Goal: Task Accomplishment & Management: Complete application form

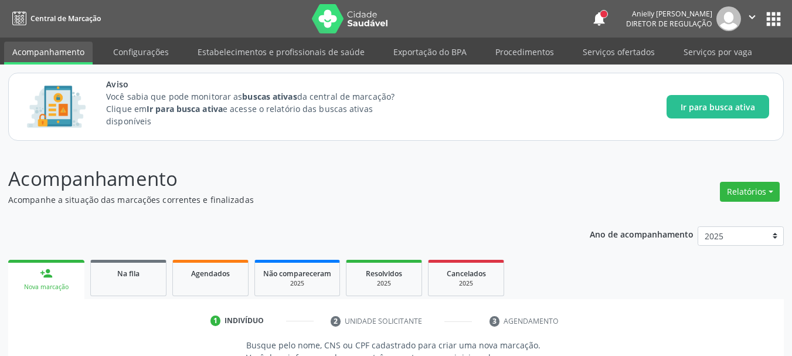
scroll to position [15, 0]
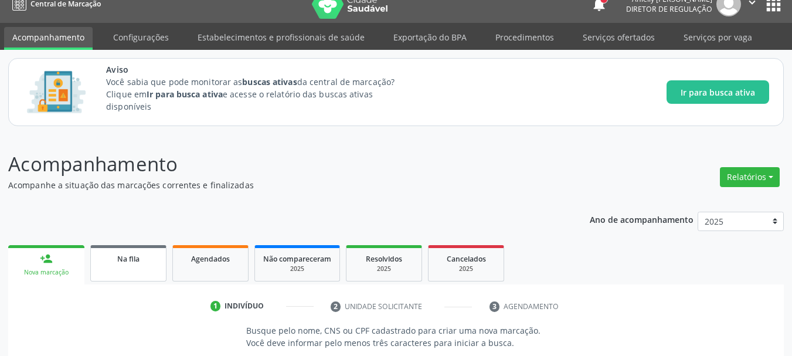
click at [148, 261] on div "Na fila" at bounding box center [128, 258] width 59 height 12
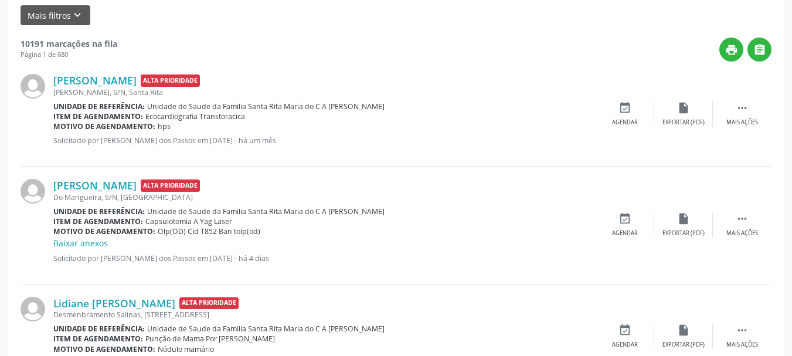
scroll to position [367, 0]
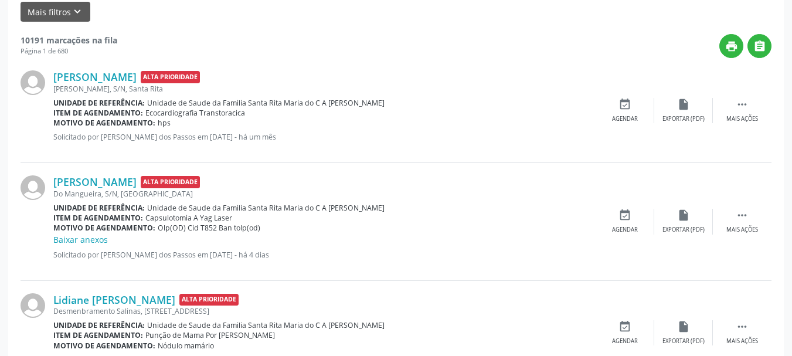
click at [164, 220] on span "Capsulotomia A Yag Laser" at bounding box center [188, 218] width 87 height 10
copy span "Capsulotomia"
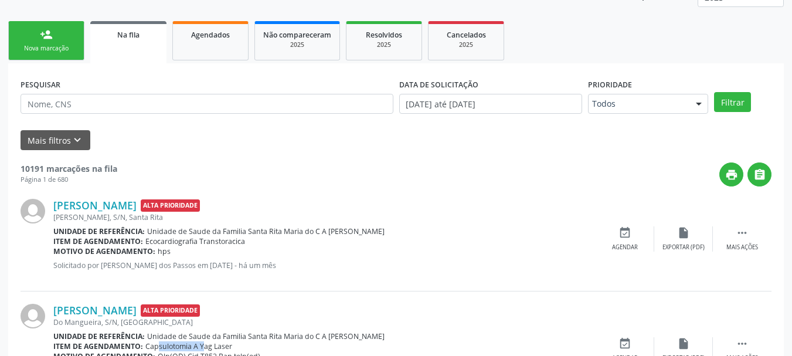
scroll to position [224, 0]
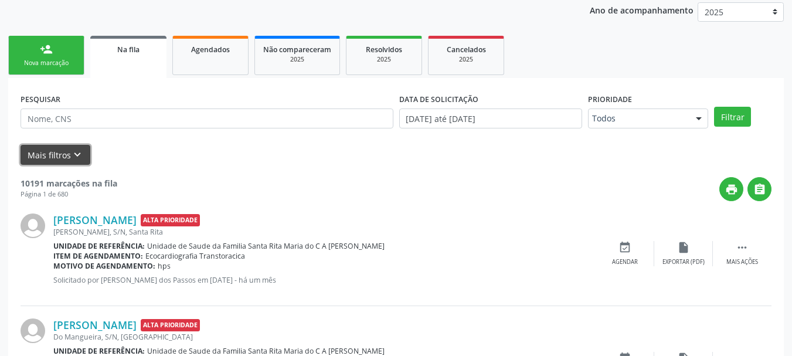
click at [67, 157] on button "Mais filtros keyboard_arrow_down" at bounding box center [56, 155] width 70 height 21
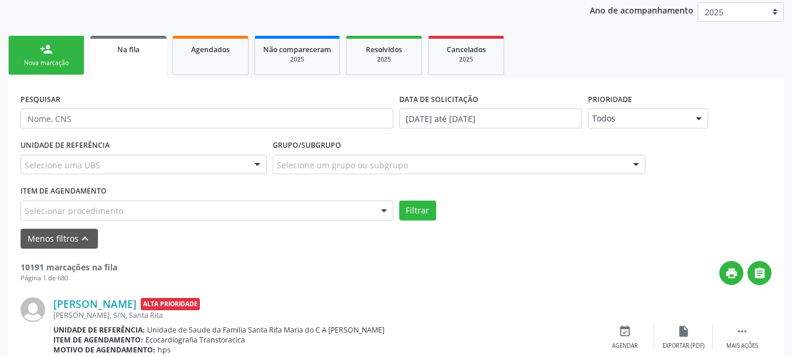
click at [294, 200] on div "Item de agendamento Selecionar procedimento 0304070076 - .Quimioterapia de Leuc…" at bounding box center [207, 201] width 373 height 38
click at [298, 207] on div "Selecionar procedimento" at bounding box center [207, 211] width 373 height 20
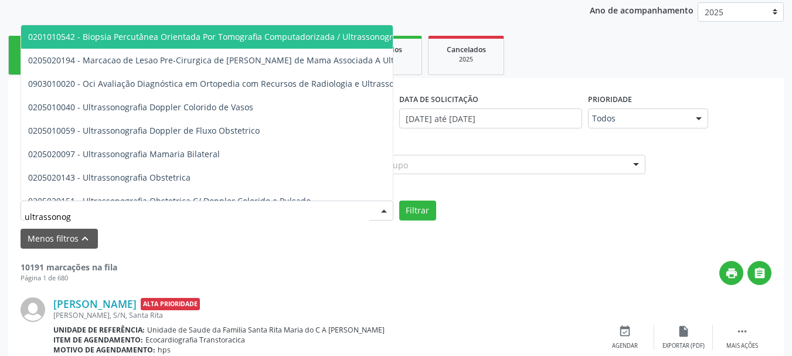
type input "ultrassonogr"
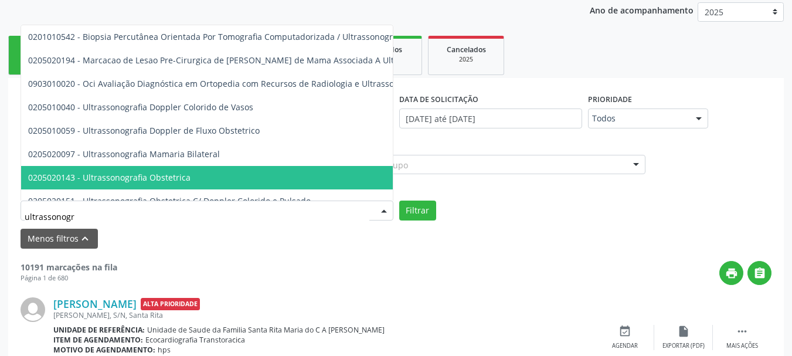
click at [358, 186] on span "0205020143 - Ultrassonografia Obstetrica" at bounding box center [283, 177] width 525 height 23
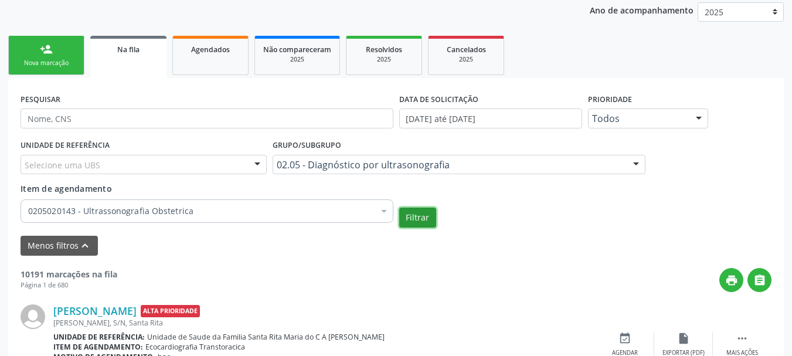
click at [412, 222] on button "Filtrar" at bounding box center [417, 218] width 37 height 20
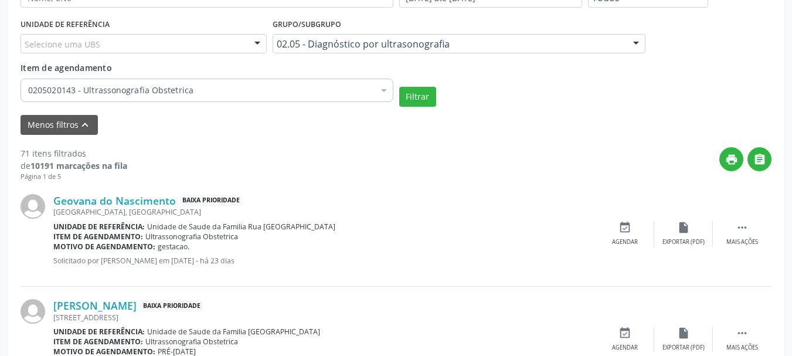
scroll to position [341, 0]
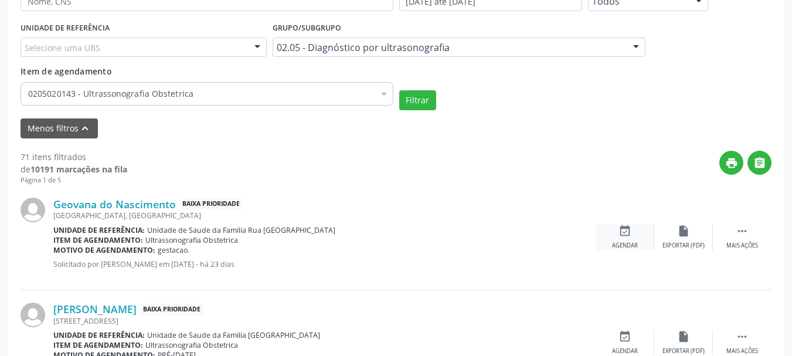
click at [619, 235] on icon "event_available" at bounding box center [625, 231] width 13 height 13
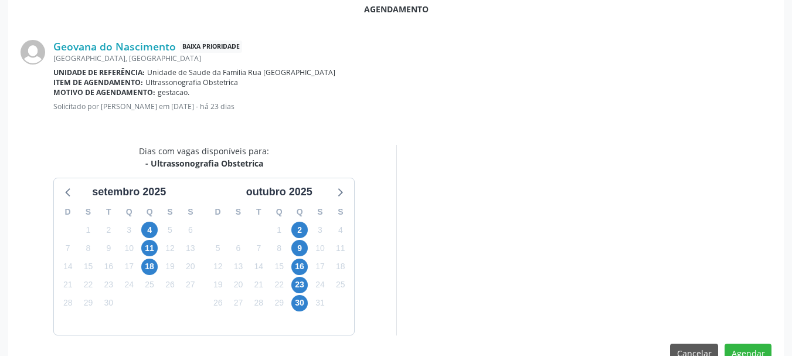
scroll to position [339, 0]
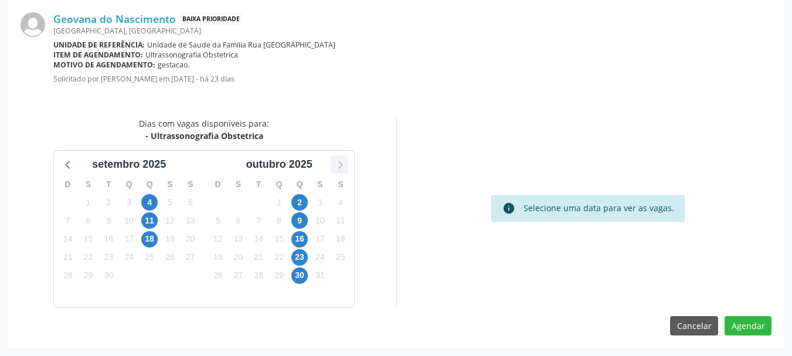
click at [341, 164] on icon at bounding box center [340, 165] width 5 height 8
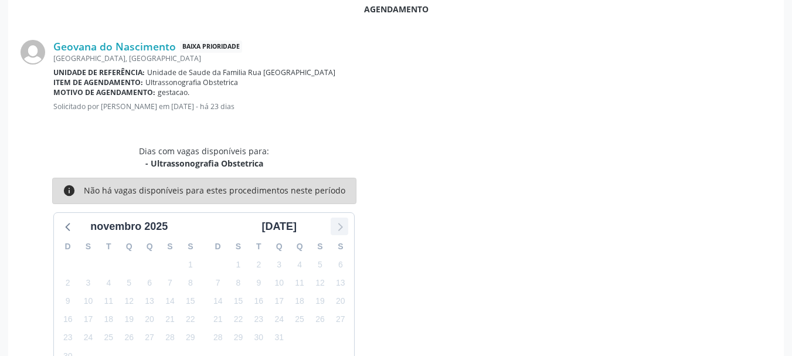
scroll to position [341, 0]
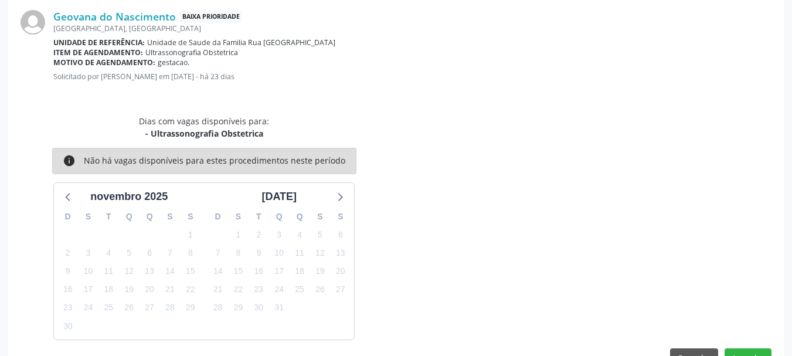
click at [66, 206] on div "D S T Q Q S S 26 27 28 29 30 31 1 2 3 4 5 6 7 8 9 10 11 12 13 14 15 16 17 18 19…" at bounding box center [129, 272] width 150 height 135
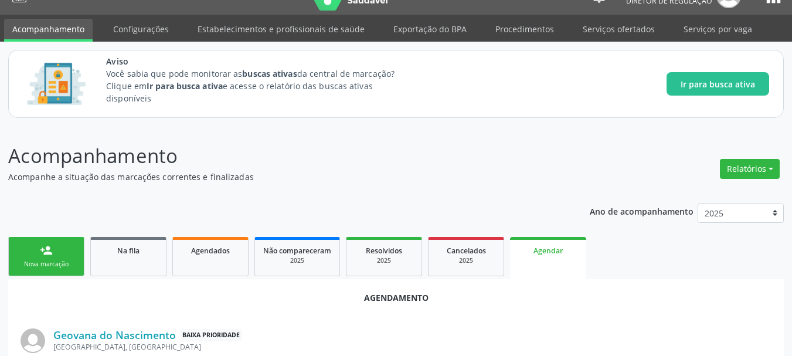
scroll to position [19, 0]
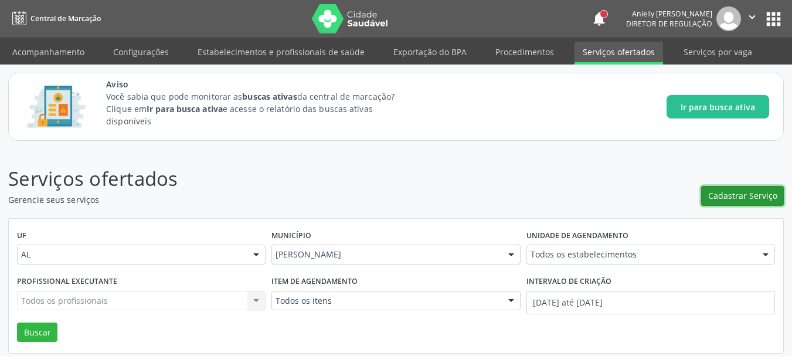
click at [752, 198] on span "Cadastrar Serviço" at bounding box center [742, 195] width 69 height 12
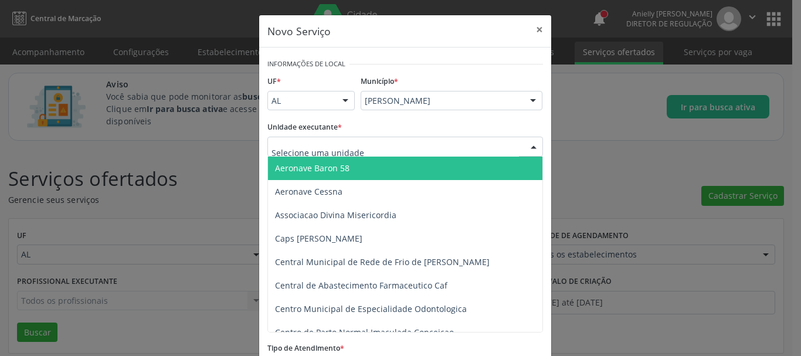
click at [503, 145] on div at bounding box center [405, 147] width 276 height 20
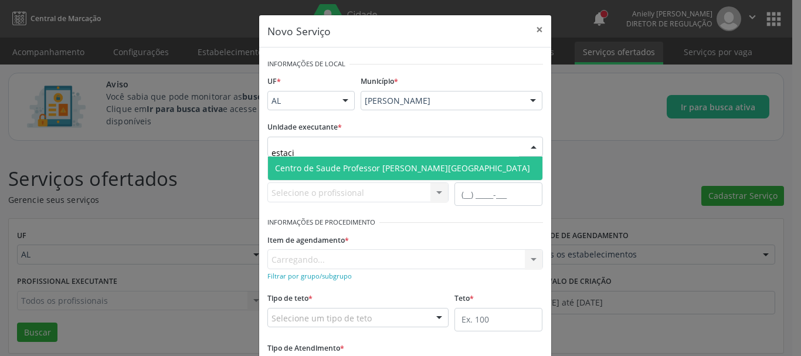
type input "estacio"
click at [481, 175] on span "Centro de Saude Professor [PERSON_NAME][GEOGRAPHIC_DATA]" at bounding box center [405, 168] width 274 height 23
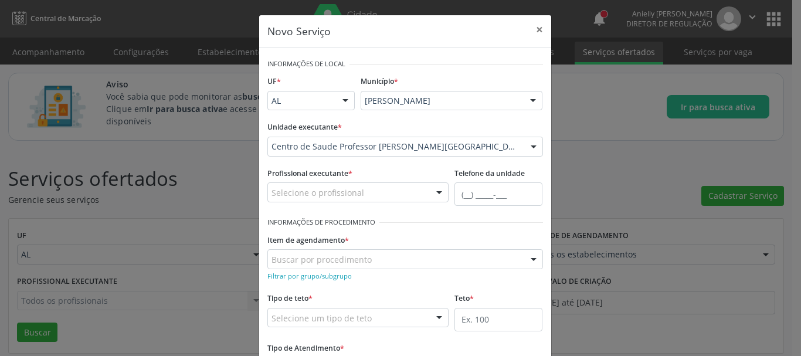
click at [481, 175] on label "Telefone da unidade" at bounding box center [490, 174] width 70 height 18
click at [375, 188] on div "Selecione o profissional" at bounding box center [358, 192] width 182 height 20
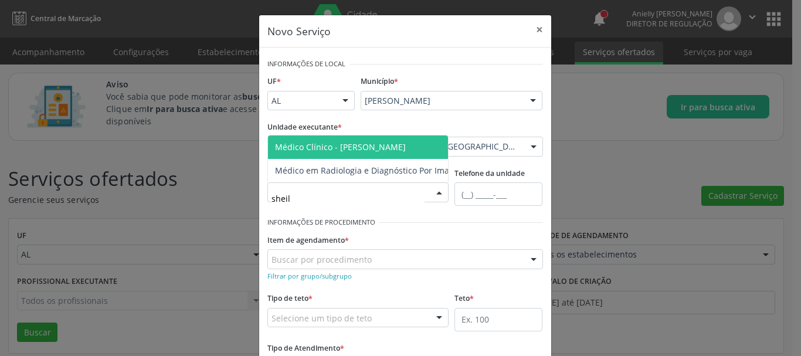
type input "sheila"
click at [395, 143] on span "Médico Clínico - Sheila Raquel Souza Remigio" at bounding box center [340, 146] width 131 height 11
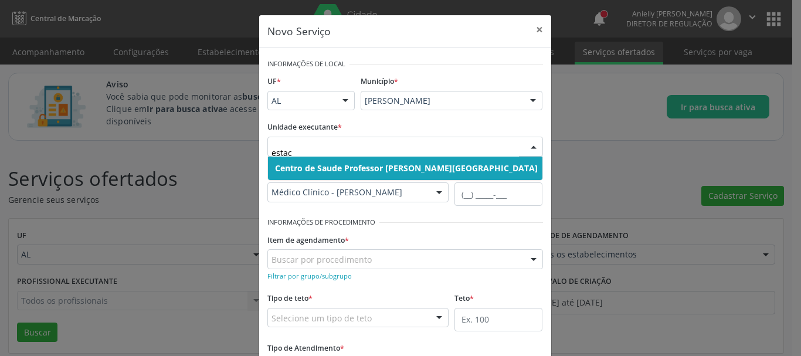
type input "estaci"
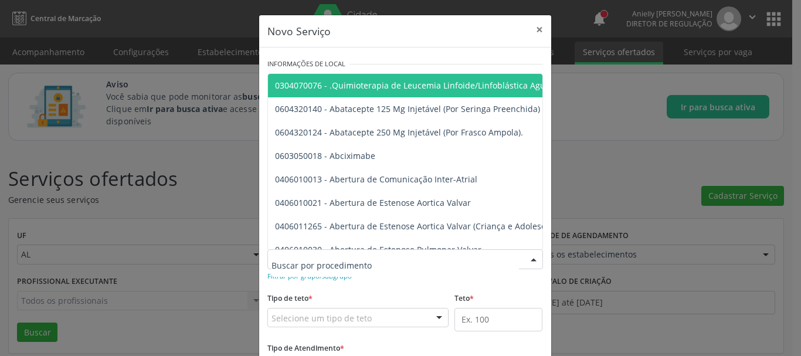
click at [364, 256] on input "text" at bounding box center [395, 264] width 247 height 23
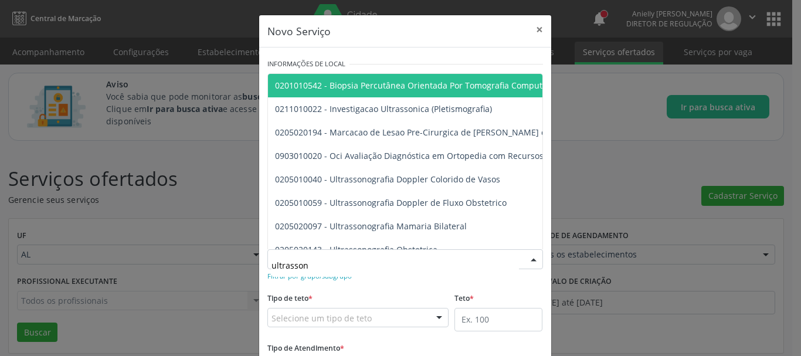
type input "ultrassono"
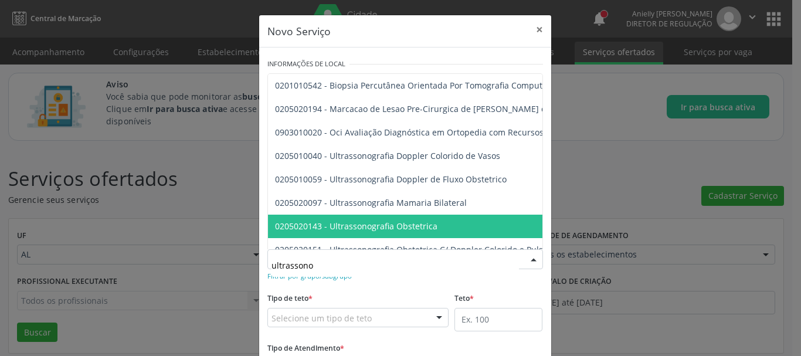
click at [374, 228] on span "0205020143 - Ultrassonografia Obstetrica" at bounding box center [356, 226] width 162 height 11
click at [374, 228] on div "Informações de Procedimento" at bounding box center [405, 222] width 276 height 17
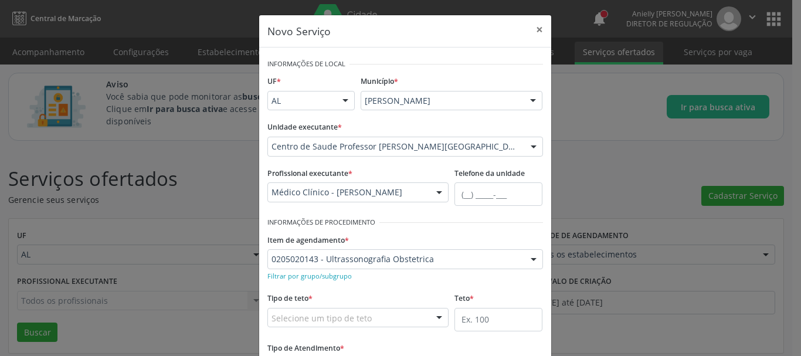
click at [374, 228] on div "Informações de Procedimento" at bounding box center [405, 222] width 276 height 17
click at [375, 320] on div "Selecione um tipo de teto" at bounding box center [358, 318] width 182 height 20
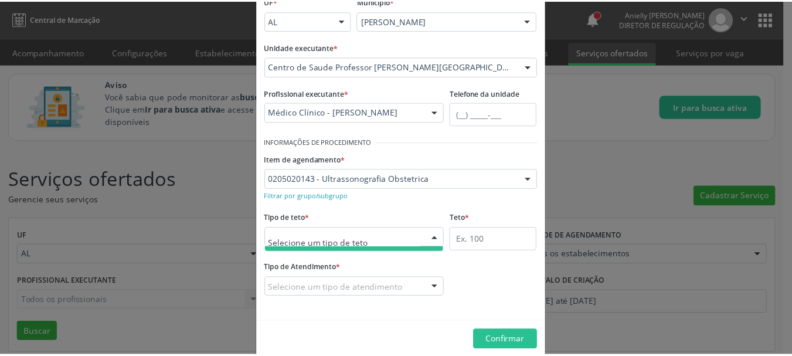
scroll to position [97, 0]
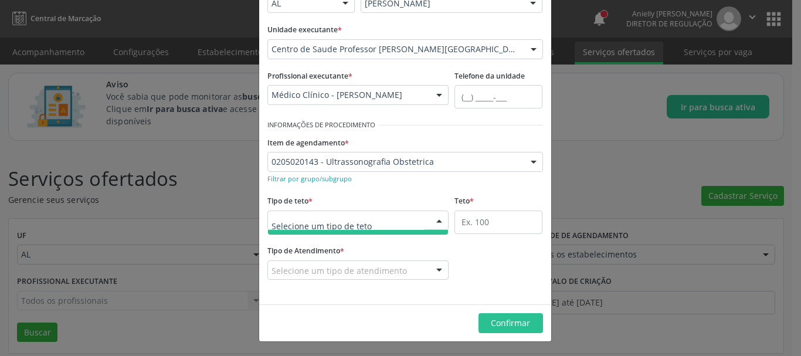
click at [417, 222] on input "text" at bounding box center [349, 226] width 154 height 23
click at [434, 207] on div "Tipo de teto * Selecione um tipo de teto Teto financeiro Teto físico Nenhum res…" at bounding box center [358, 211] width 182 height 38
click at [433, 219] on div at bounding box center [439, 221] width 18 height 20
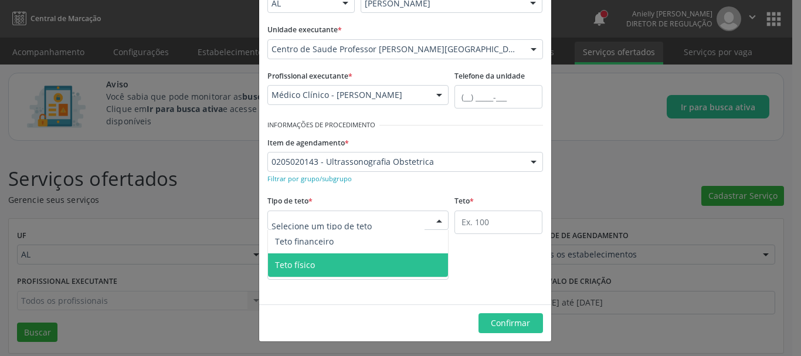
click at [376, 261] on span "Teto físico" at bounding box center [358, 264] width 181 height 23
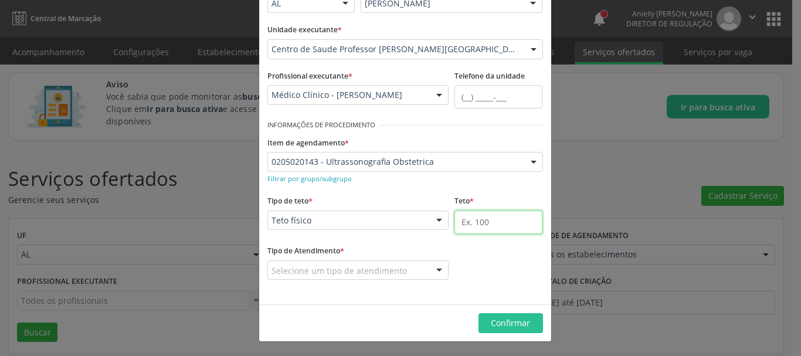
click at [487, 229] on input "text" at bounding box center [499, 222] width 88 height 23
type input "225"
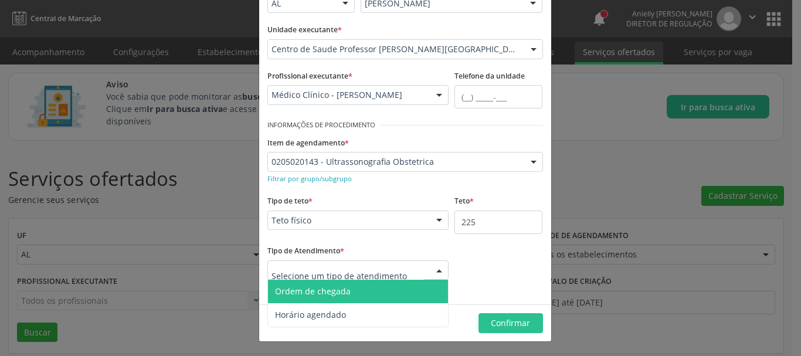
click at [418, 272] on div at bounding box center [358, 270] width 182 height 20
click at [398, 293] on span "Ordem de chegada" at bounding box center [358, 291] width 181 height 23
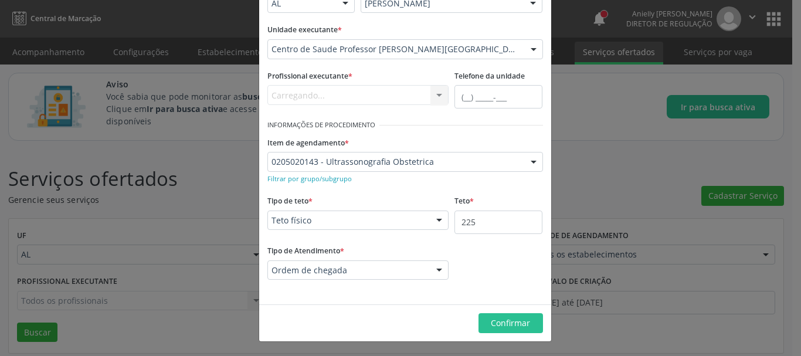
click at [398, 293] on div "Tipo de Atendimento * Ordem de chegada Ordem de chegada Horário agendado Nenhum…" at bounding box center [359, 269] width 188 height 54
click at [492, 320] on span "Confirmar" at bounding box center [510, 322] width 39 height 11
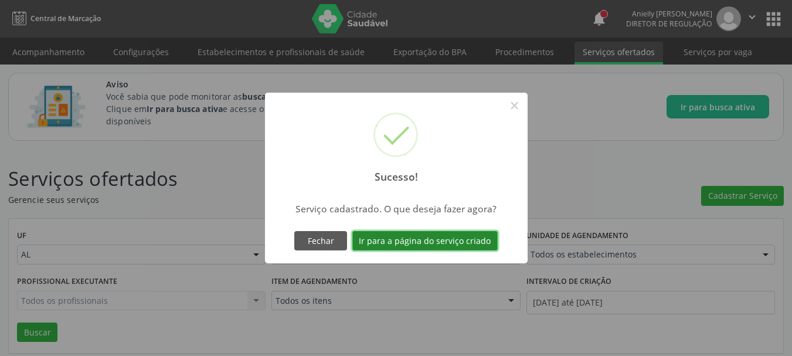
click at [463, 238] on button "Ir para a página do serviço criado" at bounding box center [424, 241] width 145 height 20
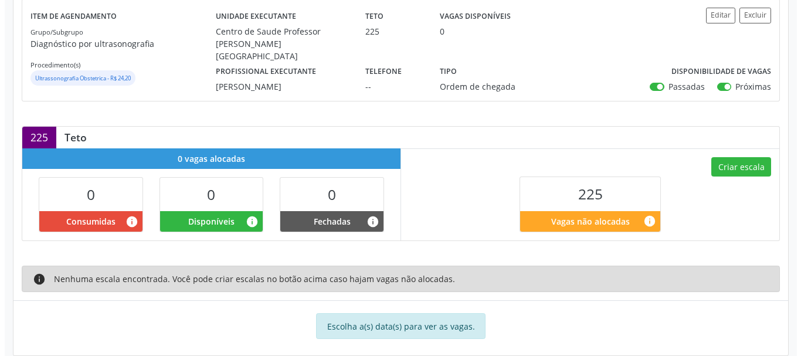
scroll to position [265, 0]
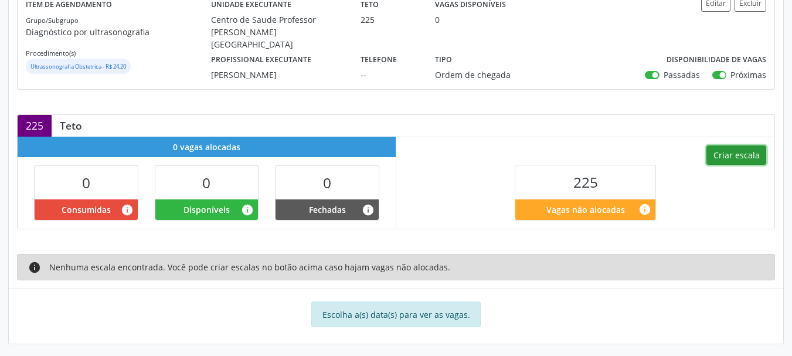
click at [746, 155] on button "Criar escala" at bounding box center [737, 155] width 60 height 20
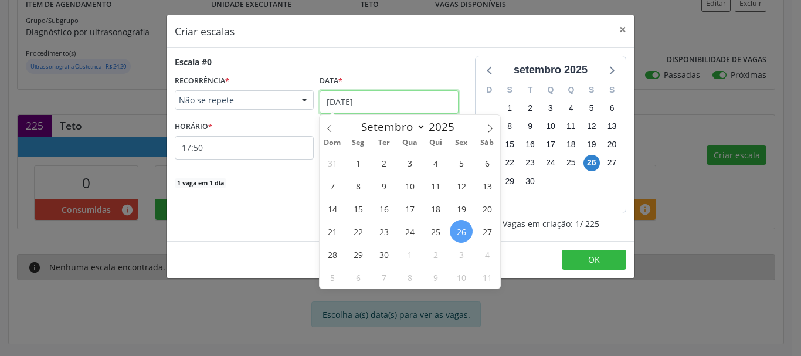
click at [412, 90] on input "26/09/2025" at bounding box center [389, 101] width 139 height 23
click at [614, 76] on icon at bounding box center [610, 69] width 15 height 15
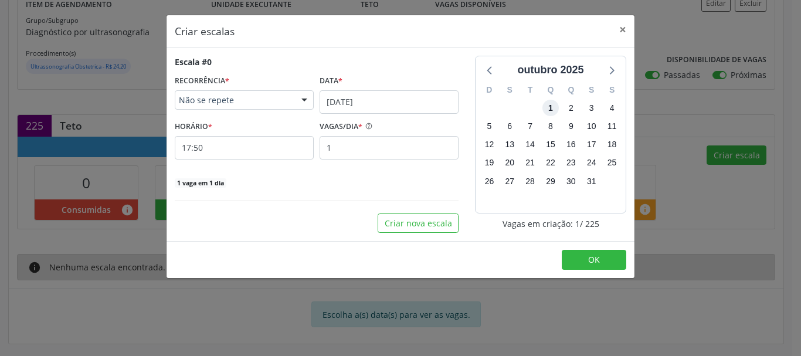
click at [552, 107] on span "1" at bounding box center [550, 108] width 16 height 16
click at [592, 181] on span "31" at bounding box center [592, 181] width 16 height 16
click at [378, 101] on input "26/09/2025" at bounding box center [389, 101] width 139 height 23
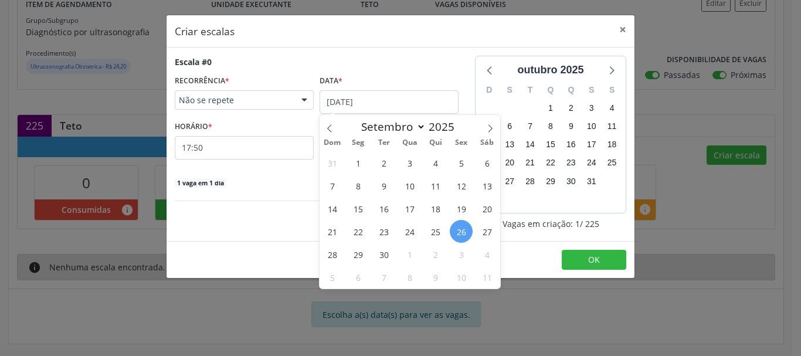
click at [290, 100] on div "Não se repete" at bounding box center [244, 100] width 139 height 20
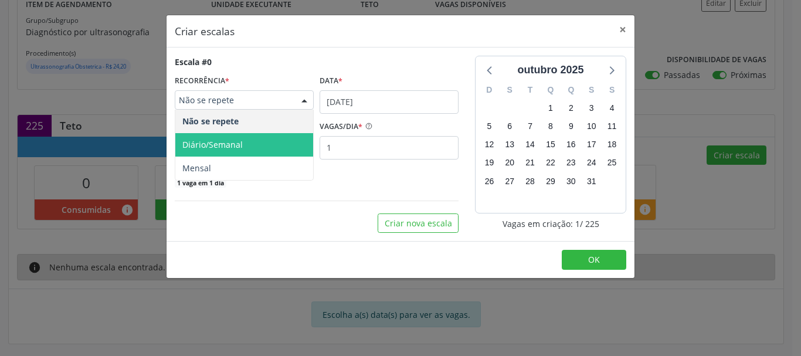
click at [278, 141] on span "Diário/Semanal" at bounding box center [244, 144] width 138 height 23
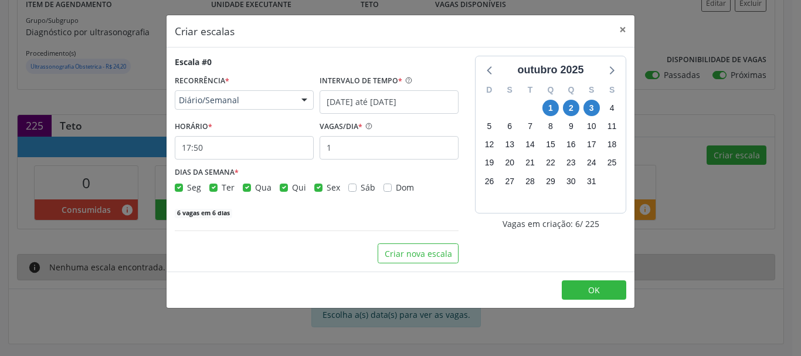
click at [255, 186] on label "Qua" at bounding box center [263, 187] width 16 height 12
click at [244, 186] on input "Qua" at bounding box center [247, 186] width 8 height 11
checkbox input "false"
click at [222, 186] on label "Ter" at bounding box center [228, 187] width 13 height 12
click at [209, 186] on input "Ter" at bounding box center [213, 186] width 8 height 11
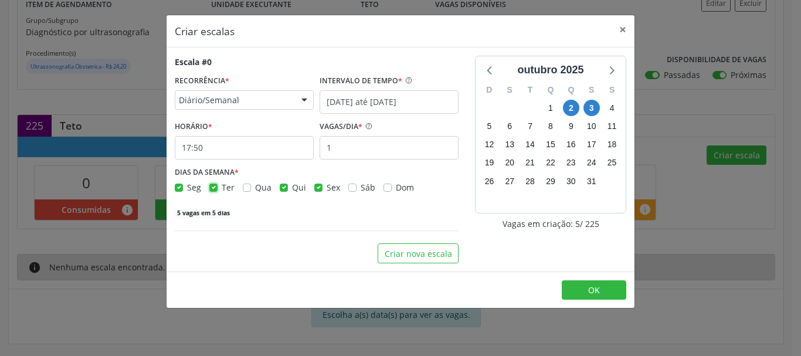
checkbox input "false"
click at [174, 187] on div "DIAS DA SEMANA * Seg Ter Qua Qui Sex Sáb Dom" at bounding box center [317, 179] width 290 height 30
click at [187, 190] on label "Seg" at bounding box center [194, 187] width 14 height 12
click at [181, 190] on input "Seg" at bounding box center [179, 186] width 8 height 11
checkbox input "false"
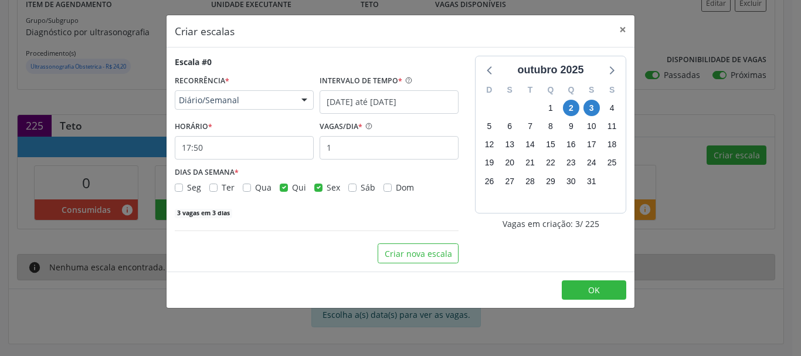
click at [311, 187] on div "Seg Ter Qua Qui Sex Sáb Dom" at bounding box center [317, 187] width 284 height 12
click at [327, 191] on label "Sex" at bounding box center [333, 187] width 13 height 12
click at [314, 191] on input "Sex" at bounding box center [318, 186] width 8 height 11
checkbox input "false"
click at [352, 154] on input "1" at bounding box center [389, 147] width 139 height 23
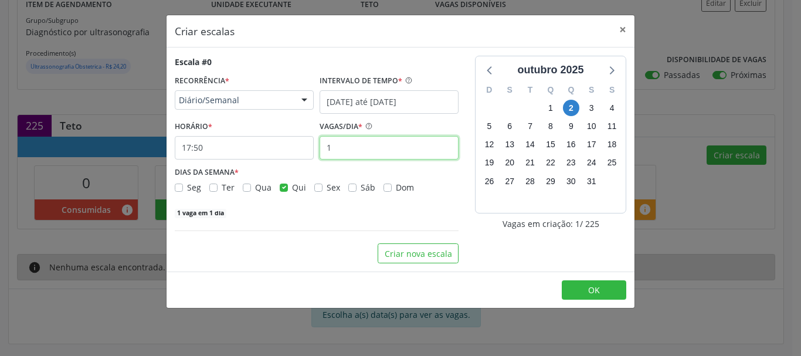
click at [352, 154] on input "1" at bounding box center [389, 147] width 139 height 23
type input "2"
type input "45"
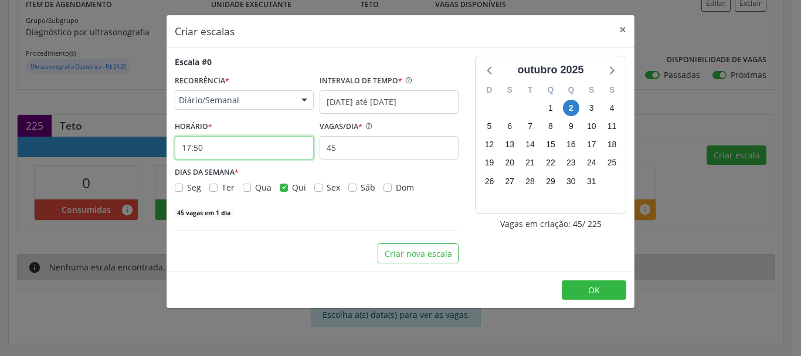
click at [284, 157] on input "17:50" at bounding box center [244, 147] width 139 height 23
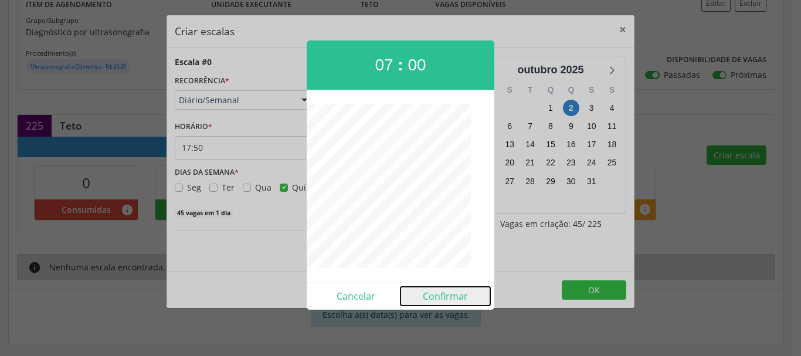
click at [452, 297] on button "Confirmar" at bounding box center [446, 296] width 90 height 19
type input "07:00"
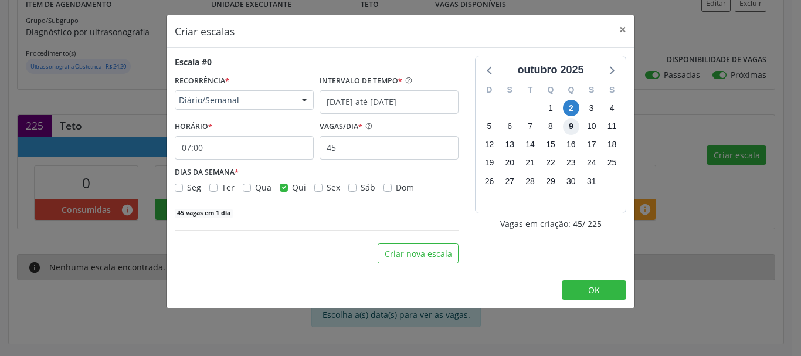
click at [567, 124] on span "9" at bounding box center [571, 126] width 16 height 16
click at [567, 143] on span "16" at bounding box center [571, 145] width 16 height 16
click at [550, 110] on span "1" at bounding box center [550, 108] width 16 height 16
click at [431, 92] on input "26/09/2025 até 03/10/2025" at bounding box center [389, 101] width 139 height 23
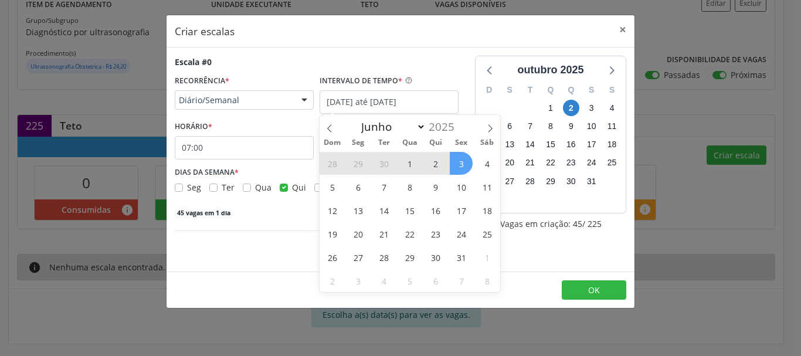
click at [412, 165] on span "1" at bounding box center [409, 163] width 23 height 23
type input "01/10/2025"
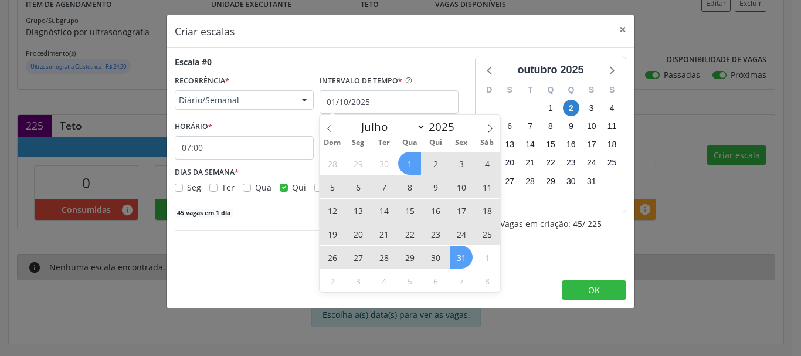
click at [460, 263] on span "31" at bounding box center [461, 257] width 23 height 23
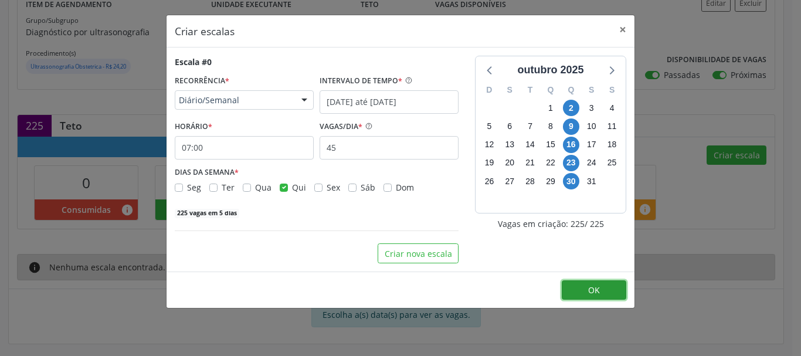
click at [592, 294] on span "OK" at bounding box center [594, 289] width 12 height 11
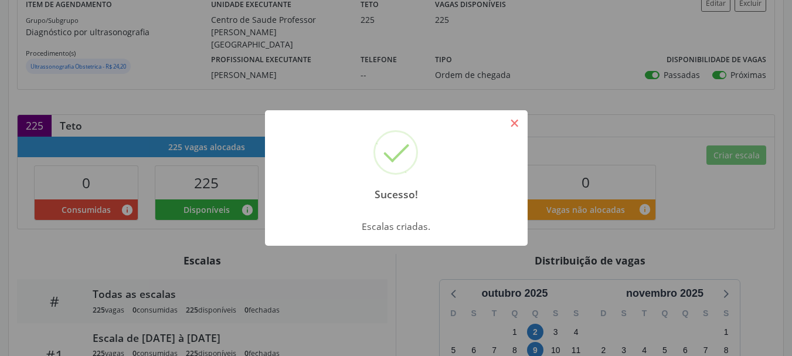
click at [513, 125] on button "×" at bounding box center [515, 123] width 20 height 20
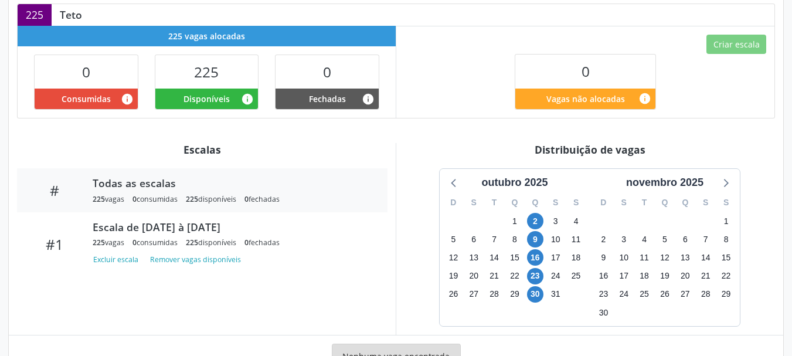
scroll to position [417, 0]
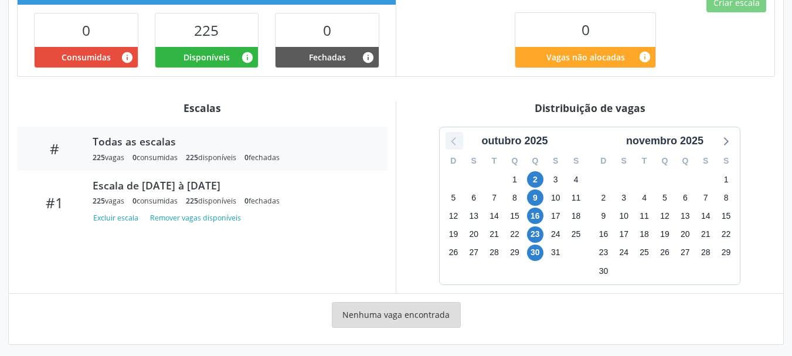
click at [455, 138] on icon at bounding box center [454, 140] width 15 height 15
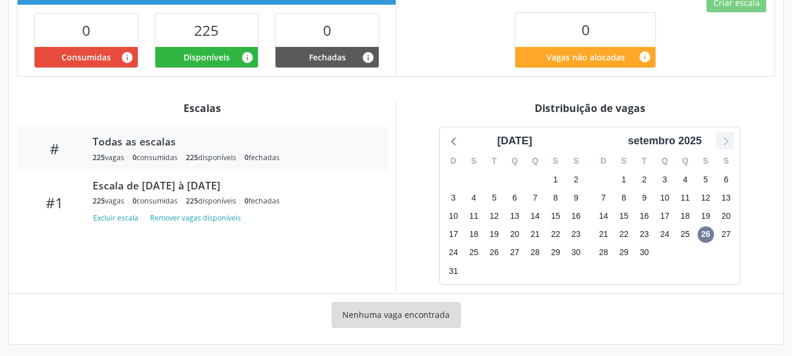
click at [731, 139] on icon at bounding box center [725, 140] width 15 height 15
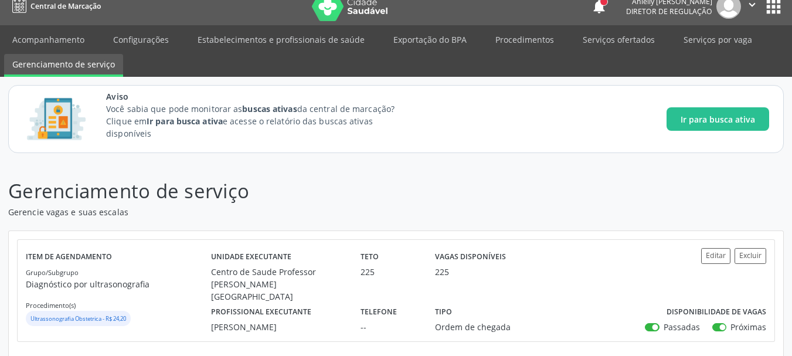
scroll to position [0, 0]
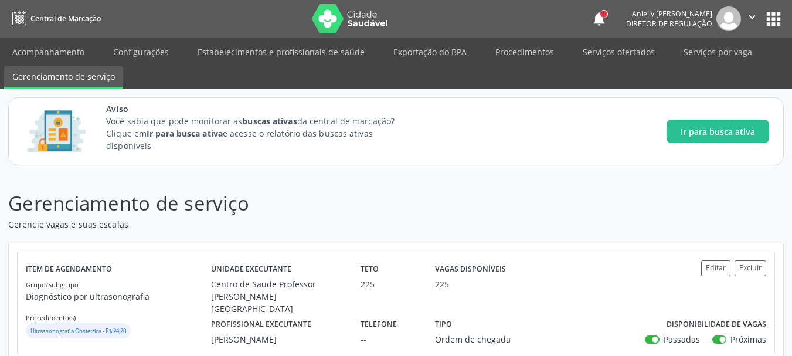
click at [769, 22] on button "apps" at bounding box center [774, 19] width 21 height 21
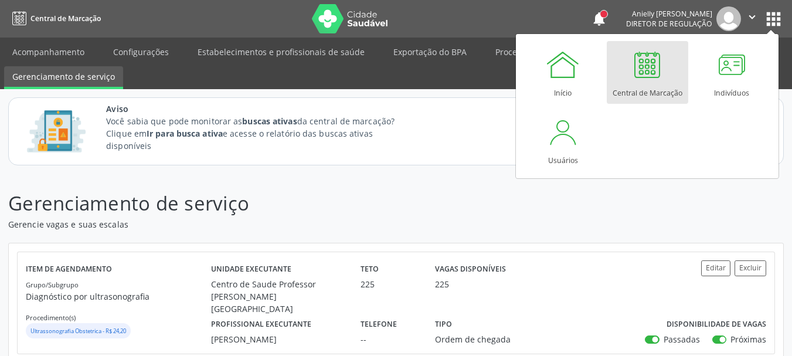
click at [663, 79] on div at bounding box center [647, 64] width 35 height 35
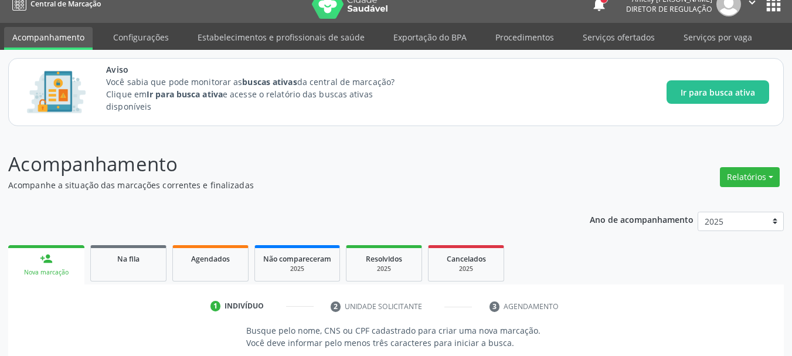
scroll to position [15, 0]
click at [155, 269] on link "Na fila" at bounding box center [128, 263] width 76 height 36
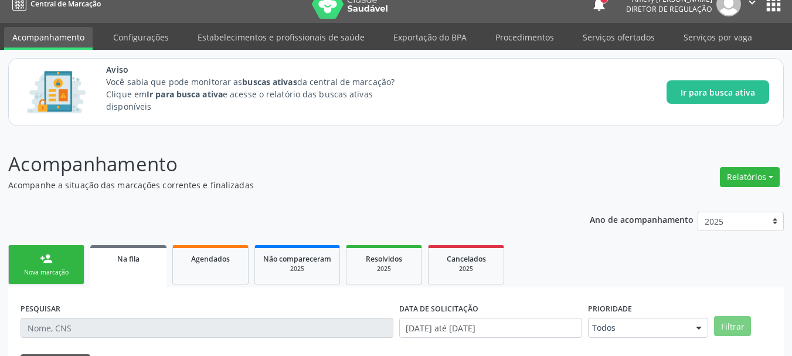
click at [155, 269] on link "Na fila" at bounding box center [128, 266] width 76 height 42
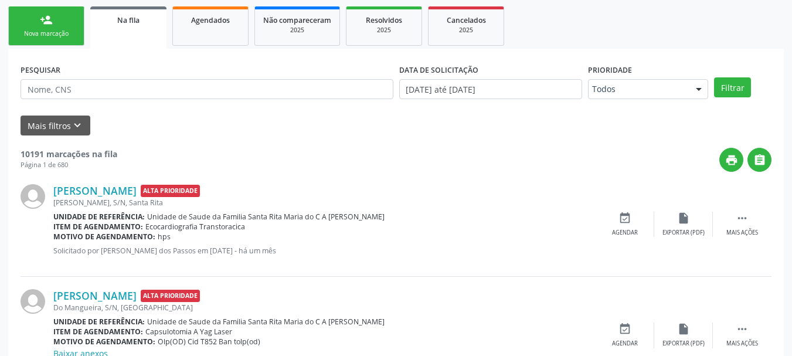
scroll to position [206, 0]
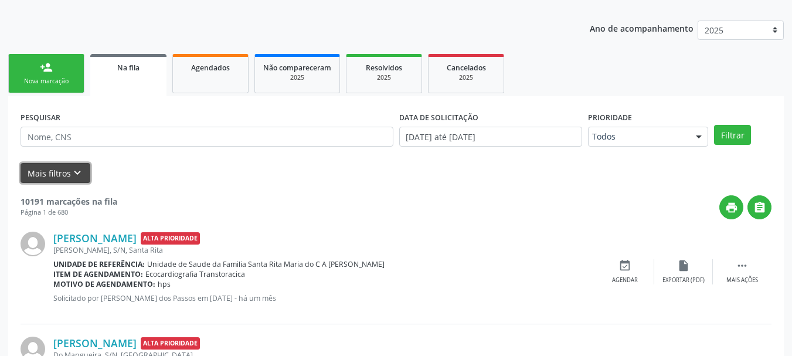
click at [50, 177] on button "Mais filtros keyboard_arrow_down" at bounding box center [56, 173] width 70 height 21
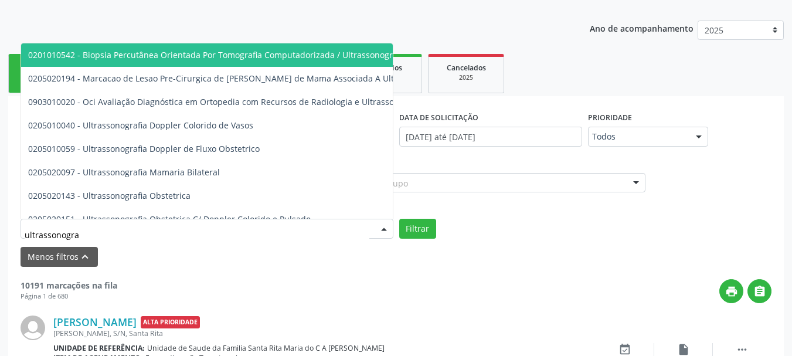
type input "ultrassonograf"
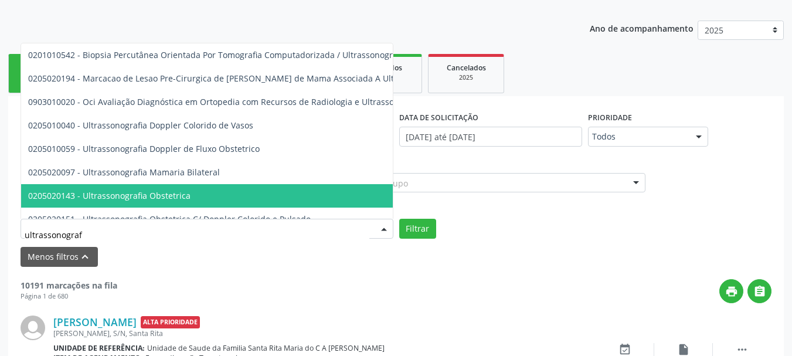
click at [107, 191] on span "0205020143 - Ultrassonografia Obstetrica" at bounding box center [109, 195] width 162 height 11
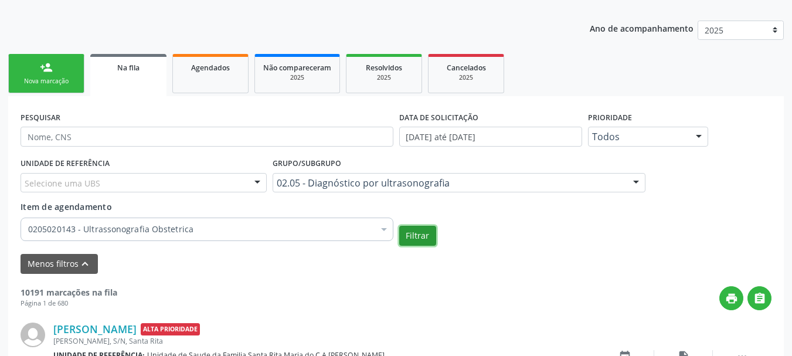
click at [409, 233] on button "Filtrar" at bounding box center [417, 236] width 37 height 20
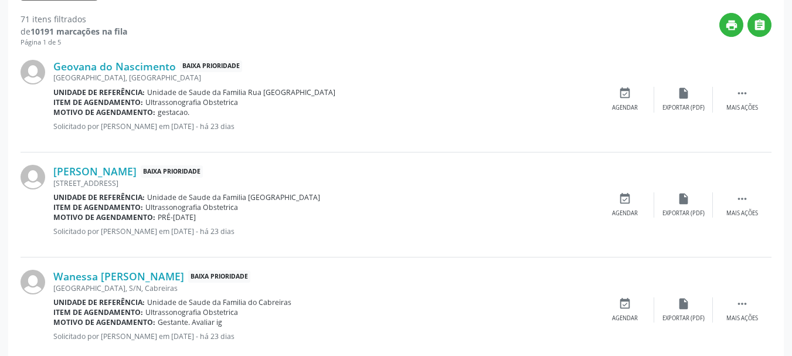
scroll to position [472, 0]
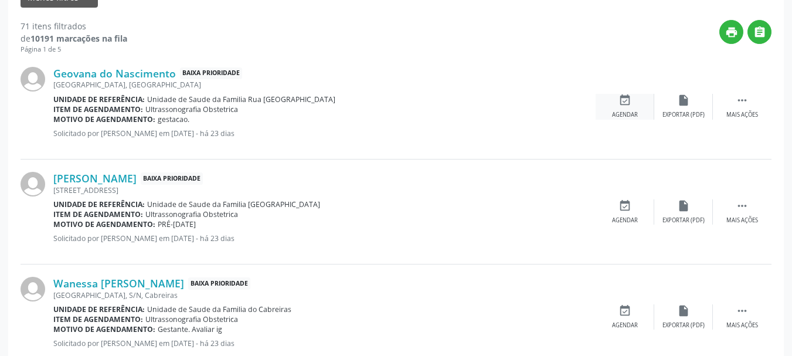
click at [628, 105] on icon "event_available" at bounding box center [625, 100] width 13 height 13
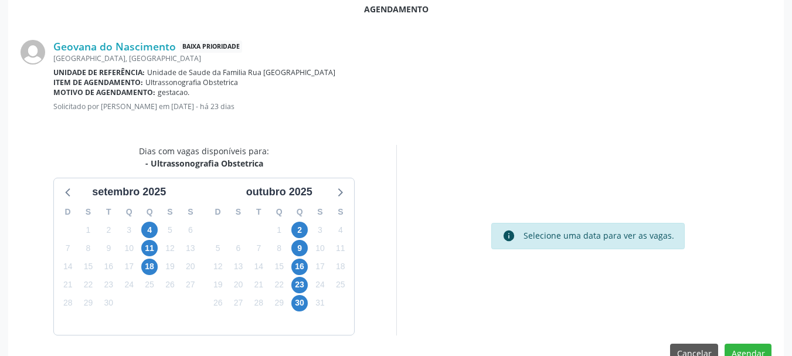
scroll to position [339, 0]
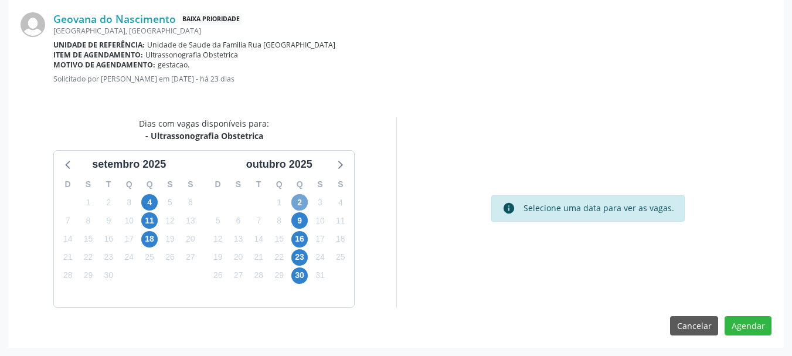
click at [303, 199] on span "2" at bounding box center [299, 202] width 16 height 16
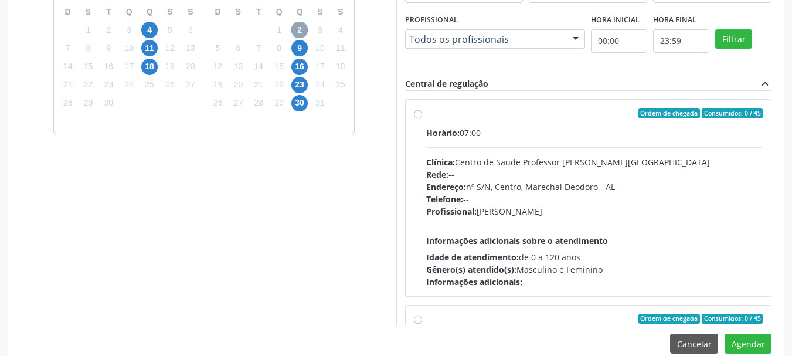
scroll to position [530, 0]
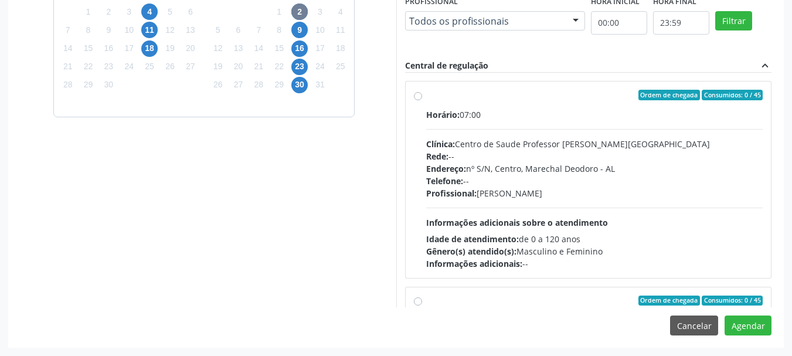
click at [663, 283] on div "Ordem de chegada Consumidos: 0 / 45 Horário: 07:00 Clínica: Centro de Saude Pro…" at bounding box center [588, 190] width 367 height 235
click at [609, 247] on div "Gênero(s) atendido(s): Masculino e Feminino" at bounding box center [594, 251] width 337 height 12
click at [422, 100] on input "Ordem de chegada Consumidos: 0 / 45 Horário: 07:00 Clínica: Centro de Saude Pro…" at bounding box center [418, 95] width 8 height 11
radio input "true"
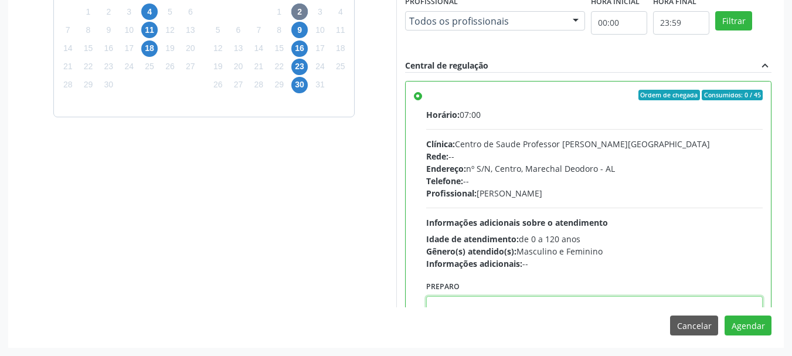
click at [530, 306] on textarea at bounding box center [594, 318] width 337 height 45
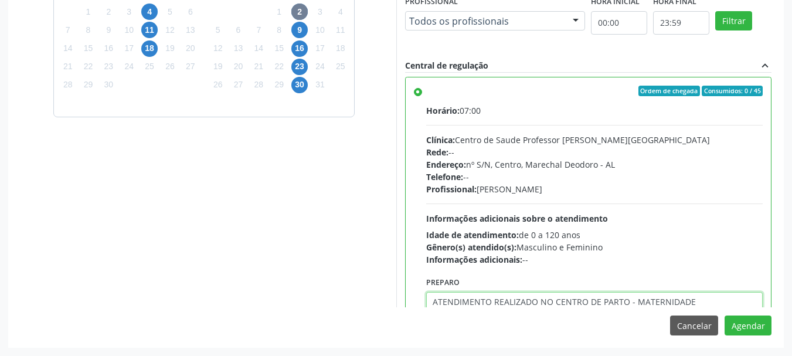
type textarea "ATENDIMENTO REALIZADO NO CENTRO DE PARTO - MATERNIDADE"
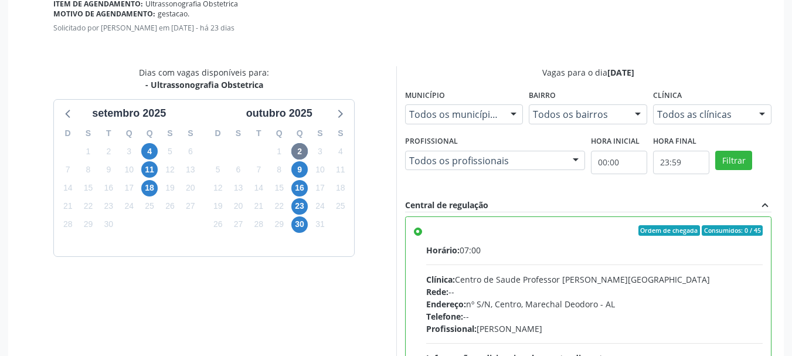
drag, startPoint x: 602, startPoint y: 44, endPoint x: 436, endPoint y: -13, distance: 175.6
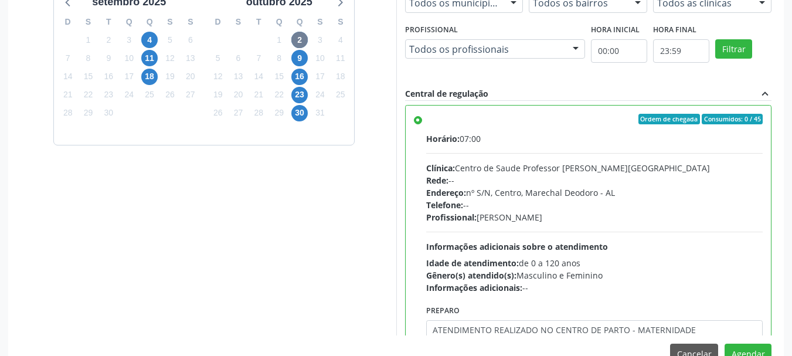
scroll to position [530, 0]
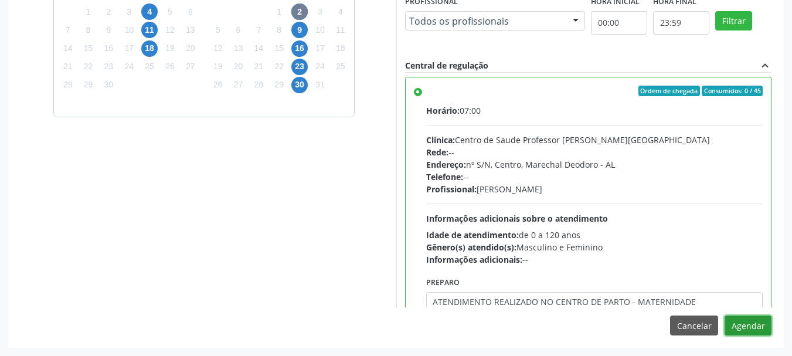
click at [739, 322] on button "Agendar" at bounding box center [748, 326] width 47 height 20
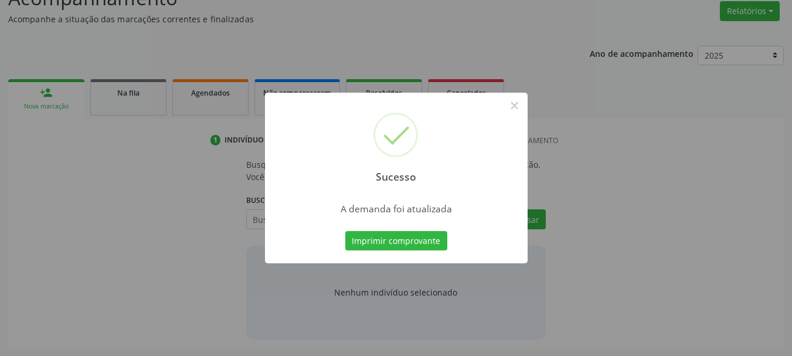
scroll to position [181, 0]
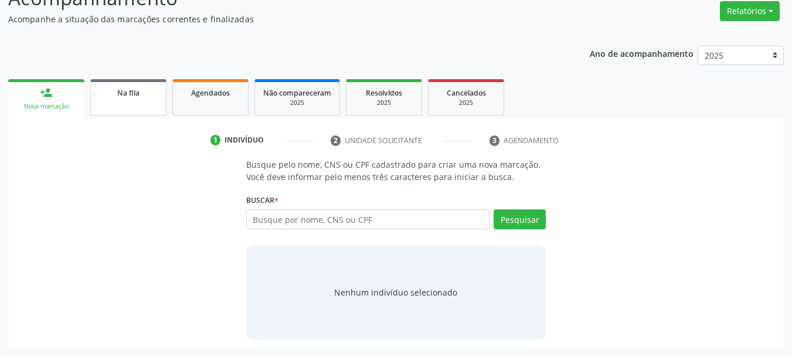
click at [126, 106] on link "Na fila" at bounding box center [128, 97] width 76 height 36
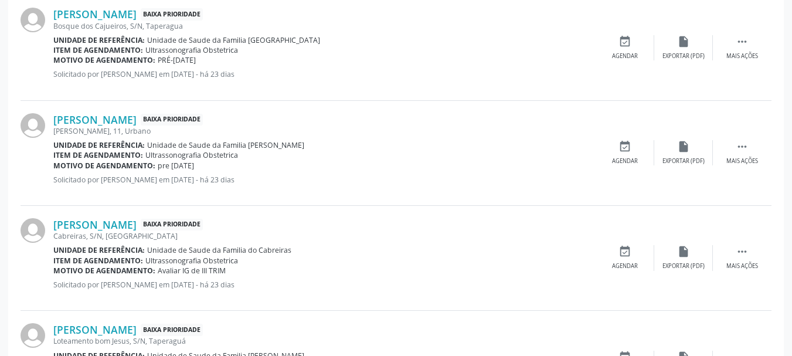
scroll to position [712, 0]
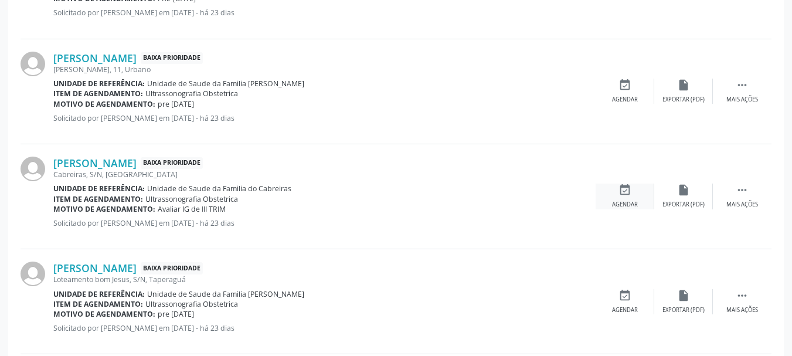
click at [624, 193] on icon "event_available" at bounding box center [625, 190] width 13 height 13
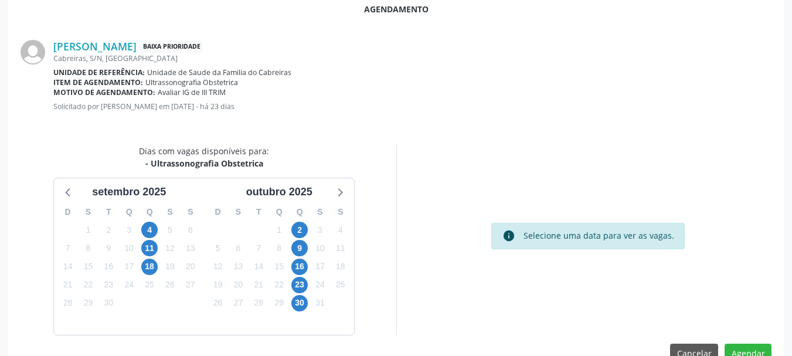
scroll to position [339, 0]
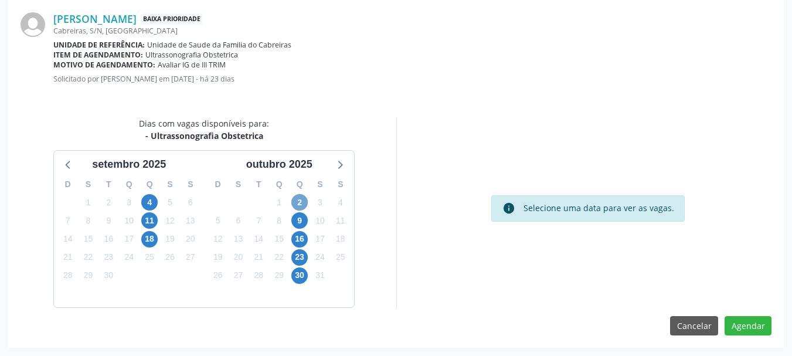
click at [303, 196] on span "2" at bounding box center [299, 202] width 16 height 16
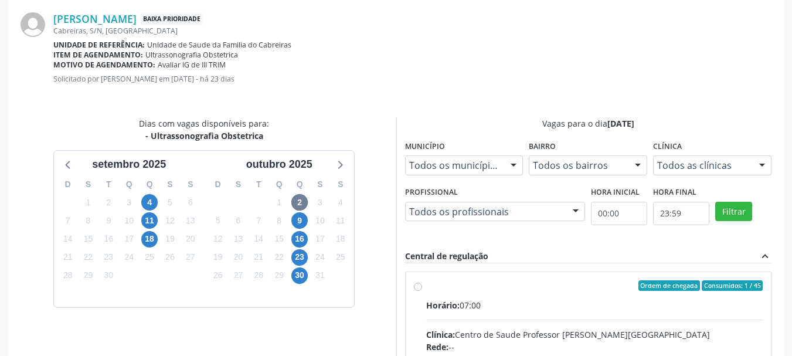
click at [422, 291] on input "Ordem de chegada Consumidos: 1 / 45 Horário: 07:00 Clínica: Centro de Saude Pro…" at bounding box center [418, 285] width 8 height 11
radio input "true"
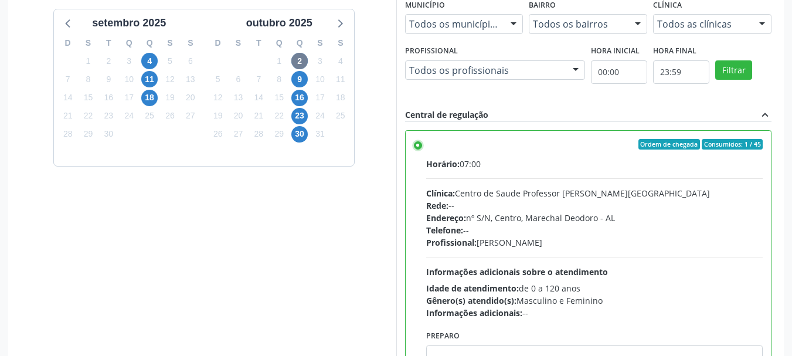
scroll to position [530, 0]
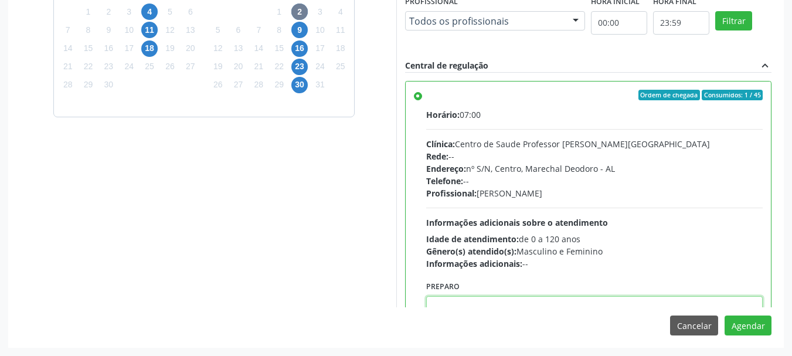
click at [702, 300] on textarea at bounding box center [594, 318] width 337 height 45
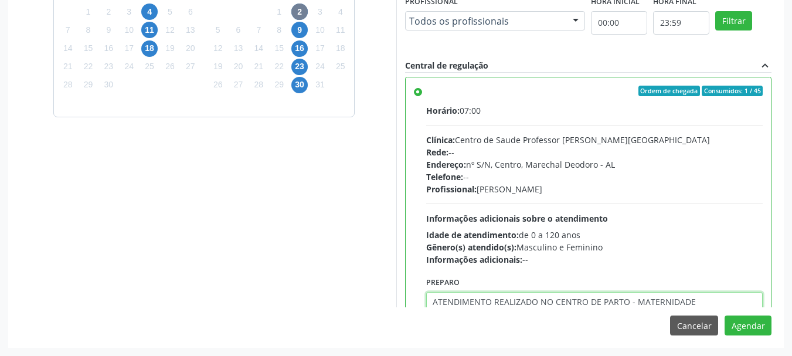
type textarea "ATENDIMENTO REALIZADO NO CENTRO DE PARTO - MATERNIDADE"
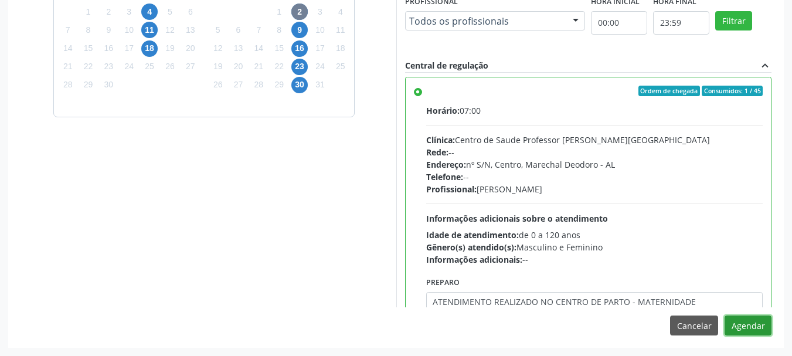
click at [725, 316] on button "Agendar" at bounding box center [748, 326] width 47 height 20
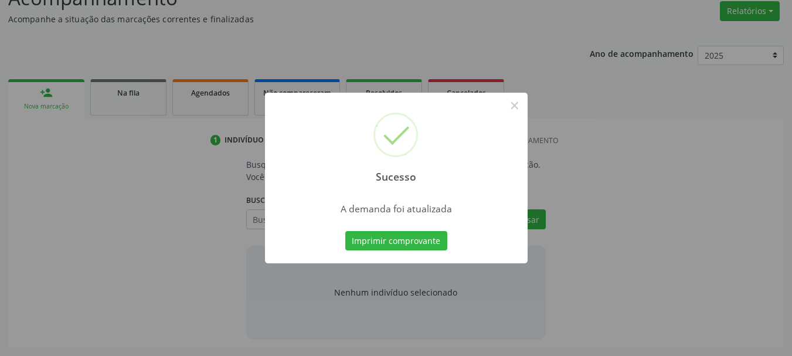
scroll to position [181, 0]
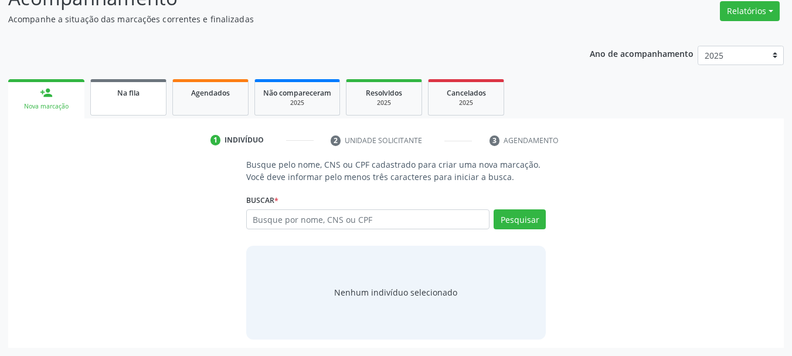
click at [159, 104] on link "Na fila" at bounding box center [128, 97] width 76 height 36
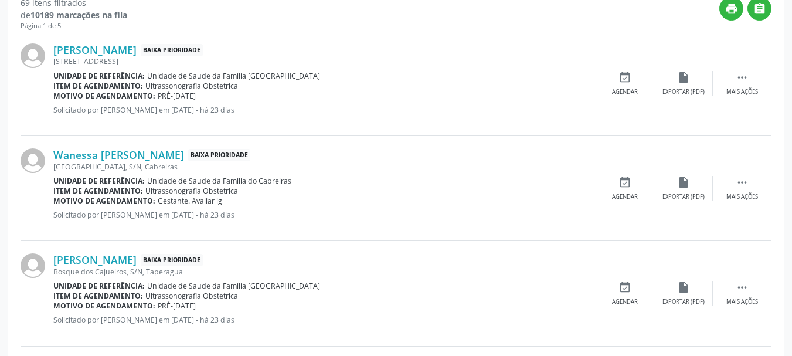
scroll to position [242, 0]
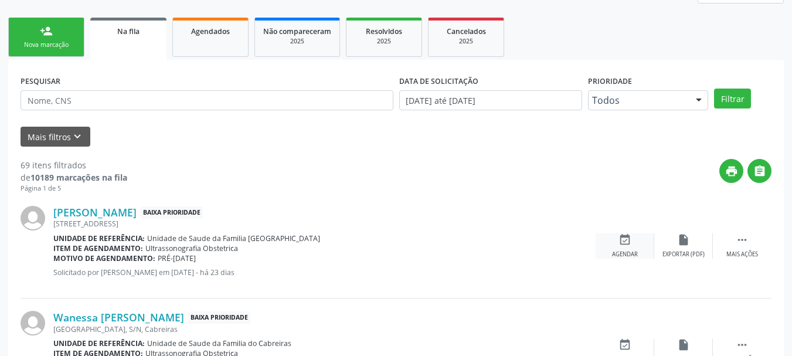
click at [627, 242] on icon "event_available" at bounding box center [625, 239] width 13 height 13
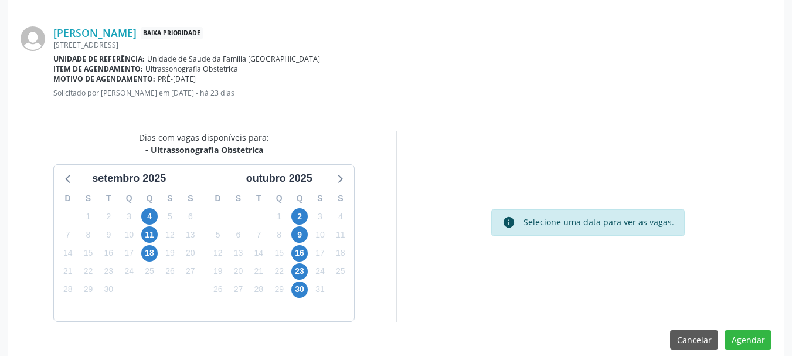
scroll to position [338, 0]
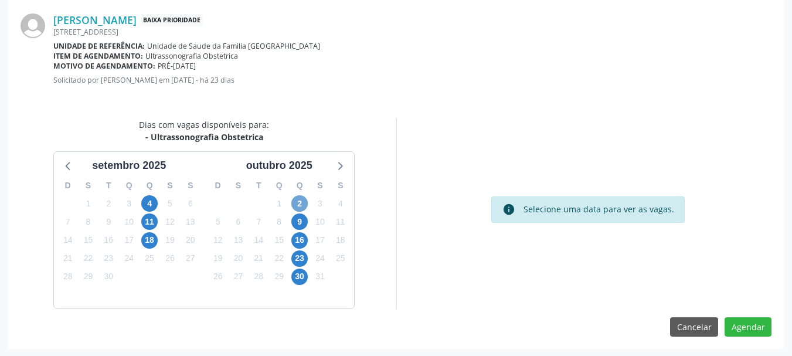
click at [299, 207] on span "2" at bounding box center [299, 203] width 16 height 16
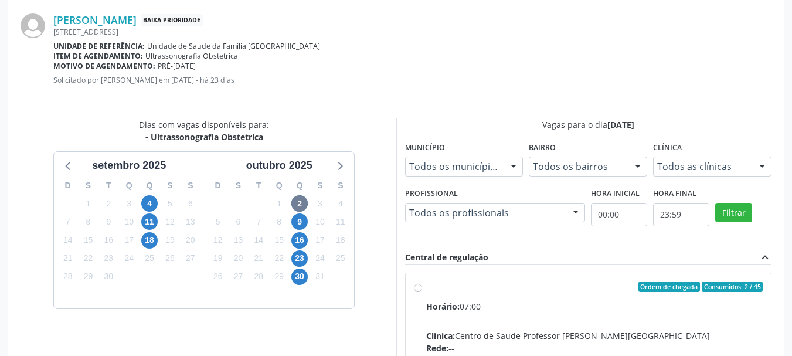
click at [422, 292] on input "Ordem de chegada Consumidos: 2 / 45 Horário: 07:00 Clínica: Centro de Saude Pro…" at bounding box center [418, 287] width 8 height 11
radio input "true"
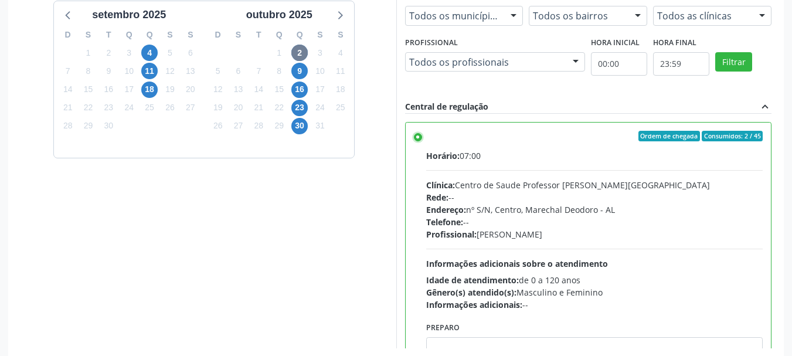
scroll to position [490, 0]
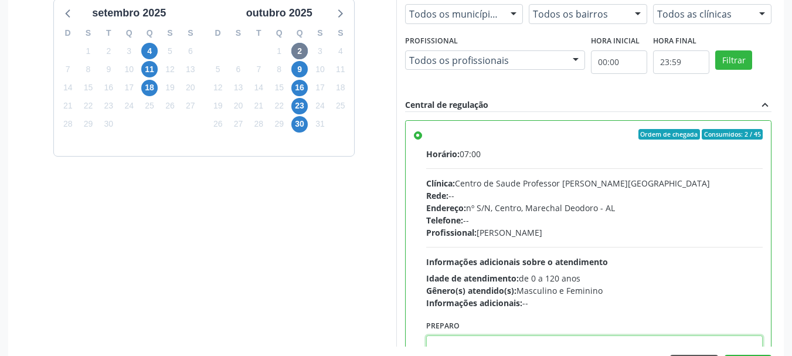
click at [670, 343] on textarea at bounding box center [594, 357] width 337 height 45
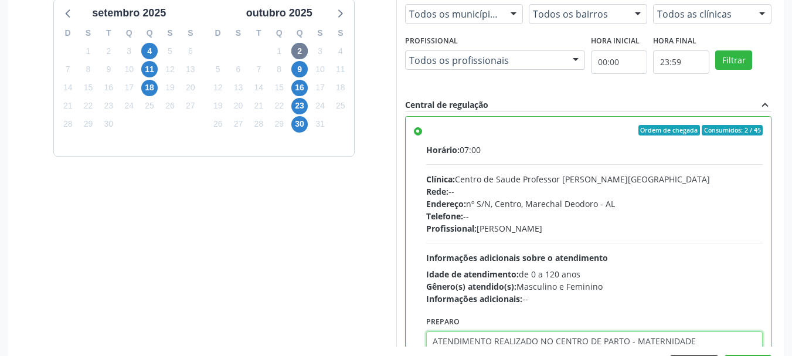
type textarea "ATENDIMENTO REALIZADO NO CENTRO DE PARTO - MATERNIDADE"
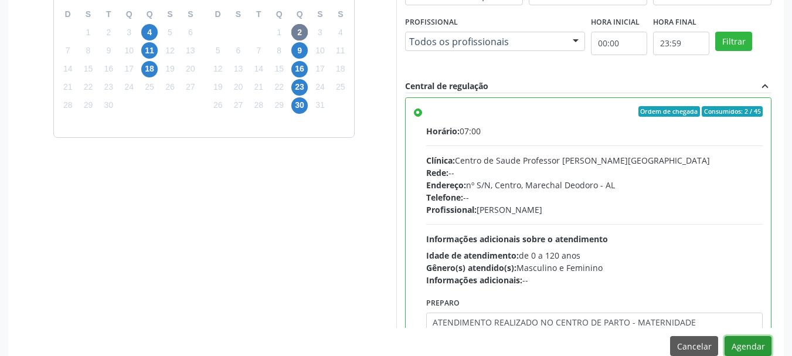
click at [725, 336] on button "Agendar" at bounding box center [748, 346] width 47 height 20
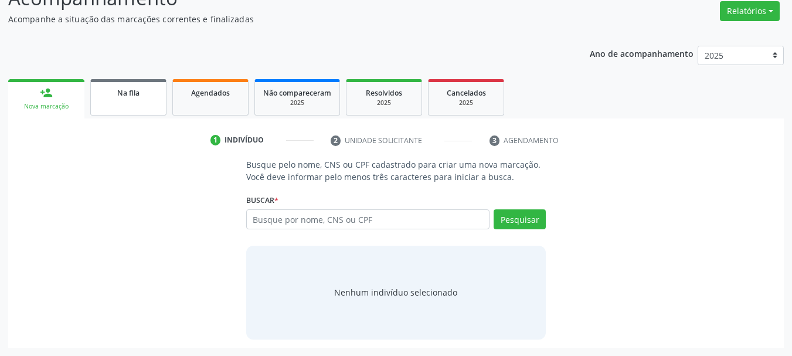
click at [133, 97] on span "Na fila" at bounding box center [128, 93] width 22 height 10
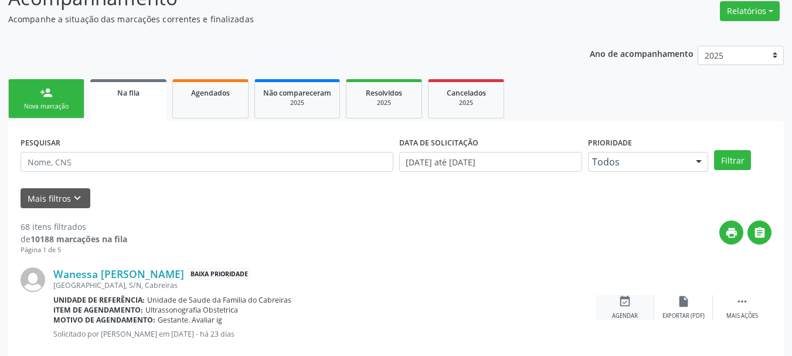
click at [626, 303] on icon "event_available" at bounding box center [625, 301] width 13 height 13
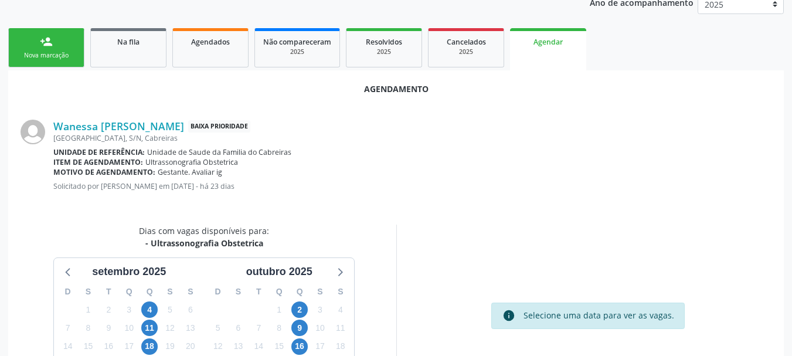
scroll to position [262, 0]
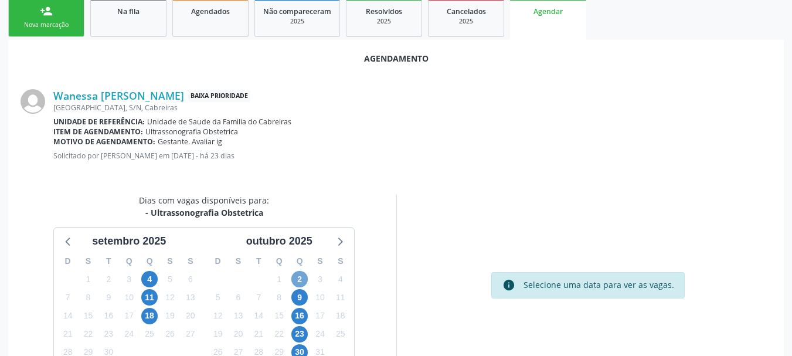
click at [298, 282] on span "2" at bounding box center [299, 279] width 16 height 16
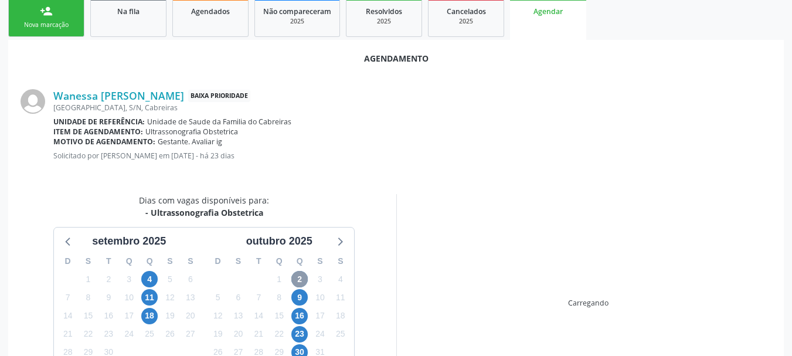
scroll to position [339, 0]
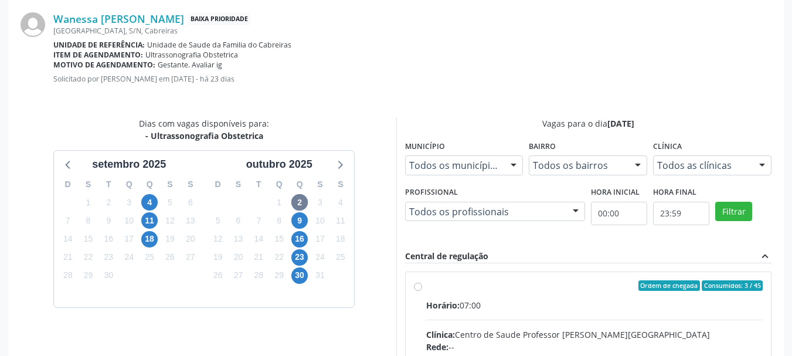
click at [458, 303] on span "Horário:" at bounding box center [442, 305] width 33 height 11
click at [422, 291] on input "Ordem de chegada Consumidos: 3 / 45 Horário: 07:00 Clínica: Centro de Saude Pro…" at bounding box center [418, 285] width 8 height 11
radio input "true"
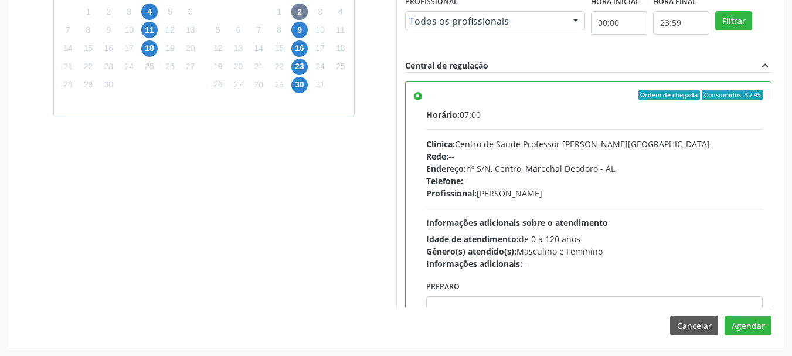
scroll to position [4, 0]
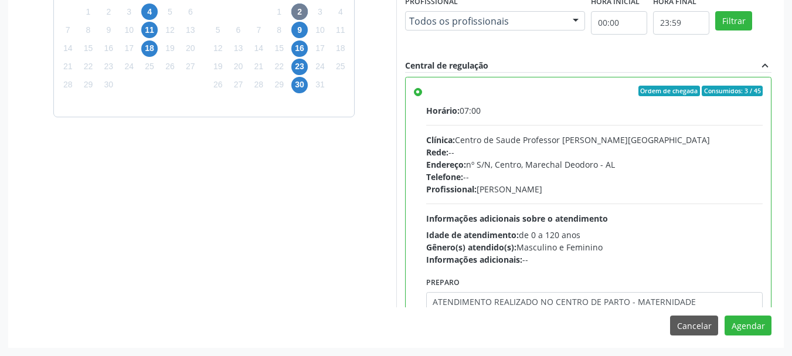
type textarea "ATENDIMENTO REALIZADO NO CENTRO DE PARTO - MATERNIDADE"
click at [725, 316] on button "Agendar" at bounding box center [748, 326] width 47 height 20
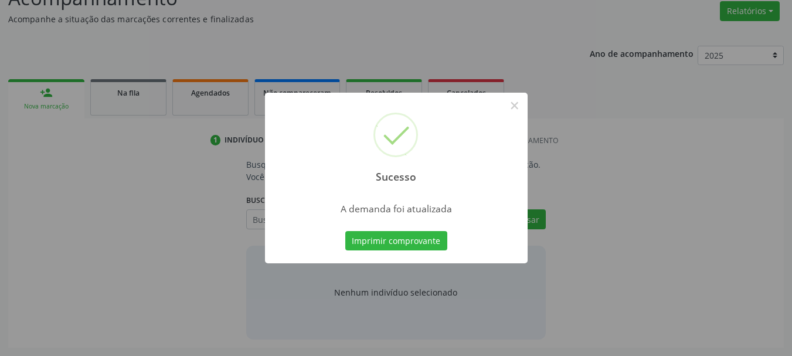
scroll to position [181, 0]
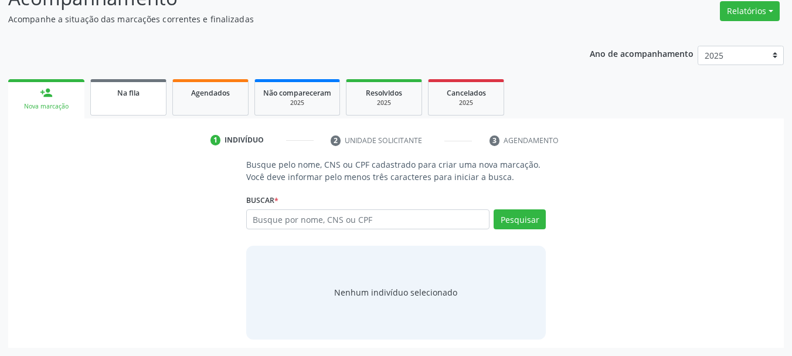
click at [144, 101] on link "Na fila" at bounding box center [128, 97] width 76 height 36
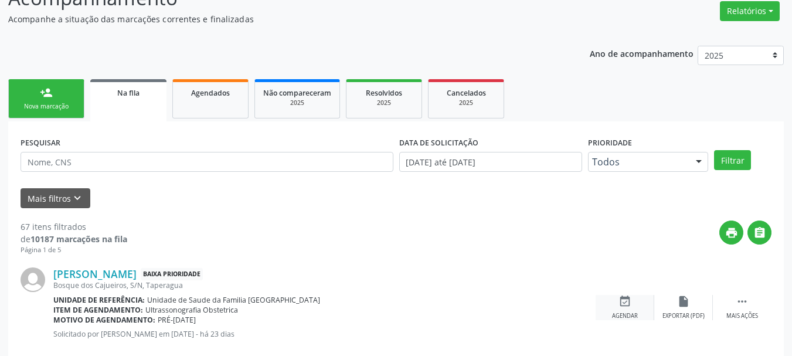
click at [626, 314] on div "Agendar" at bounding box center [625, 316] width 26 height 8
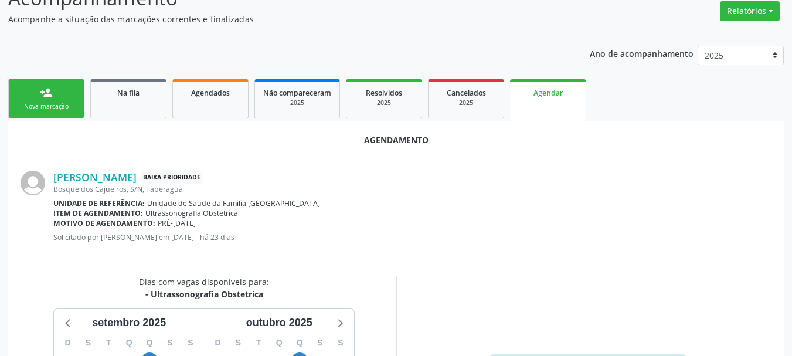
scroll to position [339, 0]
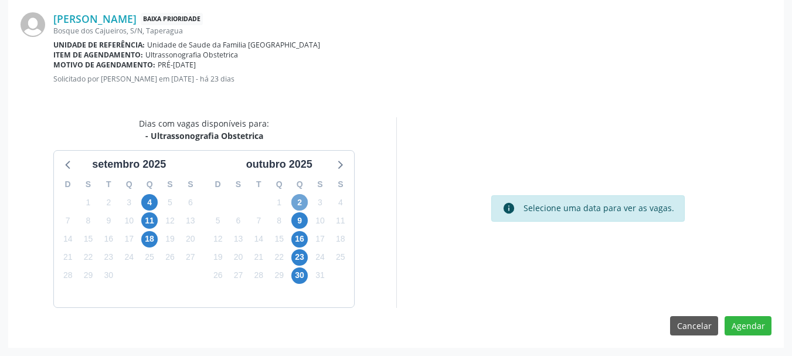
click at [304, 201] on span "2" at bounding box center [299, 202] width 16 height 16
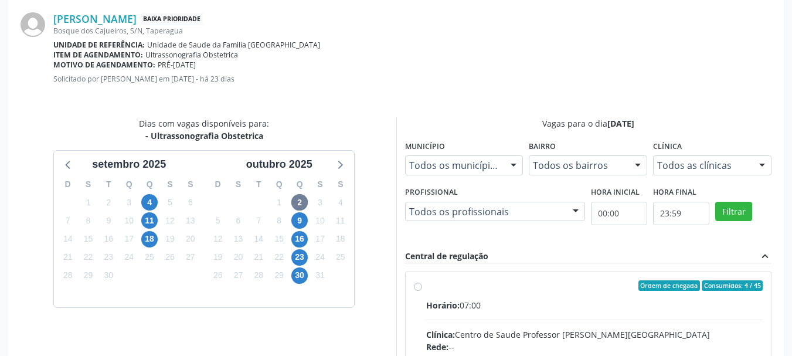
click at [422, 291] on input "Ordem de chegada Consumidos: 4 / 45 Horário: 07:00 Clínica: Centro de Saude Pro…" at bounding box center [418, 285] width 8 height 11
radio input "true"
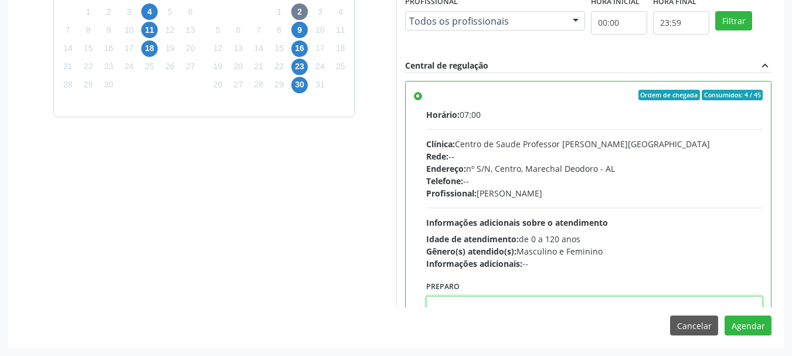
scroll to position [4, 0]
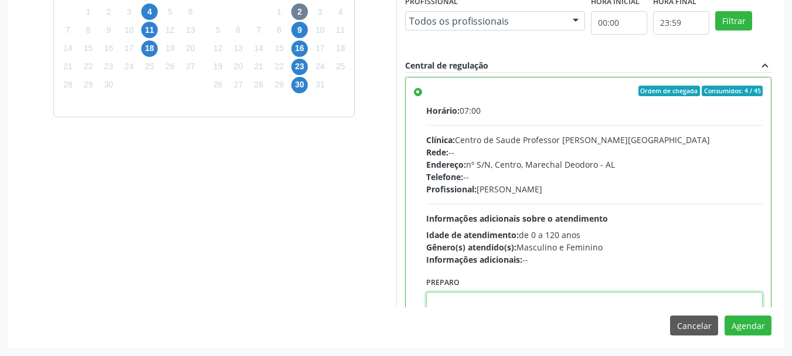
paste textarea "ATENDIMENTO REALIZADO NO CENTRO DE PARTO - MATERNIDADE"
type textarea "ATENDIMENTO REALIZADO NO CENTRO DE PARTO - MATERNIDADE"
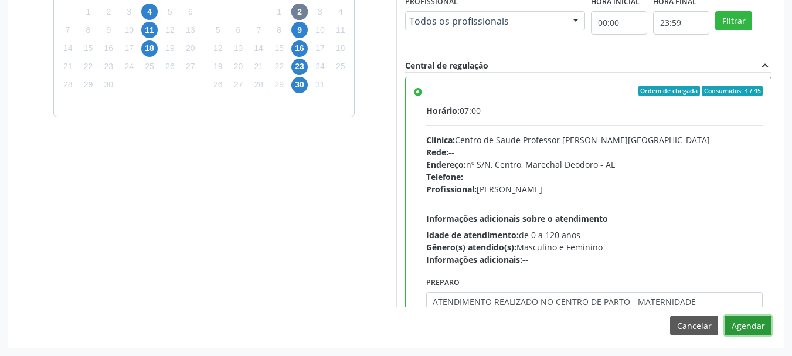
click at [725, 316] on button "Agendar" at bounding box center [748, 326] width 47 height 20
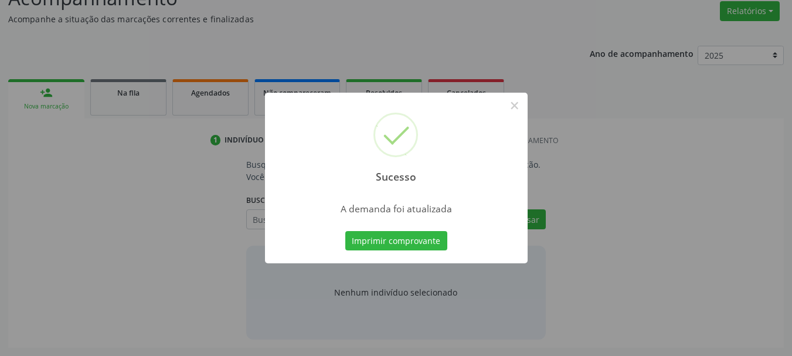
scroll to position [181, 0]
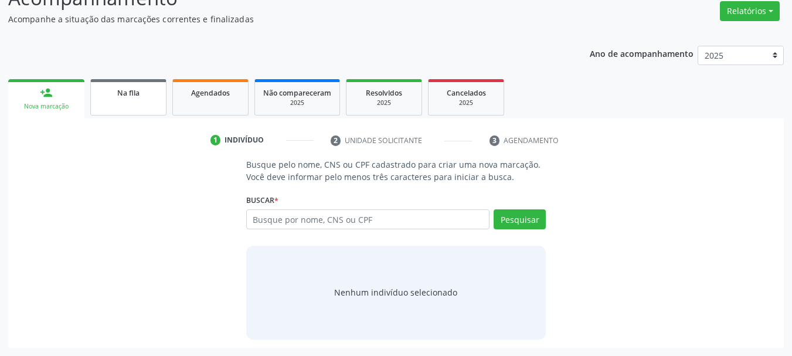
click at [134, 103] on link "Na fila" at bounding box center [128, 97] width 76 height 36
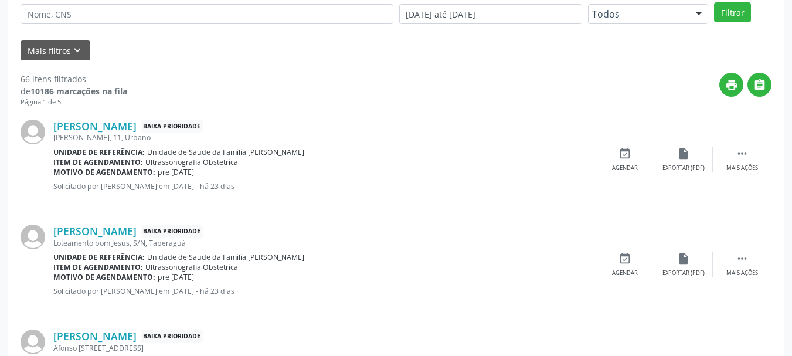
scroll to position [336, 0]
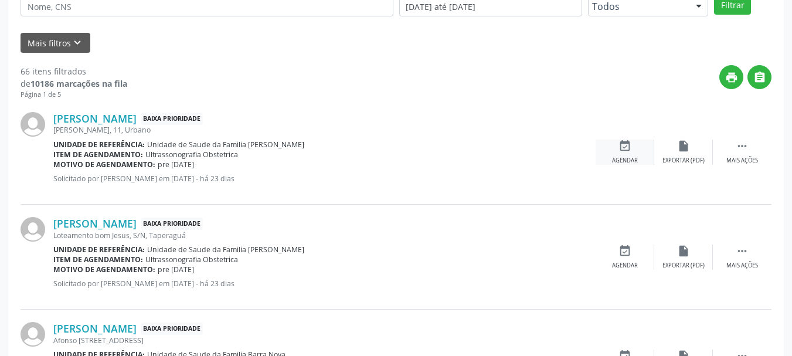
click at [622, 153] on div "event_available Agendar" at bounding box center [625, 152] width 59 height 25
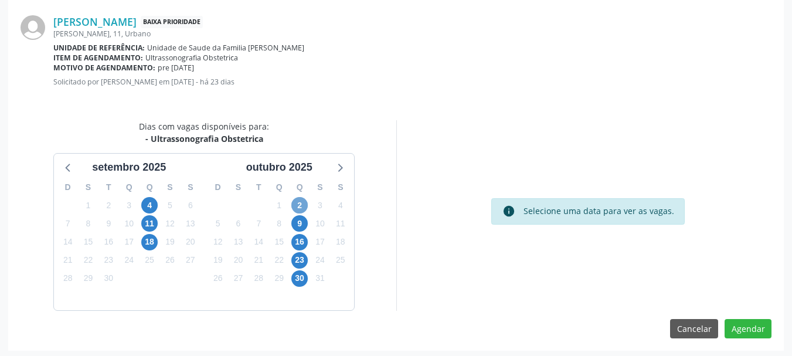
click at [304, 204] on span "2" at bounding box center [299, 205] width 16 height 16
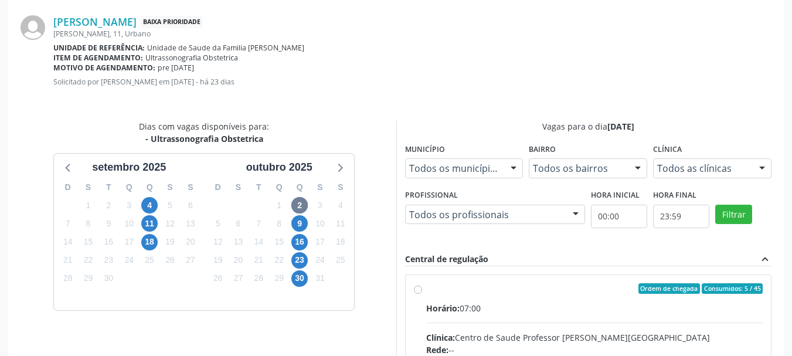
click at [422, 294] on input "Ordem de chegada Consumidos: 5 / 45 Horário: 07:00 Clínica: Centro de Saude Pro…" at bounding box center [418, 288] width 8 height 11
radio input "true"
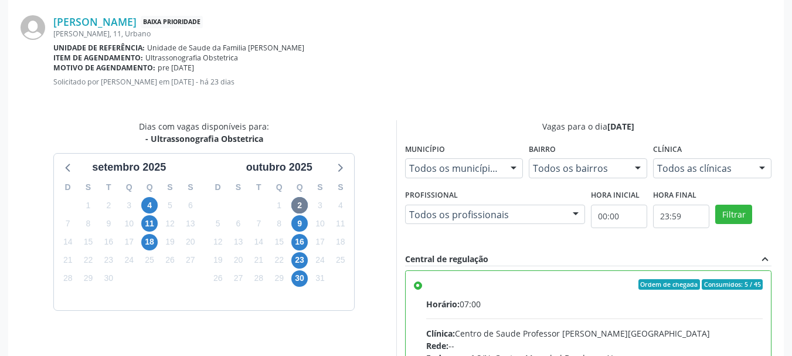
scroll to position [530, 0]
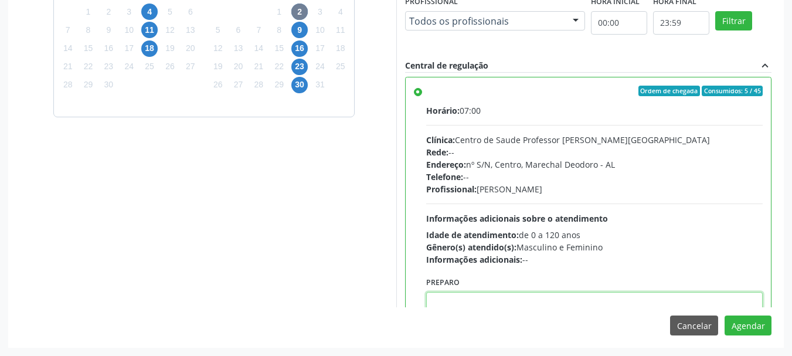
click at [572, 301] on textarea at bounding box center [594, 314] width 337 height 45
paste textarea "ATENDIMENTO REALIZADO NO CENTRO DE PARTO - MATERNIDADE"
type textarea "ATENDIMENTO REALIZADO NO CENTRO DE PARTO - MATERNIDADE"
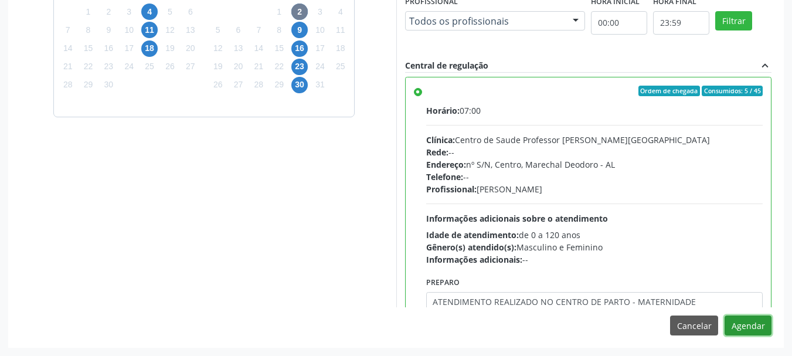
click at [725, 316] on button "Agendar" at bounding box center [748, 326] width 47 height 20
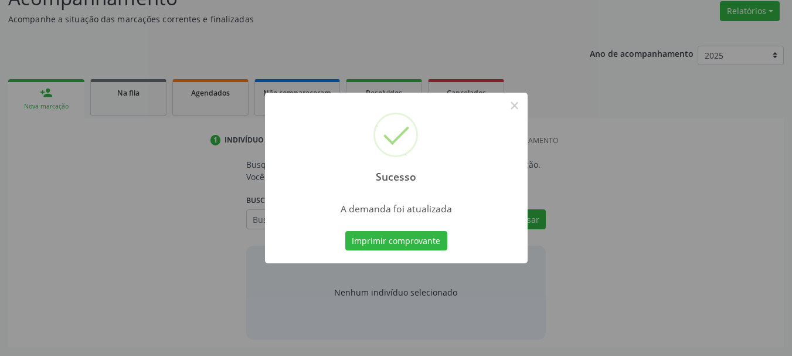
scroll to position [181, 0]
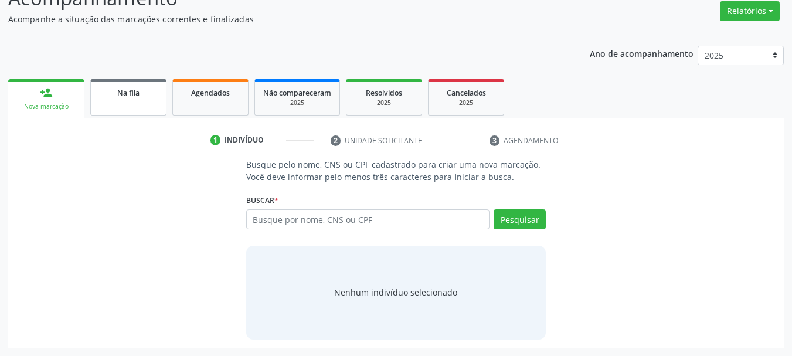
click at [116, 106] on link "Na fila" at bounding box center [128, 97] width 76 height 36
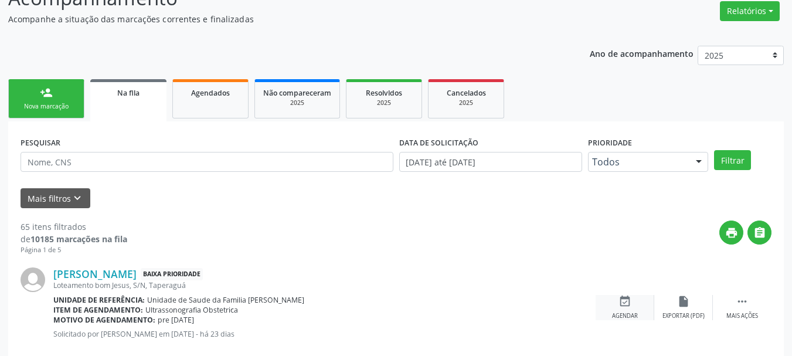
click at [621, 308] on div "event_available Agendar" at bounding box center [625, 307] width 59 height 25
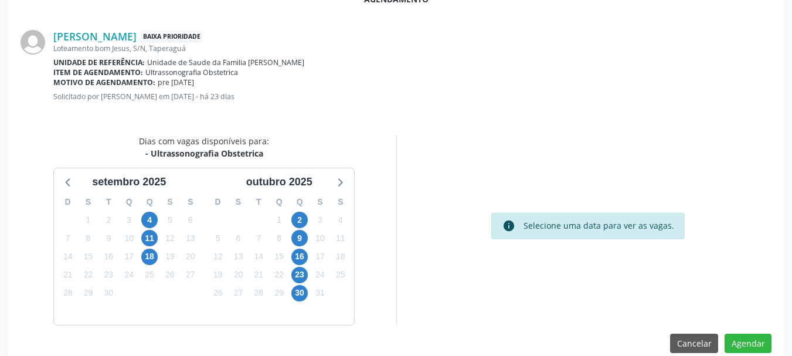
scroll to position [339, 0]
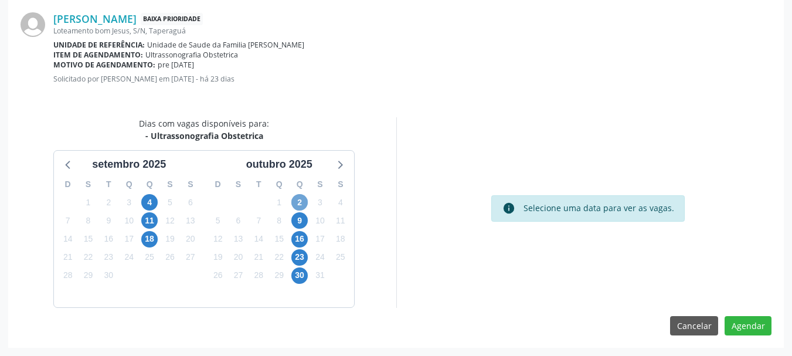
click at [296, 199] on span "2" at bounding box center [299, 202] width 16 height 16
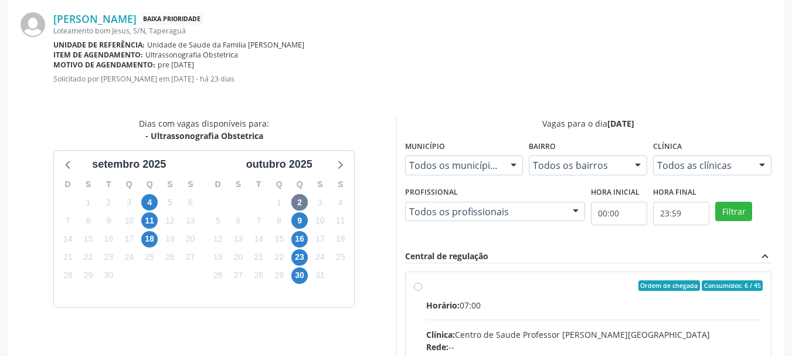
radio input "true"
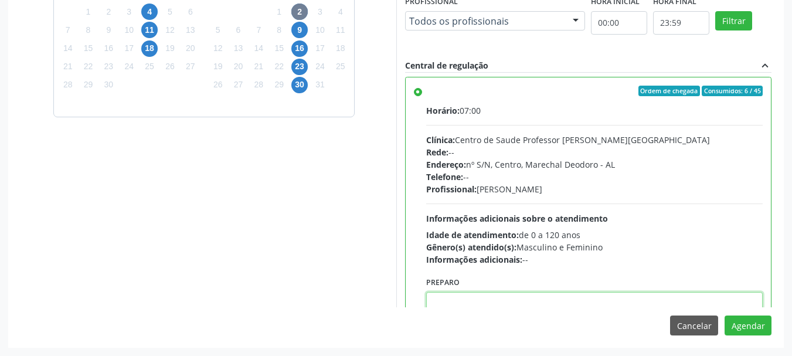
paste textarea "ATENDIMENTO REALIZADO NO CENTRO DE PARTO - MATERNIDADE"
type textarea "ATENDIMENTO REALIZADO NO CENTRO DE PARTO - MATERNIDADE"
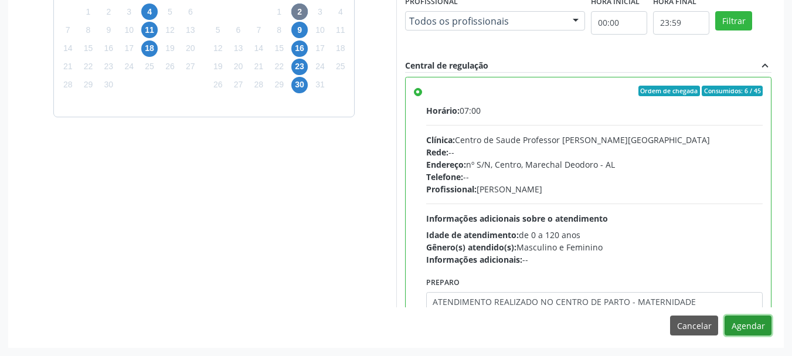
click at [725, 316] on button "Agendar" at bounding box center [748, 326] width 47 height 20
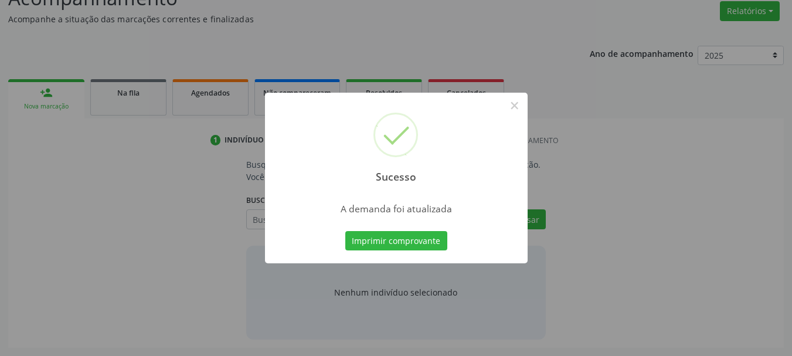
scroll to position [181, 0]
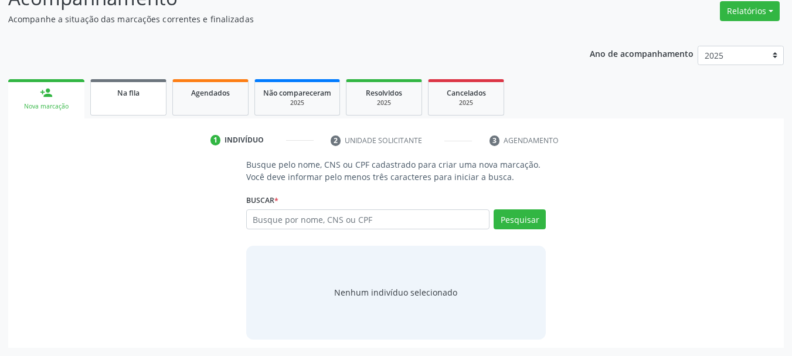
click at [119, 93] on span "Na fila" at bounding box center [128, 93] width 22 height 10
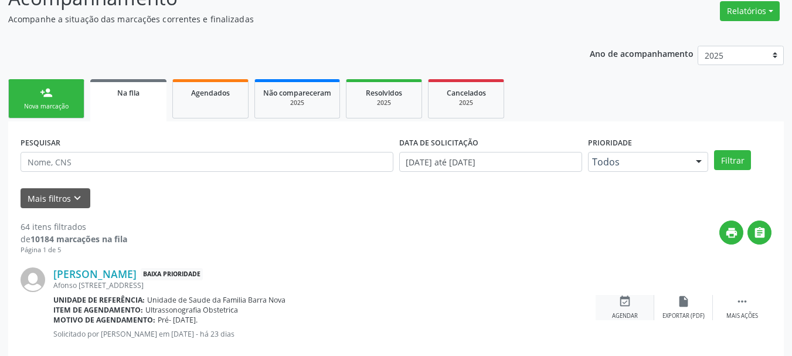
click at [609, 303] on div "event_available Agendar" at bounding box center [625, 307] width 59 height 25
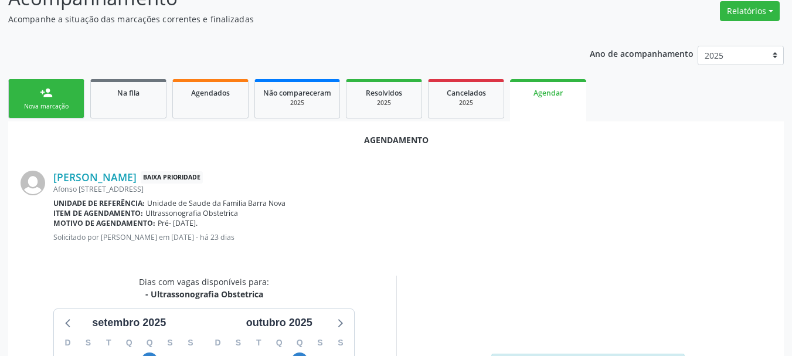
scroll to position [339, 0]
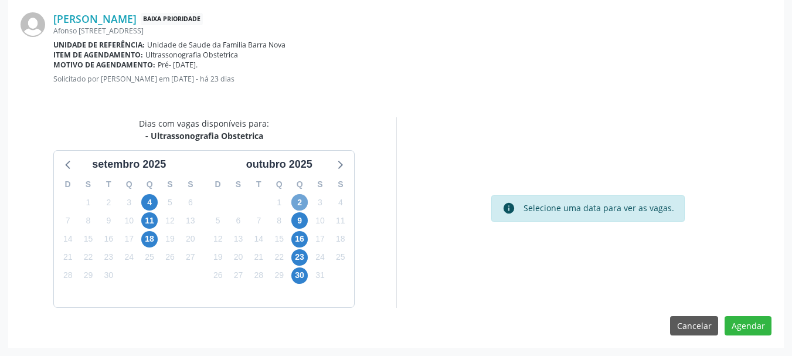
click at [303, 204] on span "2" at bounding box center [299, 202] width 16 height 16
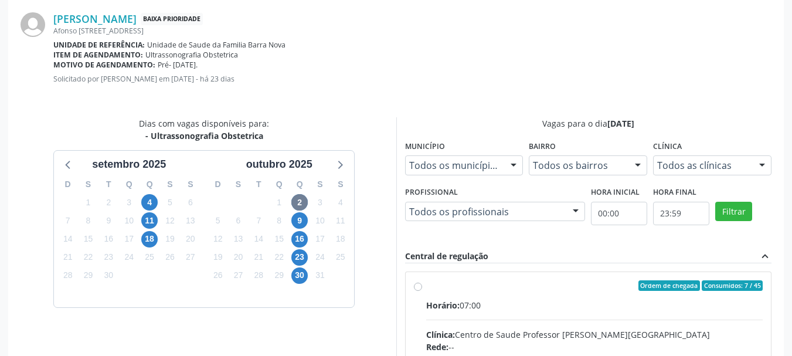
click at [480, 284] on div "Ordem de chegada Consumidos: 7 / 45" at bounding box center [594, 285] width 337 height 11
click at [422, 284] on input "Ordem de chegada Consumidos: 7 / 45 Horário: 07:00 Clínica: Centro de Saude Pro…" at bounding box center [418, 285] width 8 height 11
radio input "true"
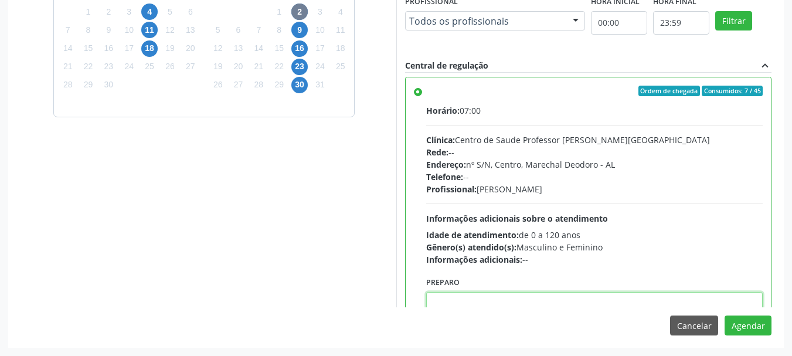
paste textarea "ATENDIMENTO REALIZADO NO CENTRO DE PARTO - MATERNIDADE"
type textarea "ATENDIMENTO REALIZADO NO CENTRO DE PARTO - MATERNIDADE"
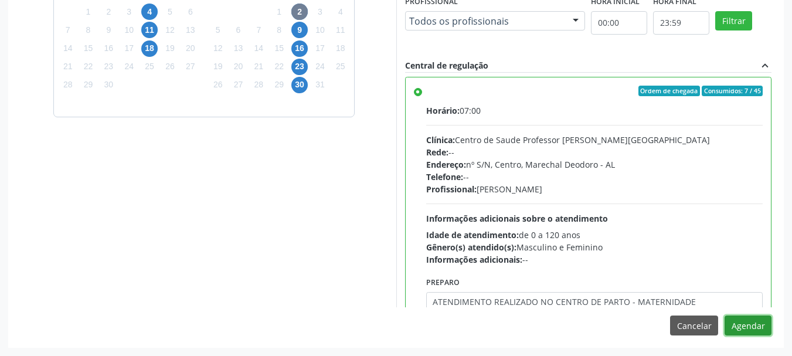
click at [725, 316] on button "Agendar" at bounding box center [748, 326] width 47 height 20
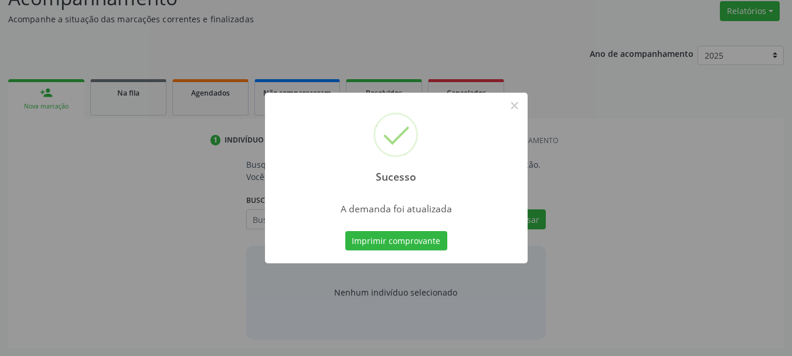
scroll to position [181, 0]
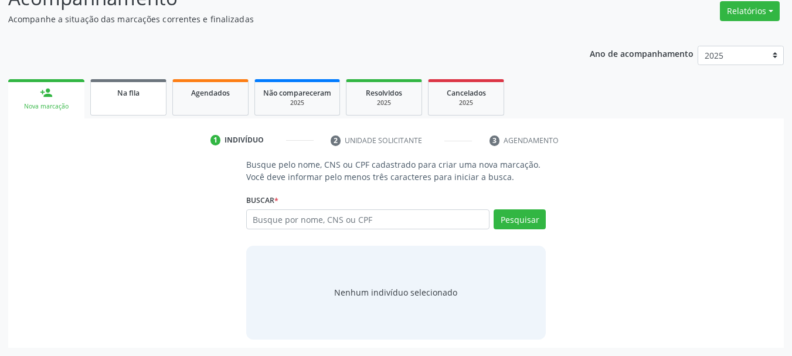
click at [100, 109] on link "Na fila" at bounding box center [128, 97] width 76 height 36
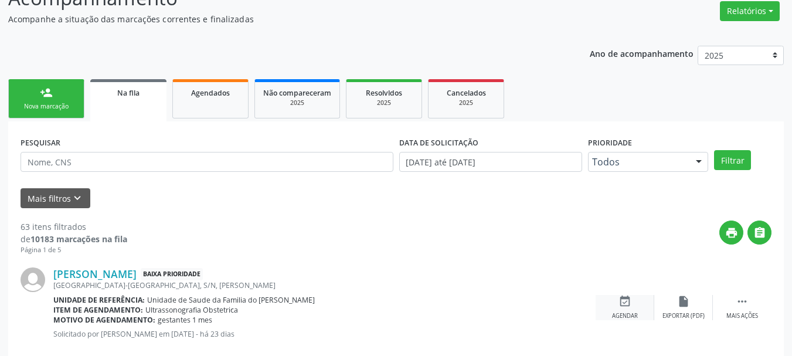
click at [632, 306] on div "event_available Agendar" at bounding box center [625, 307] width 59 height 25
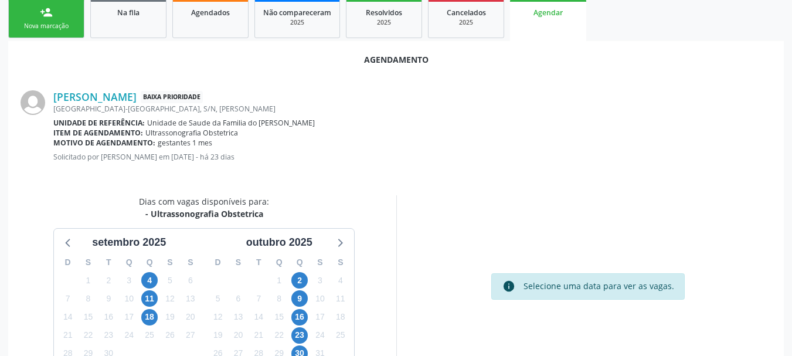
scroll to position [339, 0]
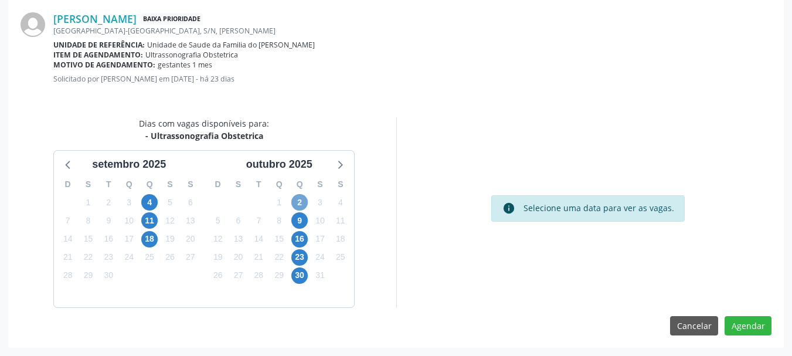
click at [301, 201] on span "2" at bounding box center [299, 202] width 16 height 16
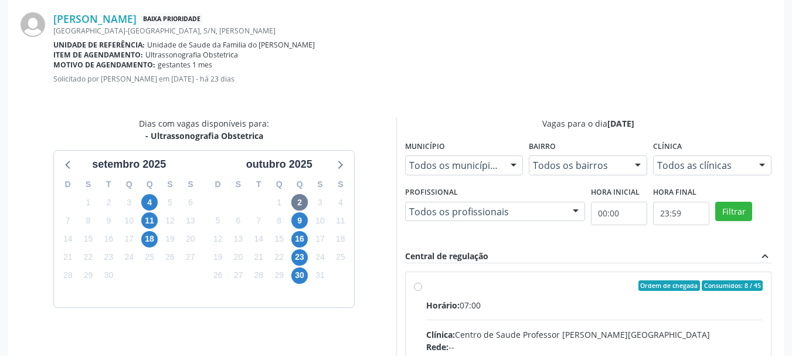
click at [422, 291] on input "Ordem de chegada Consumidos: 8 / 45 Horário: 07:00 Clínica: Centro de Saude Pro…" at bounding box center [418, 285] width 8 height 11
radio input "true"
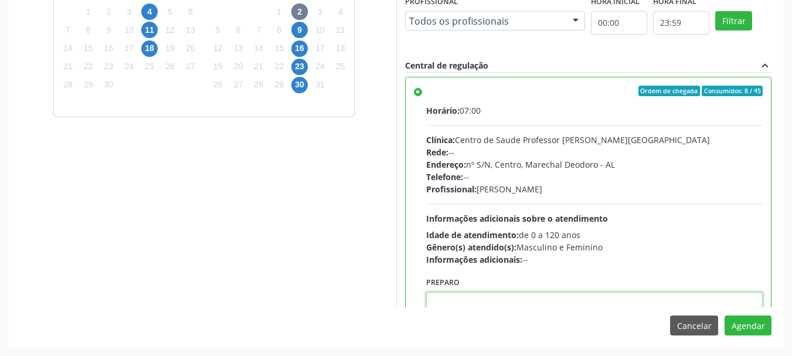
paste textarea "ATENDIMENTO REALIZADO NO CENTRO DE PARTO - MATERNIDADE"
type textarea "ATENDIMENTO REALIZADO NO CENTRO DE PARTO - MATERNIDADE"
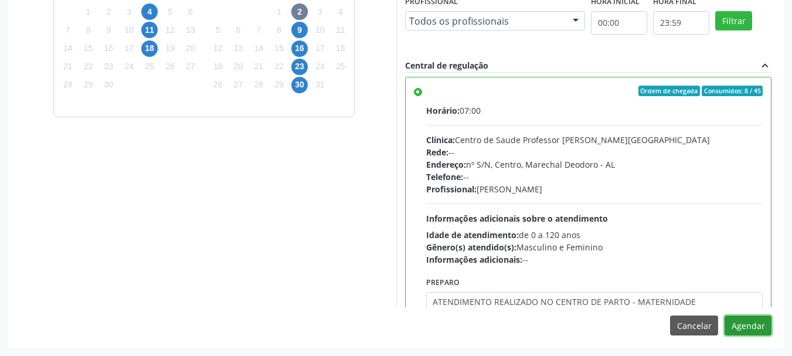
click at [751, 327] on button "Agendar" at bounding box center [748, 326] width 47 height 20
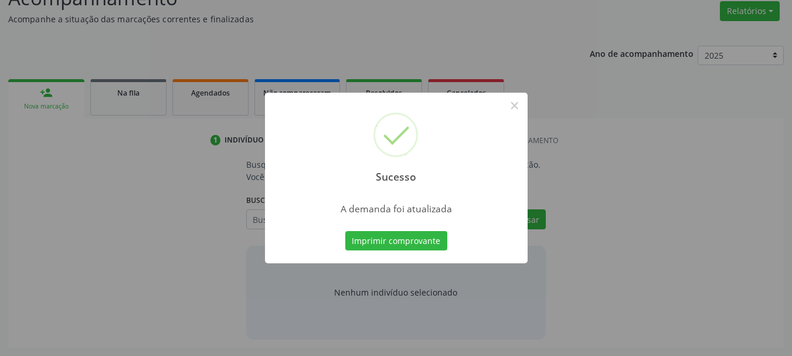
scroll to position [181, 0]
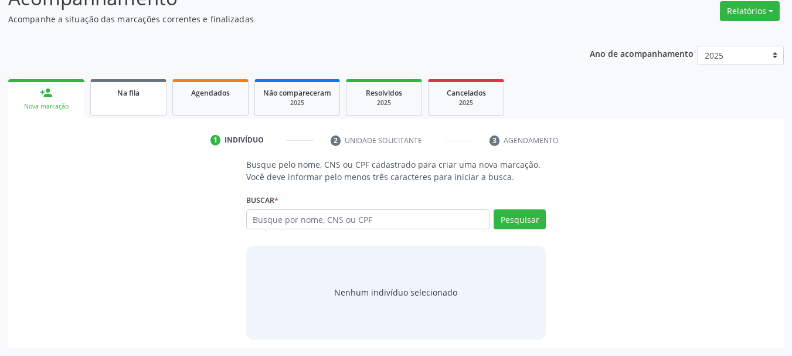
click at [107, 110] on link "Na fila" at bounding box center [128, 97] width 76 height 36
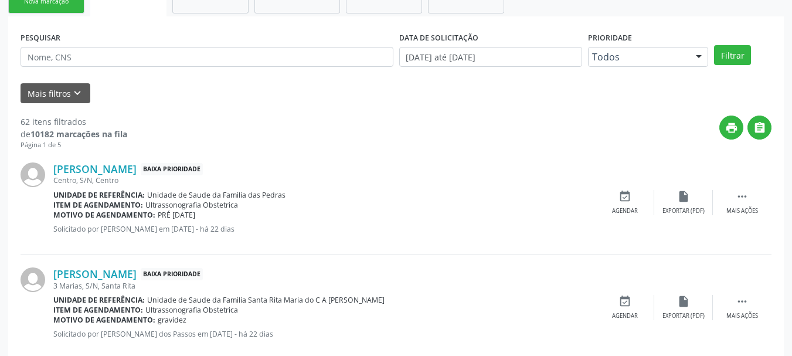
scroll to position [336, 0]
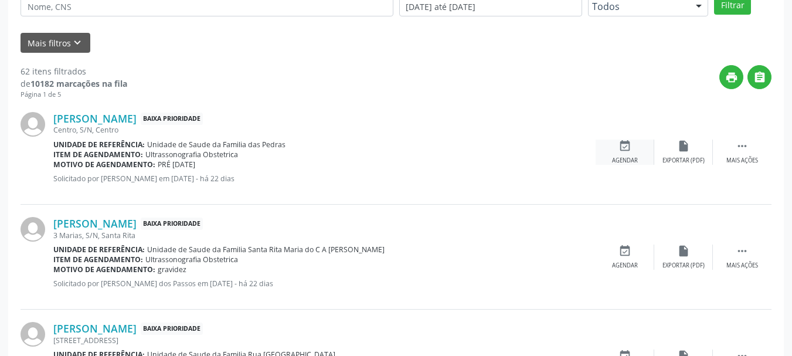
click at [619, 154] on div "event_available Agendar" at bounding box center [625, 152] width 59 height 25
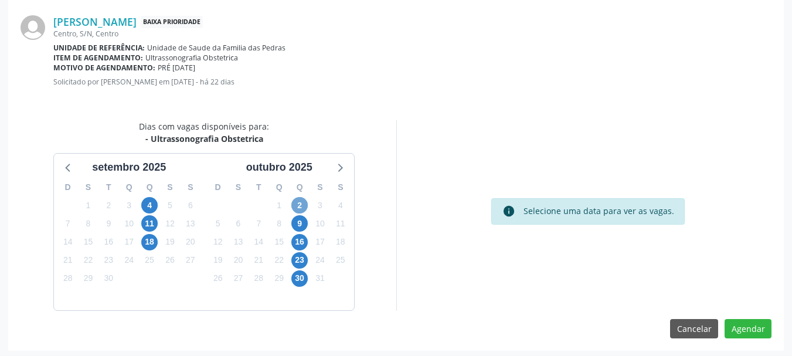
click at [300, 204] on span "2" at bounding box center [299, 205] width 16 height 16
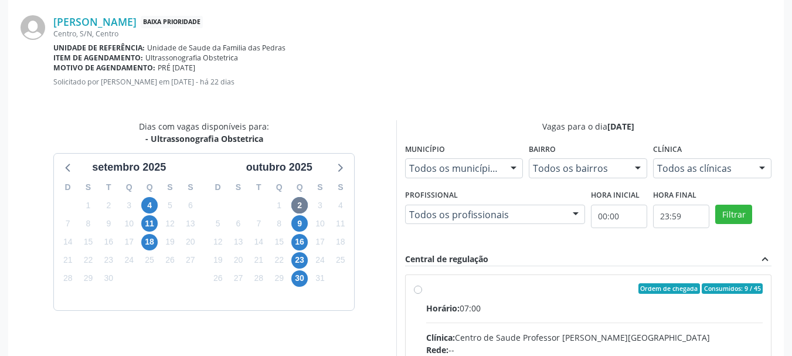
click at [445, 291] on div "Ordem de chegada Consumidos: 9 / 45" at bounding box center [594, 288] width 337 height 11
click at [422, 291] on input "Ordem de chegada Consumidos: 9 / 45 Horário: 07:00 Clínica: Centro de Saude Pro…" at bounding box center [418, 288] width 8 height 11
radio input "true"
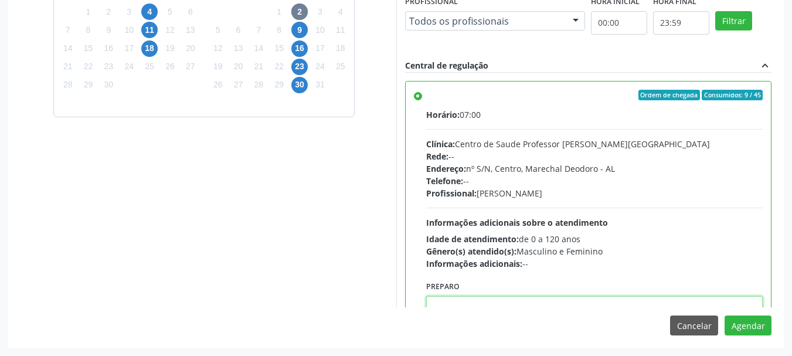
scroll to position [4, 0]
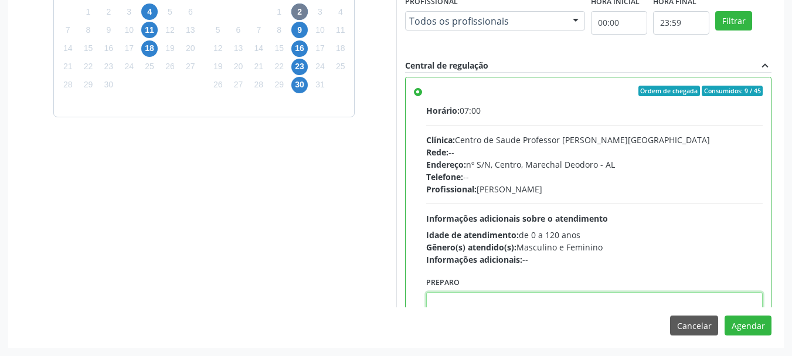
paste textarea "ATENDIMENTO REALIZADO NO CENTRO DE PARTO - MATERNIDADE"
type textarea "ATENDIMENTO REALIZADO NO CENTRO DE PARTO - MATERNIDADE"
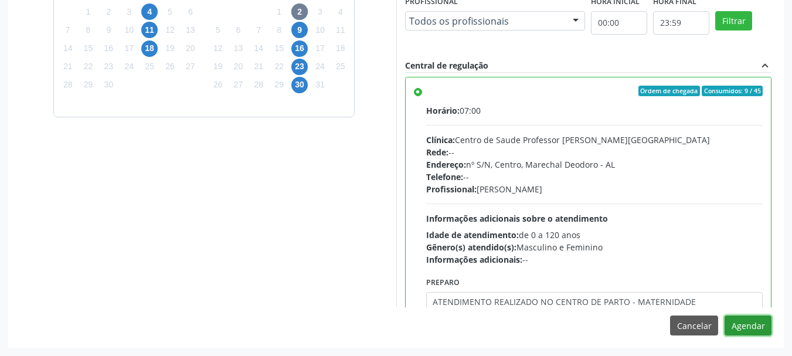
click at [765, 325] on button "Agendar" at bounding box center [748, 326] width 47 height 20
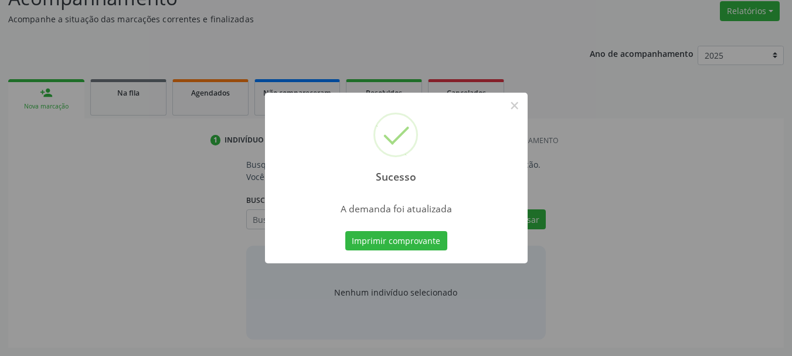
scroll to position [181, 0]
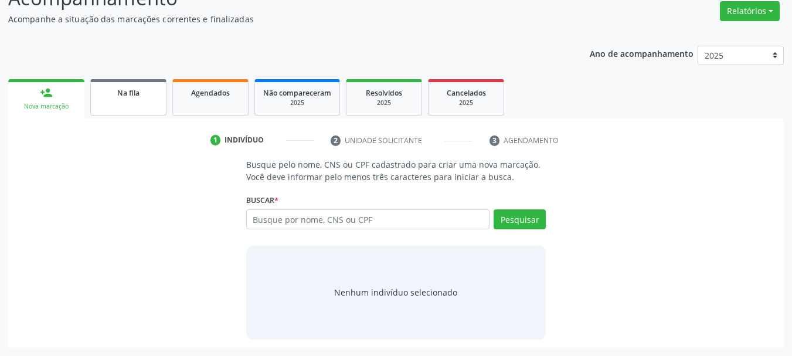
click at [130, 97] on span "Na fila" at bounding box center [128, 93] width 22 height 10
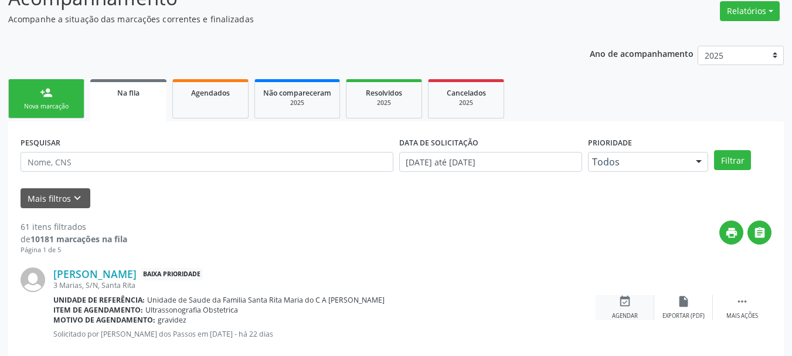
click at [623, 306] on icon "event_available" at bounding box center [625, 301] width 13 height 13
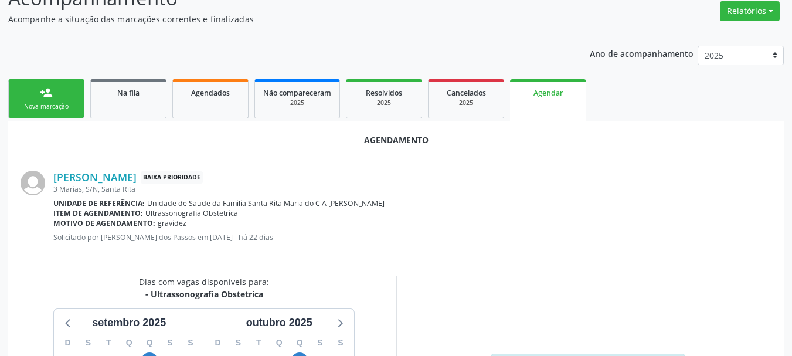
scroll to position [339, 0]
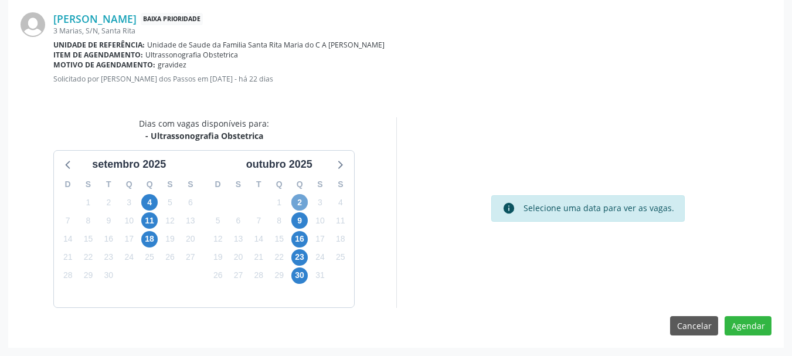
click at [296, 207] on span "2" at bounding box center [299, 202] width 16 height 16
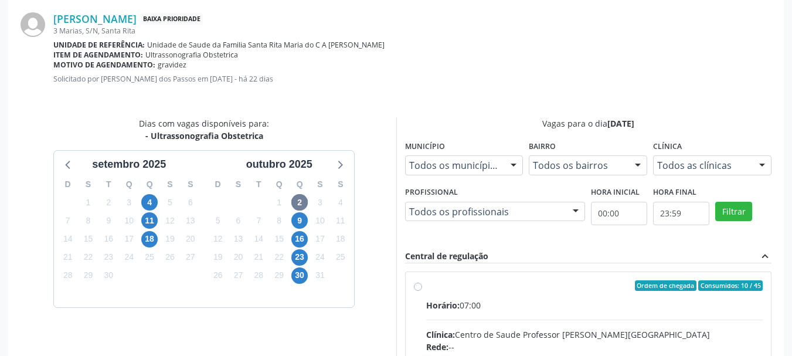
click at [487, 301] on div "Horário: 07:00" at bounding box center [594, 305] width 337 height 12
click at [422, 291] on input "Ordem de chegada Consumidos: 10 / 45 Horário: 07:00 Clínica: Centro de Saude Pr…" at bounding box center [418, 285] width 8 height 11
radio input "true"
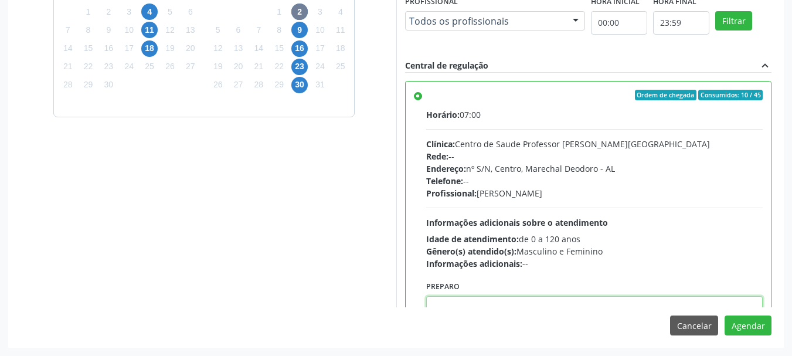
scroll to position [4, 0]
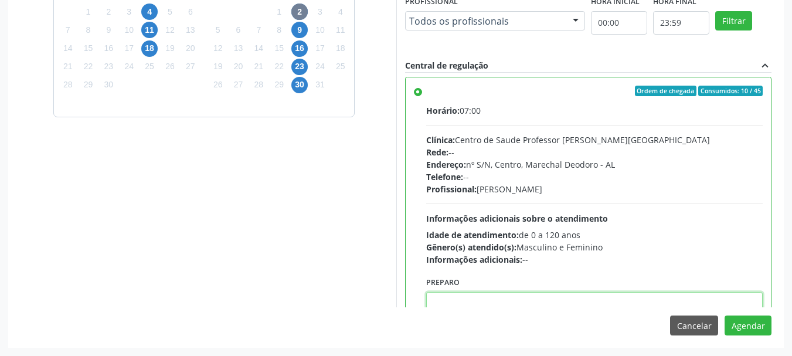
paste textarea "ATENDIMENTO REALIZADO NO CENTRO DE PARTO - MATERNIDADE"
type textarea "ATENDIMENTO REALIZADO NO CENTRO DE PARTO - MATERNIDADE"
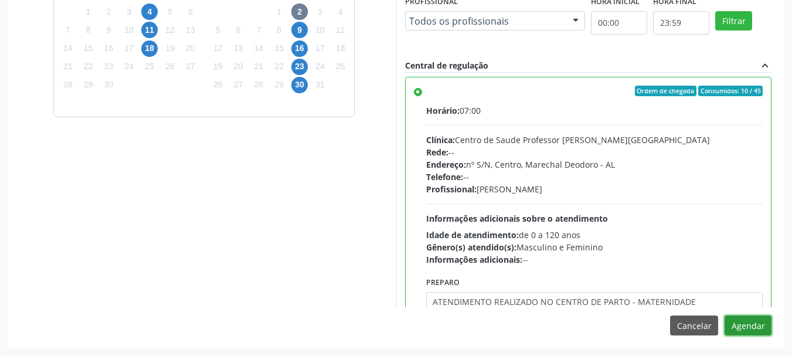
click at [725, 316] on button "Agendar" at bounding box center [748, 326] width 47 height 20
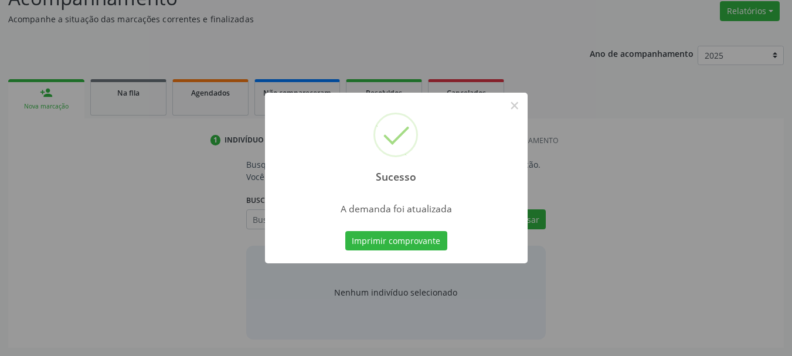
scroll to position [181, 0]
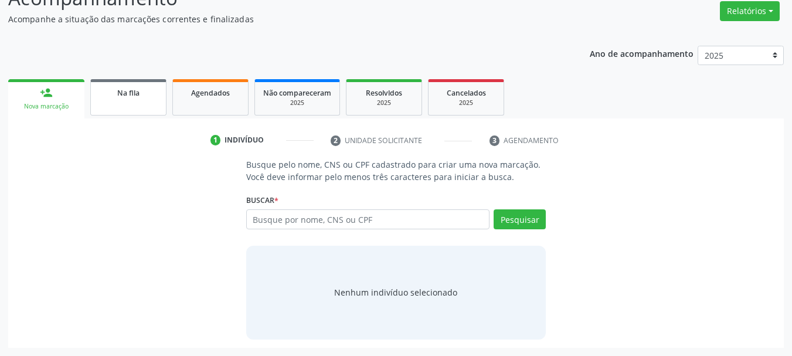
click at [159, 82] on link "Na fila" at bounding box center [128, 97] width 76 height 36
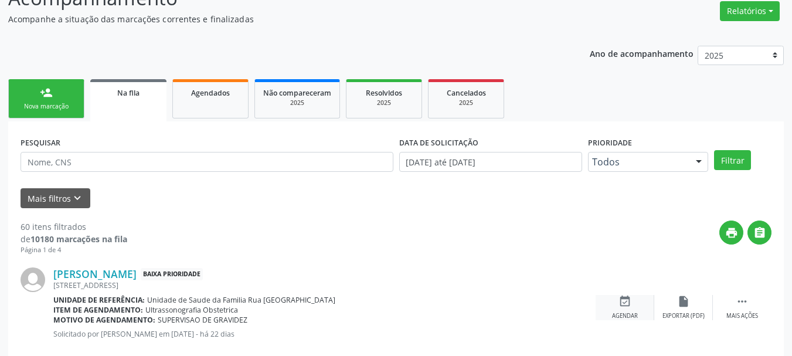
click at [629, 306] on icon "event_available" at bounding box center [625, 301] width 13 height 13
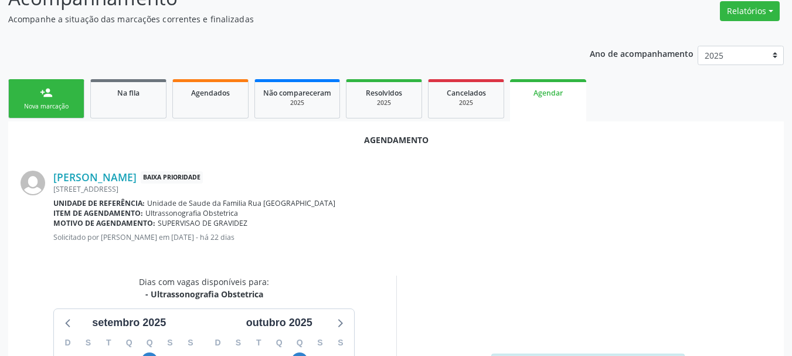
scroll to position [339, 0]
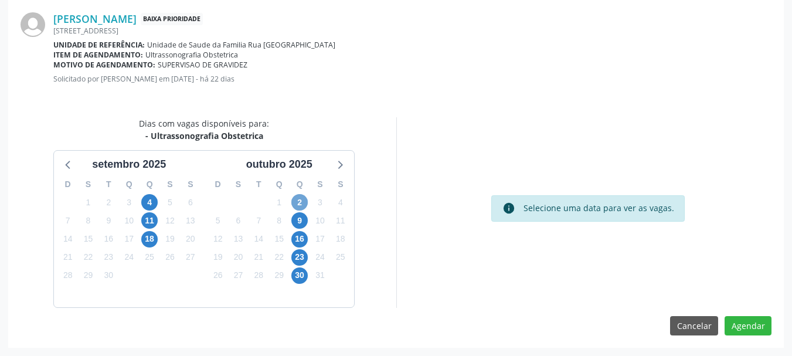
click at [295, 202] on span "2" at bounding box center [299, 202] width 16 height 16
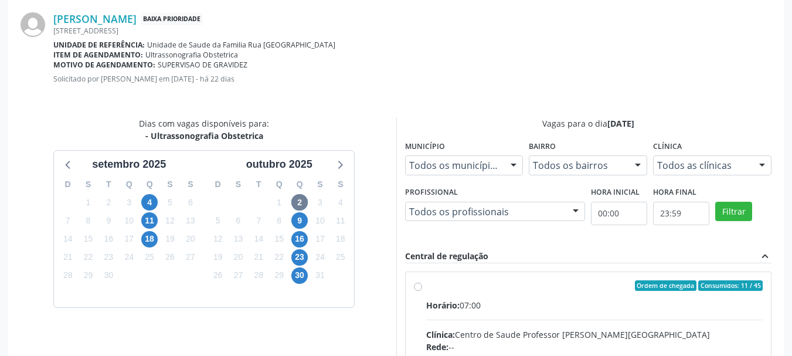
click at [486, 307] on div "Horário: 07:00" at bounding box center [594, 305] width 337 height 12
click at [422, 291] on input "Ordem de chegada Consumidos: 11 / 45 Horário: 07:00 Clínica: Centro de Saude Pr…" at bounding box center [418, 285] width 8 height 11
radio input "true"
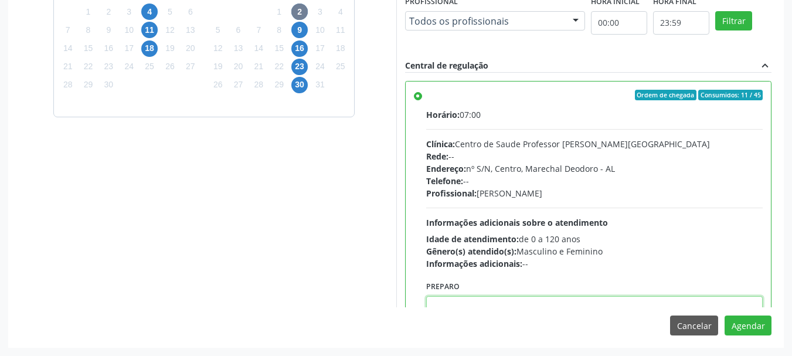
scroll to position [4, 0]
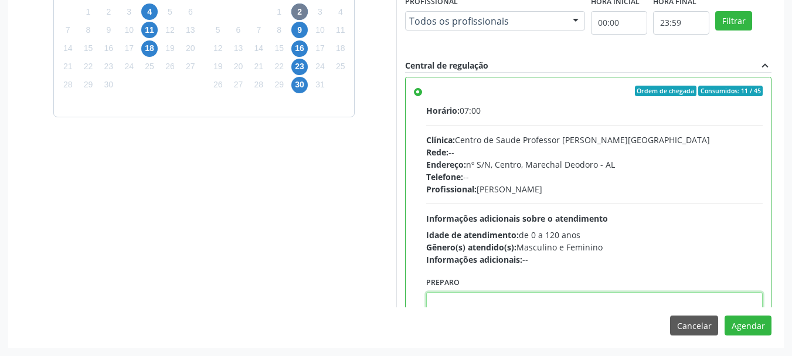
click at [486, 307] on textarea at bounding box center [594, 314] width 337 height 45
paste textarea "ATENDIMENTO REALIZADO NO CENTRO DE PARTO - MATERNIDADE"
type textarea "ATENDIMENTO REALIZADO NO CENTRO DE PARTO - MATERNIDADE"
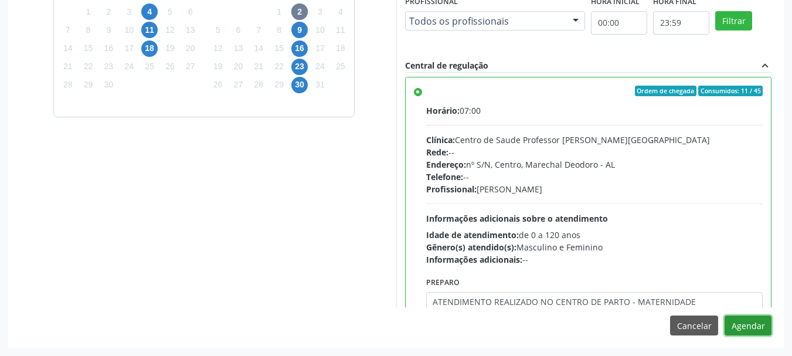
click at [725, 316] on button "Agendar" at bounding box center [748, 326] width 47 height 20
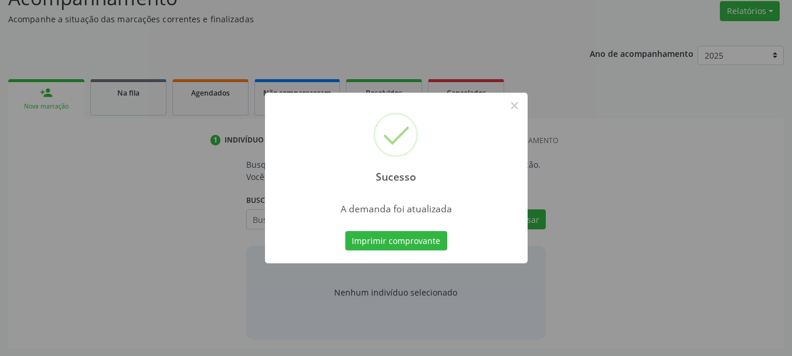
scroll to position [181, 0]
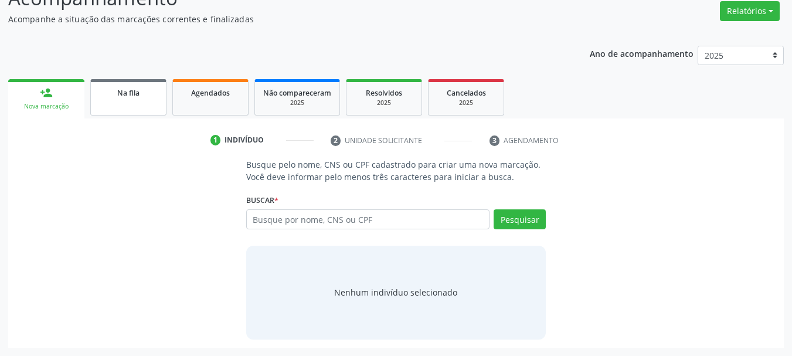
click at [138, 101] on link "Na fila" at bounding box center [128, 97] width 76 height 36
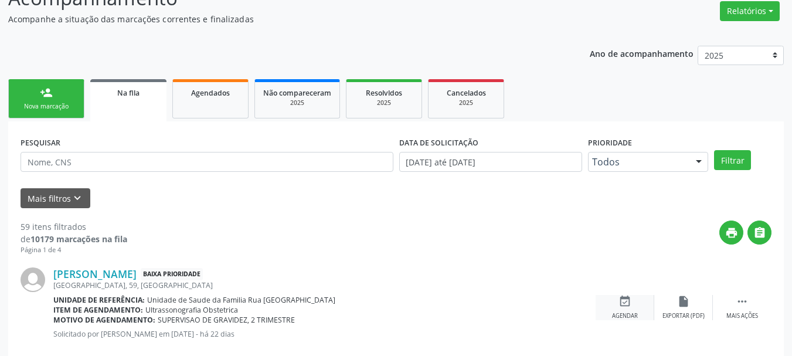
click at [619, 310] on div "event_available Agendar" at bounding box center [625, 307] width 59 height 25
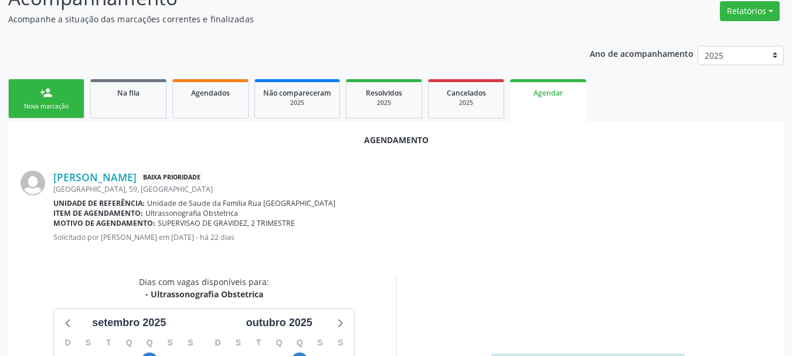
scroll to position [339, 0]
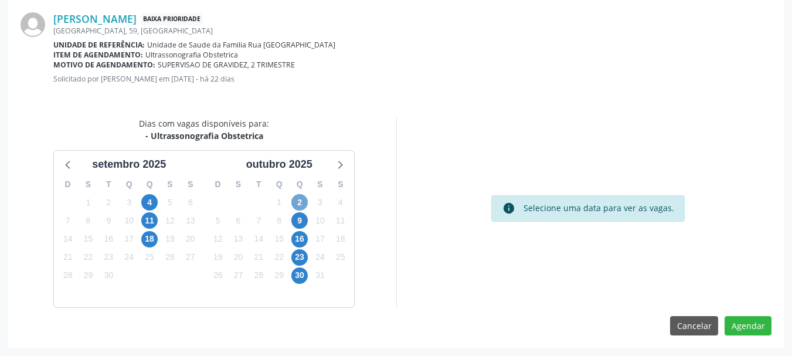
click at [302, 200] on span "2" at bounding box center [299, 202] width 16 height 16
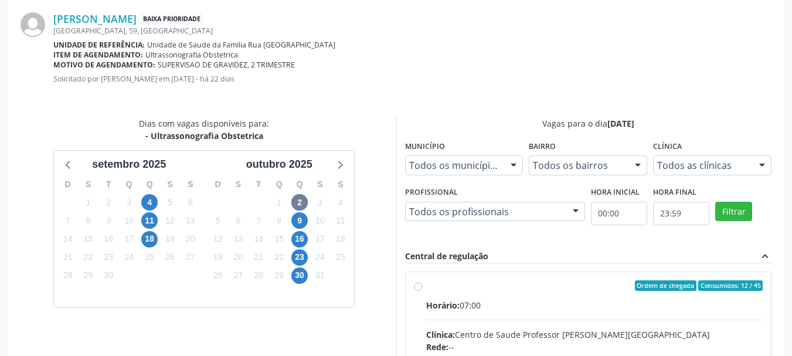
click at [422, 291] on input "Ordem de chegada Consumidos: 12 / 45 Horário: 07:00 Clínica: Centro de Saude Pr…" at bounding box center [418, 285] width 8 height 11
radio input "true"
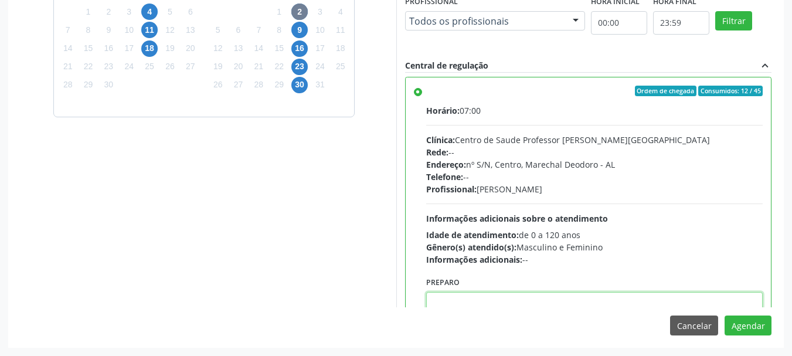
paste textarea "ATENDIMENTO REALIZADO NO CENTRO DE PARTO - MATERNIDADE"
type textarea "ATENDIMENTO REALIZADO NO CENTRO DE PARTO - MATERNIDADE"
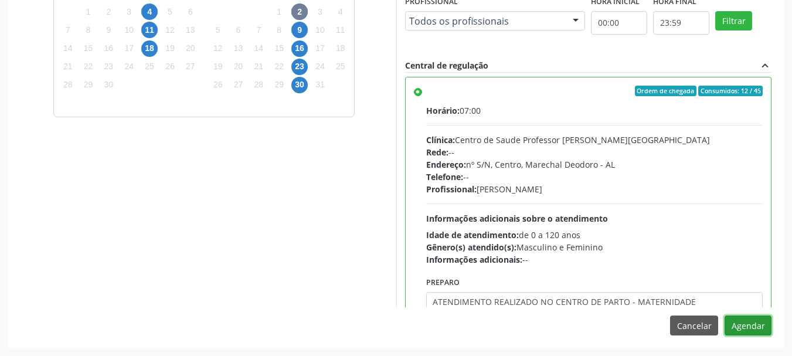
click at [725, 316] on button "Agendar" at bounding box center [748, 326] width 47 height 20
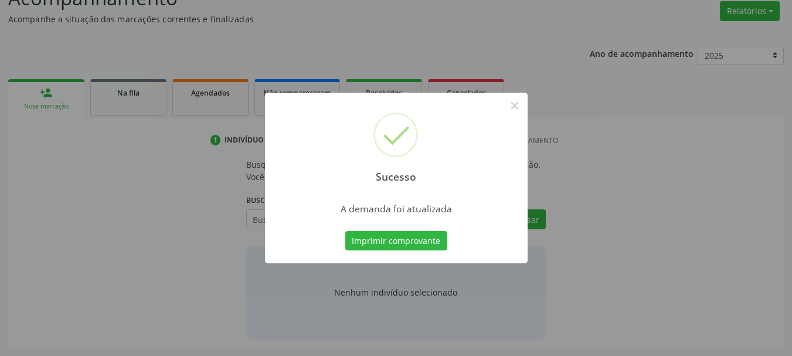
scroll to position [181, 0]
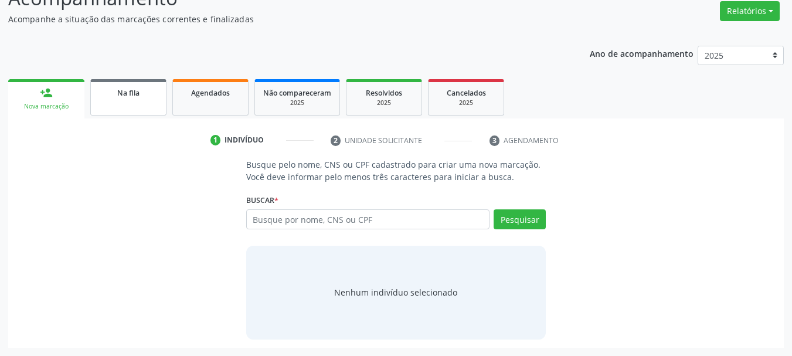
click at [147, 101] on link "Na fila" at bounding box center [128, 97] width 76 height 36
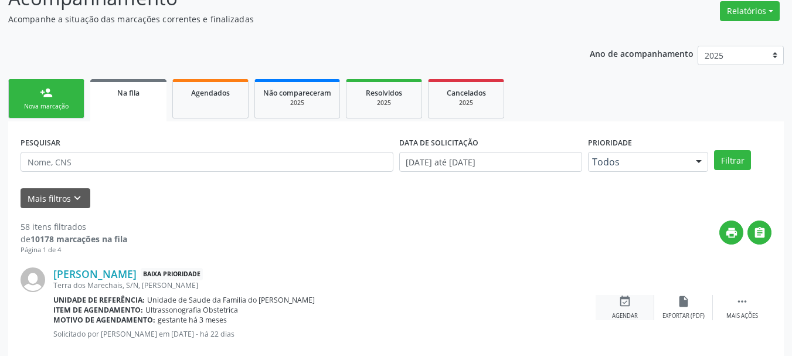
click at [630, 311] on div "event_available Agendar" at bounding box center [625, 307] width 59 height 25
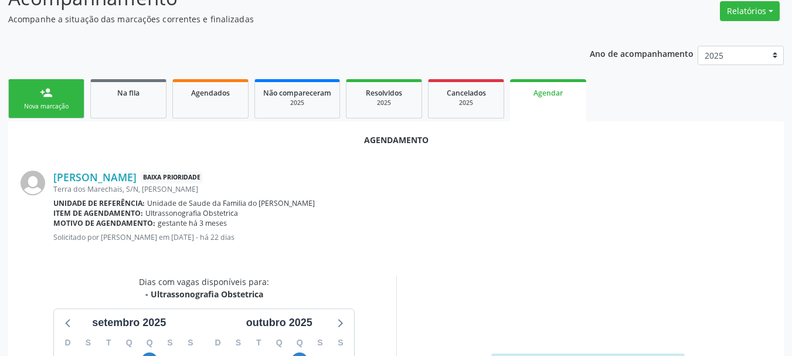
scroll to position [339, 0]
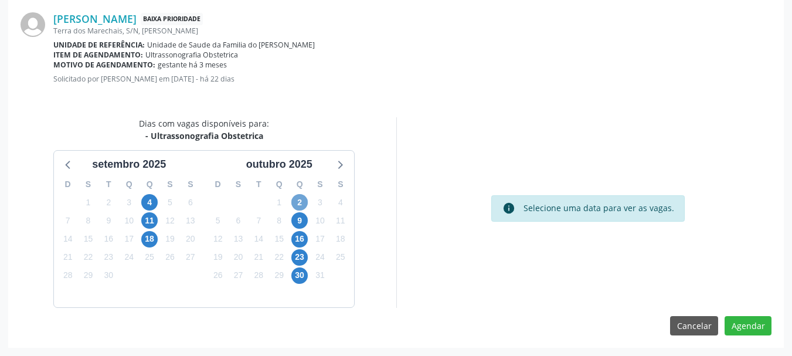
click at [301, 201] on span "2" at bounding box center [299, 202] width 16 height 16
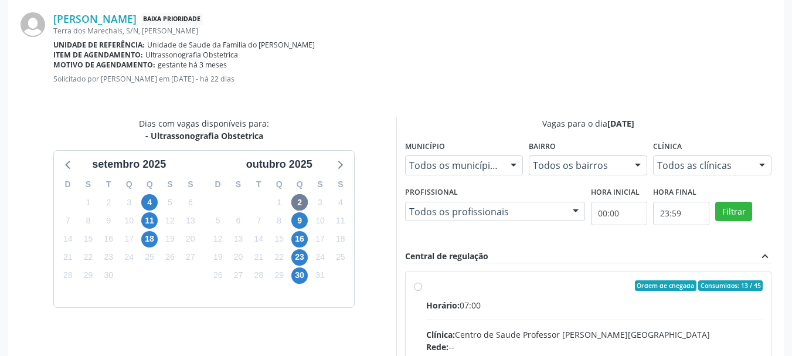
click at [545, 303] on div "Horário: 07:00" at bounding box center [594, 305] width 337 height 12
click at [422, 291] on input "Ordem de chegada Consumidos: 13 / 45 Horário: 07:00 Clínica: Centro de Saude Pr…" at bounding box center [418, 285] width 8 height 11
radio input "true"
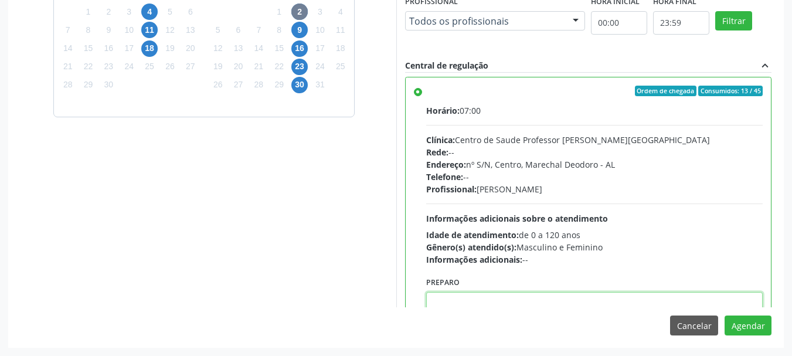
click at [545, 303] on textarea at bounding box center [594, 314] width 337 height 45
paste textarea "ATENDIMENTO REALIZADO NO CENTRO DE PARTO - MATERNIDADE"
type textarea "ATENDIMENTO REALIZADO NO CENTRO DE PARTO - MATERNIDADE"
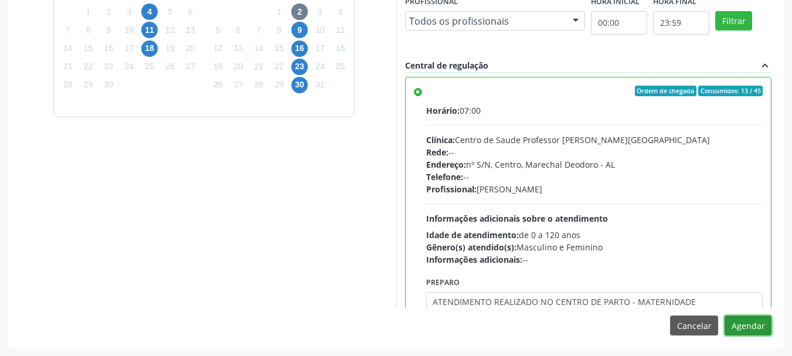
click at [725, 316] on button "Agendar" at bounding box center [748, 326] width 47 height 20
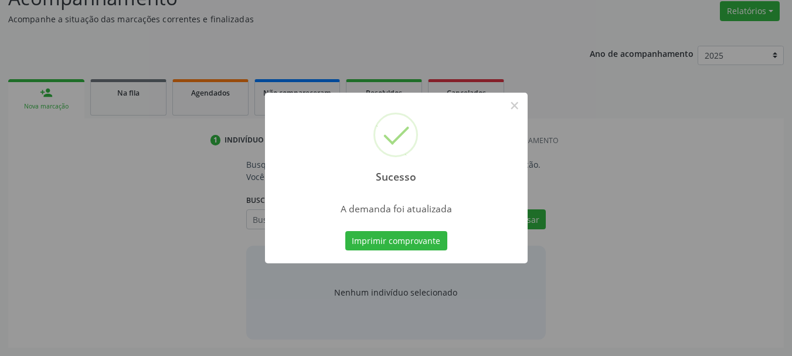
scroll to position [181, 0]
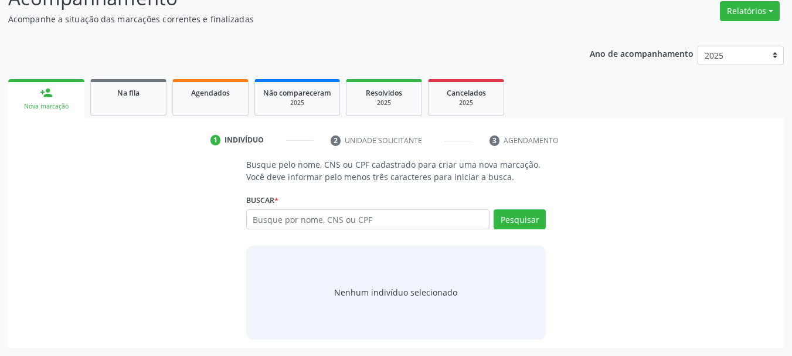
click at [82, 90] on link "person_add Nova marcação" at bounding box center [46, 98] width 76 height 39
click at [110, 93] on div "Na fila" at bounding box center [128, 92] width 59 height 12
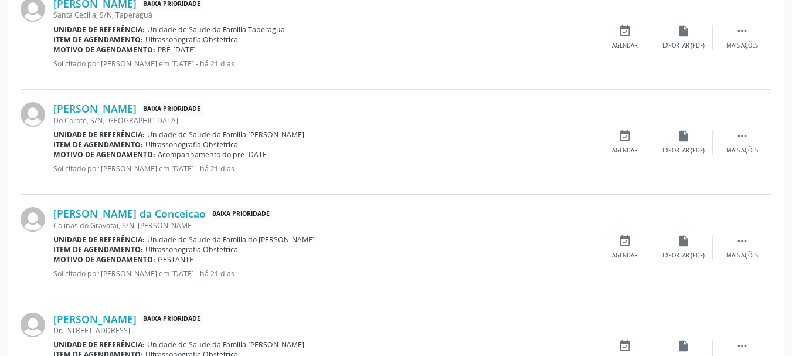
scroll to position [394, 0]
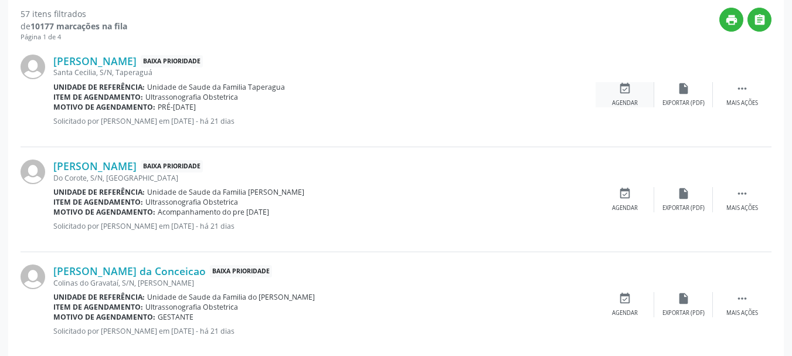
click at [632, 100] on div "Agendar" at bounding box center [625, 103] width 26 height 8
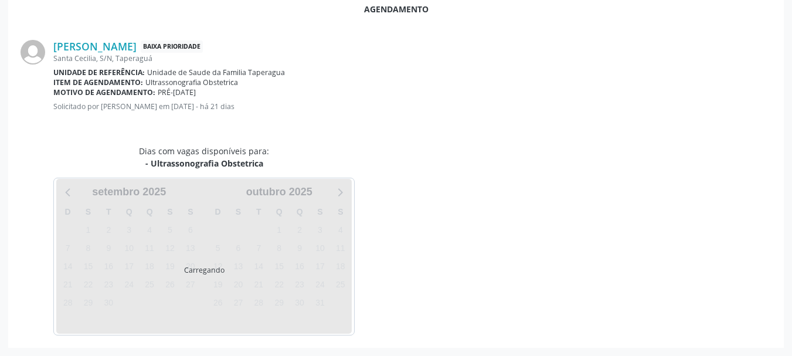
scroll to position [339, 0]
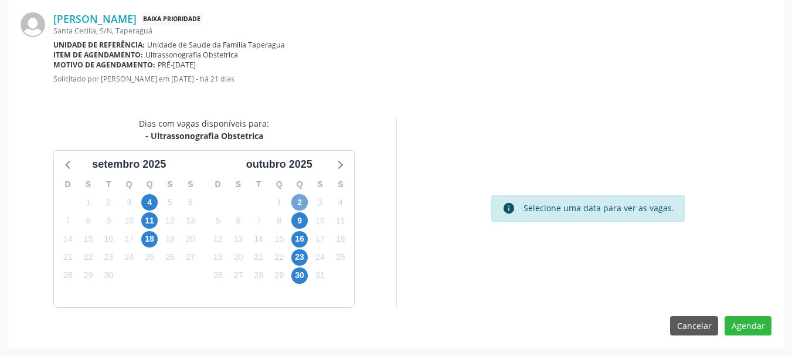
click at [301, 205] on span "2" at bounding box center [299, 202] width 16 height 16
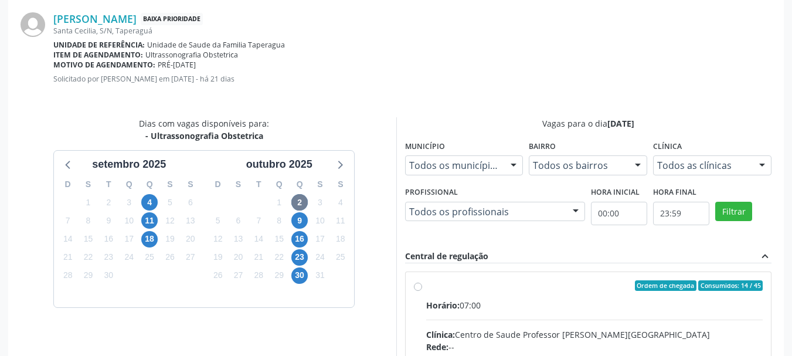
radio input "true"
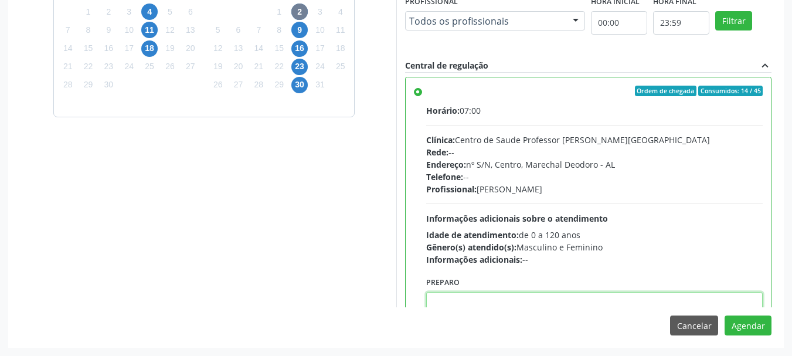
paste textarea "ATENDIMENTO REALIZADO NO CENTRO DE PARTO - MATERNIDADE"
type textarea "ATENDIMENTO REALIZADO NO CENTRO DE PARTO - MATERNIDADE"
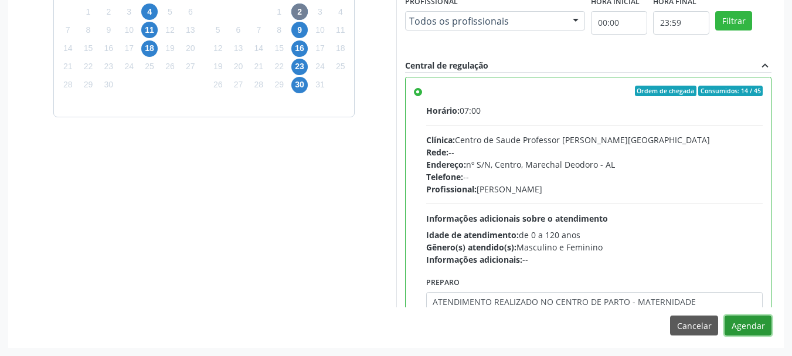
click at [725, 316] on button "Agendar" at bounding box center [748, 326] width 47 height 20
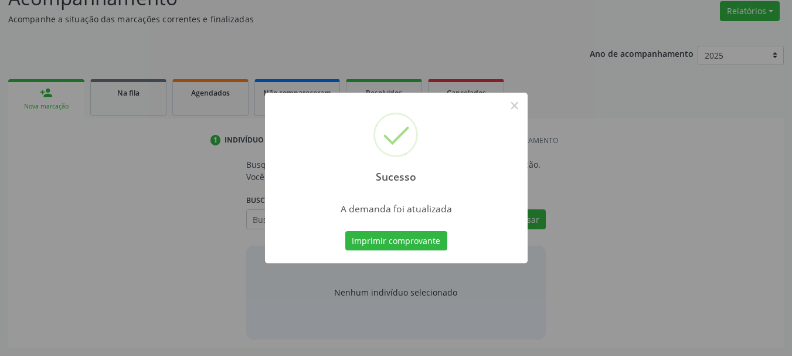
scroll to position [181, 0]
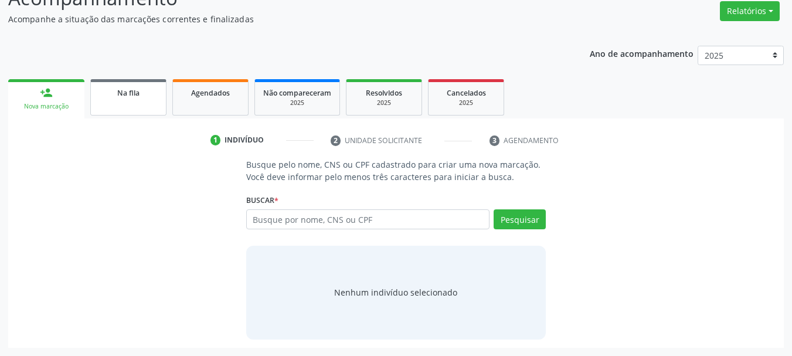
click at [117, 95] on span "Na fila" at bounding box center [128, 93] width 22 height 10
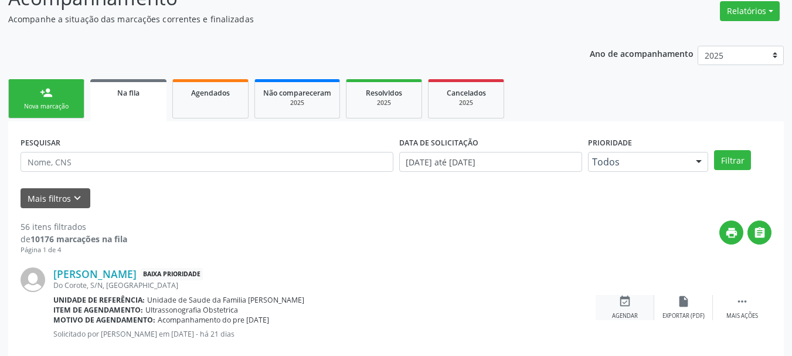
click at [628, 313] on div "Agendar" at bounding box center [625, 316] width 26 height 8
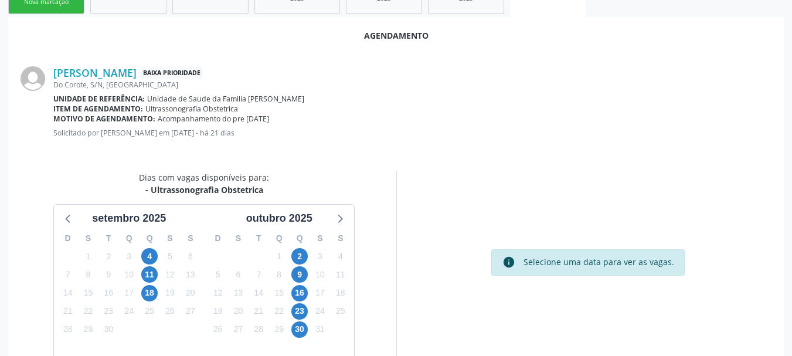
scroll to position [304, 0]
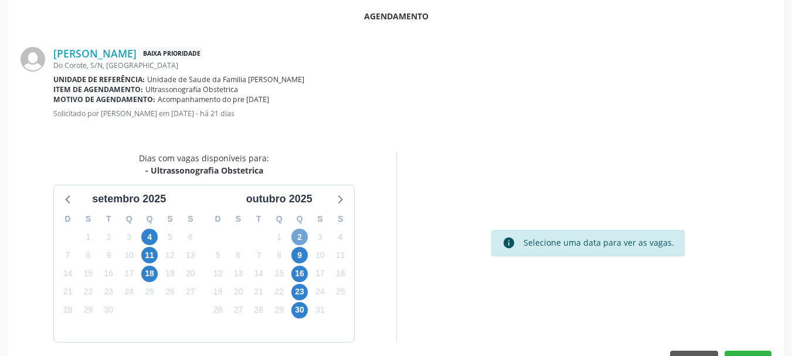
click at [302, 237] on span "2" at bounding box center [299, 237] width 16 height 16
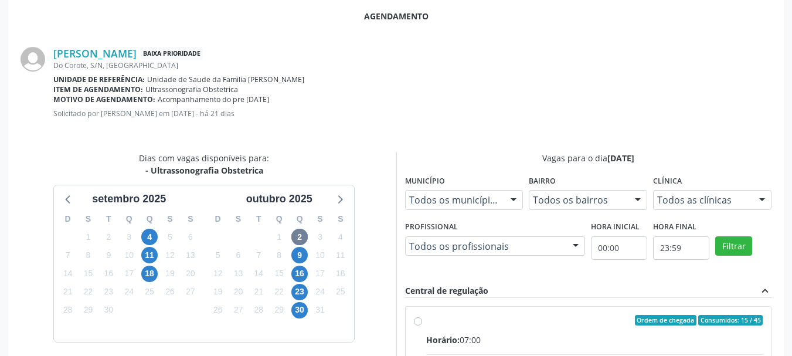
click at [521, 318] on div "Ordem de chegada Consumidos: 15 / 45" at bounding box center [594, 320] width 337 height 11
click at [422, 318] on input "Ordem de chegada Consumidos: 15 / 45 Horário: 07:00 Clínica: Centro de Saude Pr…" at bounding box center [418, 320] width 8 height 11
radio input "true"
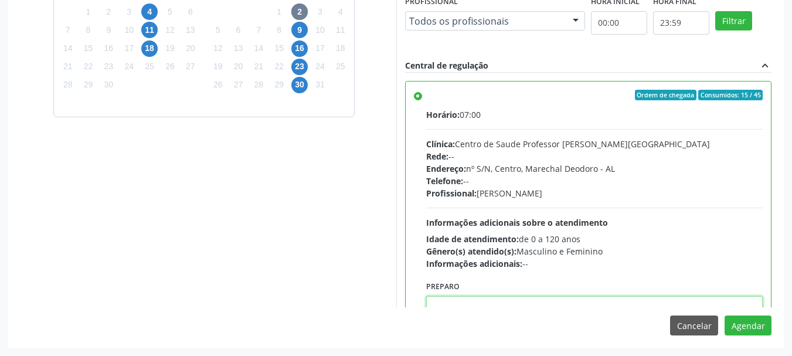
scroll to position [4, 0]
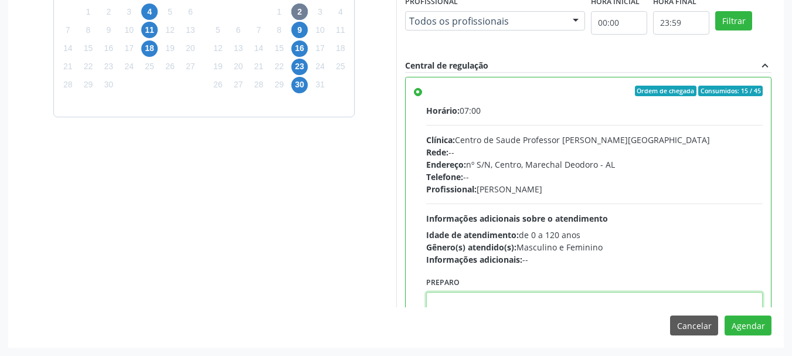
click at [527, 294] on textarea at bounding box center [594, 314] width 337 height 45
paste textarea "ATENDIMENTO REALIZADO NO CENTRO DE PARTO - MATERNIDADE"
type textarea "ATENDIMENTO REALIZADO NO CENTRO DE PARTO - MATERNIDADE"
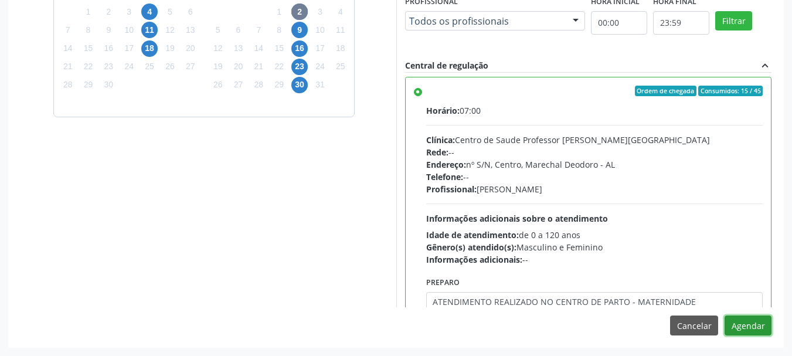
click at [725, 316] on button "Agendar" at bounding box center [748, 326] width 47 height 20
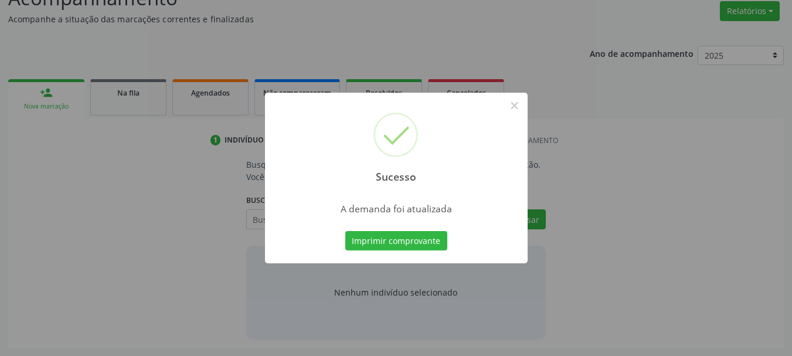
scroll to position [181, 0]
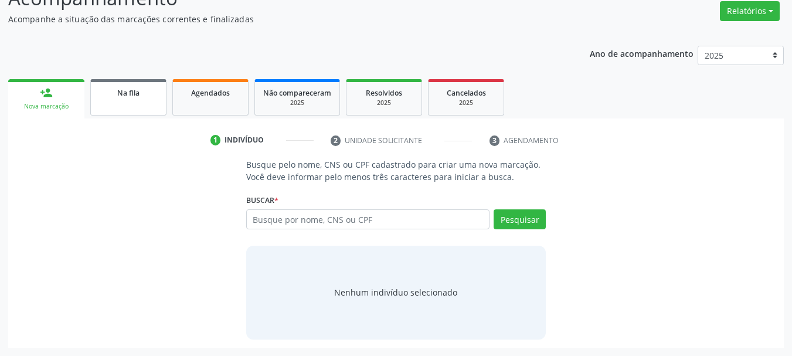
click at [154, 94] on div "Na fila" at bounding box center [128, 92] width 59 height 12
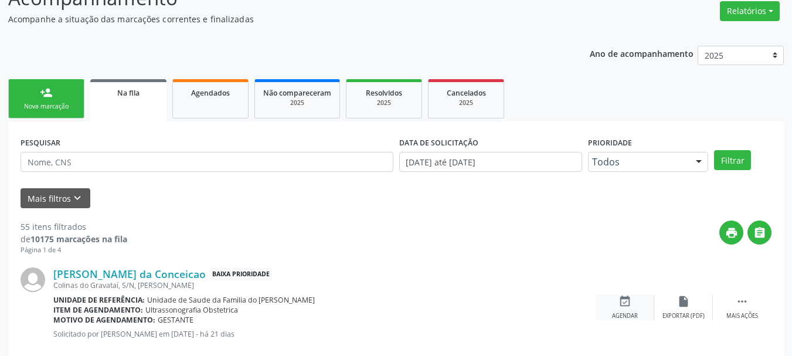
click at [630, 306] on icon "event_available" at bounding box center [625, 301] width 13 height 13
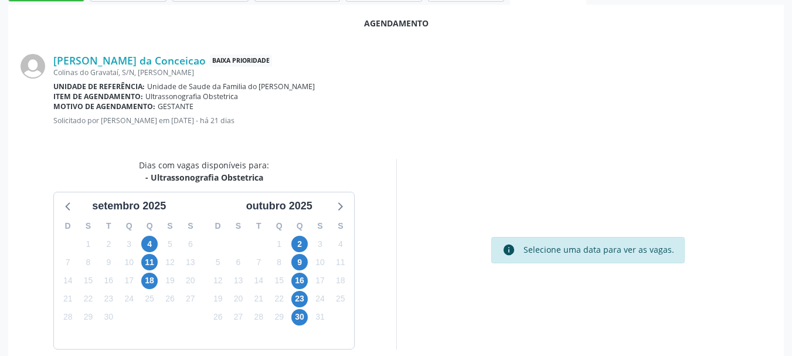
scroll to position [339, 0]
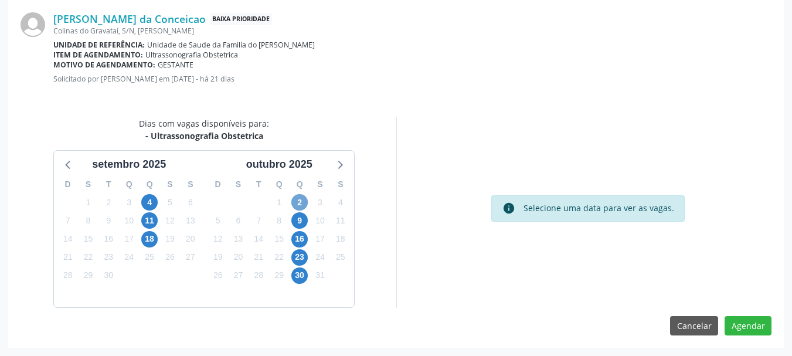
click at [303, 204] on span "2" at bounding box center [299, 202] width 16 height 16
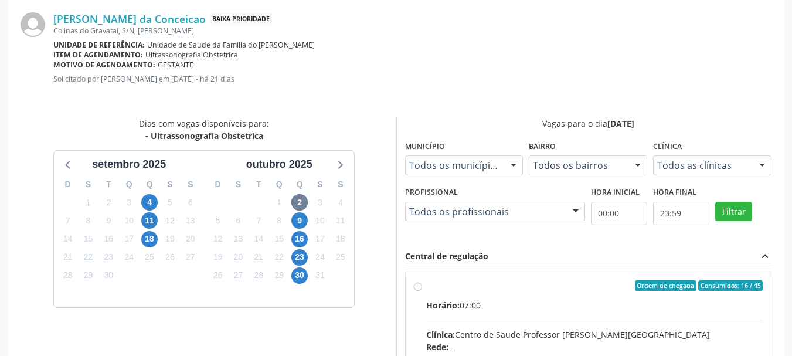
click at [422, 291] on input "Ordem de chegada Consumidos: 16 / 45 Horário: 07:00 Clínica: Centro de Saude Pr…" at bounding box center [418, 285] width 8 height 11
radio input "true"
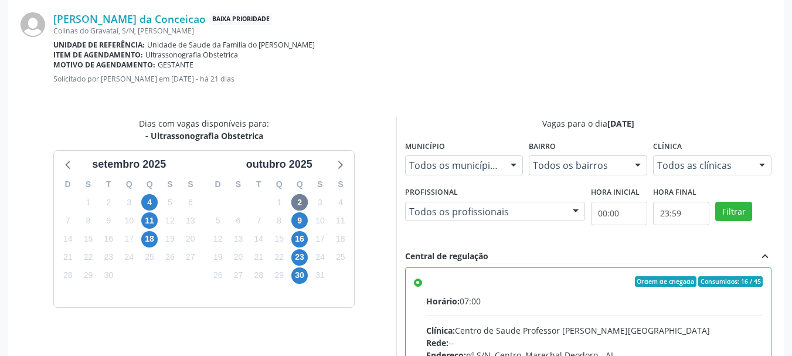
scroll to position [530, 0]
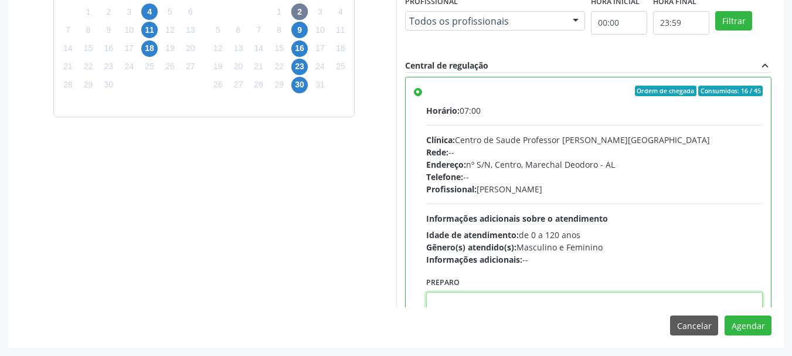
paste textarea "ATENDIMENTO REALIZADO NO CENTRO DE PARTO - MATERNIDADE"
type textarea "ATENDIMENTO REALIZADO NO CENTRO DE PARTO - MATERNIDADE"
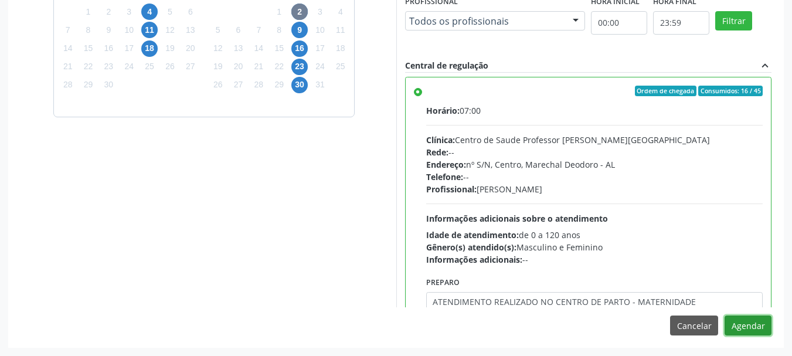
click at [725, 316] on button "Agendar" at bounding box center [748, 326] width 47 height 20
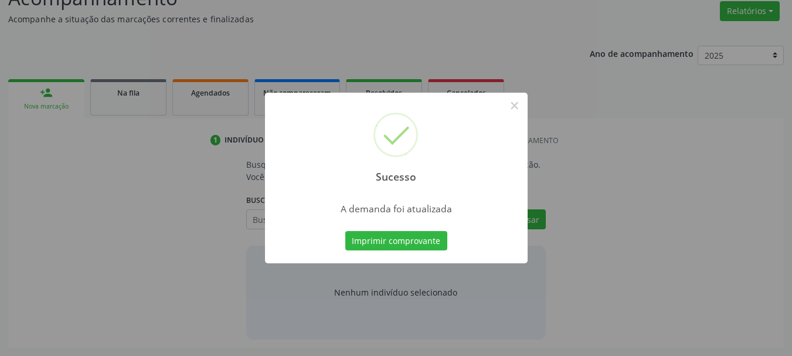
scroll to position [181, 0]
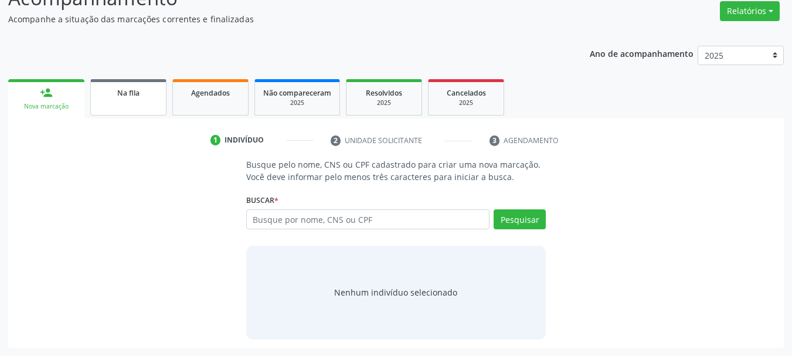
click at [147, 108] on link "Na fila" at bounding box center [128, 97] width 76 height 36
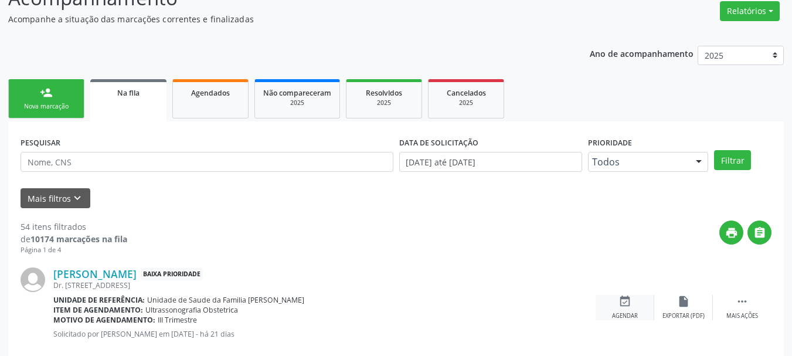
click at [612, 316] on div "Agendar" at bounding box center [625, 316] width 26 height 8
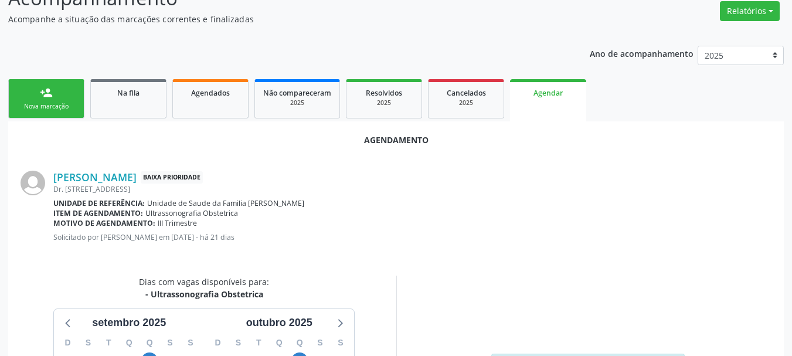
scroll to position [339, 0]
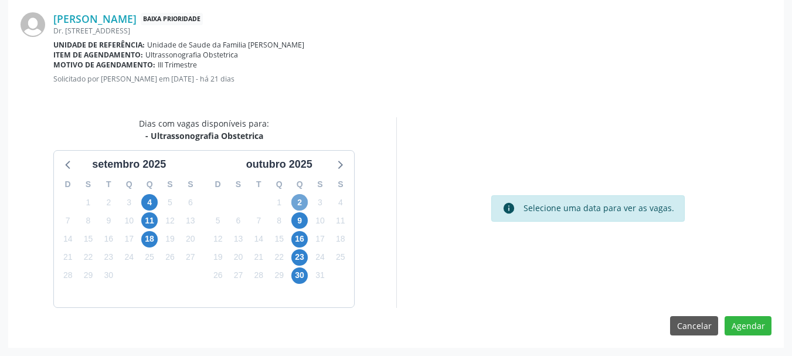
click at [299, 201] on span "2" at bounding box center [299, 202] width 16 height 16
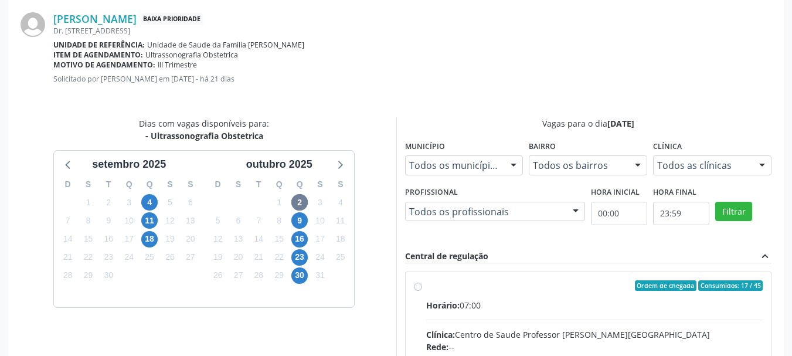
click at [463, 304] on div "Horário: 07:00" at bounding box center [594, 305] width 337 height 12
click at [422, 291] on input "Ordem de chegada Consumidos: 17 / 45 Horário: 07:00 Clínica: Centro de Saude Pr…" at bounding box center [418, 285] width 8 height 11
radio input "true"
click at [463, 304] on div "Horário: 07:00" at bounding box center [594, 305] width 337 height 12
click at [422, 291] on input "Ordem de chegada Consumidos: 17 / 45 Horário: 07:00 Clínica: Centro de Saude Pr…" at bounding box center [418, 285] width 8 height 11
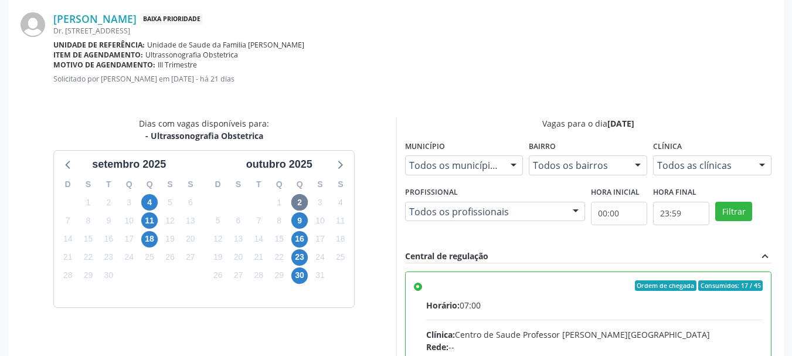
scroll to position [530, 0]
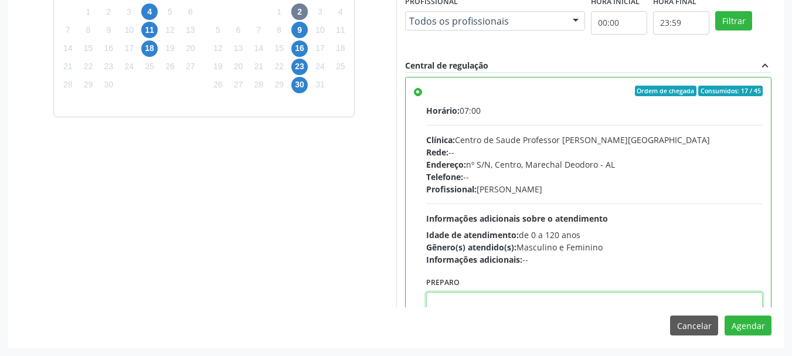
click at [463, 304] on textarea at bounding box center [594, 314] width 337 height 45
paste textarea "ATENDIMENTO REALIZADO NO CENTRO DE PARTO - MATERNIDADE"
type textarea "ATENDIMENTO REALIZADO NO CENTRO DE PARTO - MATERNIDADE"
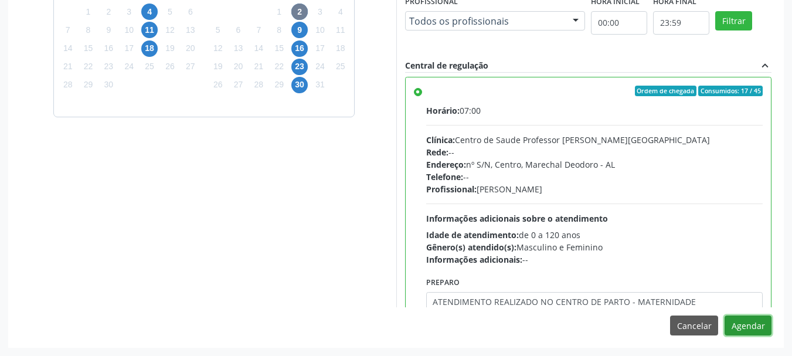
click at [725, 316] on button "Agendar" at bounding box center [748, 326] width 47 height 20
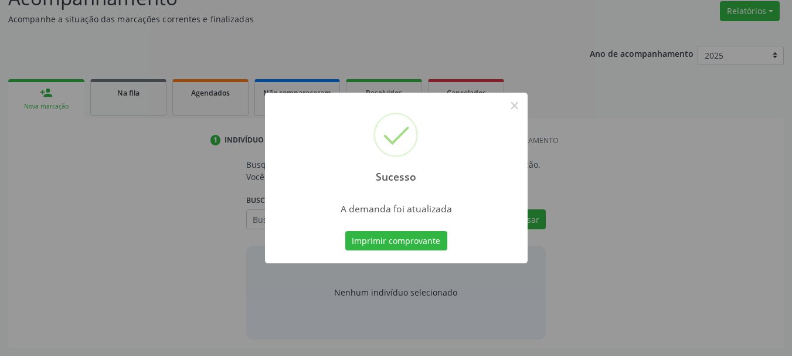
scroll to position [181, 0]
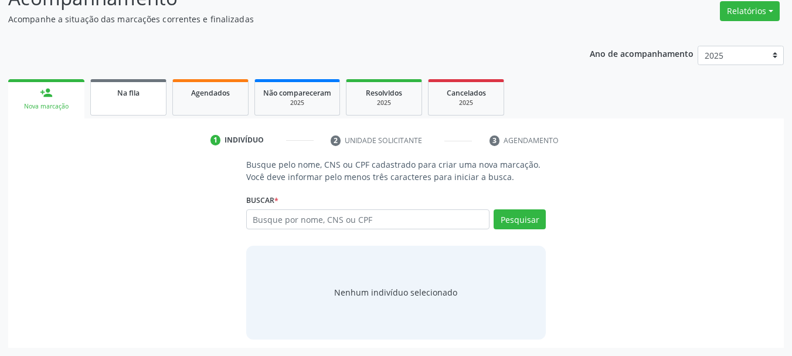
click at [132, 97] on span "Na fila" at bounding box center [128, 93] width 22 height 10
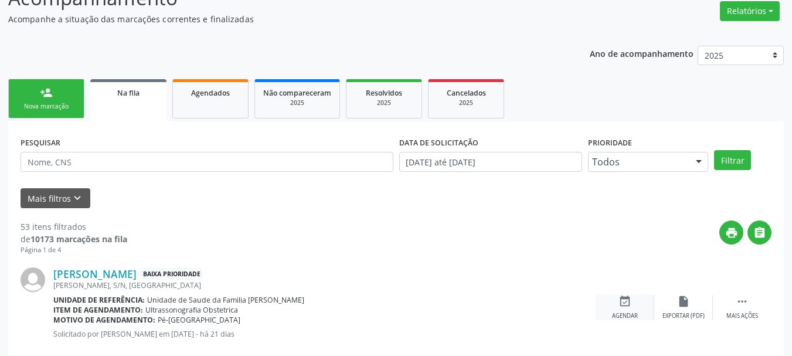
click at [625, 314] on div "Agendar" at bounding box center [625, 316] width 26 height 8
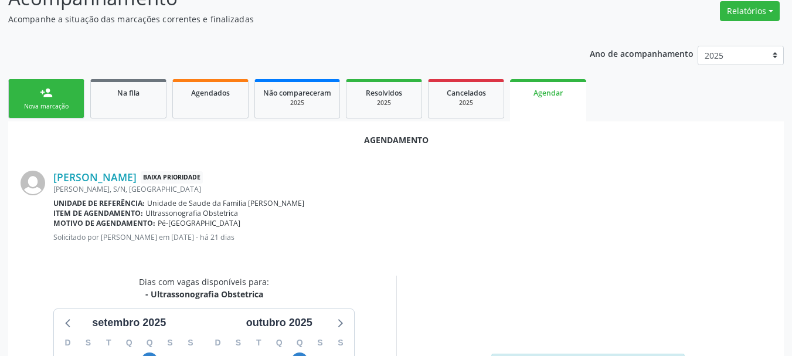
scroll to position [339, 0]
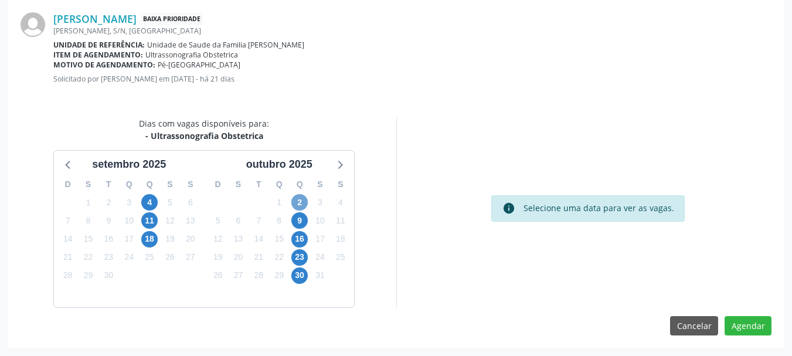
click at [304, 202] on span "2" at bounding box center [299, 202] width 16 height 16
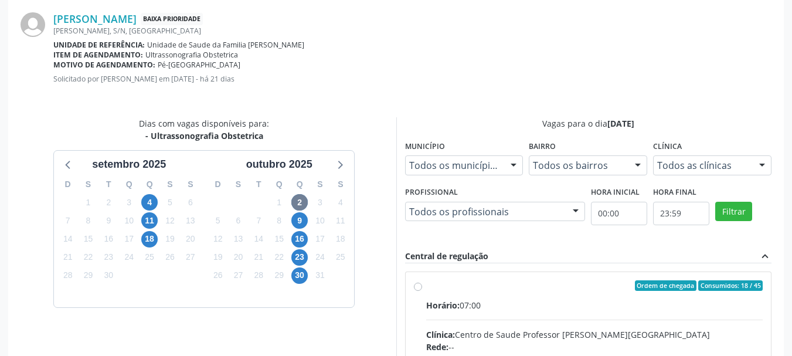
click at [463, 311] on div "Horário: 07:00" at bounding box center [594, 305] width 337 height 12
click at [422, 291] on input "Ordem de chegada Consumidos: 18 / 45 Horário: 07:00 Clínica: Centro de Saude Pr…" at bounding box center [418, 285] width 8 height 11
radio input "true"
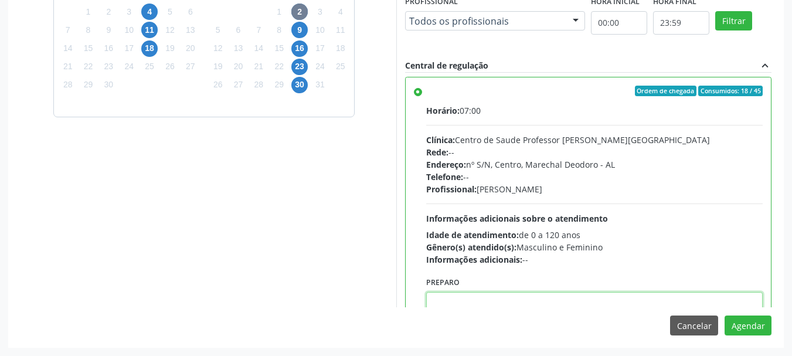
paste textarea "ATENDIMENTO REALIZADO NO CENTRO DE PARTO - MATERNIDADE"
type textarea "ATENDIMENTO REALIZADO NO CENTRO DE PARTO - MATERNIDADE"
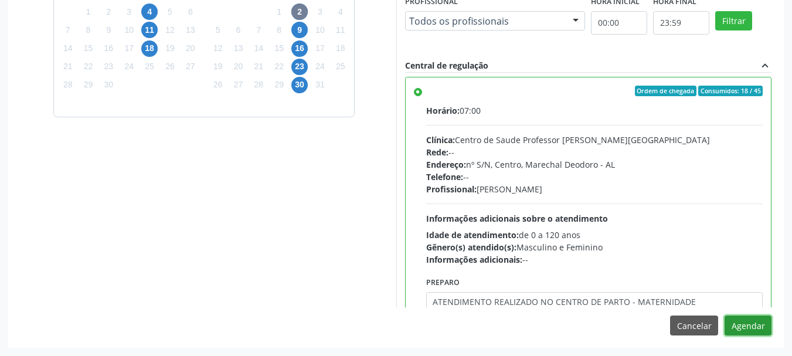
click at [725, 316] on button "Agendar" at bounding box center [748, 326] width 47 height 20
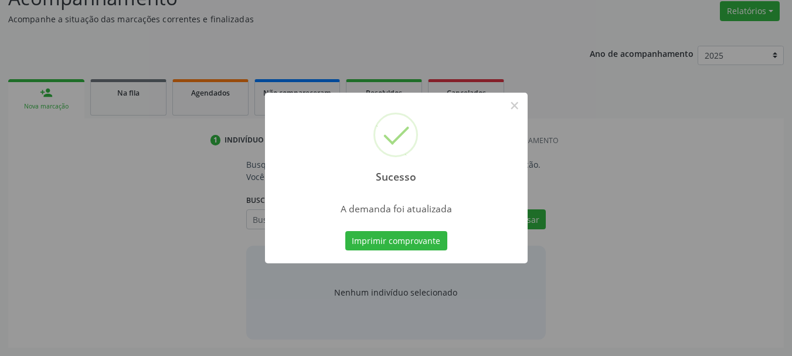
scroll to position [181, 0]
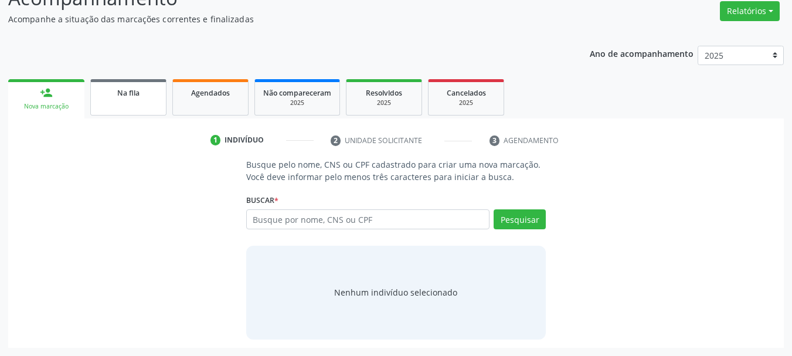
click at [143, 106] on link "Na fila" at bounding box center [128, 97] width 76 height 36
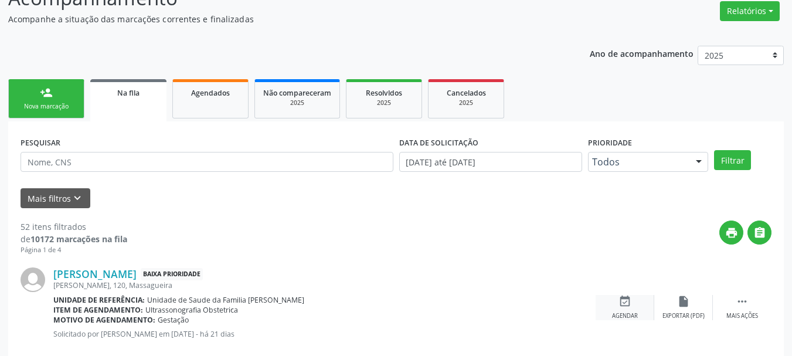
click at [632, 310] on div "event_available Agendar" at bounding box center [625, 307] width 59 height 25
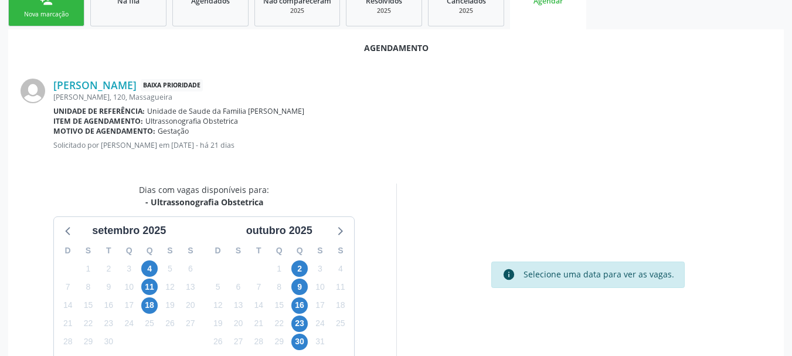
scroll to position [339, 0]
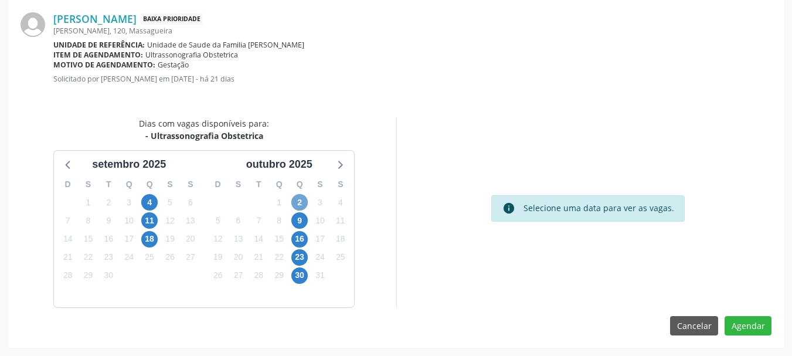
click at [300, 208] on span "2" at bounding box center [299, 202] width 16 height 16
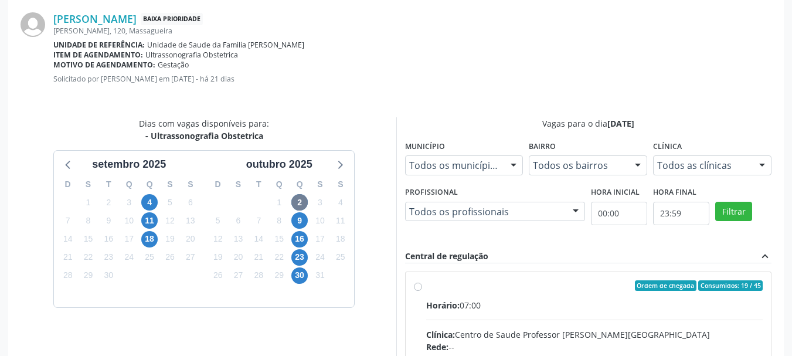
click at [443, 287] on div "Ordem de chegada Consumidos: 19 / 45" at bounding box center [594, 285] width 337 height 11
click at [422, 287] on input "Ordem de chegada Consumidos: 19 / 45 Horário: 07:00 Clínica: Centro de Saude Pr…" at bounding box center [418, 285] width 8 height 11
radio input "true"
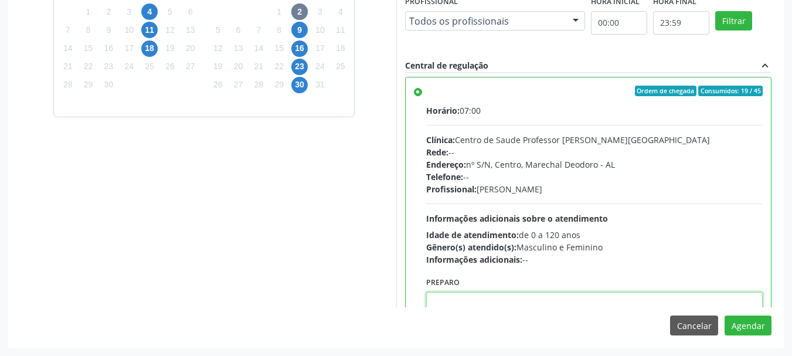
paste textarea "ATENDIMENTO REALIZADO NO CENTRO DE PARTO - MATERNIDADE"
type textarea "ATENDIMENTO REALIZADO NO CENTRO DE PARTO - MATERNIDADE"
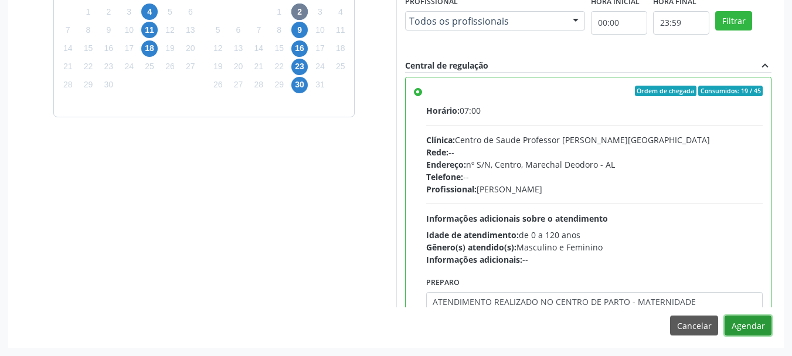
click at [725, 316] on button "Agendar" at bounding box center [748, 326] width 47 height 20
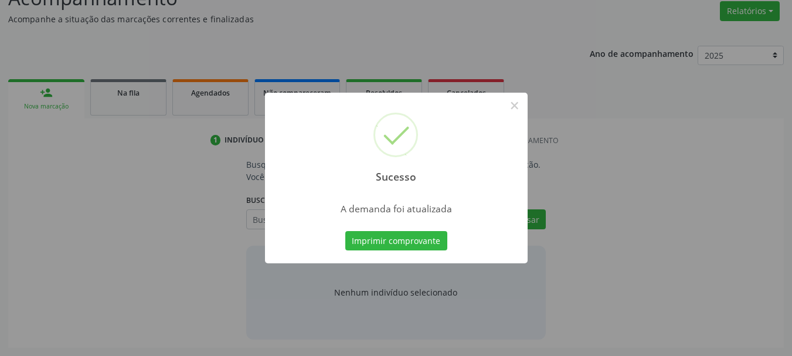
scroll to position [181, 0]
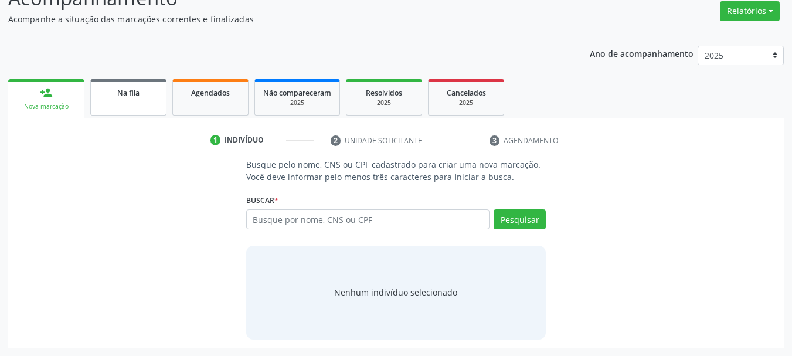
click at [127, 89] on span "Na fila" at bounding box center [128, 93] width 22 height 10
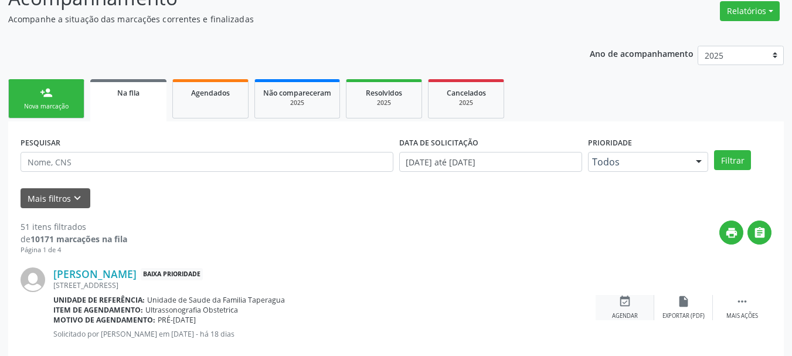
click at [619, 307] on icon "event_available" at bounding box center [625, 301] width 13 height 13
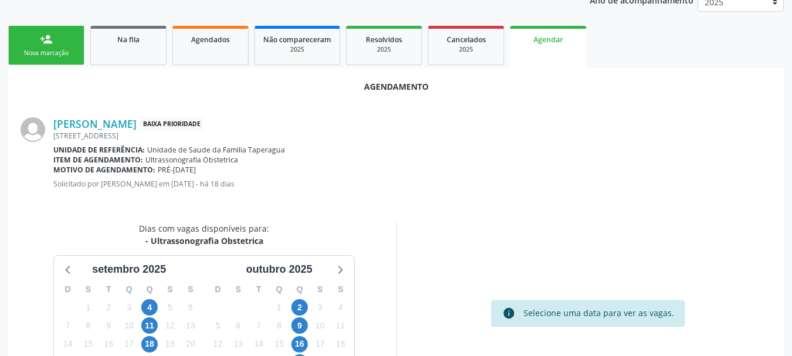
scroll to position [339, 0]
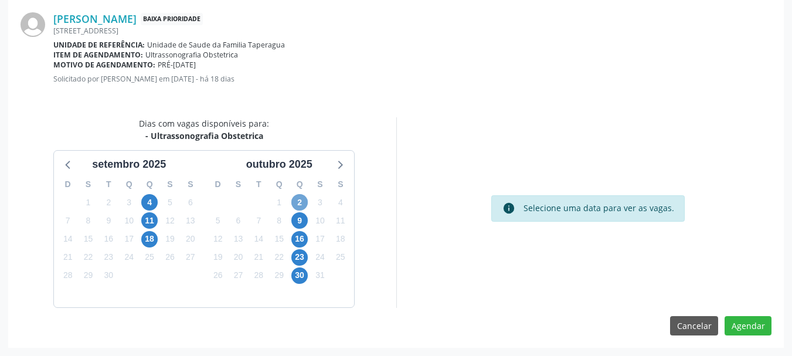
click at [297, 201] on span "2" at bounding box center [299, 202] width 16 height 16
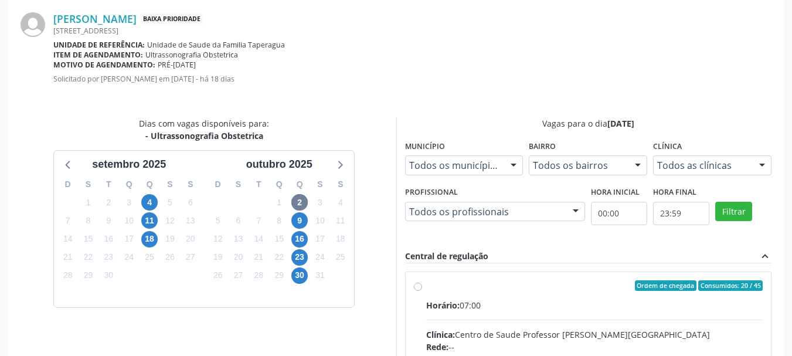
click at [422, 291] on input "Ordem de chegada Consumidos: 20 / 45 Horário: 07:00 Clínica: Centro de Saude Pr…" at bounding box center [418, 285] width 8 height 11
radio input "true"
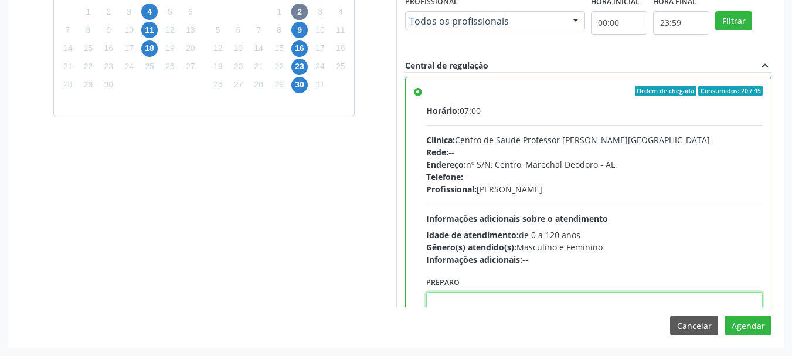
paste textarea "ATENDIMENTO REALIZADO NO CENTRO DE PARTO - MATERNIDADE"
type textarea "ATENDIMENTO REALIZADO NO CENTRO DE PARTO - MATERNIDADE"
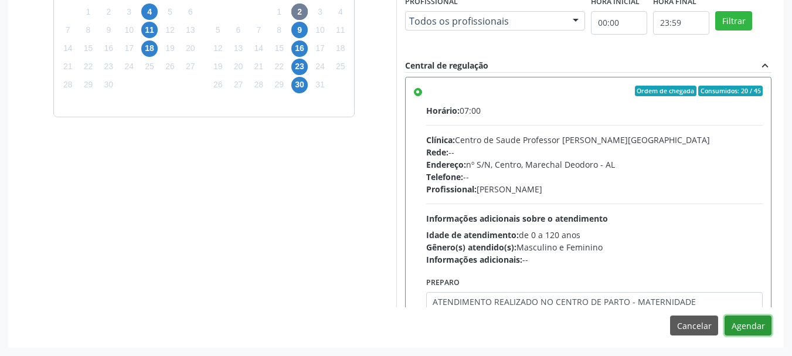
click at [725, 316] on button "Agendar" at bounding box center [748, 326] width 47 height 20
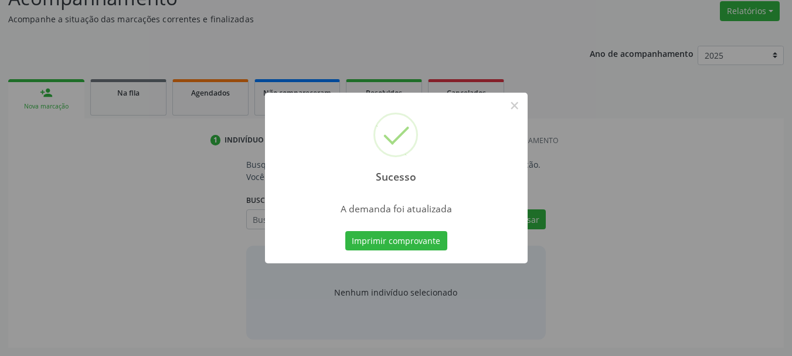
scroll to position [181, 0]
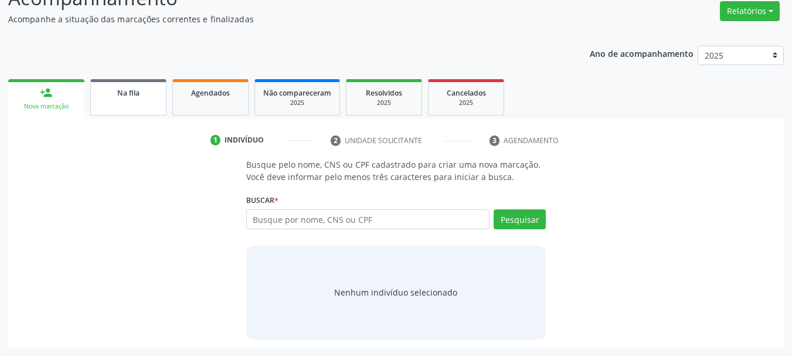
click at [144, 100] on link "Na fila" at bounding box center [128, 97] width 76 height 36
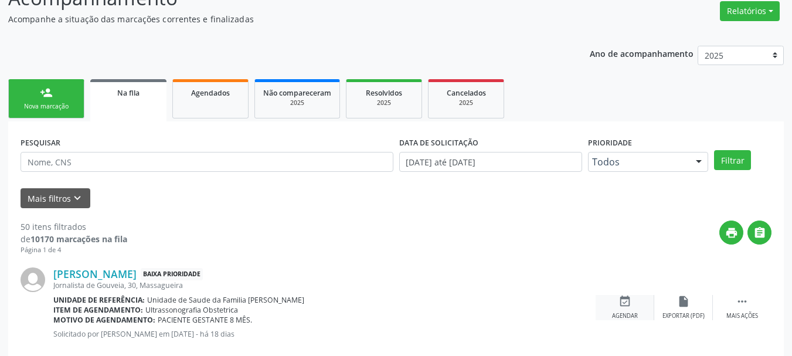
click at [618, 313] on div "Agendar" at bounding box center [625, 316] width 26 height 8
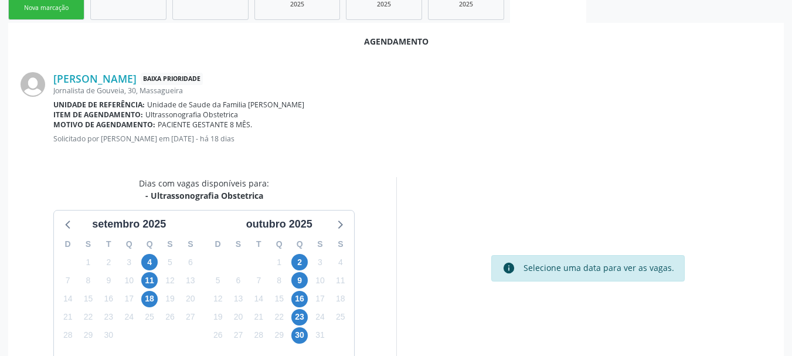
scroll to position [339, 0]
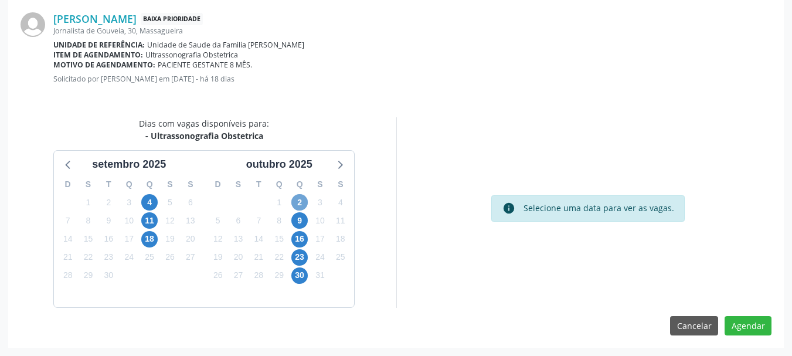
click at [300, 198] on span "2" at bounding box center [299, 202] width 16 height 16
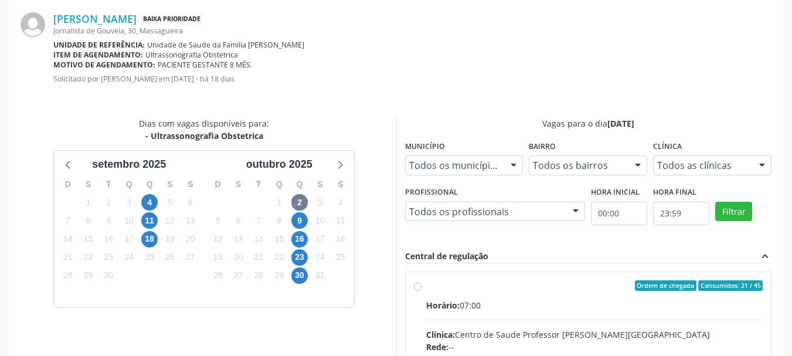
click at [551, 308] on div "Horário: 07:00" at bounding box center [594, 305] width 337 height 12
click at [422, 291] on input "Ordem de chegada Consumidos: 21 / 45 Horário: 07:00 Clínica: Centro de Saude Pr…" at bounding box center [418, 285] width 8 height 11
radio input "true"
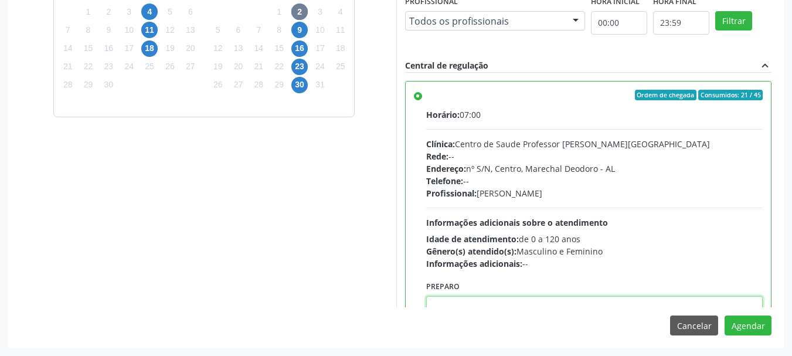
scroll to position [4, 0]
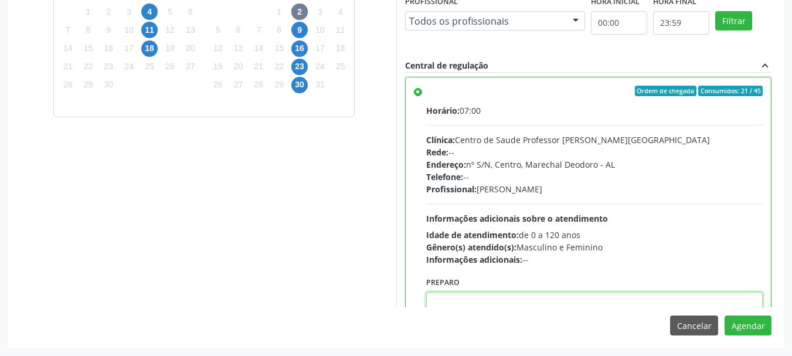
paste textarea "ATENDIMENTO REALIZADO NO CENTRO DE PARTO - MATERNIDADE"
type textarea "ATENDIMENTO REALIZADO NO CENTRO DE PARTO - MATERNIDADE"
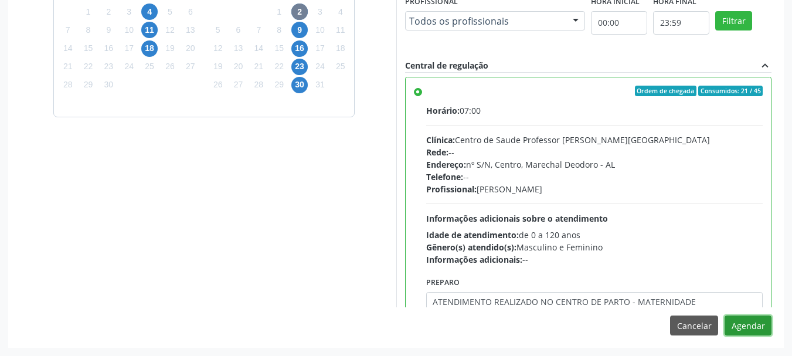
click at [739, 323] on button "Agendar" at bounding box center [748, 326] width 47 height 20
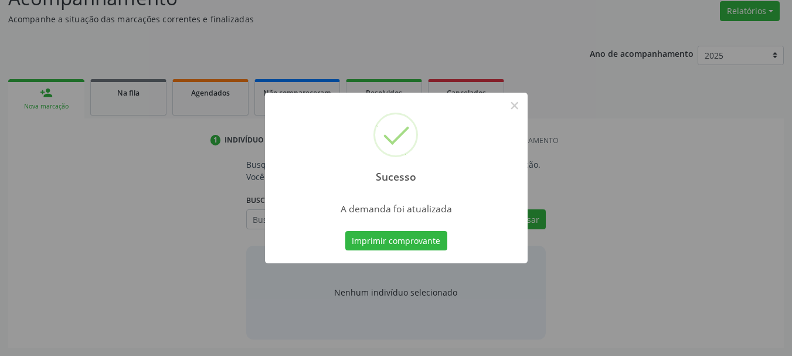
scroll to position [181, 0]
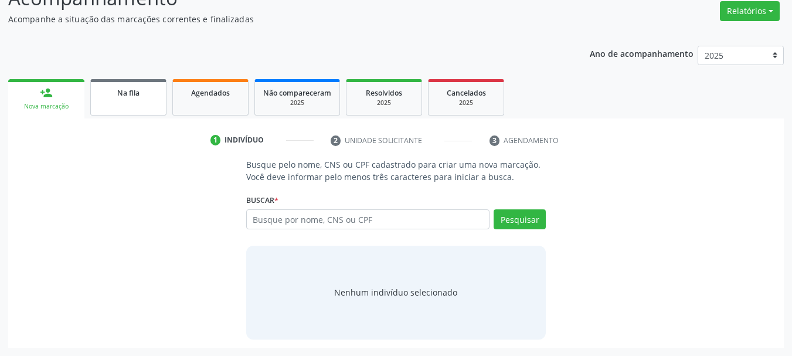
click at [135, 83] on link "Na fila" at bounding box center [128, 97] width 76 height 36
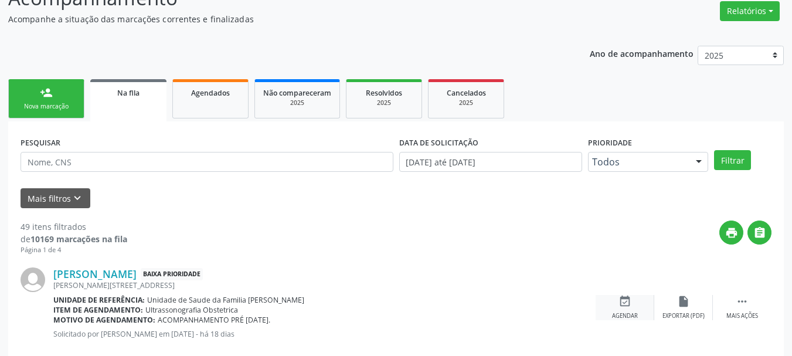
click at [629, 302] on icon "event_available" at bounding box center [625, 301] width 13 height 13
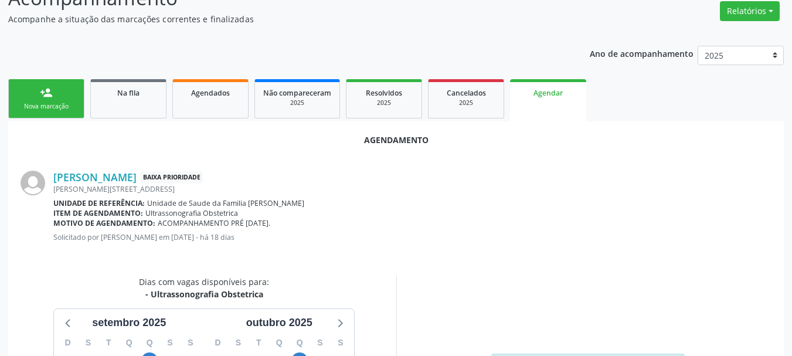
scroll to position [339, 0]
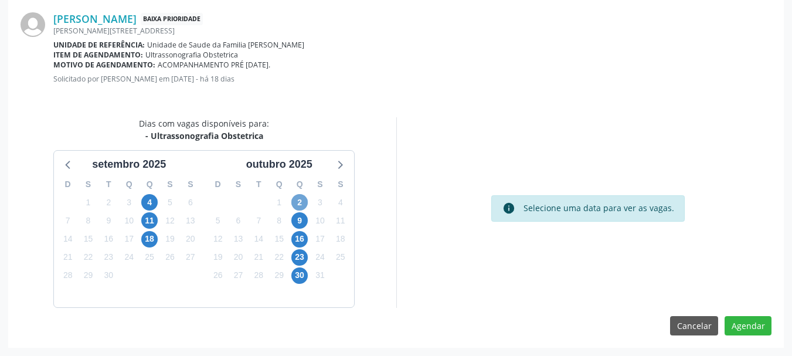
click at [303, 206] on span "2" at bounding box center [299, 202] width 16 height 16
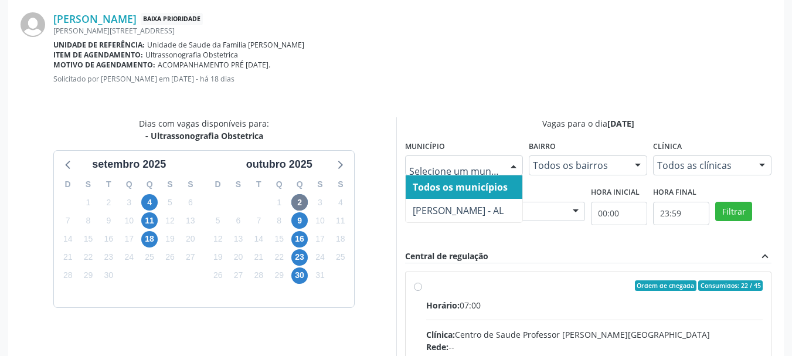
radio input "true"
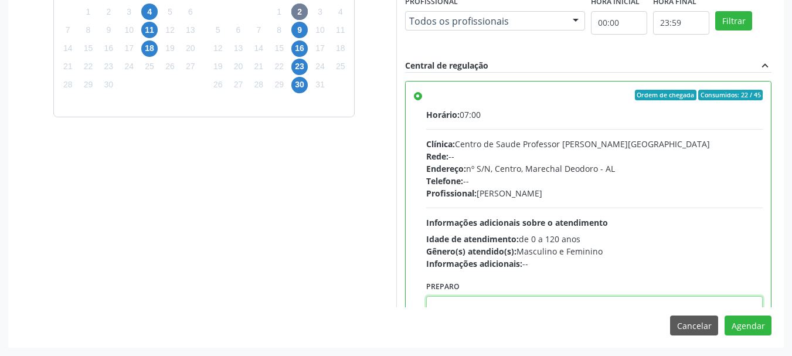
scroll to position [4, 0]
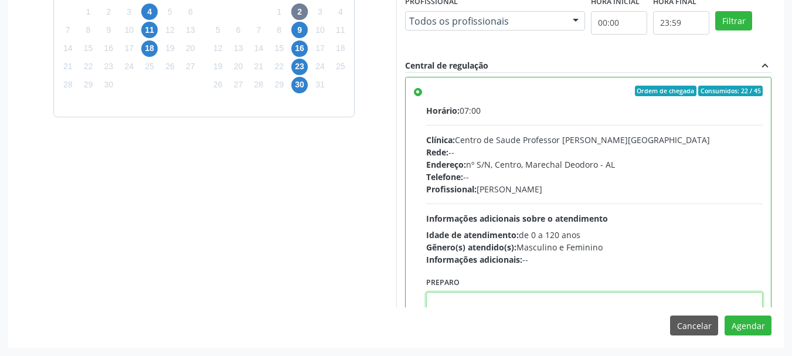
paste textarea "ATENDIMENTO REALIZADO NO CENTRO DE PARTO - MATERNIDADE"
type textarea "ATENDIMENTO REALIZADO NO CENTRO DE PARTO - MATERNIDADE"
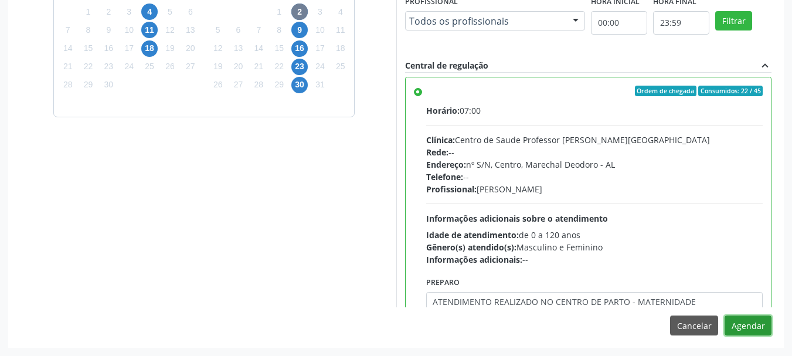
click at [765, 330] on button "Agendar" at bounding box center [748, 326] width 47 height 20
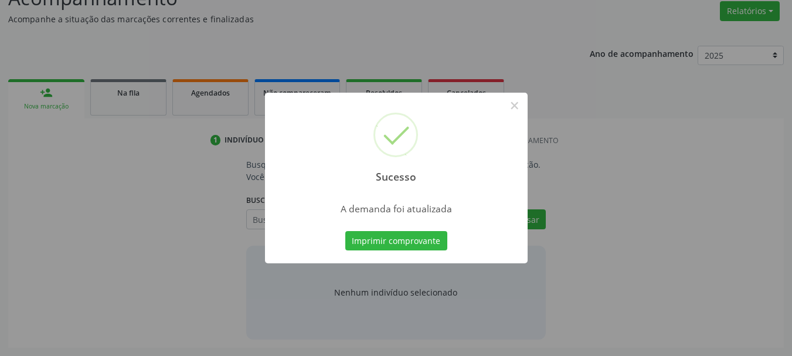
scroll to position [181, 0]
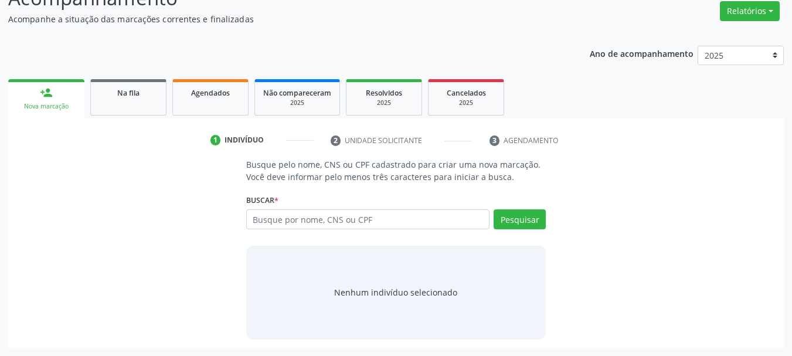
click at [74, 103] on div "Nova marcação" at bounding box center [46, 106] width 60 height 9
click at [116, 101] on link "Na fila" at bounding box center [128, 97] width 76 height 36
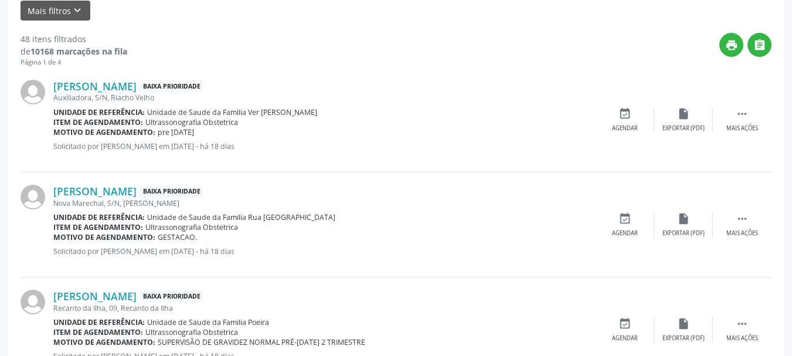
scroll to position [430, 0]
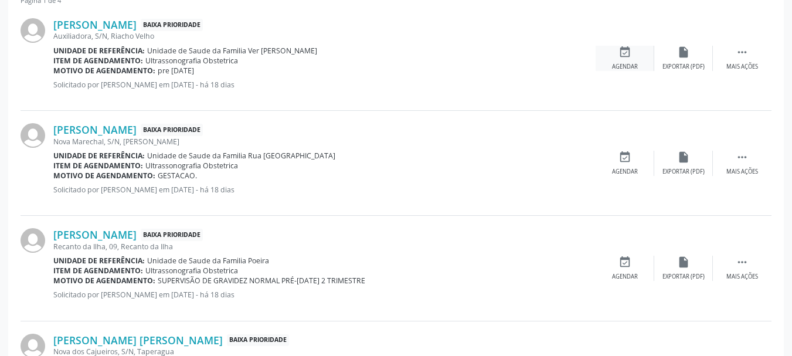
click at [618, 47] on div "event_available Agendar" at bounding box center [625, 58] width 59 height 25
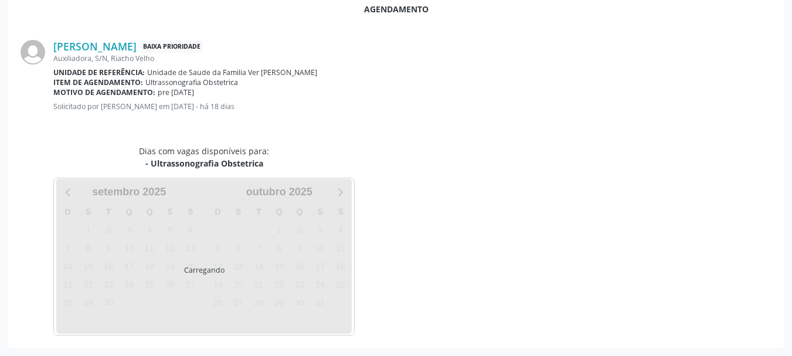
scroll to position [339, 0]
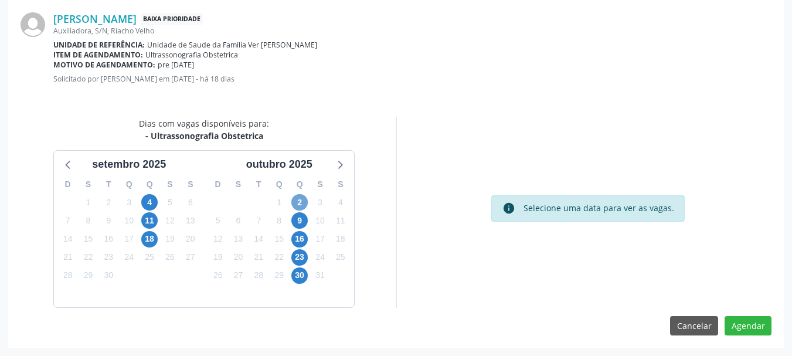
click at [299, 200] on span "2" at bounding box center [299, 202] width 16 height 16
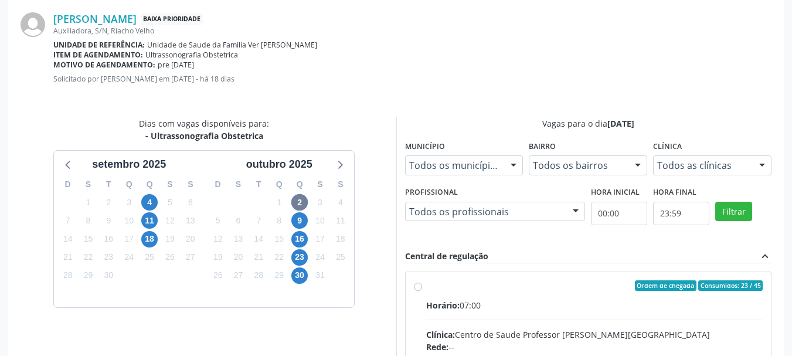
click at [692, 338] on div "Clínica: Centro de Saude Professor Estacio de Lima" at bounding box center [594, 334] width 337 height 12
click at [422, 291] on input "Ordem de chegada Consumidos: 23 / 45 Horário: 07:00 Clínica: Centro de Saude Pr…" at bounding box center [418, 285] width 8 height 11
radio input "true"
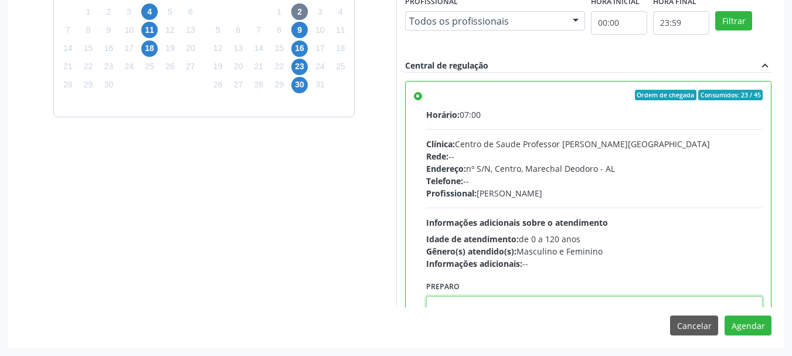
scroll to position [4, 0]
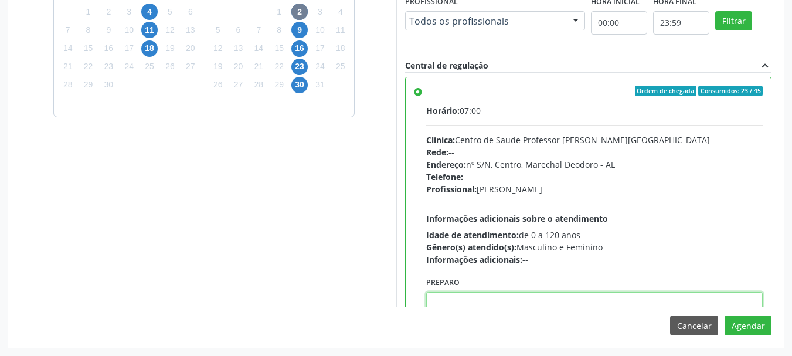
paste textarea "ATENDIMENTO REALIZADO NO CENTRO DE PARTO - MATERNIDADE"
type textarea "ATENDIMENTO REALIZADO NO CENTRO DE PARTO - MATERNIDADE"
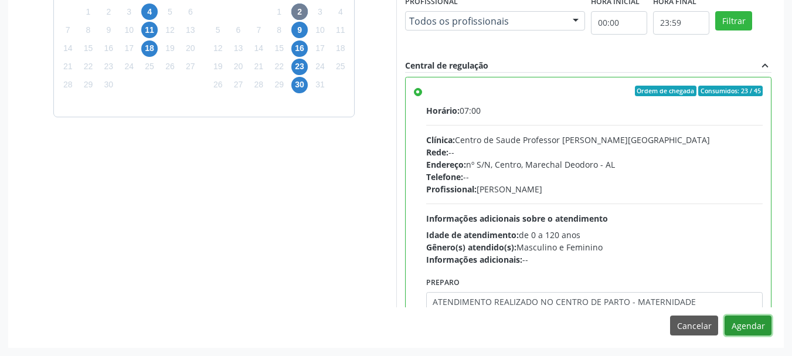
click at [725, 316] on button "Agendar" at bounding box center [748, 326] width 47 height 20
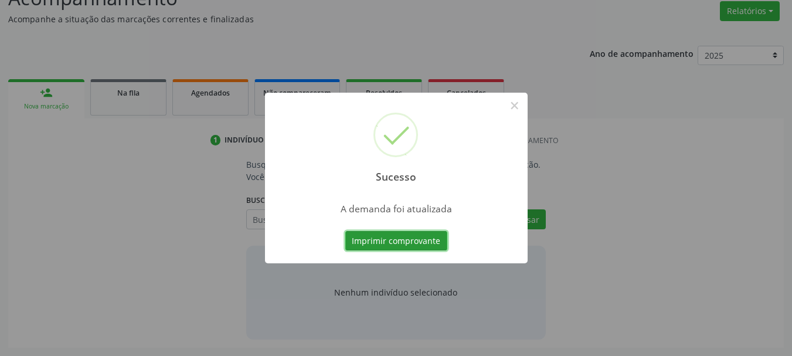
scroll to position [181, 0]
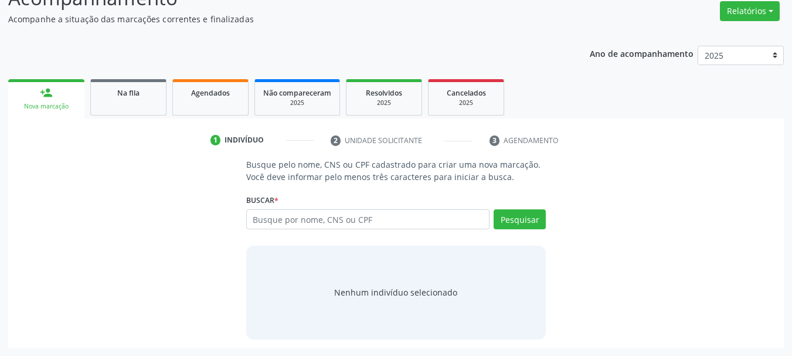
click at [129, 116] on ul "person_add Nova marcação Na fila Agendados Não compareceram 2025 Resolvidos 202…" at bounding box center [396, 97] width 776 height 42
click at [131, 101] on link "Na fila" at bounding box center [128, 97] width 76 height 36
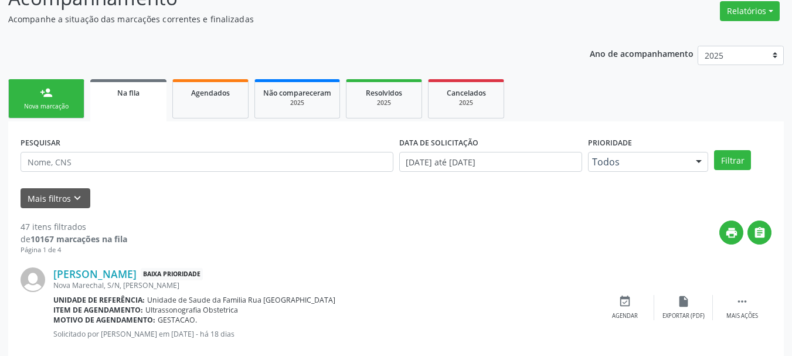
drag, startPoint x: 801, startPoint y: 100, endPoint x: 518, endPoint y: 248, distance: 319.0
click at [518, 248] on div "print " at bounding box center [449, 238] width 645 height 35
click at [642, 307] on div "event_available Agendar" at bounding box center [625, 307] width 59 height 25
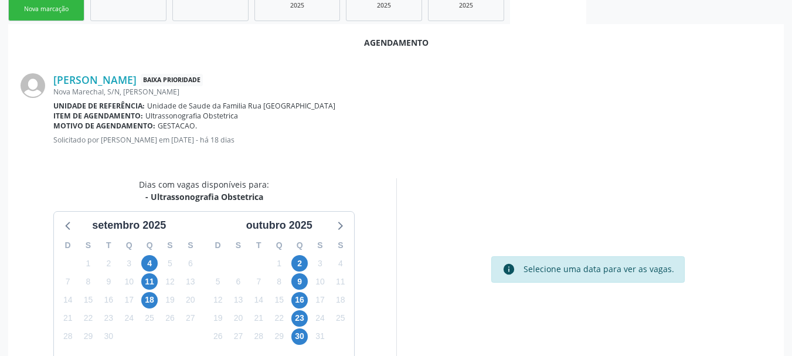
scroll to position [285, 0]
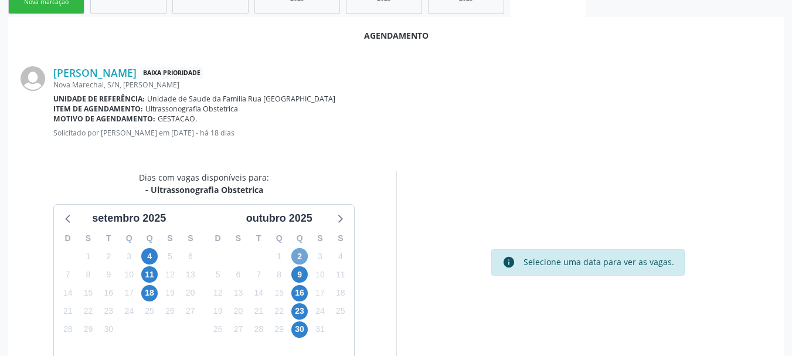
click at [299, 256] on span "2" at bounding box center [299, 256] width 16 height 16
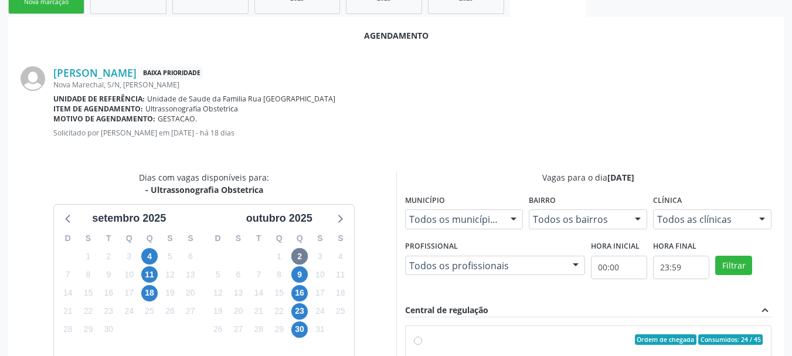
click at [422, 345] on input "Ordem de chegada Consumidos: 24 / 45 Horário: 07:00 Clínica: Centro de Saude Pr…" at bounding box center [418, 339] width 8 height 11
radio input "true"
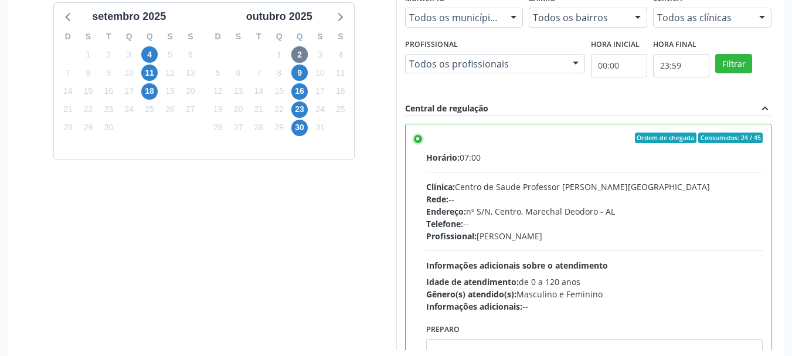
scroll to position [530, 0]
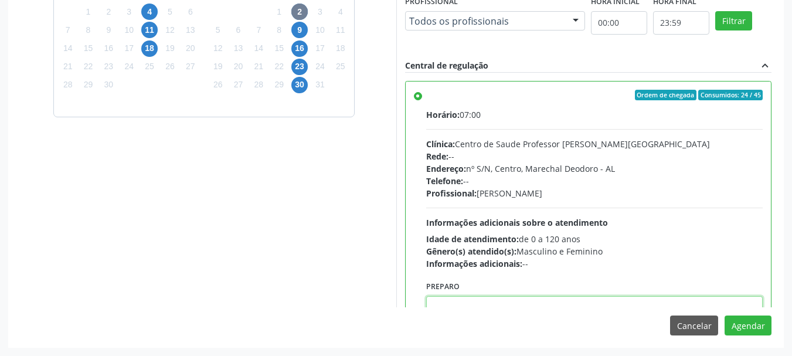
click at [676, 297] on textarea at bounding box center [594, 318] width 337 height 45
paste textarea "ATENDIMENTO REALIZADO NO CENTRO DE PARTO - MATERNIDADE"
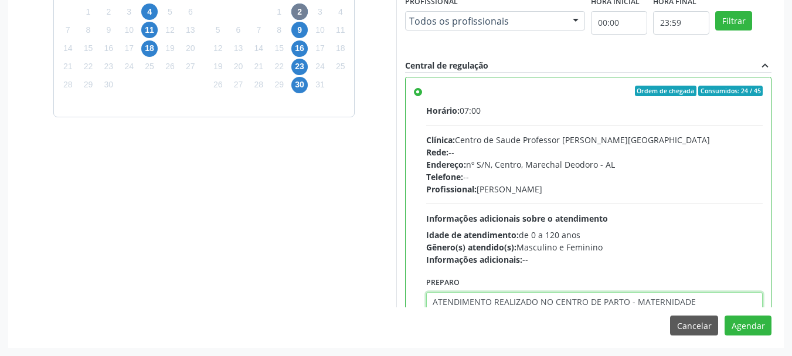
type textarea "ATENDIMENTO REALIZADO NO CENTRO DE PARTO - MATERNIDADE"
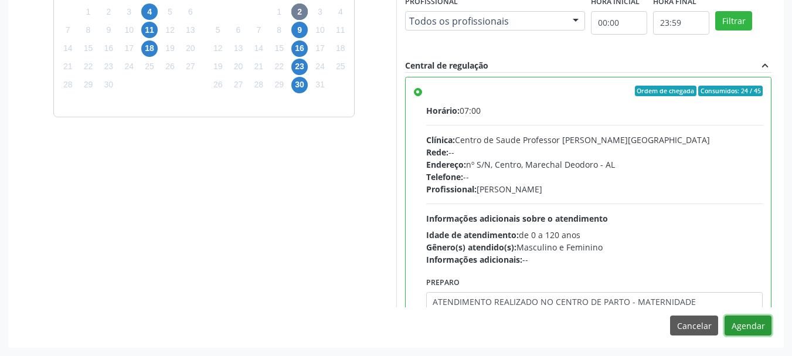
click at [725, 316] on button "Agendar" at bounding box center [748, 326] width 47 height 20
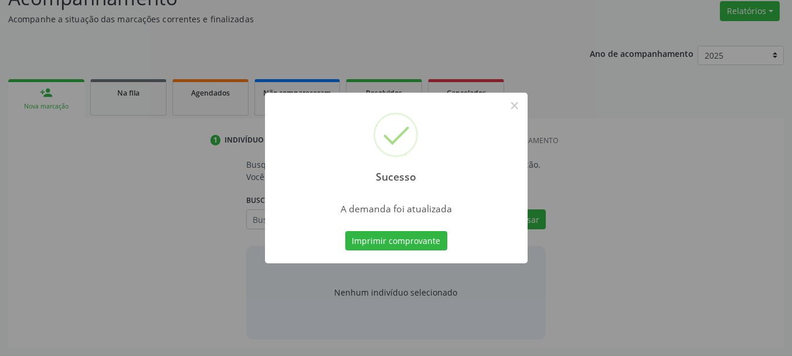
scroll to position [181, 0]
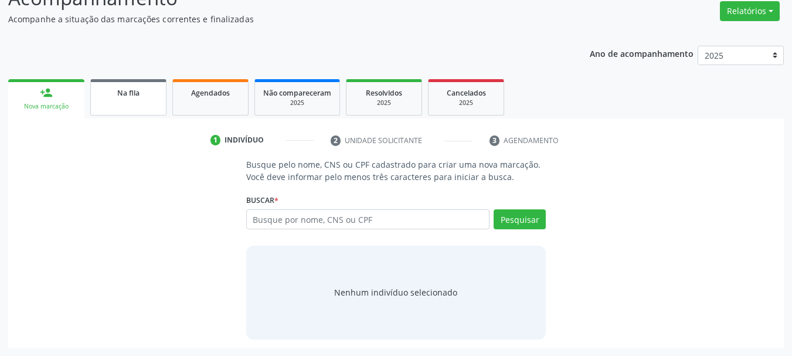
click at [158, 107] on link "Na fila" at bounding box center [128, 97] width 76 height 36
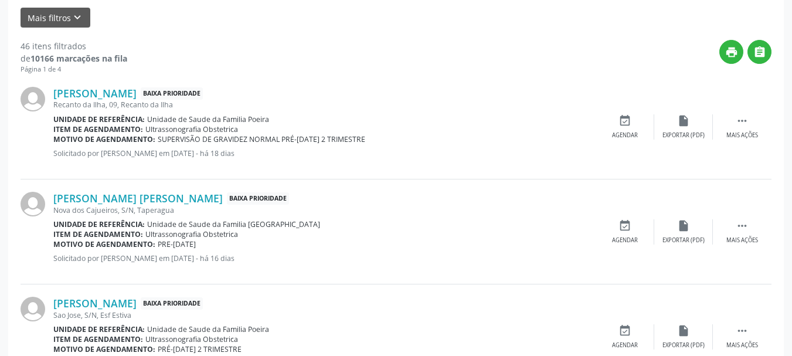
scroll to position [401, 0]
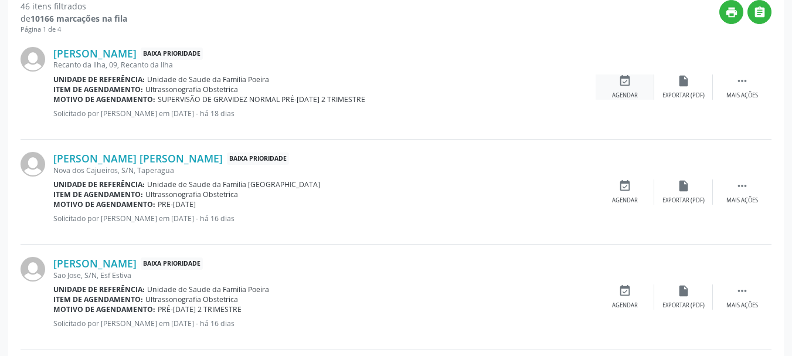
click at [622, 88] on div "event_available Agendar" at bounding box center [625, 86] width 59 height 25
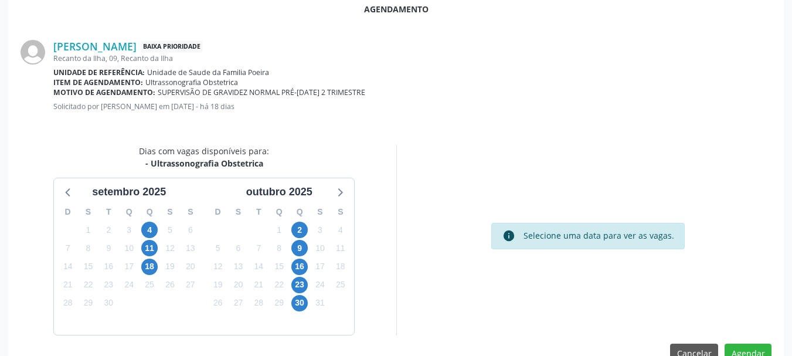
scroll to position [339, 0]
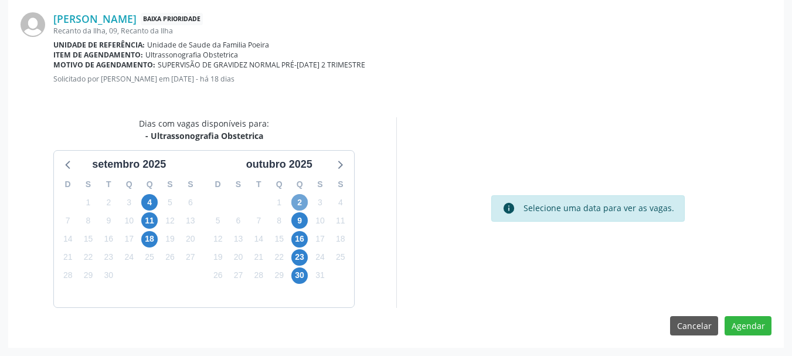
click at [299, 200] on span "2" at bounding box center [299, 202] width 16 height 16
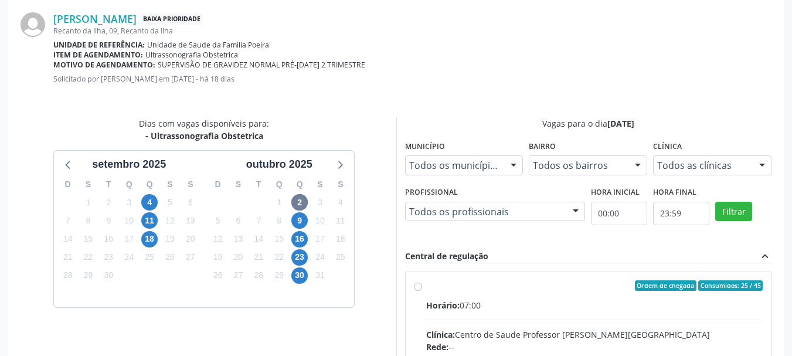
click at [429, 300] on span "Horário:" at bounding box center [442, 305] width 33 height 11
click at [422, 291] on input "Ordem de chegada Consumidos: 25 / 45 Horário: 07:00 Clínica: Centro de Saude Pr…" at bounding box center [418, 285] width 8 height 11
radio input "true"
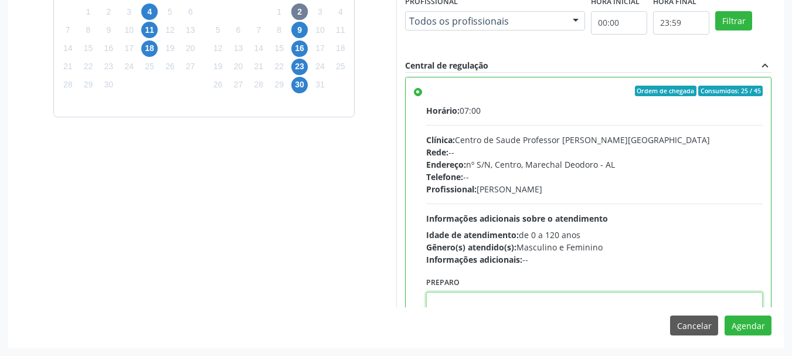
paste textarea "ATENDIMENTO REALIZADO NO CENTRO DE PARTO - MATERNIDADE"
type textarea "ATENDIMENTO REALIZADO NO CENTRO DE PARTO - MATERNIDADE"
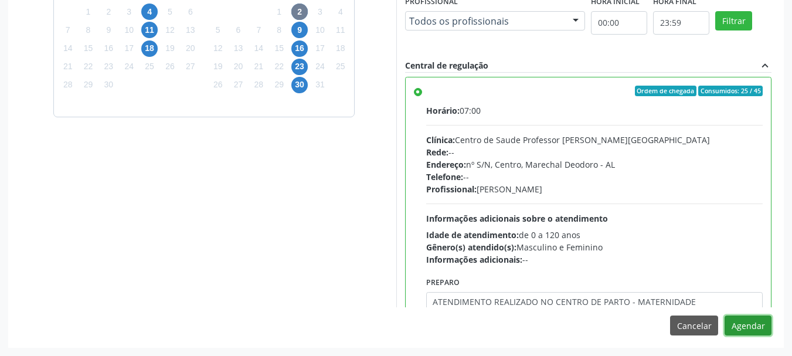
click at [725, 316] on button "Agendar" at bounding box center [748, 326] width 47 height 20
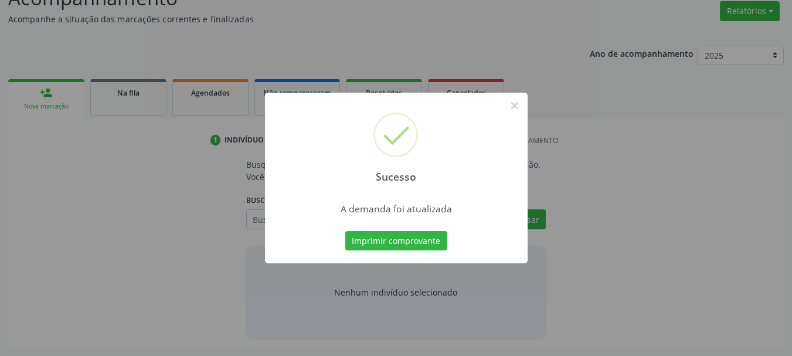
scroll to position [181, 0]
click at [519, 107] on button "×" at bounding box center [515, 106] width 20 height 20
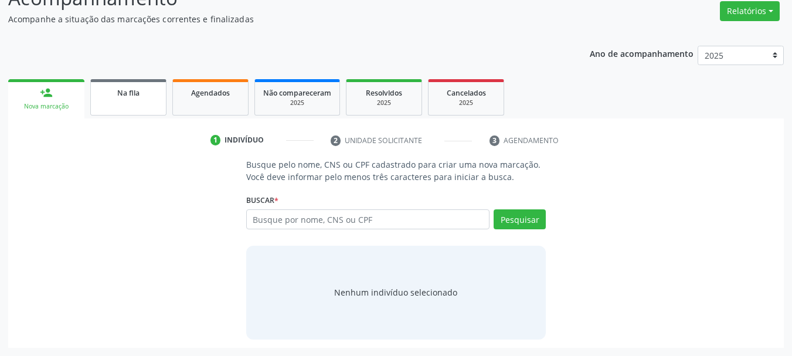
click at [111, 107] on link "Na fila" at bounding box center [128, 97] width 76 height 36
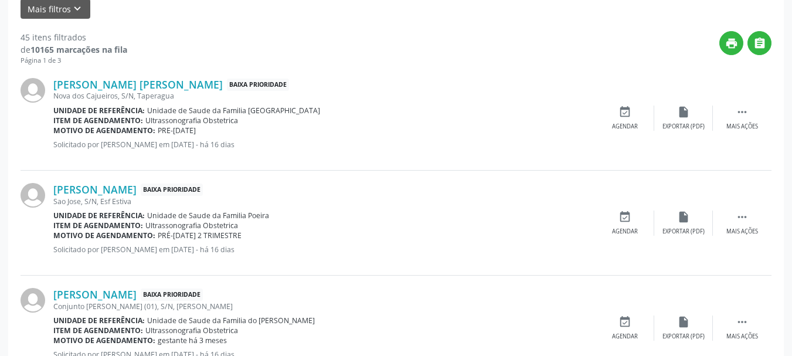
scroll to position [377, 0]
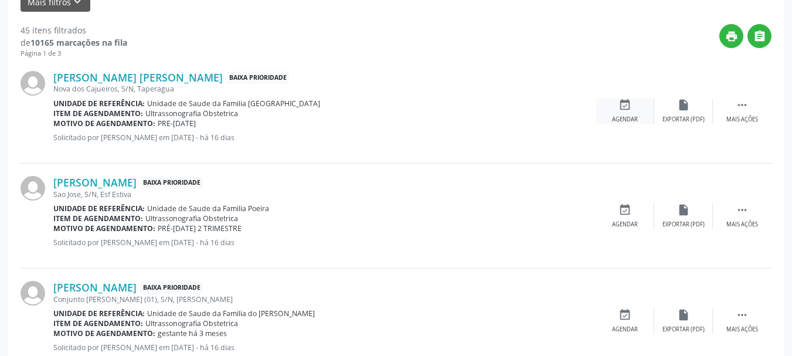
click at [635, 118] on div "Agendar" at bounding box center [625, 120] width 26 height 8
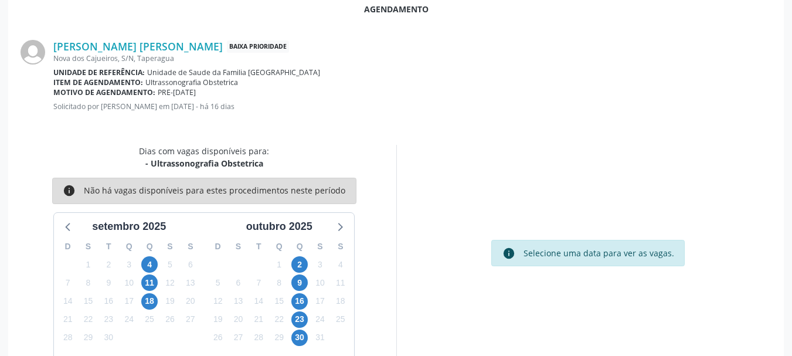
scroll to position [339, 0]
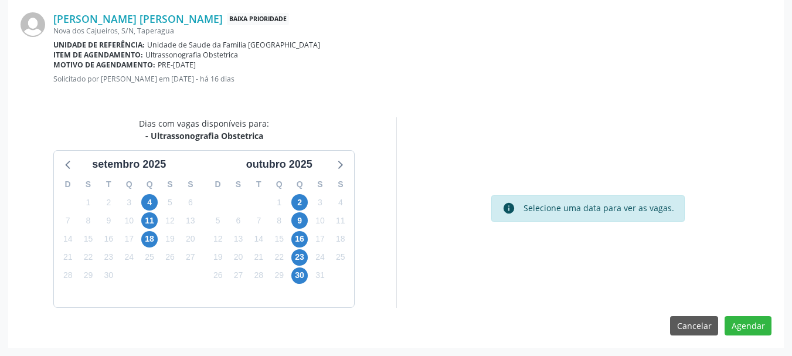
click at [292, 210] on div "2" at bounding box center [299, 203] width 16 height 18
click at [296, 206] on span "2" at bounding box center [299, 202] width 16 height 16
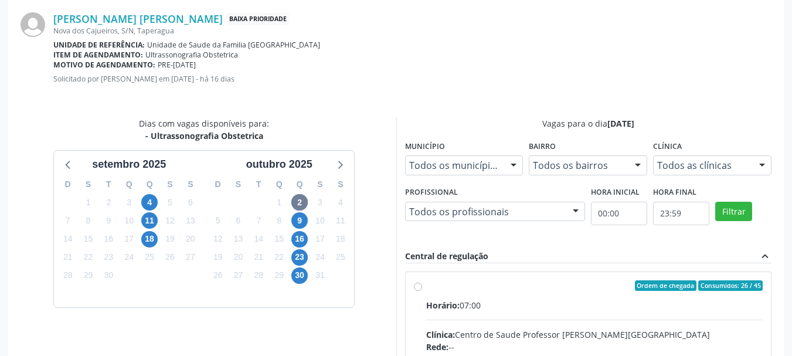
click at [533, 308] on div "Horário: 07:00" at bounding box center [594, 305] width 337 height 12
click at [422, 291] on input "Ordem de chegada Consumidos: 26 / 45 Horário: 07:00 Clínica: Centro de Saude Pr…" at bounding box center [418, 285] width 8 height 11
radio input "true"
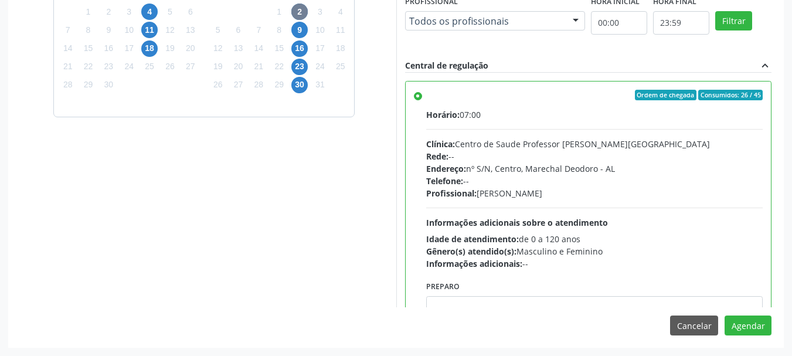
click at [598, 314] on div "Agendamento Ellaynny Lucyelly Dantas dos Santos Baixa Prioridade Nova dos Cajue…" at bounding box center [396, 59] width 776 height 575
click at [599, 307] on textarea at bounding box center [594, 318] width 337 height 45
paste textarea "ATENDIMENTO REALIZADO NO CENTRO DE PARTO - MATERNIDADE"
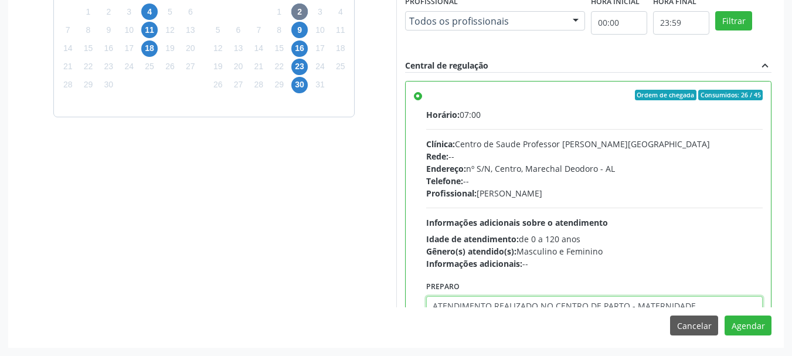
scroll to position [4, 0]
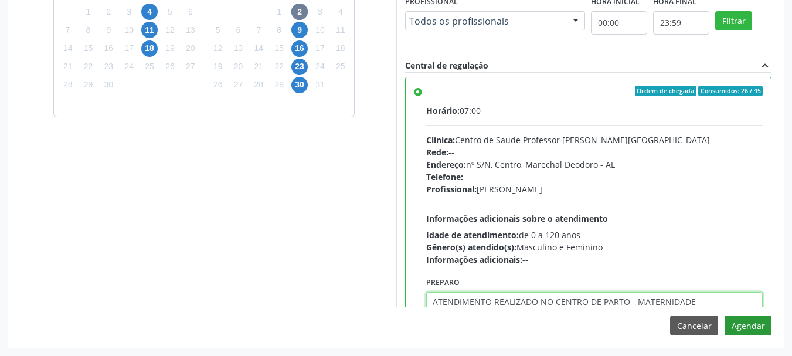
type textarea "ATENDIMENTO REALIZADO NO CENTRO DE PARTO - MATERNIDADE"
click at [735, 316] on button "Agendar" at bounding box center [748, 326] width 47 height 20
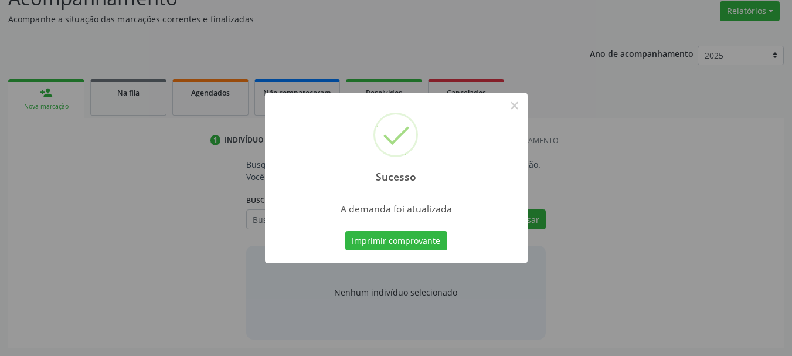
scroll to position [181, 0]
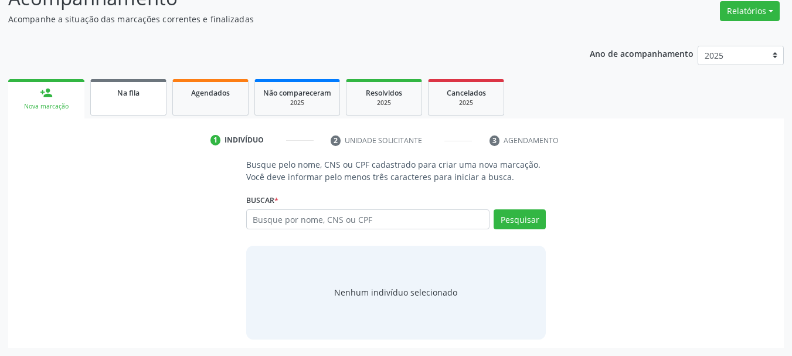
click at [123, 96] on span "Na fila" at bounding box center [128, 93] width 22 height 10
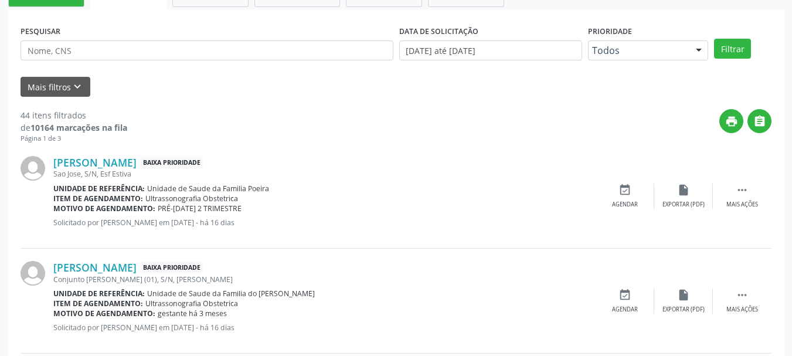
scroll to position [296, 0]
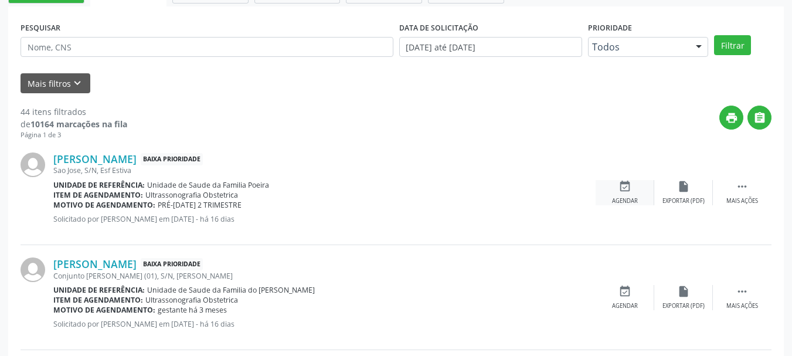
click at [608, 201] on div "event_available Agendar" at bounding box center [625, 192] width 59 height 25
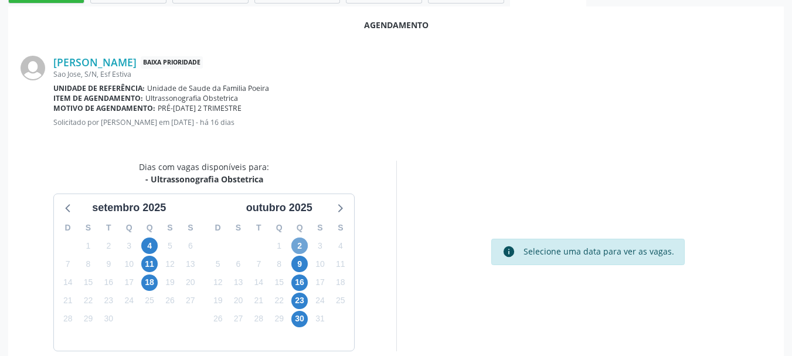
click at [296, 249] on span "2" at bounding box center [299, 246] width 16 height 16
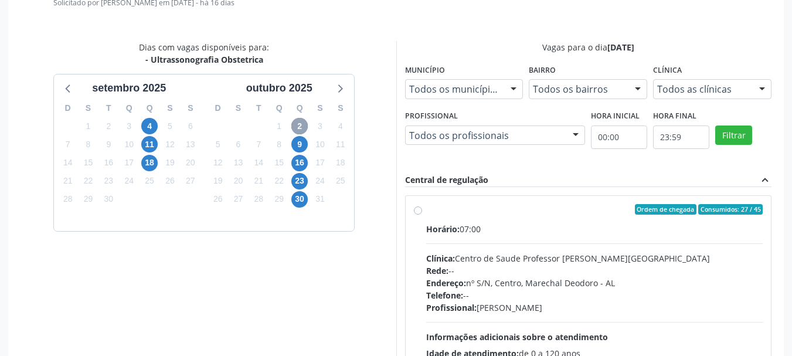
scroll to position [476, 0]
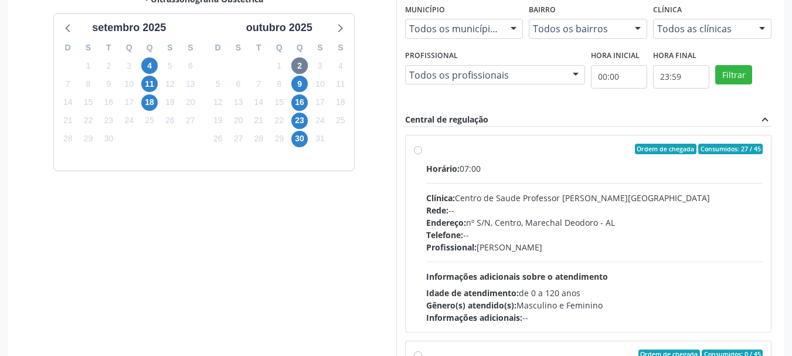
click at [603, 272] on span "Informações adicionais sobre o atendimento" at bounding box center [517, 276] width 182 height 11
click at [422, 154] on input "Ordem de chegada Consumidos: 27 / 45 Horário: 07:00 Clínica: Centro de Saude Pr…" at bounding box center [418, 149] width 8 height 11
radio input "true"
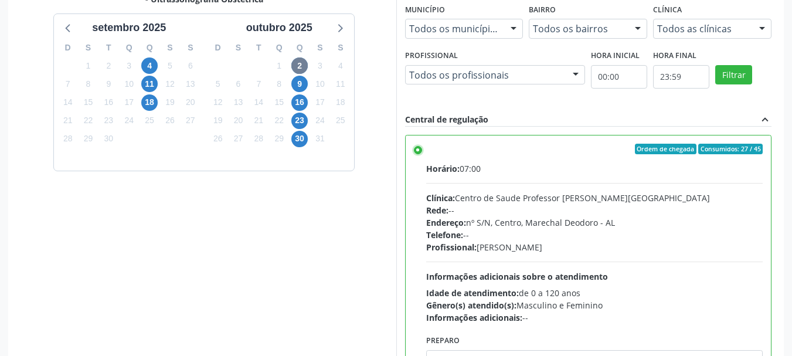
scroll to position [530, 0]
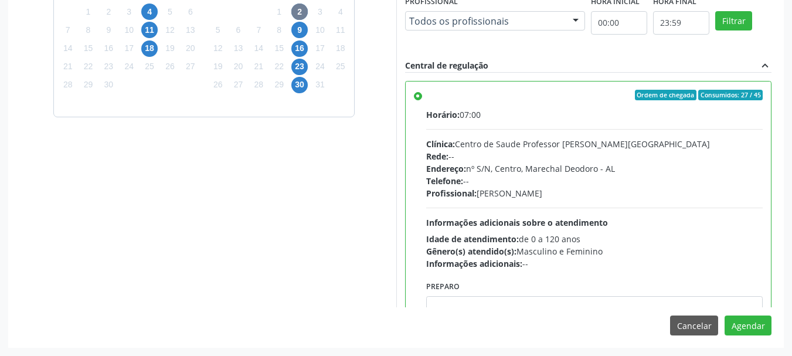
click at [695, 308] on div "Agendamento Ariel Ferreira Barbosa Baixa Prioridade Sao Jose, S/N, Esf Estiva U…" at bounding box center [396, 59] width 776 height 575
click at [699, 304] on textarea at bounding box center [594, 318] width 337 height 45
paste textarea "ATENDIMENTO REALIZADO NO CENTRO DE PARTO - MATERNIDADE"
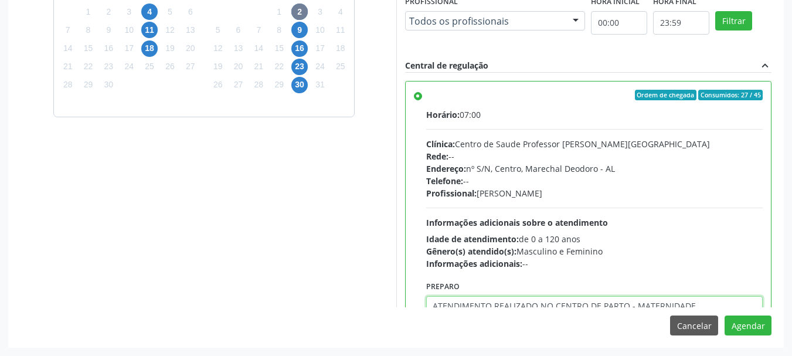
scroll to position [4, 0]
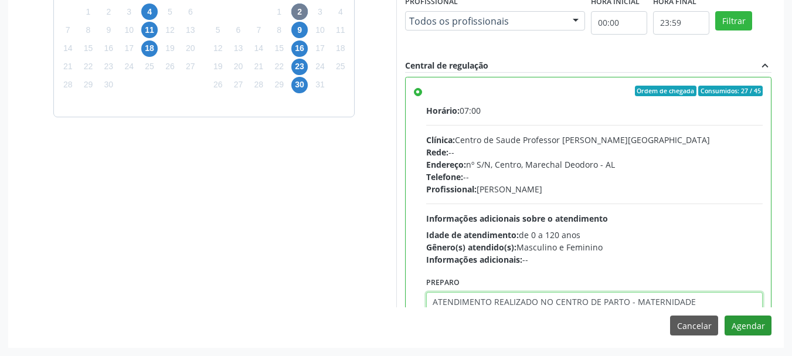
type textarea "ATENDIMENTO REALIZADO NO CENTRO DE PARTO - MATERNIDADE"
click at [752, 328] on button "Agendar" at bounding box center [748, 326] width 47 height 20
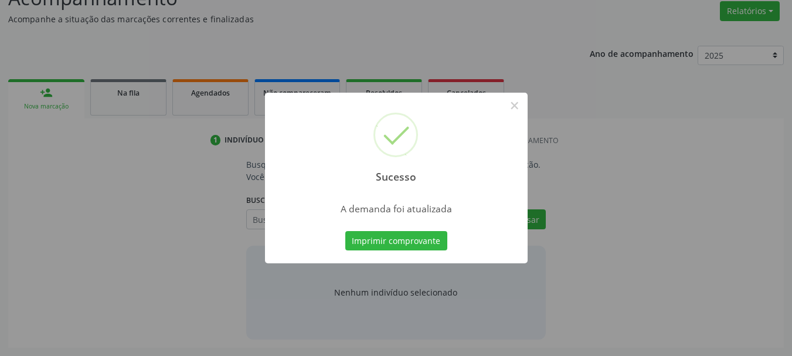
scroll to position [181, 0]
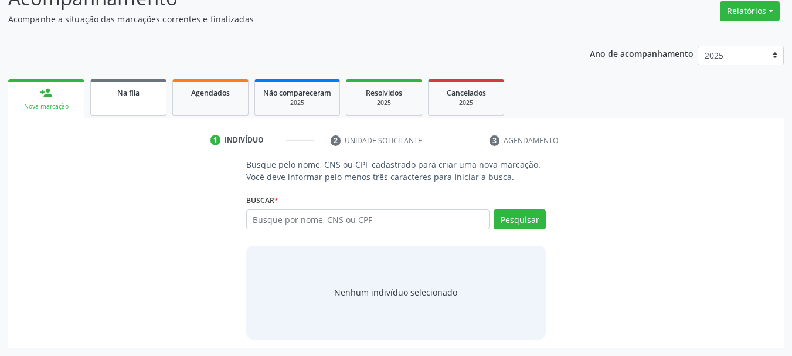
click at [126, 89] on span "Na fila" at bounding box center [128, 93] width 22 height 10
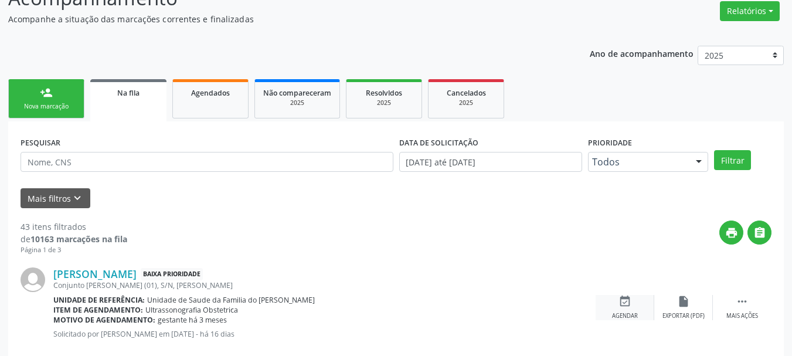
click at [627, 301] on icon "event_available" at bounding box center [625, 301] width 13 height 13
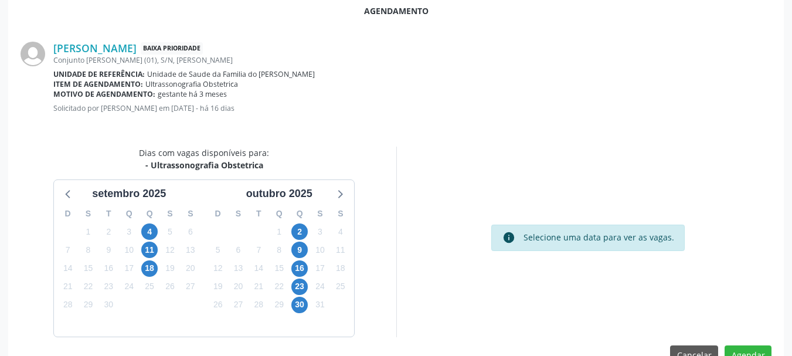
scroll to position [339, 0]
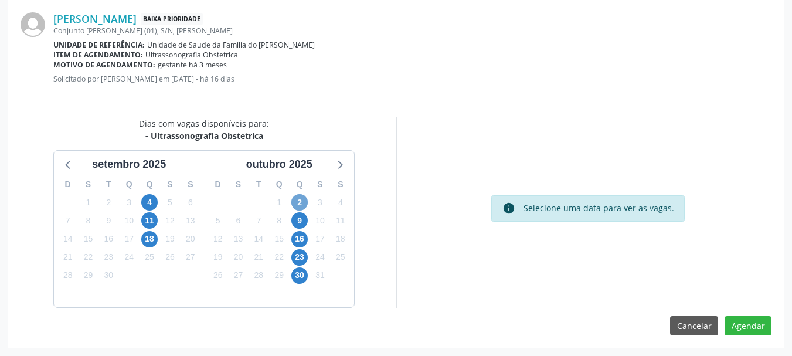
click at [301, 201] on span "2" at bounding box center [299, 202] width 16 height 16
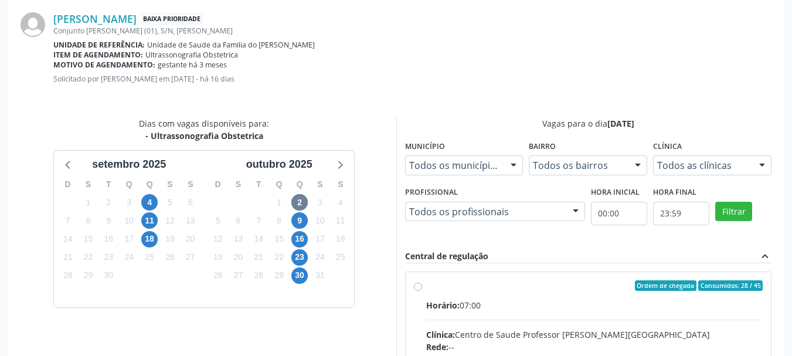
click at [531, 331] on div "Clínica: Centro de Saude Professor Estacio de Lima" at bounding box center [594, 334] width 337 height 12
click at [422, 291] on input "Ordem de chegada Consumidos: 28 / 45 Horário: 07:00 Clínica: Centro de Saude Pr…" at bounding box center [418, 285] width 8 height 11
radio input "true"
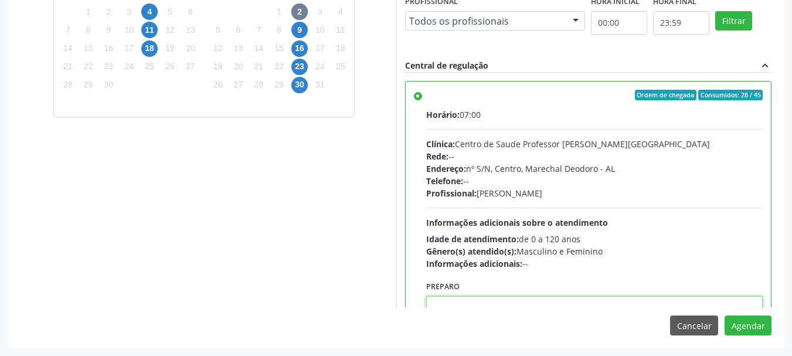
click at [677, 300] on textarea at bounding box center [594, 318] width 337 height 45
paste textarea "ATENDIMENTO REALIZADO NO CENTRO DE PARTO - MATERNIDADE"
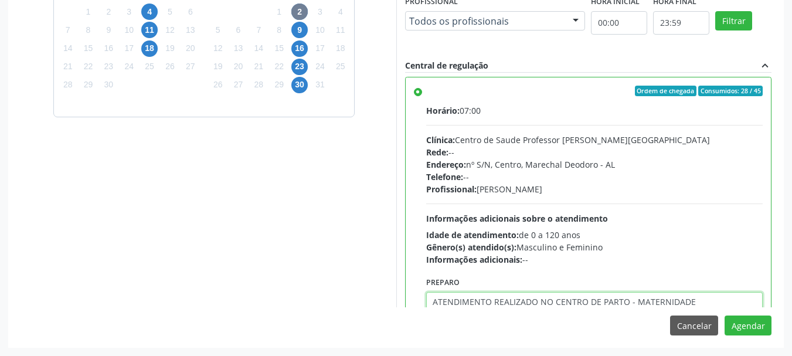
type textarea "ATENDIMENTO REALIZADO NO CENTRO DE PARTO - MATERNIDADE"
click at [724, 324] on div "Cancelar Agendar" at bounding box center [720, 326] width 101 height 20
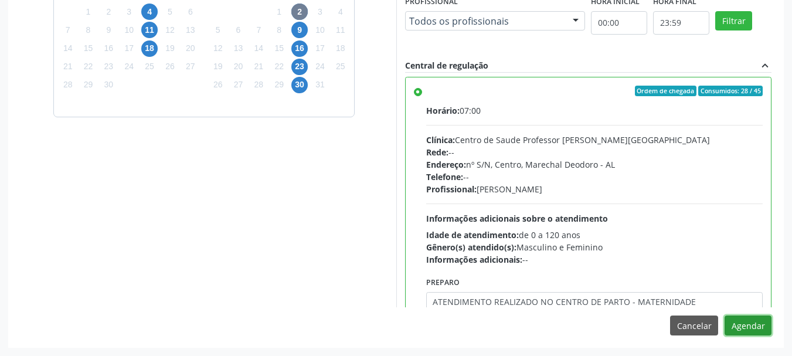
click at [732, 324] on button "Agendar" at bounding box center [748, 326] width 47 height 20
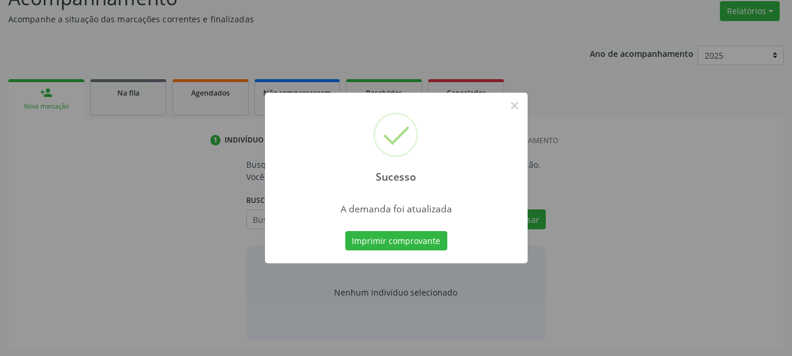
scroll to position [181, 0]
click at [517, 109] on button "×" at bounding box center [515, 106] width 20 height 20
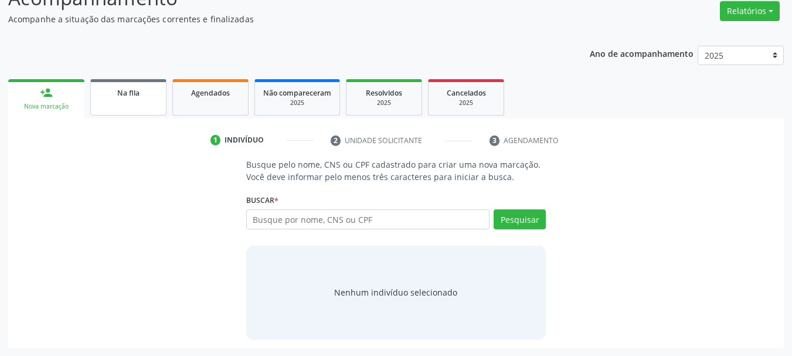
click at [130, 102] on link "Na fila" at bounding box center [128, 97] width 76 height 36
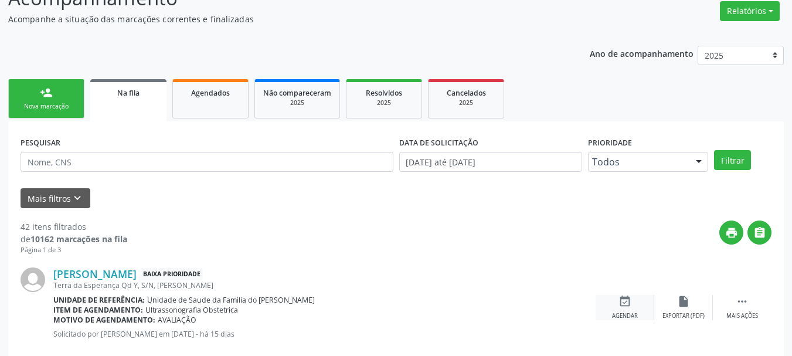
click at [622, 313] on div "Agendar" at bounding box center [625, 316] width 26 height 8
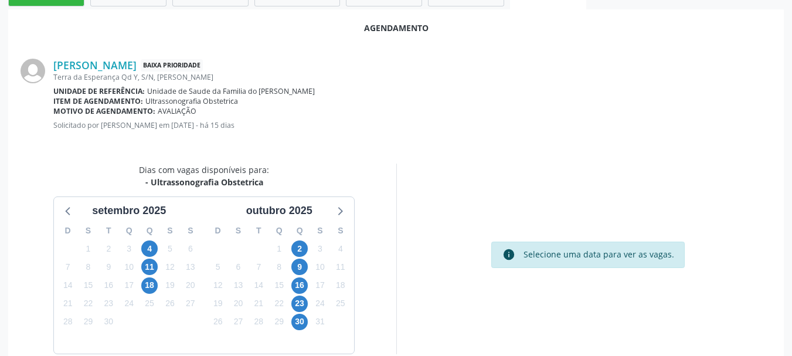
scroll to position [339, 0]
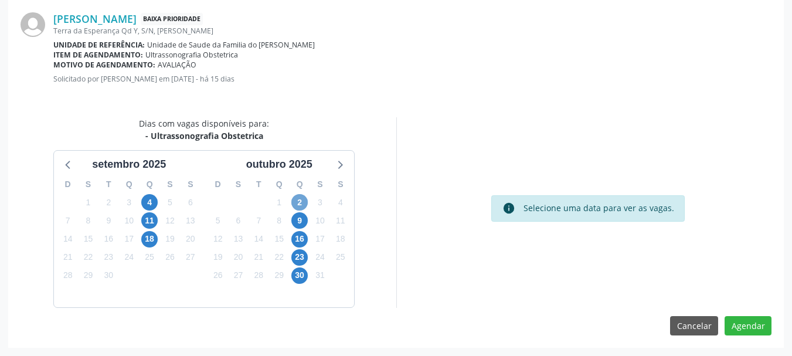
click at [302, 208] on span "2" at bounding box center [299, 202] width 16 height 16
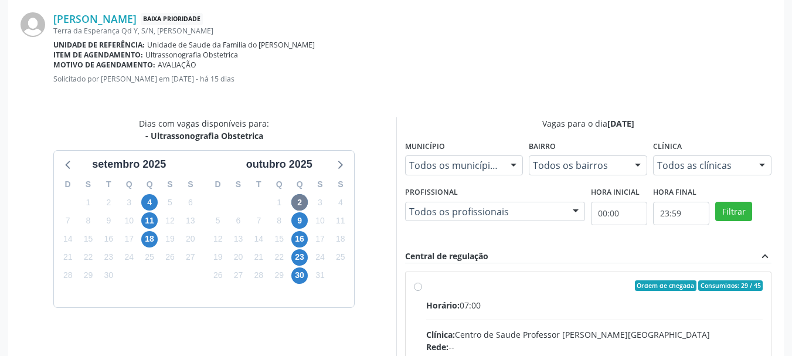
click at [422, 291] on input "Ordem de chegada Consumidos: 29 / 45 Horário: 07:00 Clínica: Centro de Saude Pr…" at bounding box center [418, 285] width 8 height 11
radio input "true"
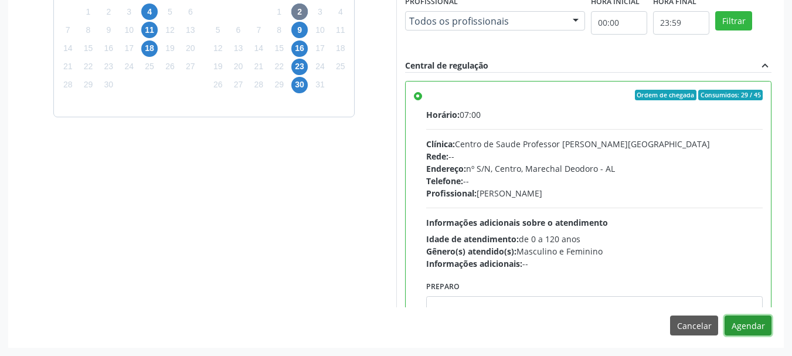
click at [735, 316] on button "Agendar" at bounding box center [748, 326] width 47 height 20
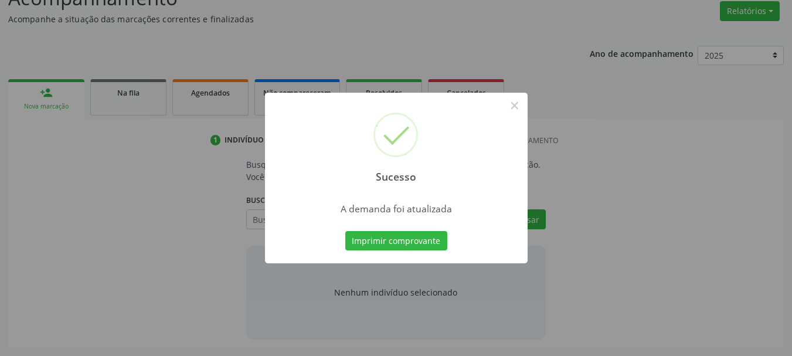
scroll to position [181, 0]
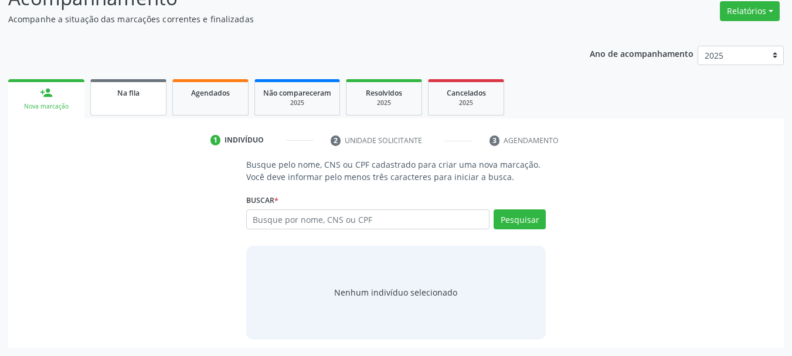
click at [154, 96] on div "Na fila" at bounding box center [128, 92] width 59 height 12
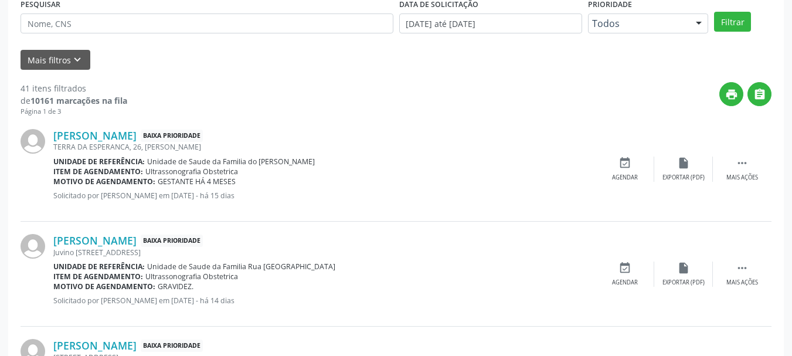
scroll to position [265, 0]
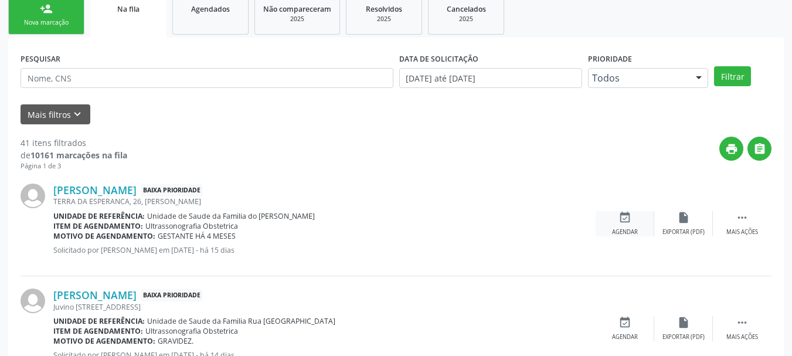
click at [615, 221] on div "event_available Agendar" at bounding box center [625, 223] width 59 height 25
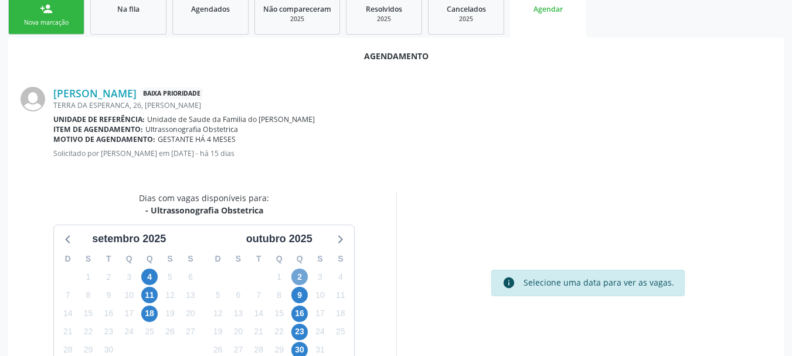
click at [299, 280] on span "2" at bounding box center [299, 277] width 16 height 16
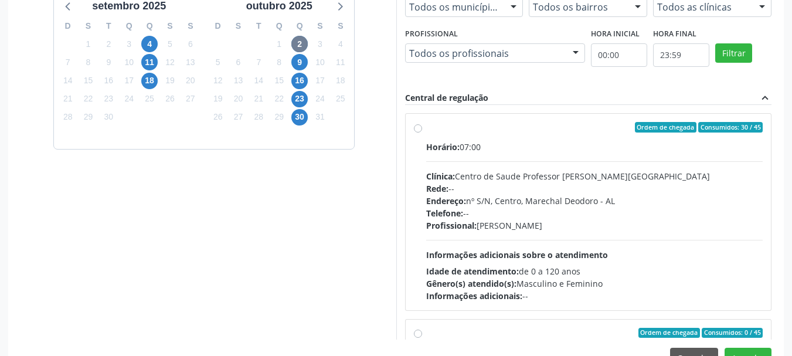
scroll to position [519, 0]
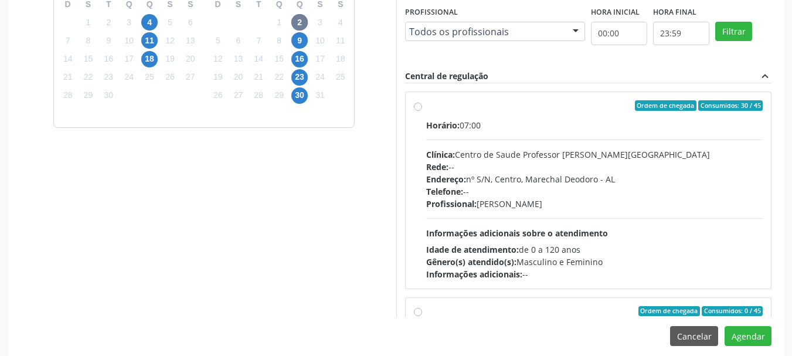
click at [530, 199] on div "Profissional: Sheila Raquel Souza Remigio" at bounding box center [594, 204] width 337 height 12
click at [422, 111] on input "Ordem de chegada Consumidos: 30 / 45 Horário: 07:00 Clínica: Centro de Saude Pr…" at bounding box center [418, 105] width 8 height 11
radio input "true"
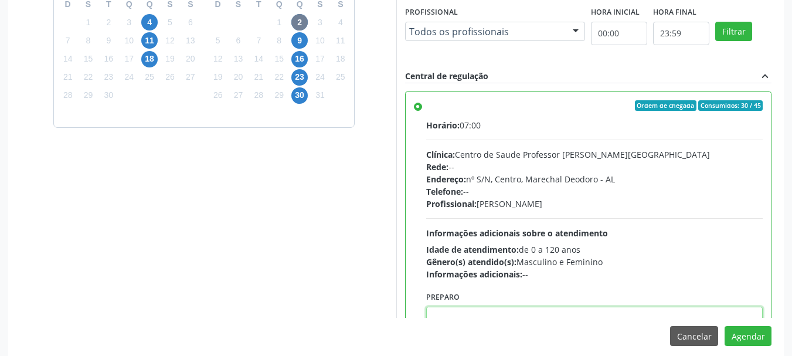
click at [514, 315] on textarea at bounding box center [594, 329] width 337 height 45
paste textarea "ATENDIMENTO REALIZADO NO CENTRO DE PARTO - MATERNIDADE"
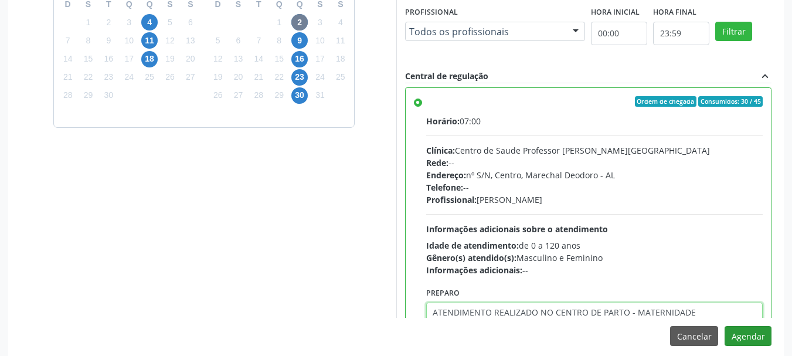
type textarea "ATENDIMENTO REALIZADO NO CENTRO DE PARTO - MATERNIDADE"
click at [755, 343] on button "Agendar" at bounding box center [748, 336] width 47 height 20
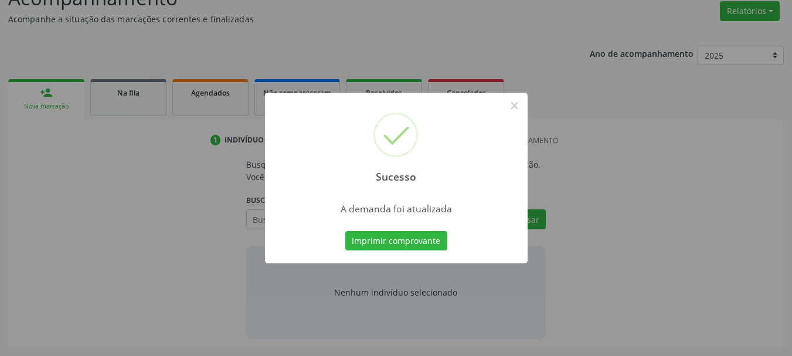
scroll to position [181, 0]
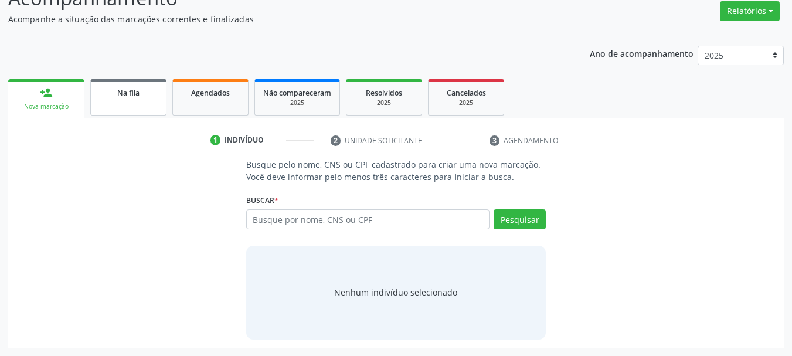
click at [125, 107] on link "Na fila" at bounding box center [128, 97] width 76 height 36
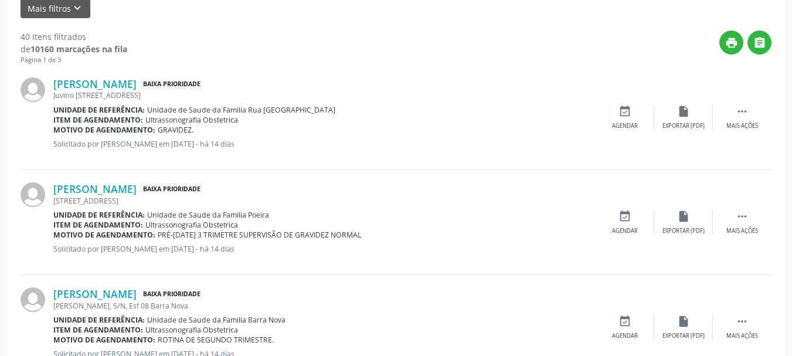
scroll to position [378, 0]
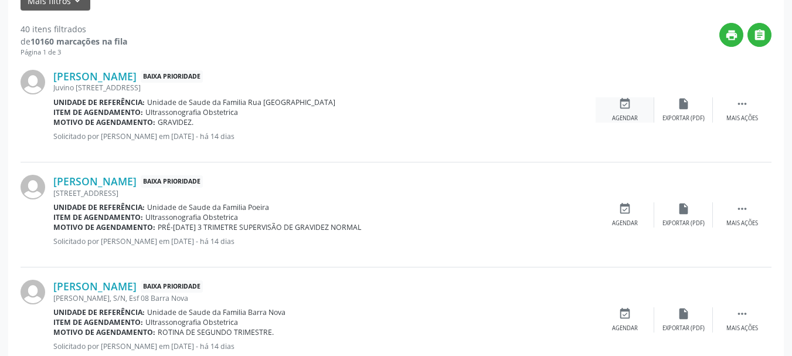
click at [620, 114] on div "Agendar" at bounding box center [625, 118] width 26 height 8
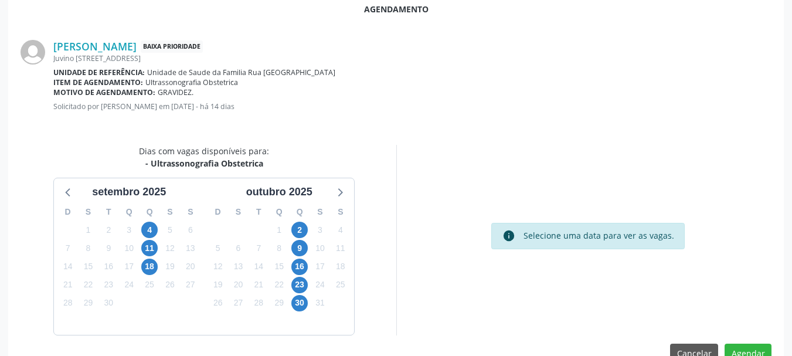
scroll to position [339, 0]
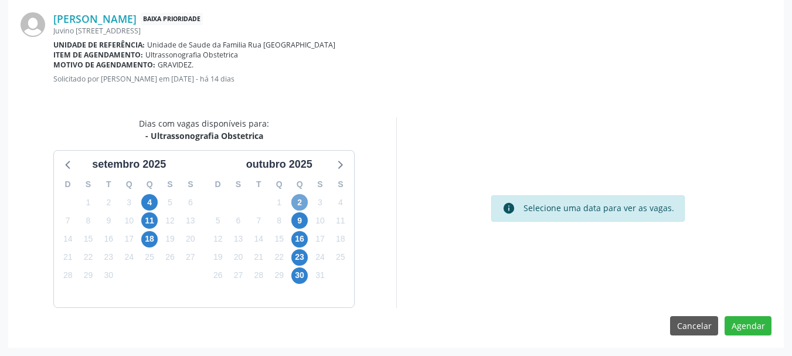
click at [301, 204] on span "2" at bounding box center [299, 202] width 16 height 16
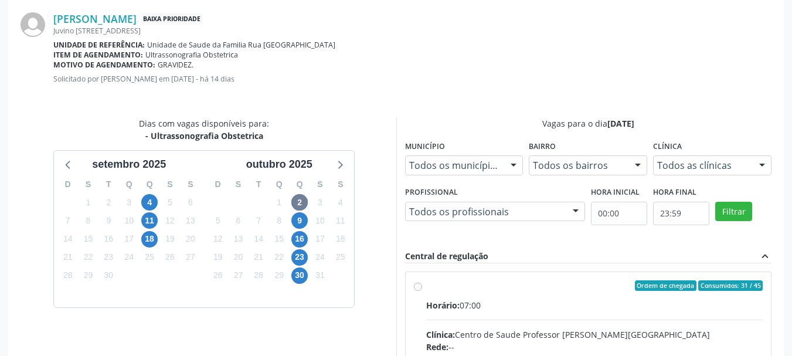
radio input "true"
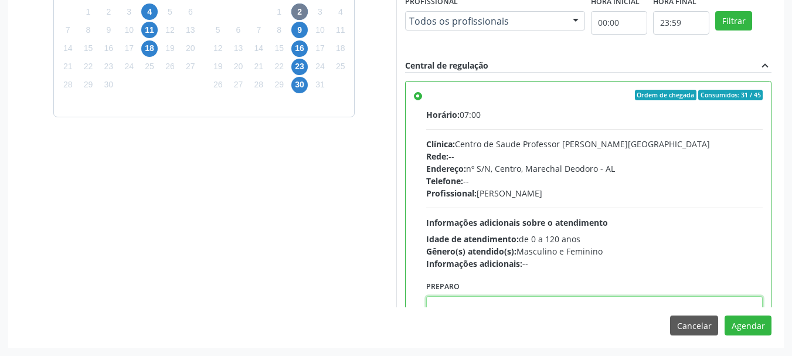
click at [628, 302] on textarea at bounding box center [594, 318] width 337 height 45
paste textarea "ATENDIMENTO REALIZADO NO CENTRO DE PARTO - MATERNIDADE"
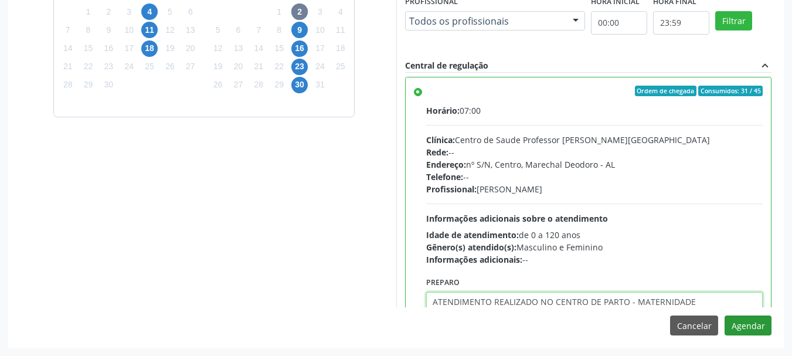
type textarea "ATENDIMENTO REALIZADO NO CENTRO DE PARTO - MATERNIDADE"
click at [742, 326] on button "Agendar" at bounding box center [748, 326] width 47 height 20
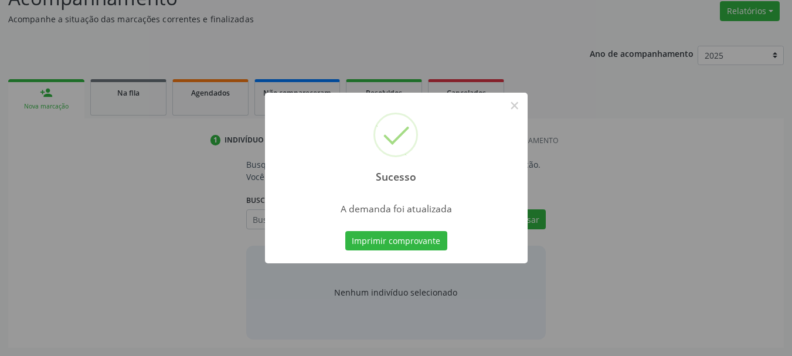
scroll to position [181, 0]
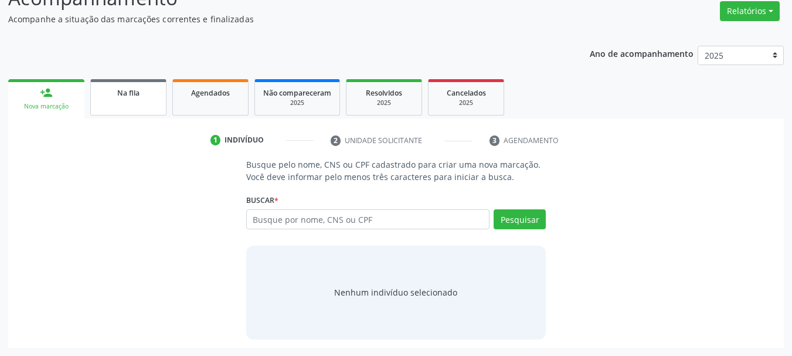
click at [123, 92] on span "Na fila" at bounding box center [128, 93] width 22 height 10
click at [123, 92] on div "Acompanhamento Acompanhe a situação das marcações correntes e finalizadas Relat…" at bounding box center [396, 166] width 776 height 364
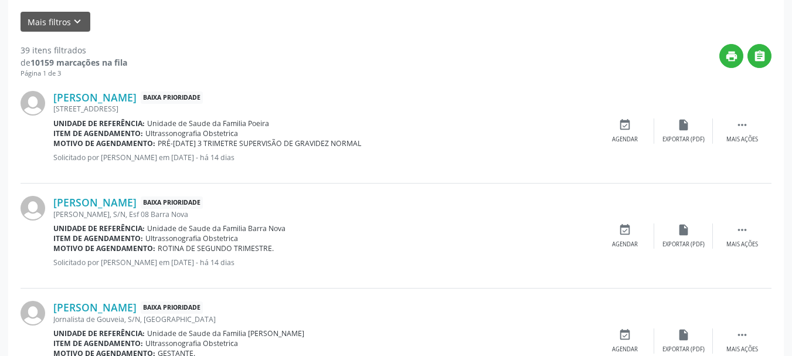
scroll to position [364, 0]
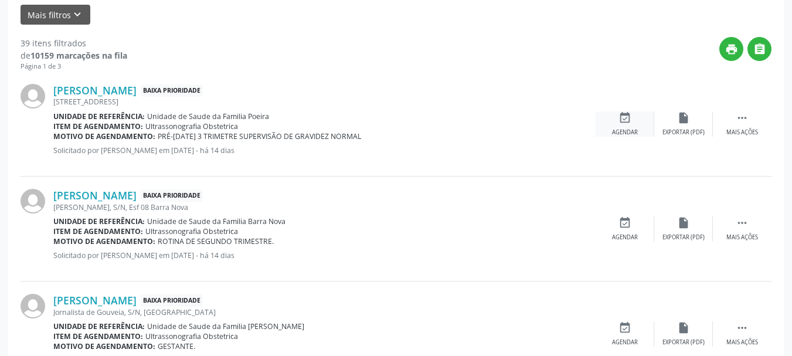
click at [620, 128] on div "Agendar" at bounding box center [625, 132] width 26 height 8
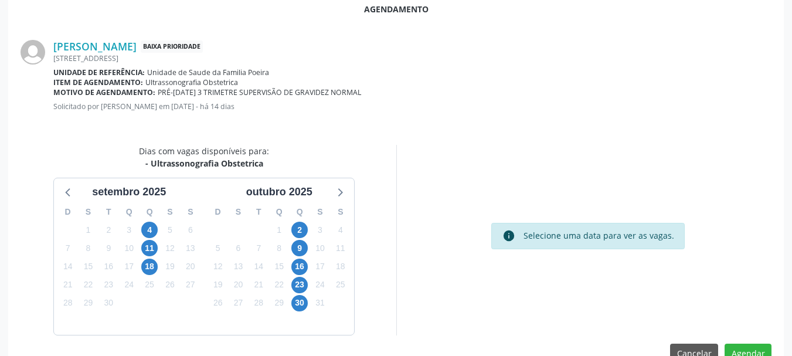
scroll to position [339, 0]
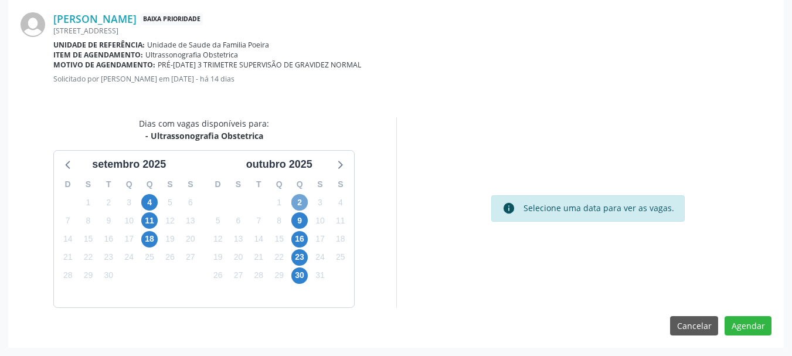
click at [306, 207] on span "2" at bounding box center [299, 202] width 16 height 16
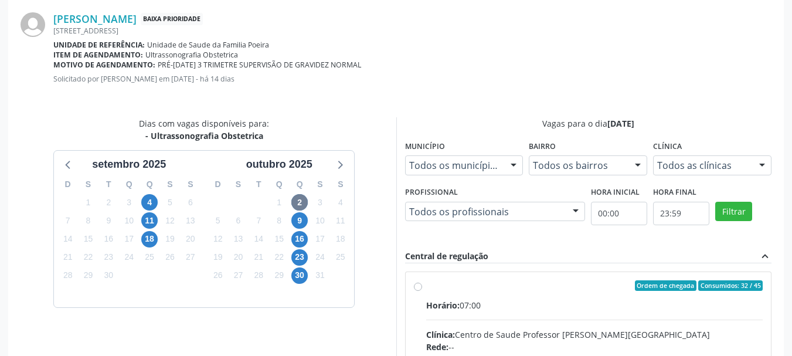
click at [430, 286] on div "Ordem de chegada Consumidos: 32 / 45" at bounding box center [594, 285] width 337 height 11
click at [422, 286] on input "Ordem de chegada Consumidos: 32 / 45 Horário: 07:00 Clínica: Centro de Saude Pr…" at bounding box center [418, 285] width 8 height 11
radio input "true"
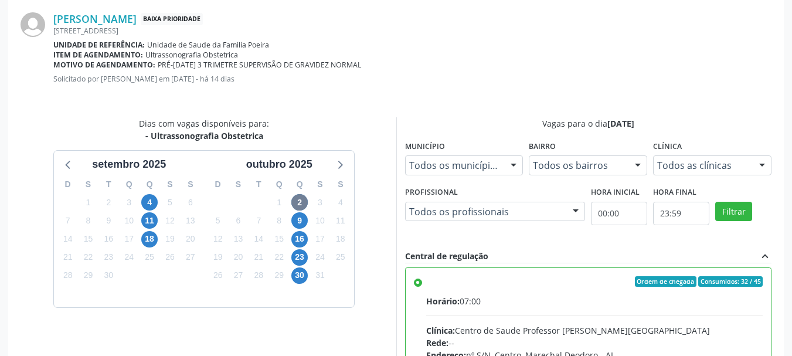
scroll to position [530, 0]
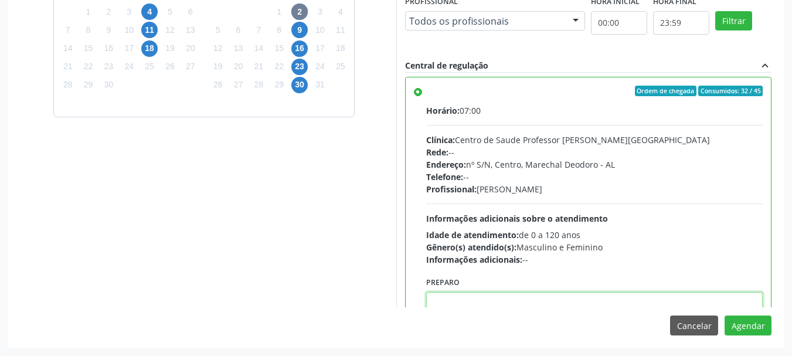
paste textarea "ATENDIMENTO REALIZADO NO CENTRO DE PARTO - MATERNIDADE"
type textarea "ATENDIMENTO REALIZADO NO CENTRO DE PARTO - MATERNIDADE"
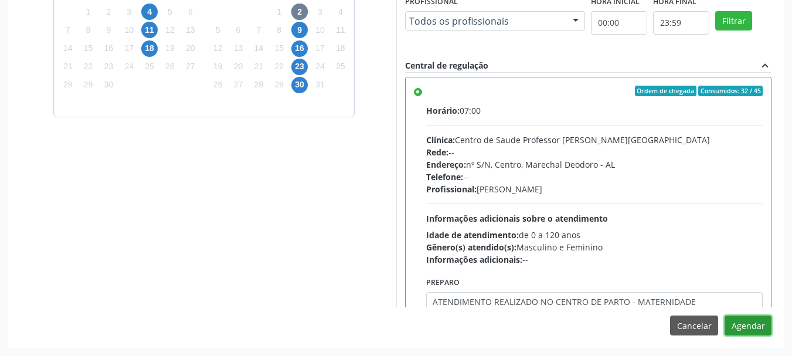
click at [737, 326] on button "Agendar" at bounding box center [748, 326] width 47 height 20
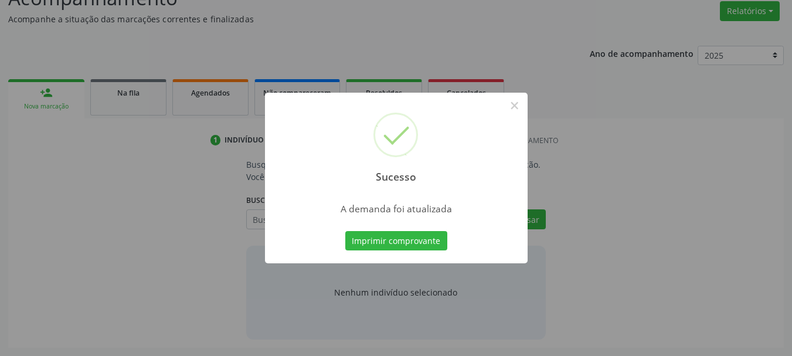
scroll to position [181, 0]
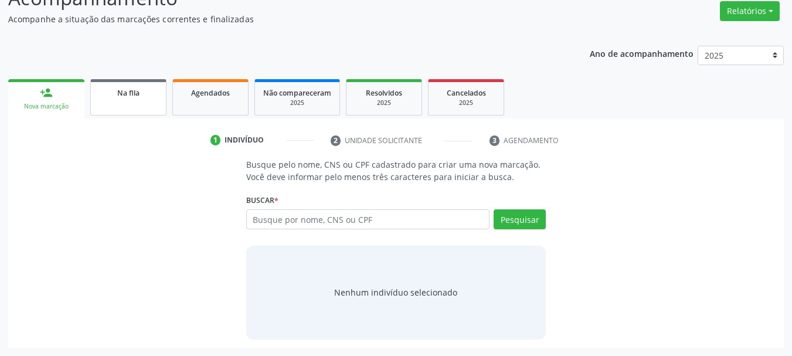
click at [143, 96] on div "Na fila" at bounding box center [128, 92] width 59 height 12
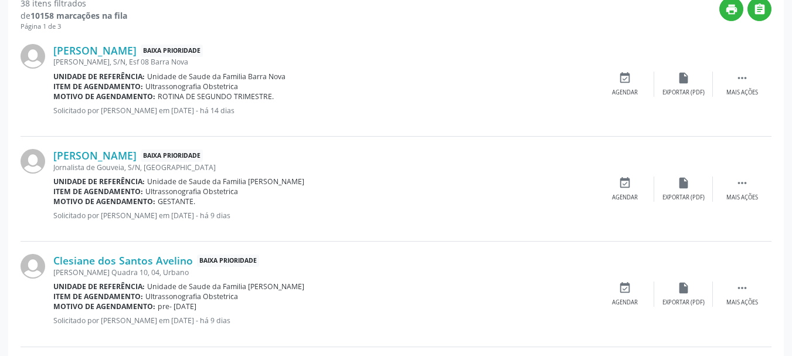
scroll to position [415, 0]
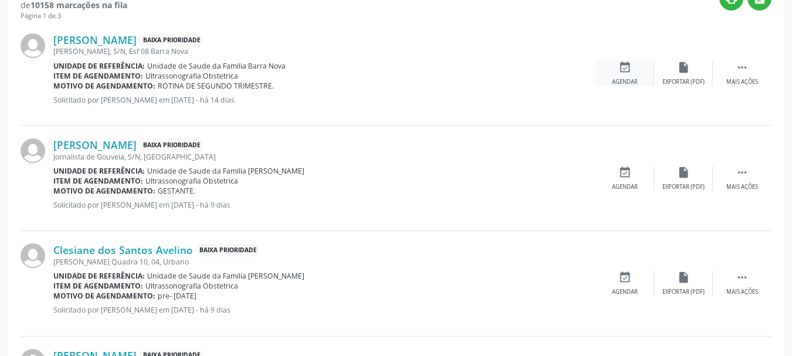
click at [629, 75] on div "event_available Agendar" at bounding box center [625, 73] width 59 height 25
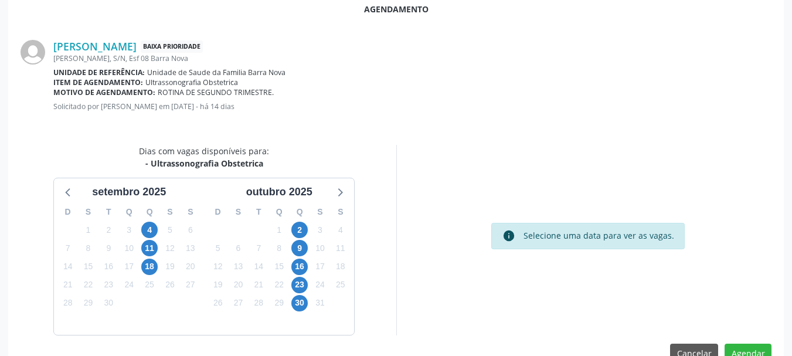
scroll to position [339, 0]
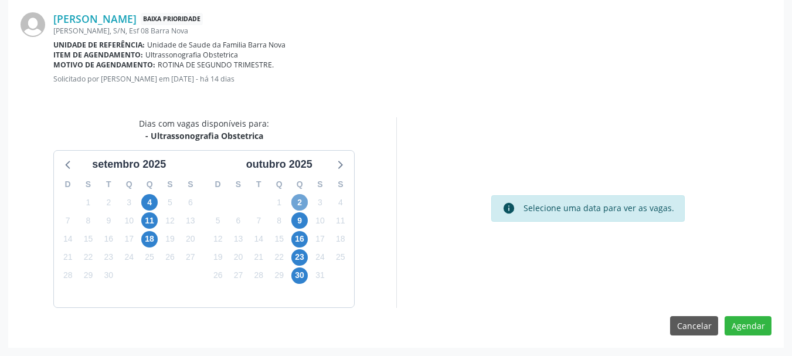
click at [301, 208] on span "2" at bounding box center [299, 202] width 16 height 16
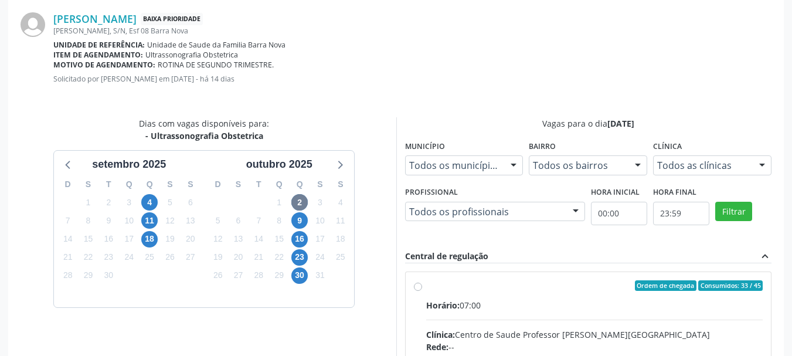
click at [422, 291] on input "Ordem de chegada Consumidos: 33 / 45 Horário: 07:00 Clínica: Centro de Saude Pr…" at bounding box center [418, 285] width 8 height 11
radio input "true"
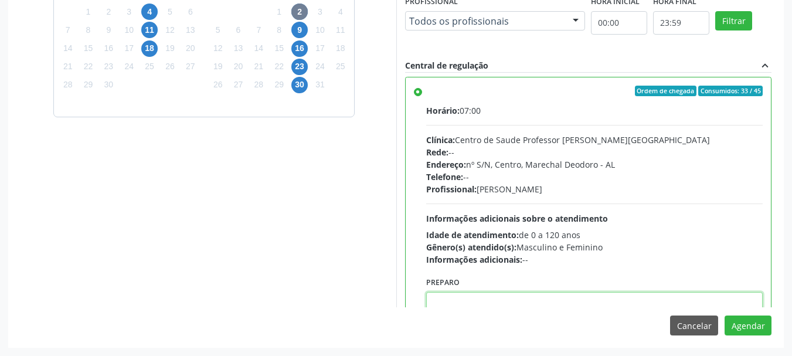
paste textarea "ATENDIMENTO REALIZADO NO CENTRO DE PARTO - MATERNIDADE"
type textarea "ATENDIMENTO REALIZADO NO CENTRO DE PARTO - MATERNIDADE"
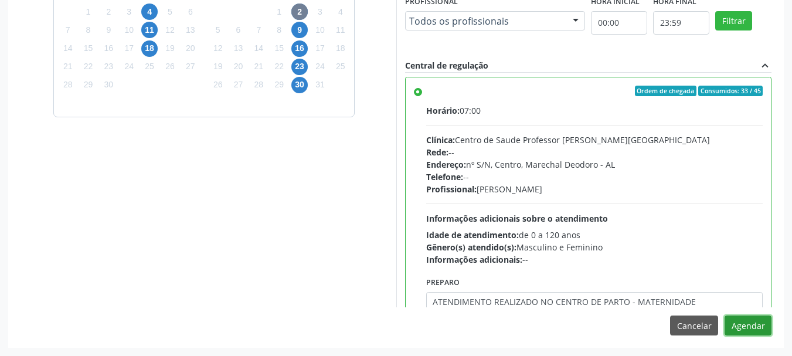
click at [762, 334] on button "Agendar" at bounding box center [748, 326] width 47 height 20
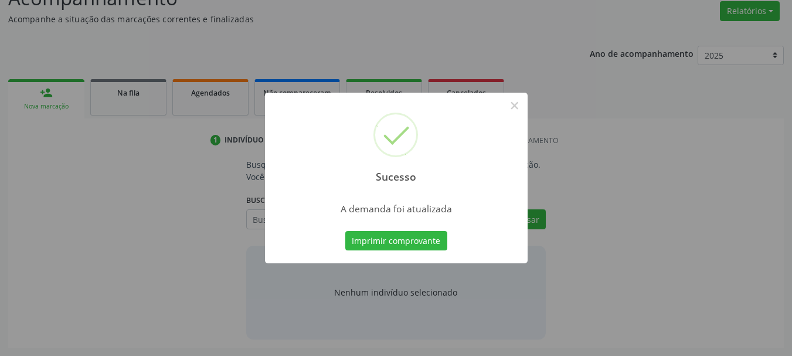
scroll to position [181, 0]
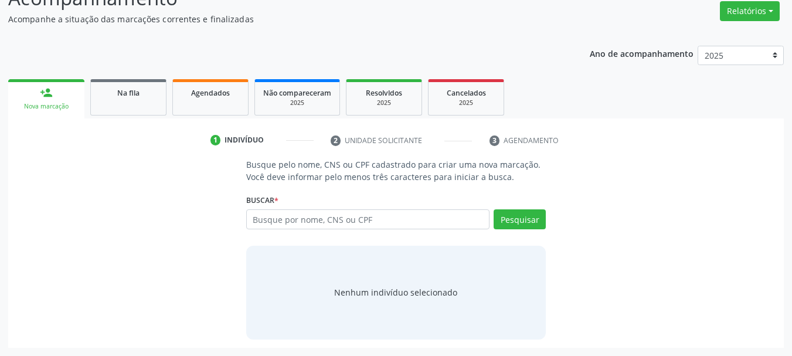
click at [120, 117] on ul "person_add Nova marcação Na fila Agendados Não compareceram 2025 Resolvidos 202…" at bounding box center [396, 97] width 776 height 42
click at [120, 108] on link "Na fila" at bounding box center [128, 97] width 76 height 36
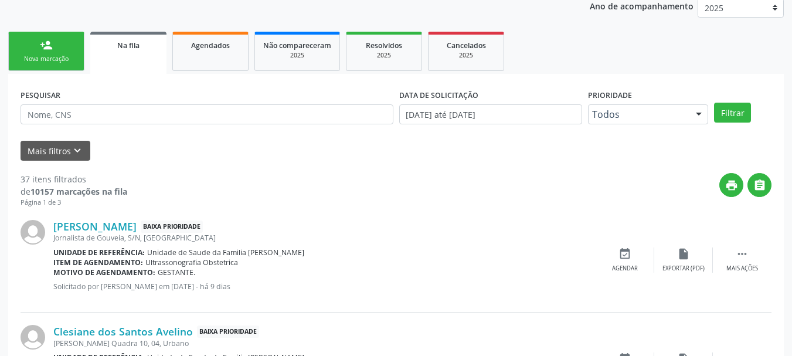
scroll to position [232, 0]
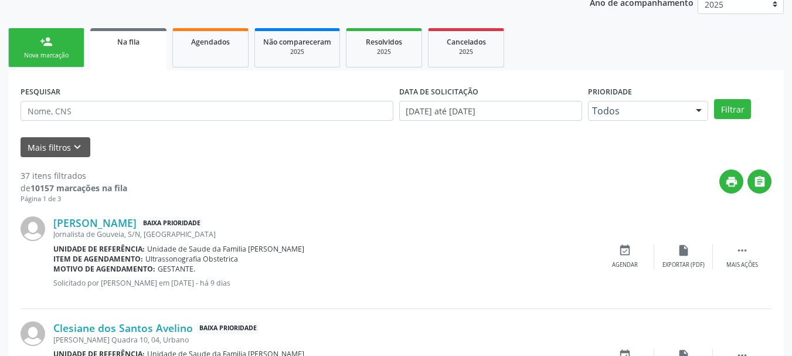
click at [628, 273] on div "Geovana Yasmim Oliveira dos Santos Baixa Prioridade Jornalista de Gouveia, S/N,…" at bounding box center [396, 256] width 751 height 105
click at [628, 259] on div "event_available Agendar" at bounding box center [625, 256] width 59 height 25
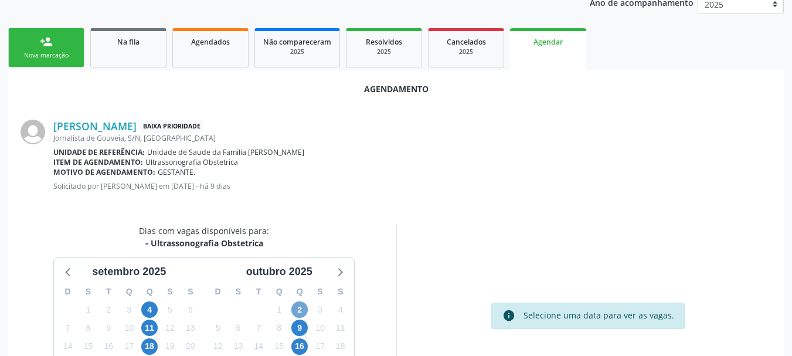
click at [299, 311] on span "2" at bounding box center [299, 309] width 16 height 16
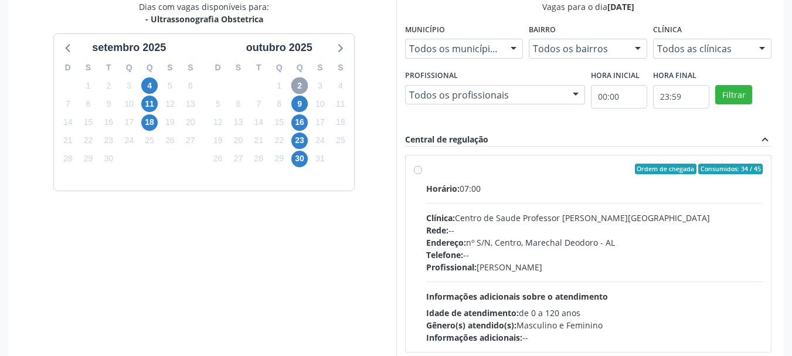
scroll to position [485, 0]
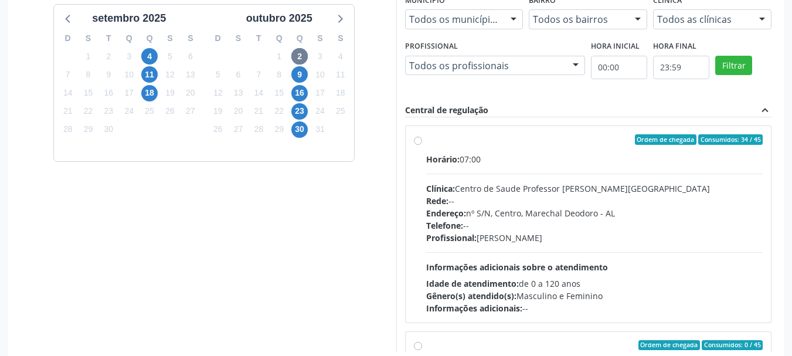
click at [527, 322] on div "Ordem de chegada Consumidos: 34 / 45 Horário: 07:00 Clínica: Centro de Saude Pr…" at bounding box center [589, 224] width 366 height 196
radio input "true"
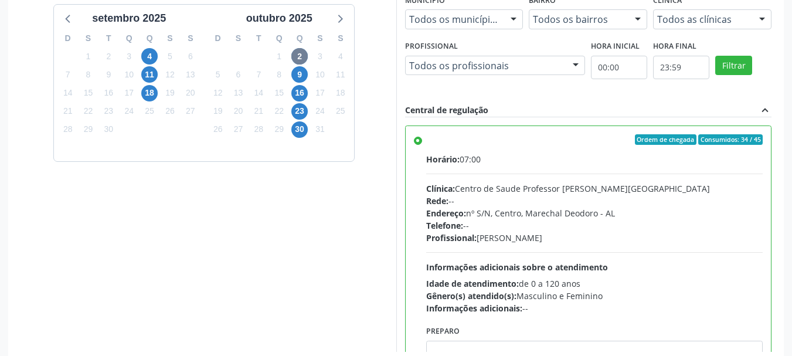
scroll to position [530, 0]
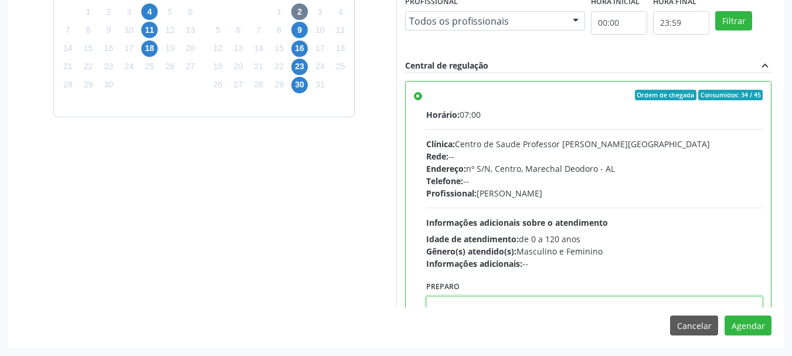
click at [654, 297] on textarea at bounding box center [594, 318] width 337 height 45
paste textarea "ATENDIMENTO REALIZADO NO CENTRO DE PARTO - MATERNIDADE"
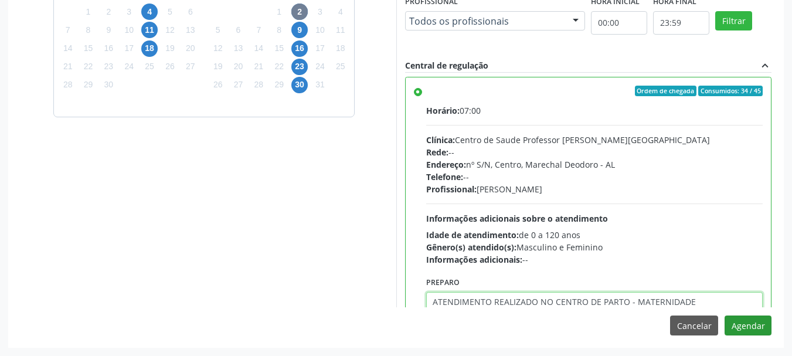
type textarea "ATENDIMENTO REALIZADO NO CENTRO DE PARTO - MATERNIDADE"
click at [758, 328] on button "Agendar" at bounding box center [748, 326] width 47 height 20
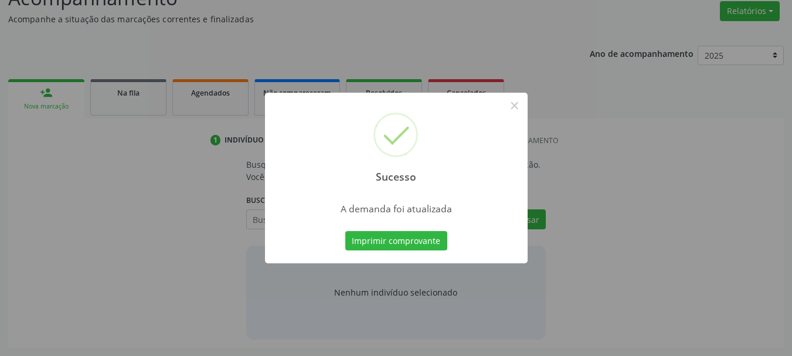
scroll to position [181, 0]
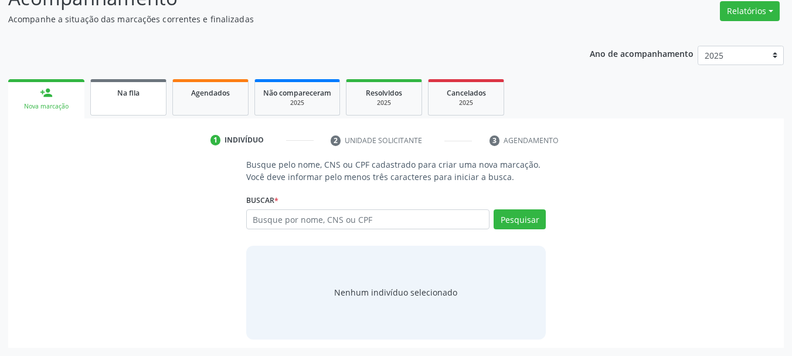
click at [147, 91] on div "Na fila" at bounding box center [128, 92] width 59 height 12
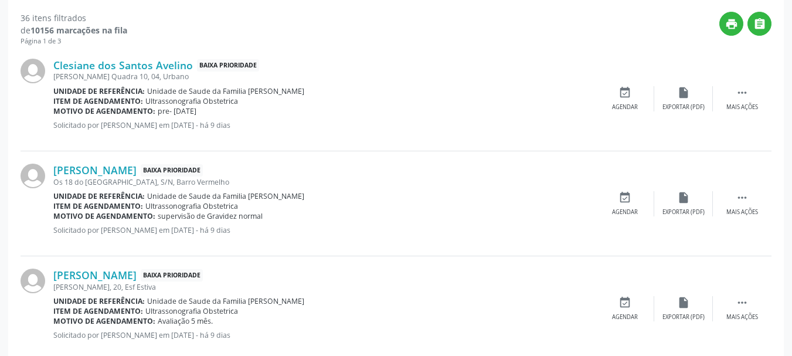
scroll to position [429, 0]
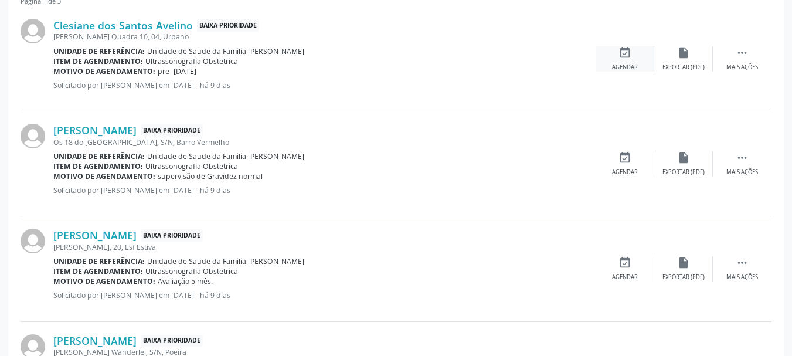
click at [623, 60] on div "event_available Agendar" at bounding box center [625, 58] width 59 height 25
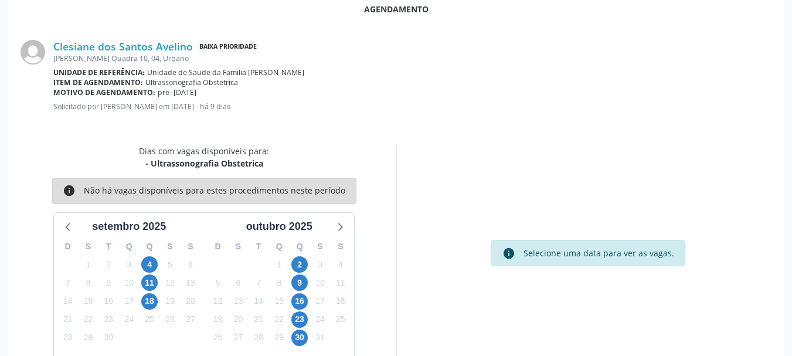
scroll to position [339, 0]
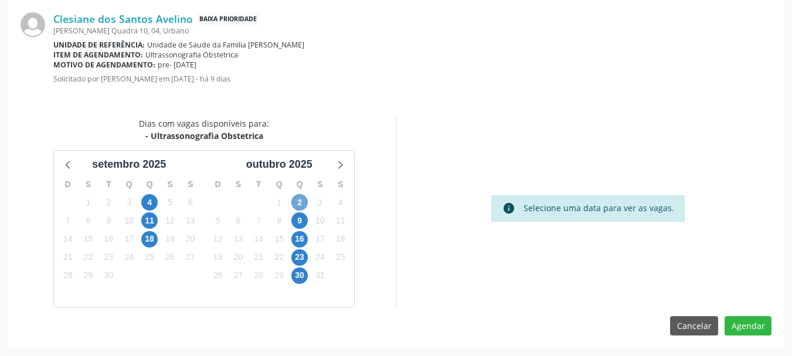
click at [296, 195] on span "2" at bounding box center [299, 202] width 16 height 16
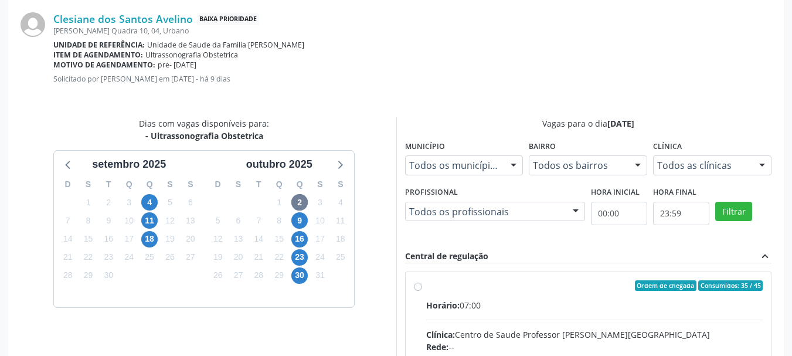
click at [549, 309] on div "Horário: 07:00" at bounding box center [594, 305] width 337 height 12
click at [422, 291] on input "Ordem de chegada Consumidos: 35 / 45 Horário: 07:00 Clínica: Centro de Saude Pr…" at bounding box center [418, 285] width 8 height 11
radio input "true"
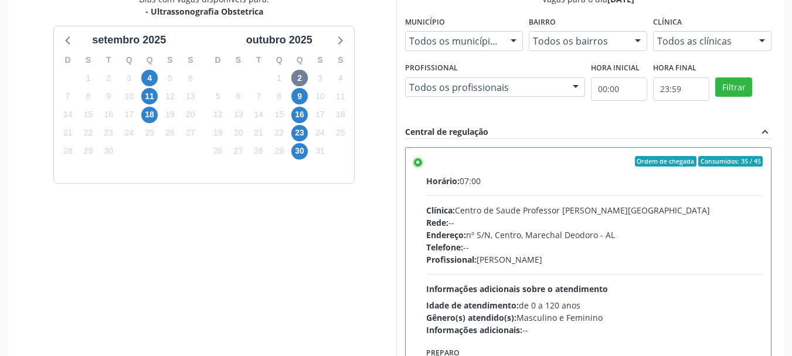
scroll to position [530, 0]
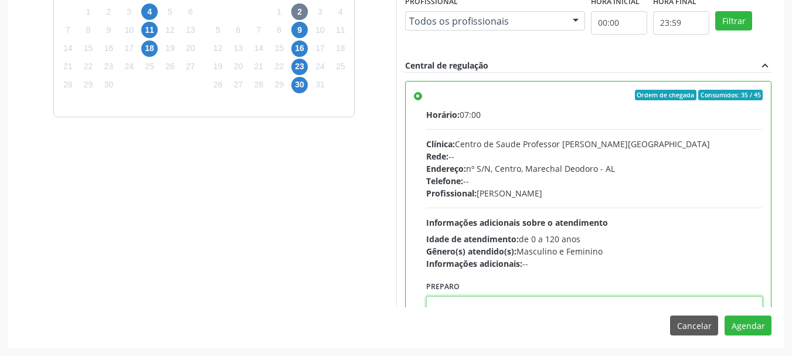
click at [660, 301] on textarea at bounding box center [594, 318] width 337 height 45
paste textarea "ATENDIMENTO REALIZADO NO CENTRO DE PARTO - MATERNIDADE"
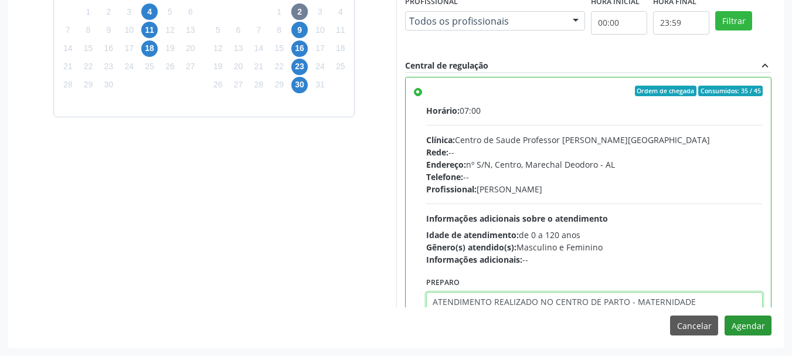
type textarea "ATENDIMENTO REALIZADO NO CENTRO DE PARTO - MATERNIDADE"
click at [738, 321] on button "Agendar" at bounding box center [748, 326] width 47 height 20
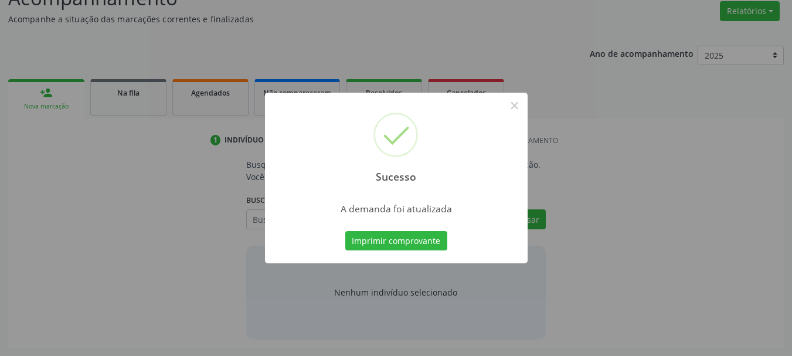
scroll to position [181, 0]
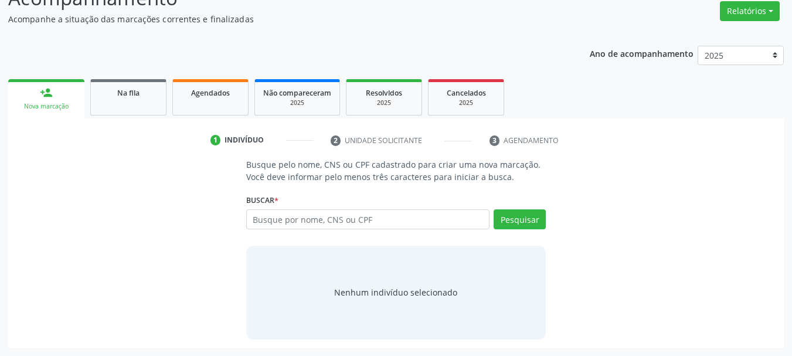
click at [141, 76] on ul "person_add Nova marcação Na fila Agendados Não compareceram 2025 Resolvidos 202…" at bounding box center [396, 97] width 776 height 42
click at [147, 94] on div "Na fila" at bounding box center [128, 92] width 59 height 12
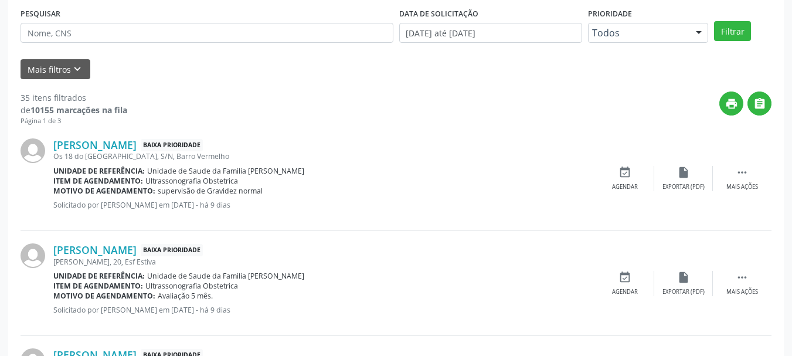
scroll to position [328, 0]
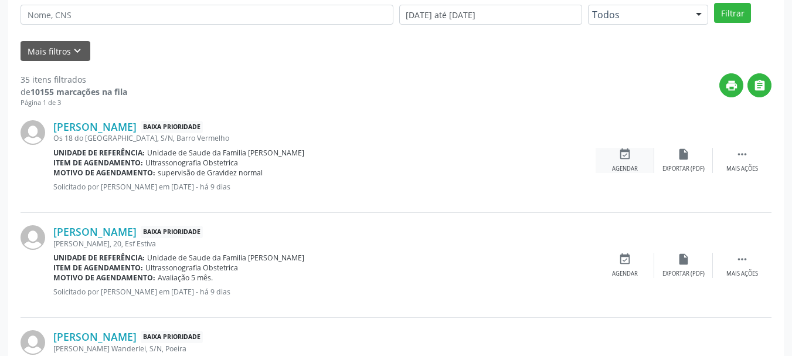
click at [602, 167] on div "event_available Agendar" at bounding box center [625, 160] width 59 height 25
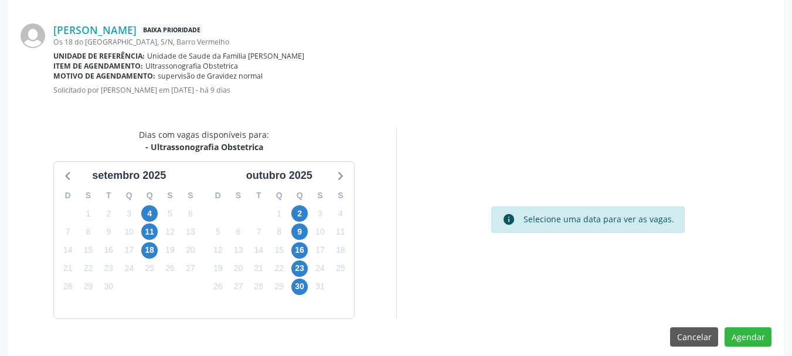
click at [310, 207] on div "3" at bounding box center [320, 214] width 21 height 18
click at [297, 213] on span "2" at bounding box center [299, 213] width 16 height 16
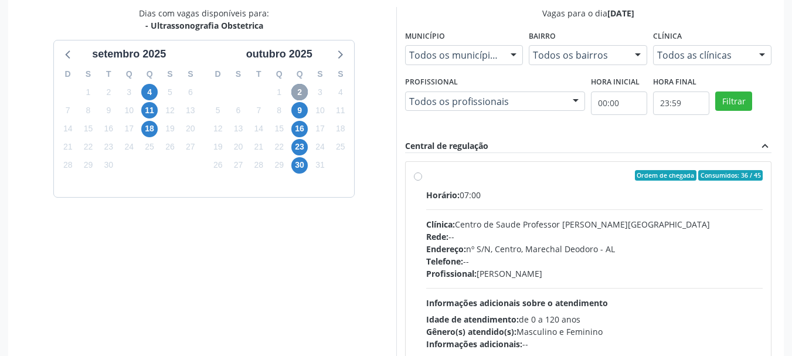
scroll to position [489, 0]
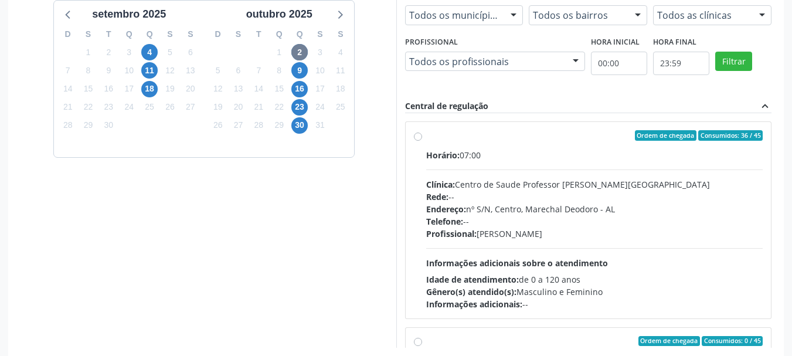
click at [590, 234] on div "Profissional: Sheila Raquel Souza Remigio" at bounding box center [594, 234] width 337 height 12
click at [422, 141] on input "Ordem de chegada Consumidos: 36 / 45 Horário: 07:00 Clínica: Centro de Saude Pr…" at bounding box center [418, 135] width 8 height 11
radio input "true"
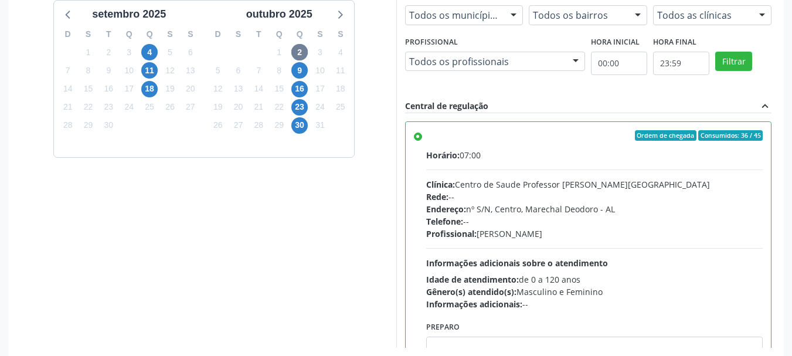
click at [549, 351] on div "Agendamento Adricia Rafaella Santos de Oliveira Baixa Prioridade Os 18 do Forte…" at bounding box center [396, 100] width 776 height 575
click at [551, 345] on textarea at bounding box center [594, 359] width 337 height 45
paste textarea "ATENDIMENTO REALIZADO NO CENTRO DE PARTO - MATERNIDADE"
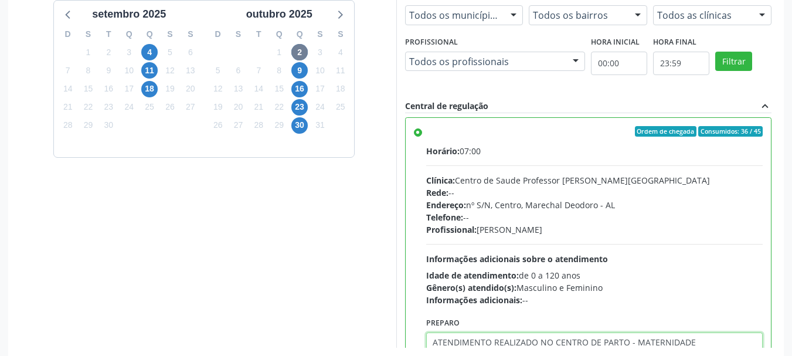
scroll to position [530, 0]
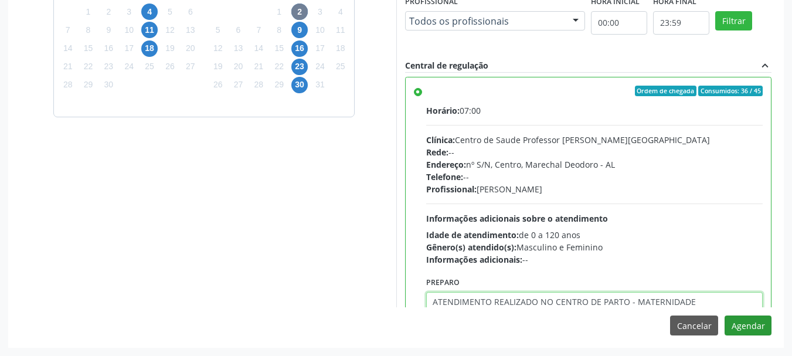
type textarea "ATENDIMENTO REALIZADO NO CENTRO DE PARTO - MATERNIDADE"
click at [735, 318] on button "Agendar" at bounding box center [748, 326] width 47 height 20
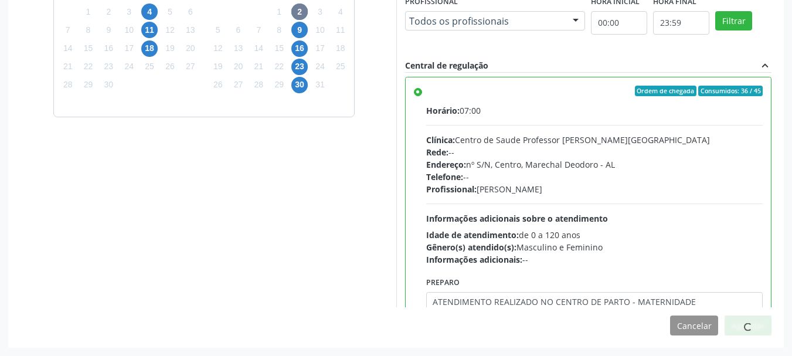
scroll to position [181, 0]
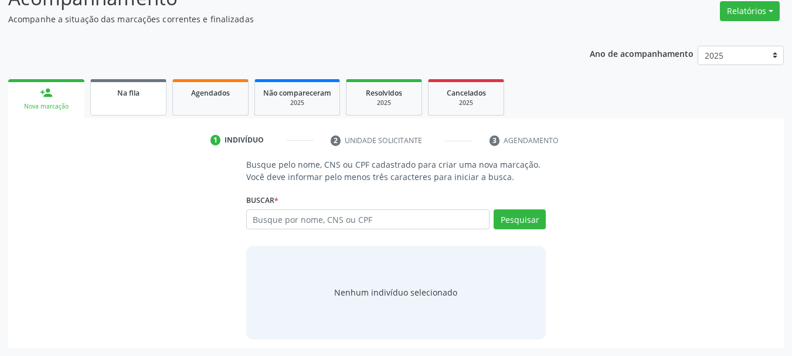
click at [149, 95] on div "Na fila" at bounding box center [128, 92] width 59 height 12
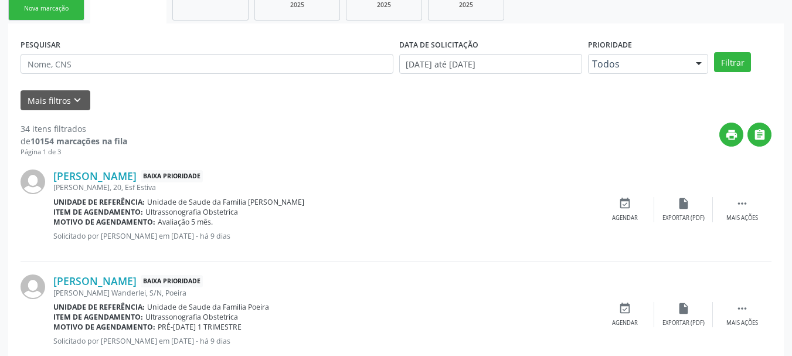
scroll to position [249, 0]
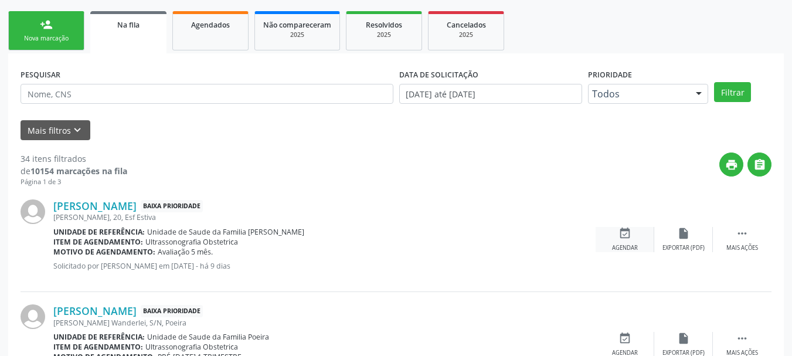
click at [625, 235] on icon "event_available" at bounding box center [625, 233] width 13 height 13
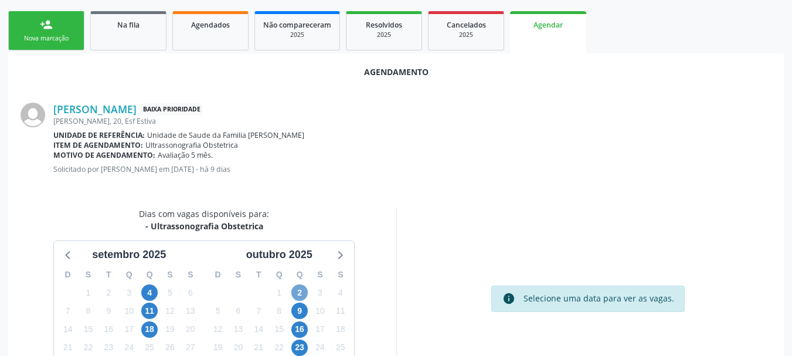
click at [300, 290] on span "2" at bounding box center [299, 292] width 16 height 16
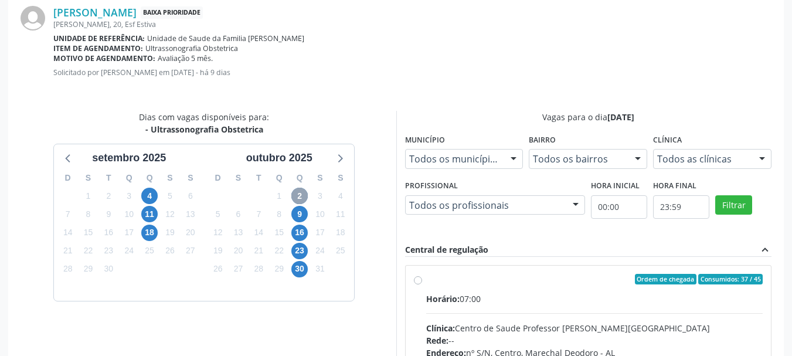
scroll to position [530, 0]
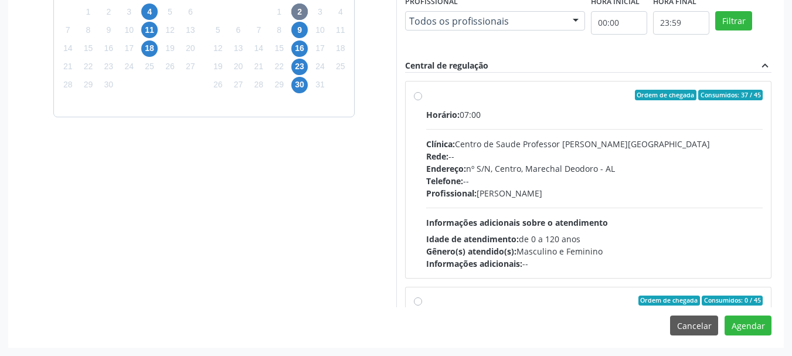
click at [653, 222] on div "Horário: 07:00 Clínica: Centro de Saude Professor Estacio de Lima Rede: -- Ende…" at bounding box center [594, 188] width 337 height 161
click at [422, 100] on input "Ordem de chegada Consumidos: 37 / 45 Horário: 07:00 Clínica: Centro de Saude Pr…" at bounding box center [418, 95] width 8 height 11
radio input "true"
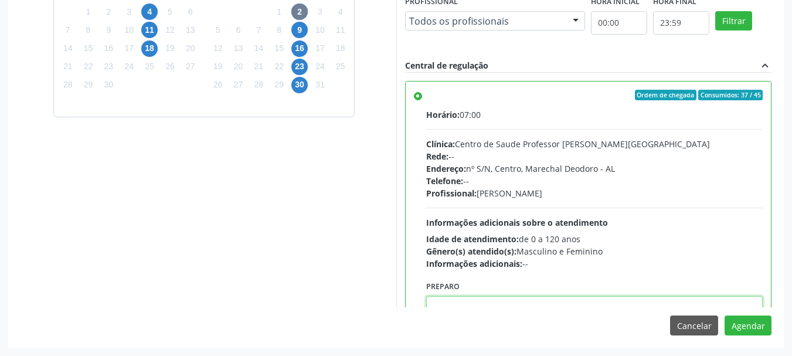
click at [616, 306] on textarea at bounding box center [594, 318] width 337 height 45
paste textarea "ATENDIMENTO REALIZADO NO CENTRO DE PARTO - MATERNIDADE"
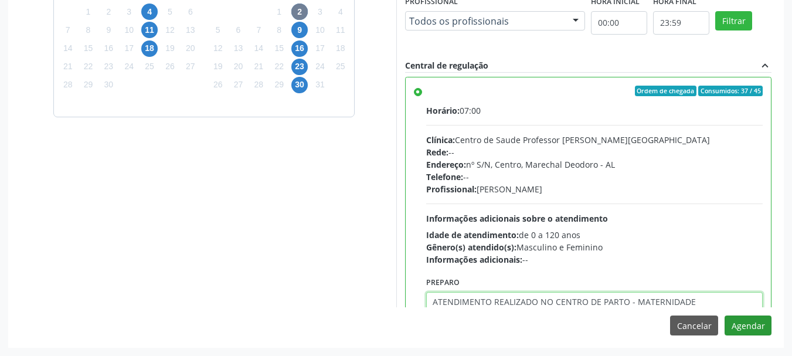
type textarea "ATENDIMENTO REALIZADO NO CENTRO DE PARTO - MATERNIDADE"
click at [752, 327] on button "Agendar" at bounding box center [748, 326] width 47 height 20
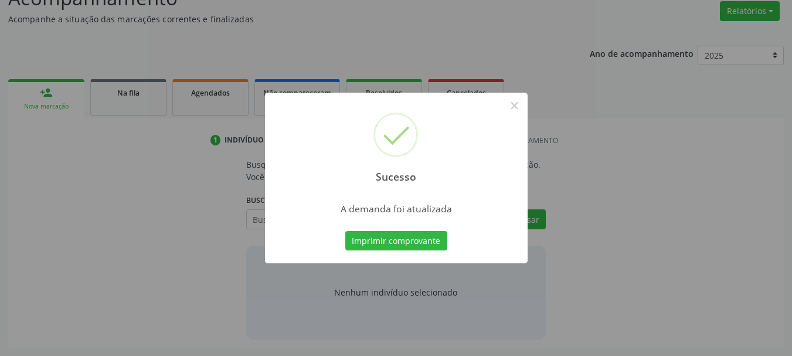
scroll to position [181, 0]
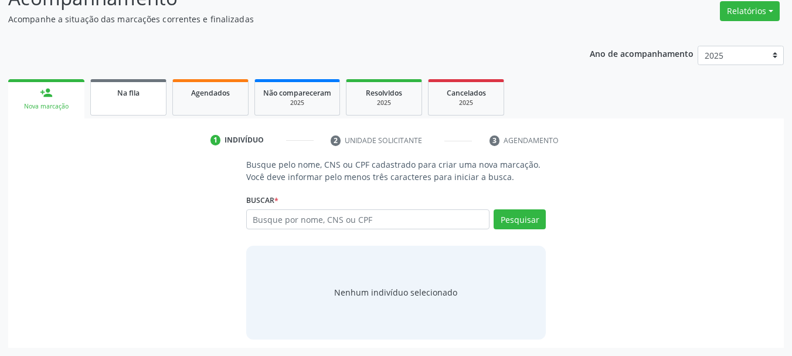
click at [117, 90] on span "Na fila" at bounding box center [128, 93] width 22 height 10
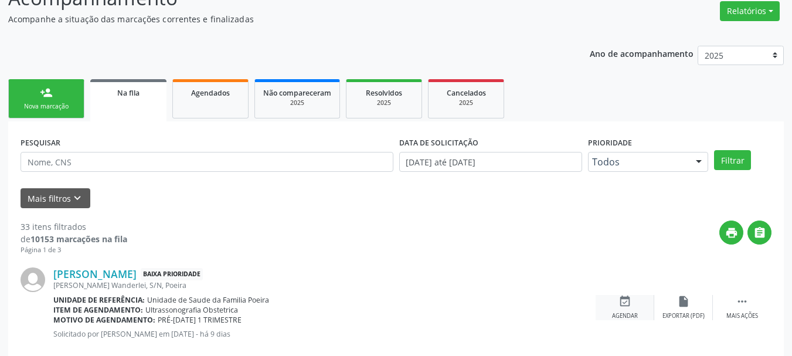
click at [633, 304] on div "event_available Agendar" at bounding box center [625, 307] width 59 height 25
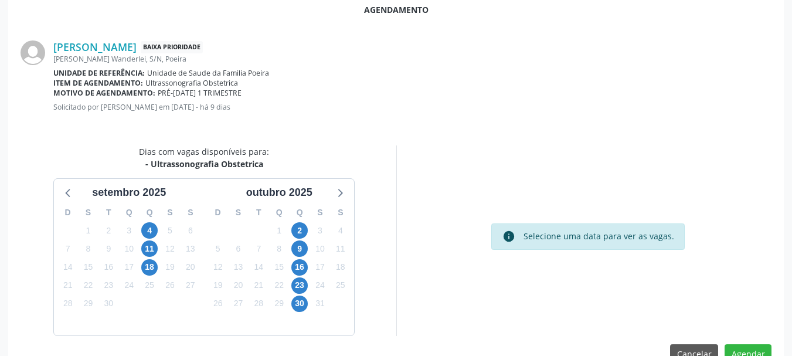
scroll to position [339, 0]
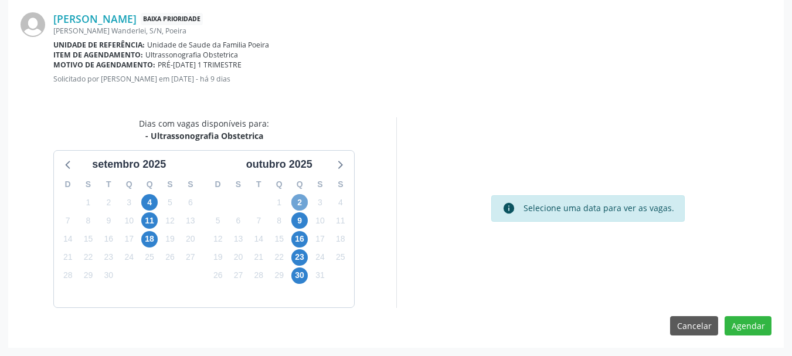
click at [299, 204] on span "2" at bounding box center [299, 202] width 16 height 16
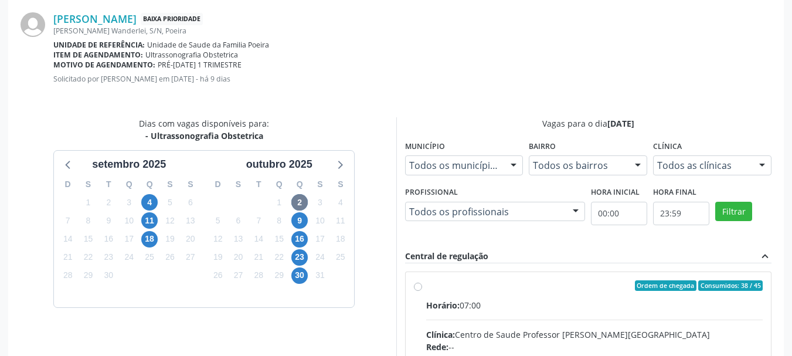
click at [422, 291] on input "Ordem de chegada Consumidos: 38 / 45 Horário: 07:00 Clínica: Centro de Saude Pr…" at bounding box center [418, 285] width 8 height 11
radio input "true"
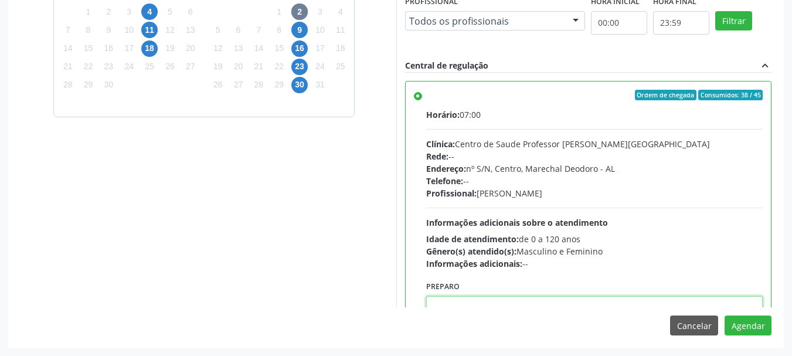
click at [594, 306] on textarea at bounding box center [594, 318] width 337 height 45
type textarea "A"
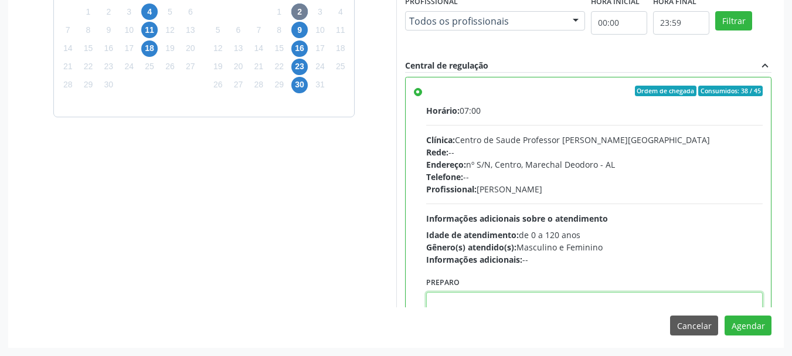
paste textarea "ATENDIMENTO REALIZADO NO CENTRO DE PARTO - MATERNIDADE"
type textarea "ATENDIMENTO REALIZADO NO CENTRO DE PARTO - MATERNIDADE"
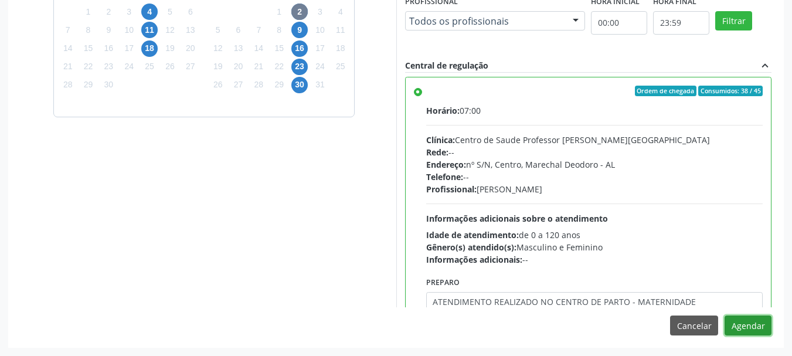
click at [748, 332] on button "Agendar" at bounding box center [748, 326] width 47 height 20
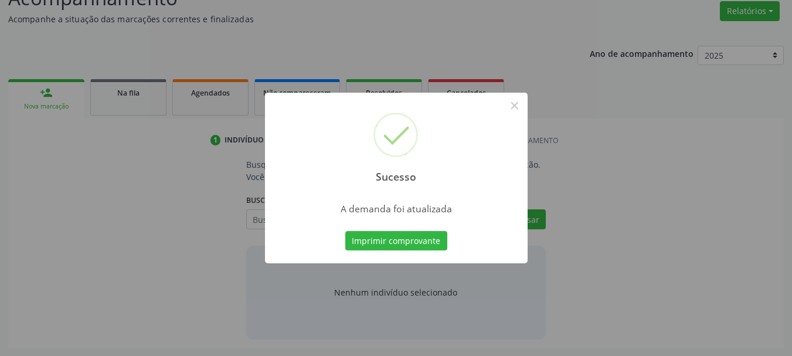
scroll to position [181, 0]
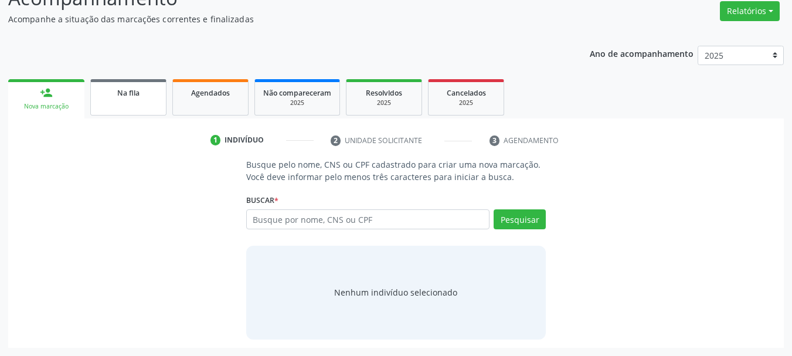
click at [117, 113] on link "Na fila" at bounding box center [128, 97] width 76 height 36
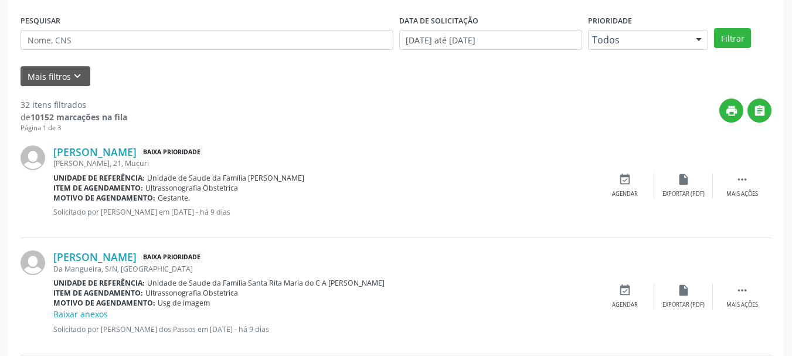
scroll to position [351, 0]
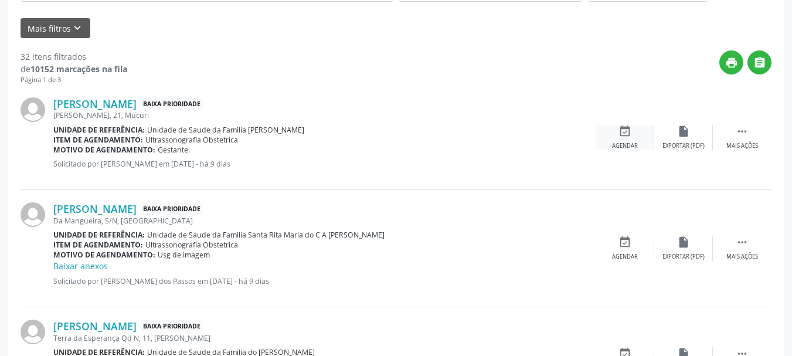
click at [622, 131] on icon "event_available" at bounding box center [625, 131] width 13 height 13
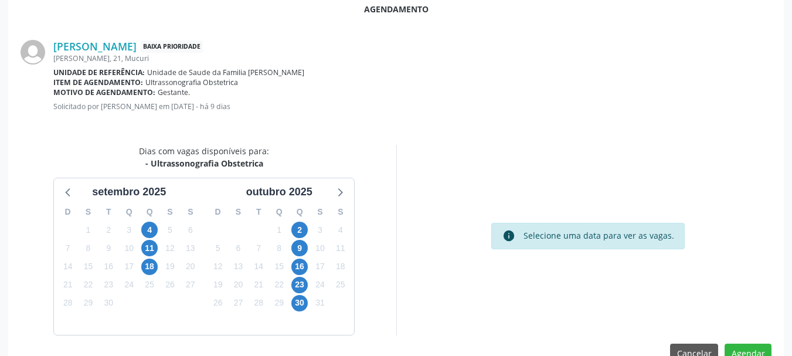
scroll to position [339, 0]
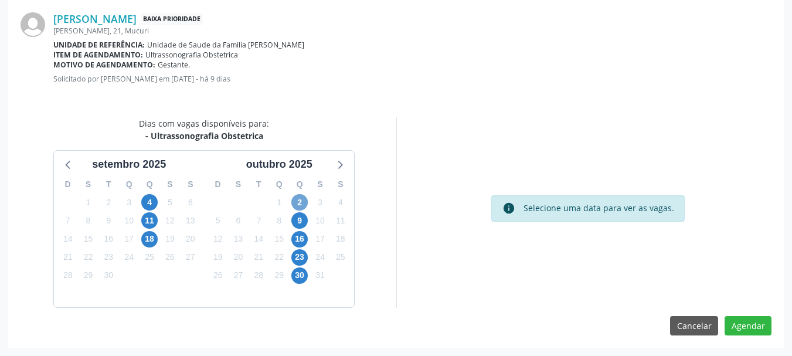
click at [302, 208] on span "2" at bounding box center [299, 202] width 16 height 16
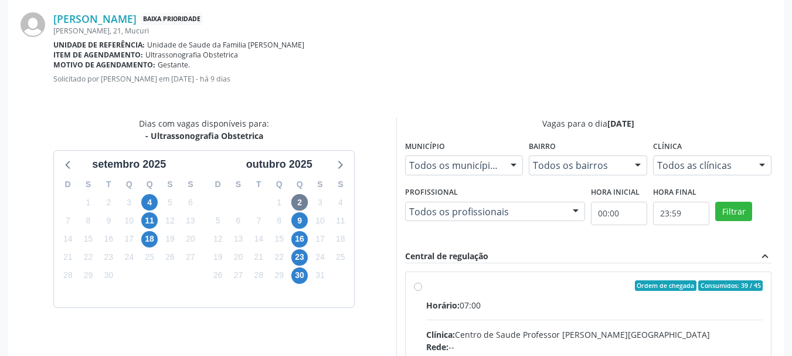
click at [534, 304] on div "Horário: 07:00" at bounding box center [594, 305] width 337 height 12
click at [422, 291] on input "Ordem de chegada Consumidos: 39 / 45 Horário: 07:00 Clínica: Centro de Saude Pr…" at bounding box center [418, 285] width 8 height 11
radio input "true"
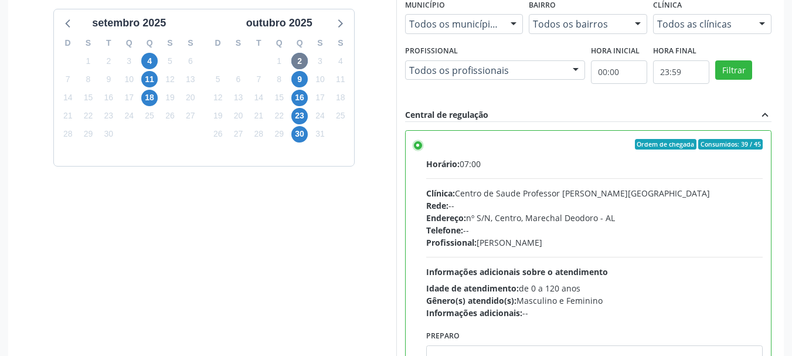
scroll to position [530, 0]
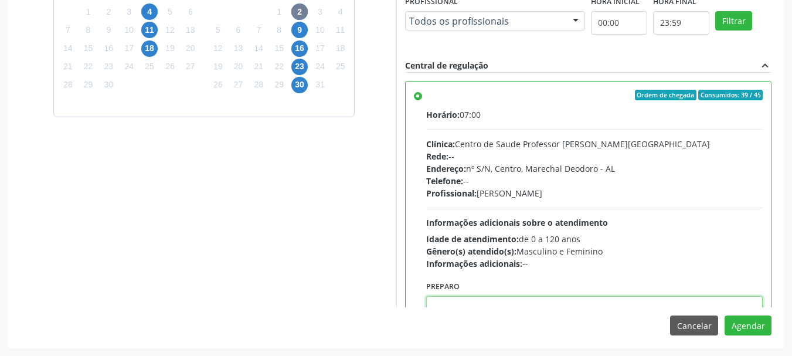
click at [618, 305] on textarea at bounding box center [594, 318] width 337 height 45
paste textarea "ATENDIMENTO REALIZADO NO CENTRO DE PARTO - MATERNIDADE"
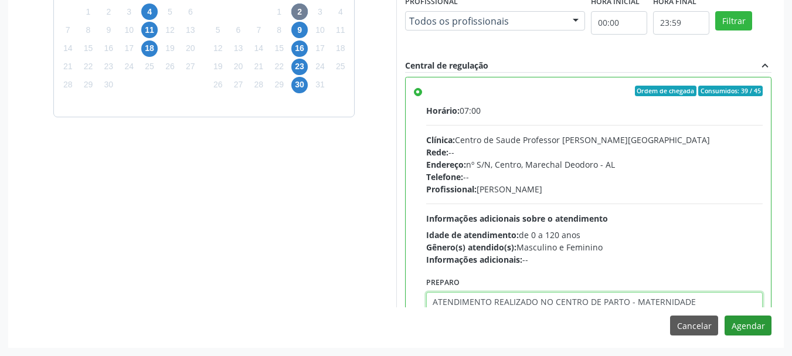
type textarea "ATENDIMENTO REALIZADO NO CENTRO DE PARTO - MATERNIDADE"
click at [752, 326] on button "Agendar" at bounding box center [748, 326] width 47 height 20
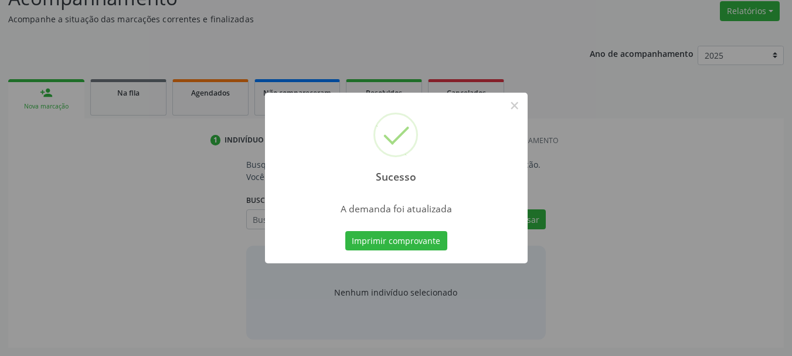
scroll to position [181, 0]
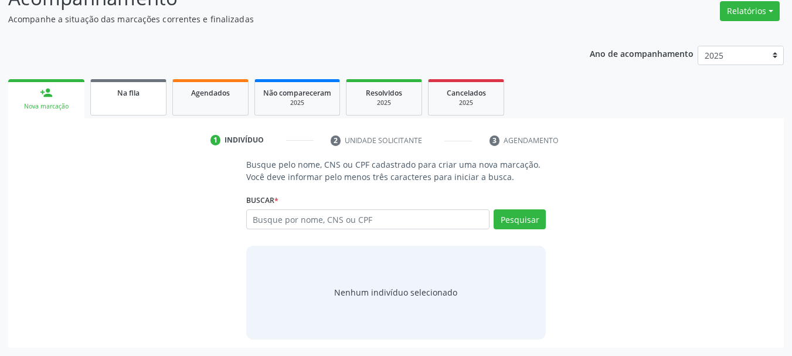
click at [154, 107] on link "Na fila" at bounding box center [128, 97] width 76 height 36
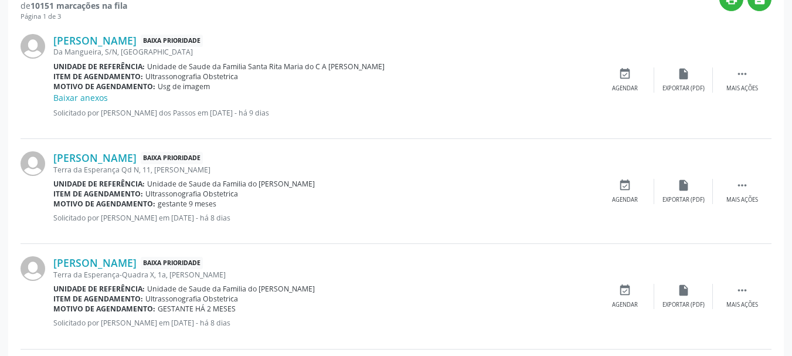
scroll to position [425, 0]
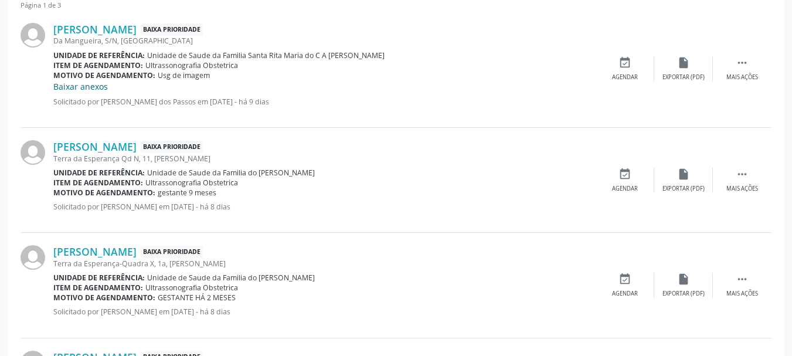
click at [87, 82] on link "Baixar anexos" at bounding box center [80, 86] width 55 height 11
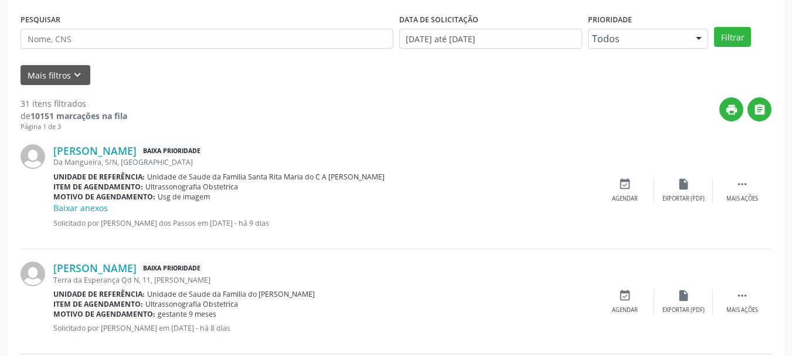
scroll to position [318, 0]
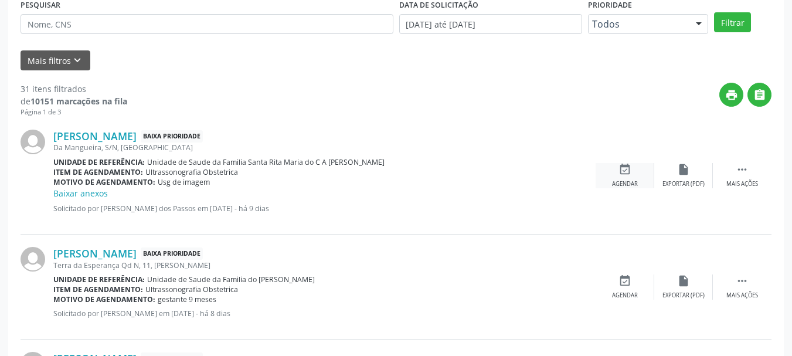
click at [629, 171] on icon "event_available" at bounding box center [625, 169] width 13 height 13
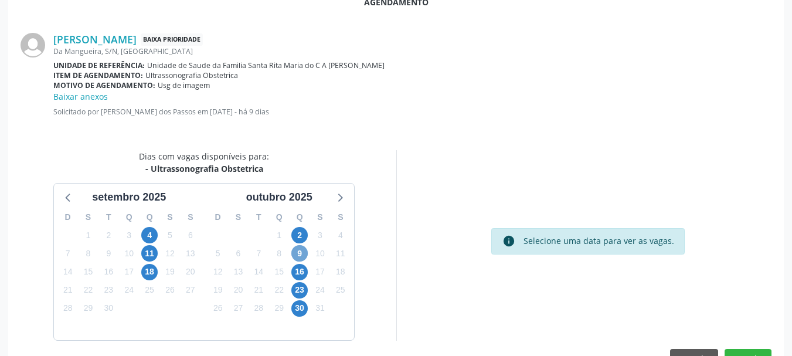
click at [303, 253] on span "9" at bounding box center [299, 253] width 16 height 16
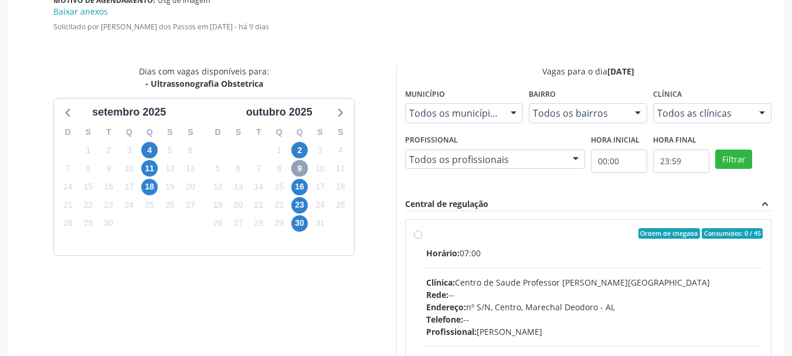
scroll to position [416, 0]
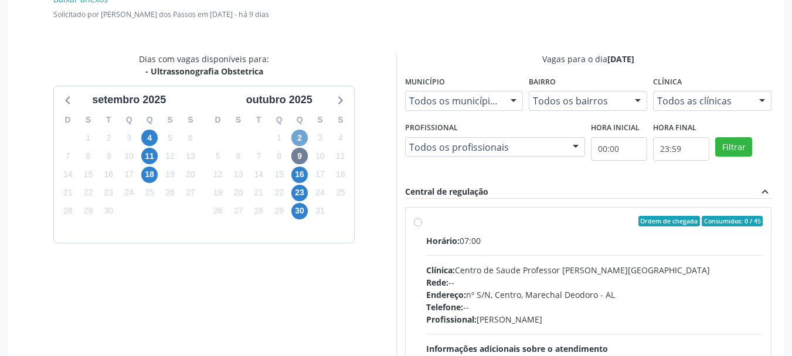
click at [300, 139] on span "2" at bounding box center [299, 138] width 16 height 16
click at [528, 246] on div "Horário: 07:00" at bounding box center [594, 241] width 337 height 12
click at [422, 226] on input "Ordem de chegada Consumidos: 40 / 45 Horário: 07:00 Clínica: Centro de Saude Pr…" at bounding box center [418, 221] width 8 height 11
radio input "true"
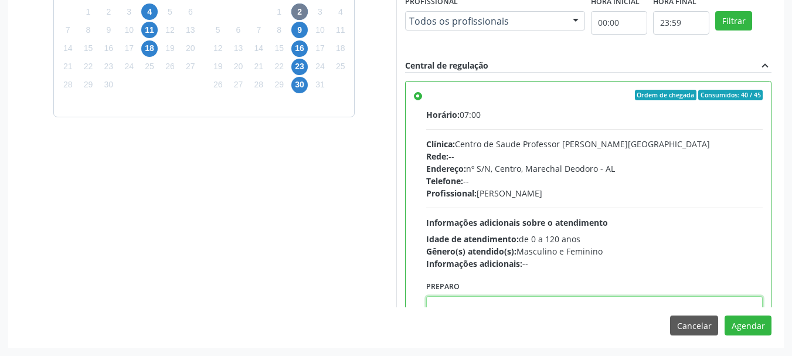
click at [683, 307] on textarea at bounding box center [594, 318] width 337 height 45
paste textarea "ATENDIMENTO REALIZADO NO CENTRO DE PARTO - MATERNIDADE"
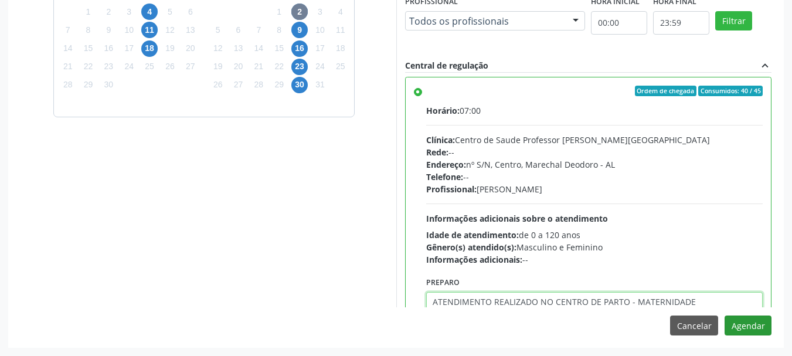
type textarea "ATENDIMENTO REALIZADO NO CENTRO DE PARTO - MATERNIDADE"
click at [737, 320] on button "Agendar" at bounding box center [748, 326] width 47 height 20
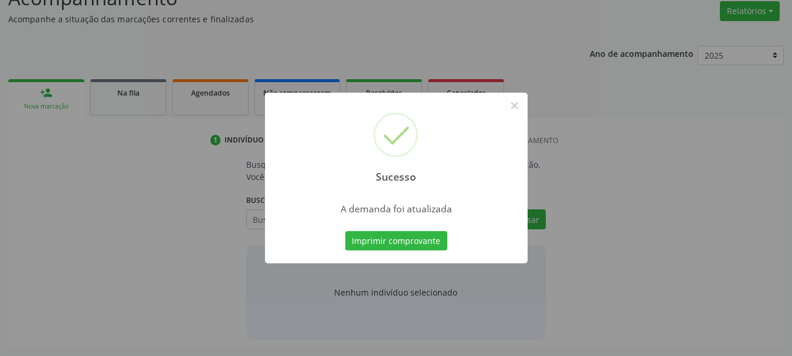
scroll to position [181, 0]
click at [520, 106] on button "×" at bounding box center [515, 106] width 20 height 20
